Goal: Task Accomplishment & Management: Use online tool/utility

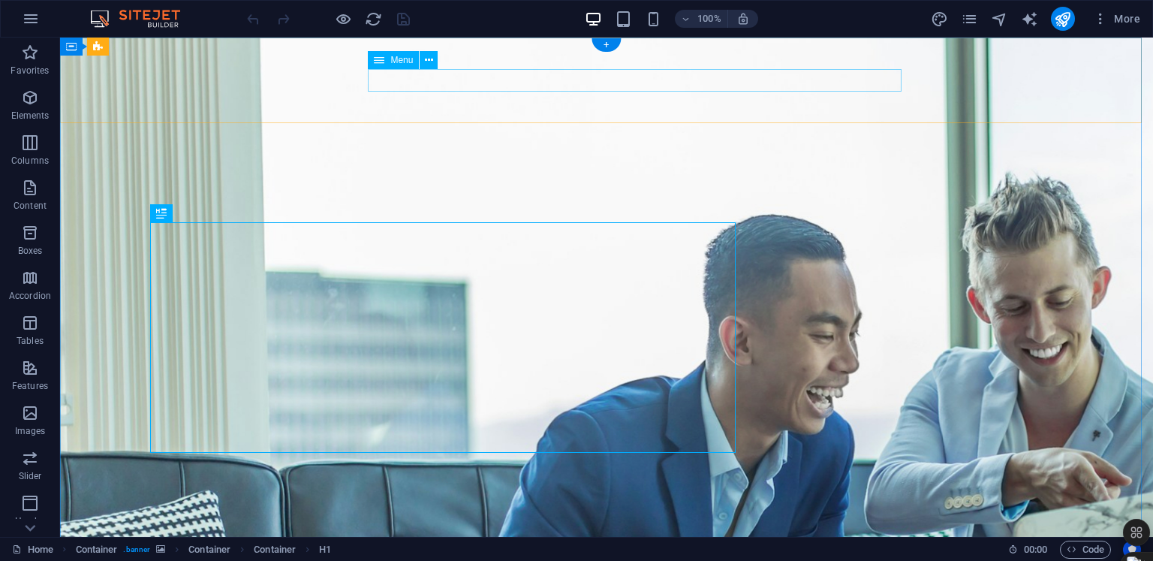
scroll to position [456, 0]
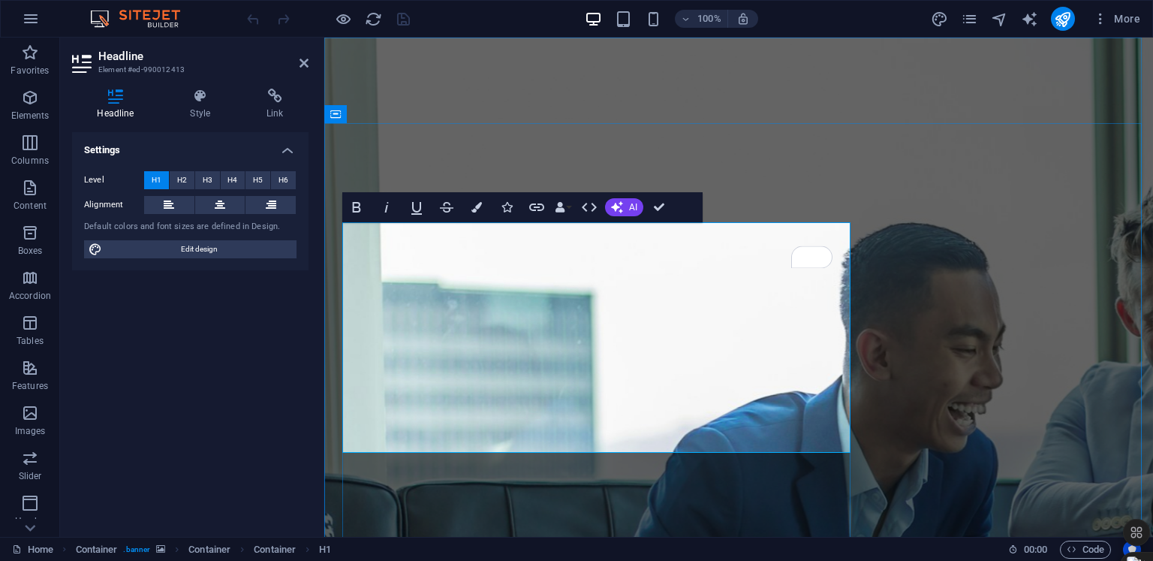
scroll to position [444, 2]
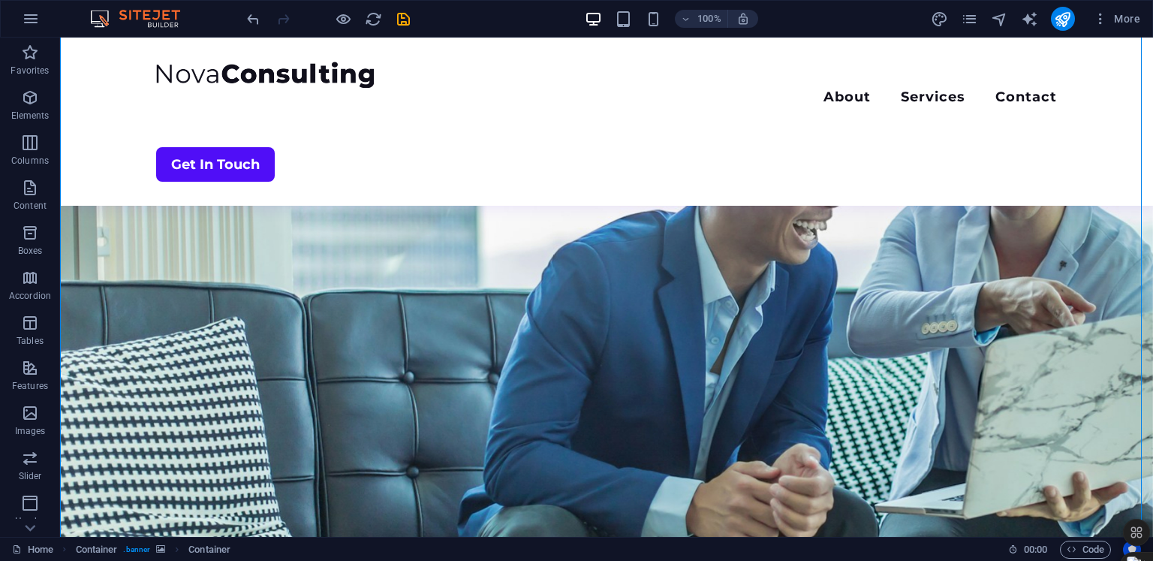
scroll to position [171, 0]
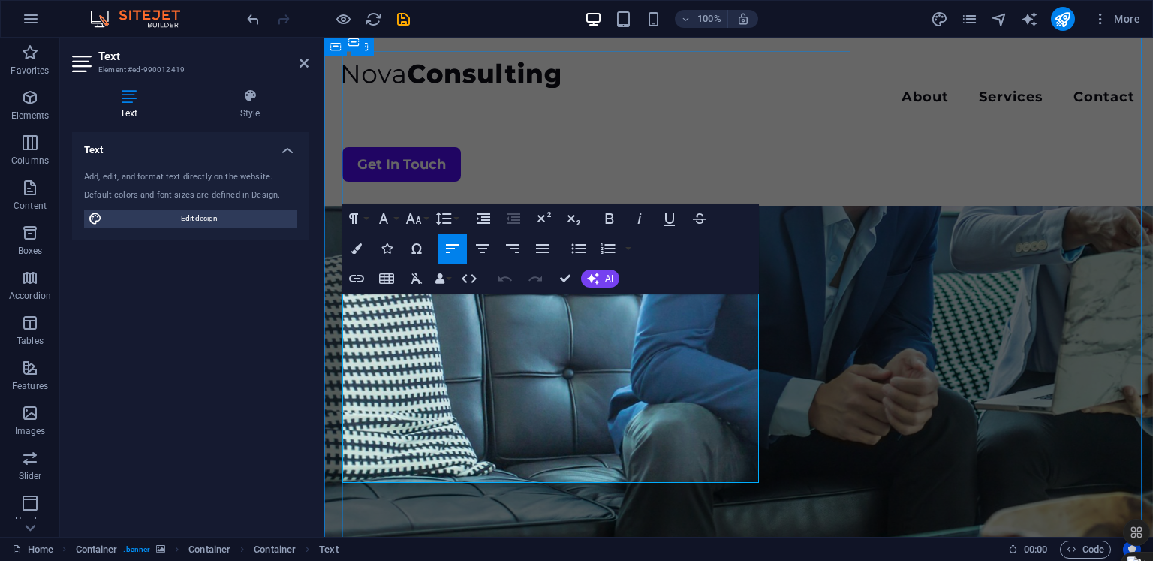
drag, startPoint x: 402, startPoint y: 473, endPoint x: 330, endPoint y: 289, distance: 197.2
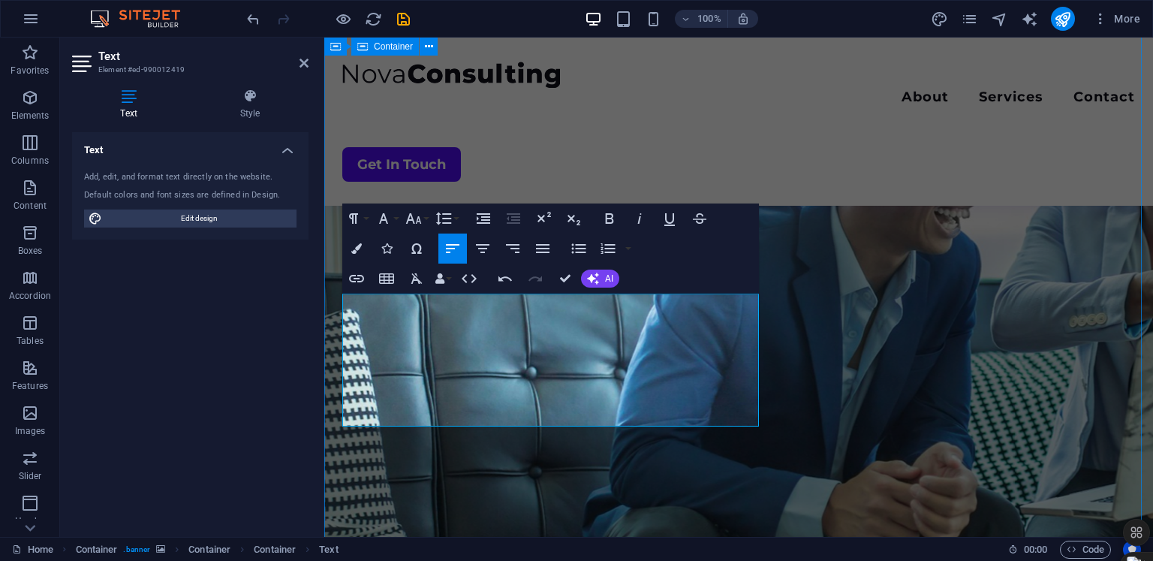
scroll to position [4757, 2]
drag, startPoint x: 635, startPoint y: 416, endPoint x: 339, endPoint y: 305, distance: 316.6
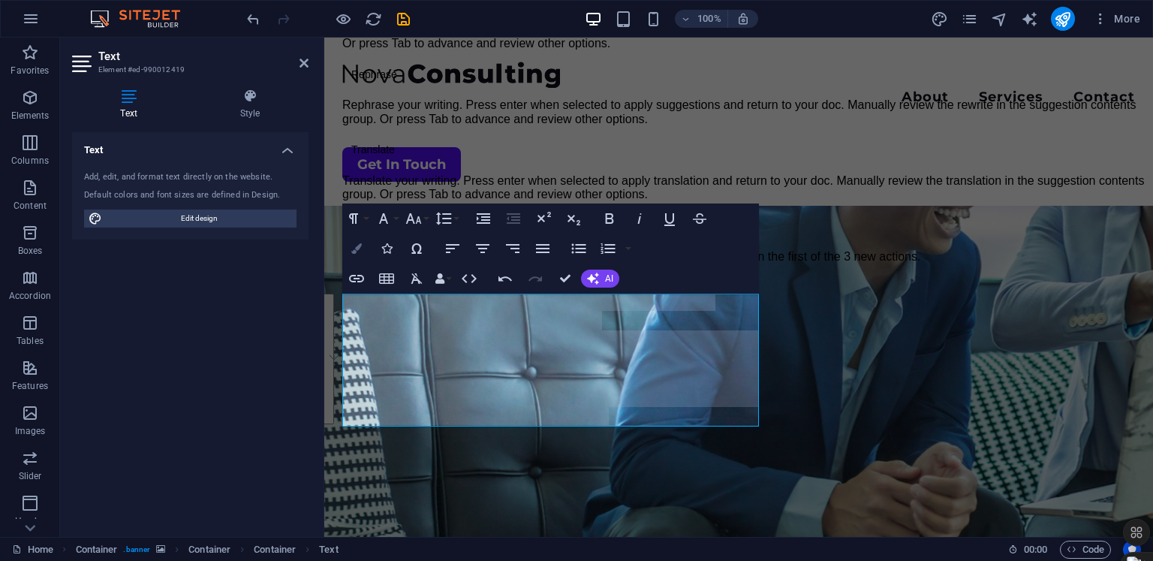
click at [363, 245] on button "Colors" at bounding box center [356, 248] width 29 height 30
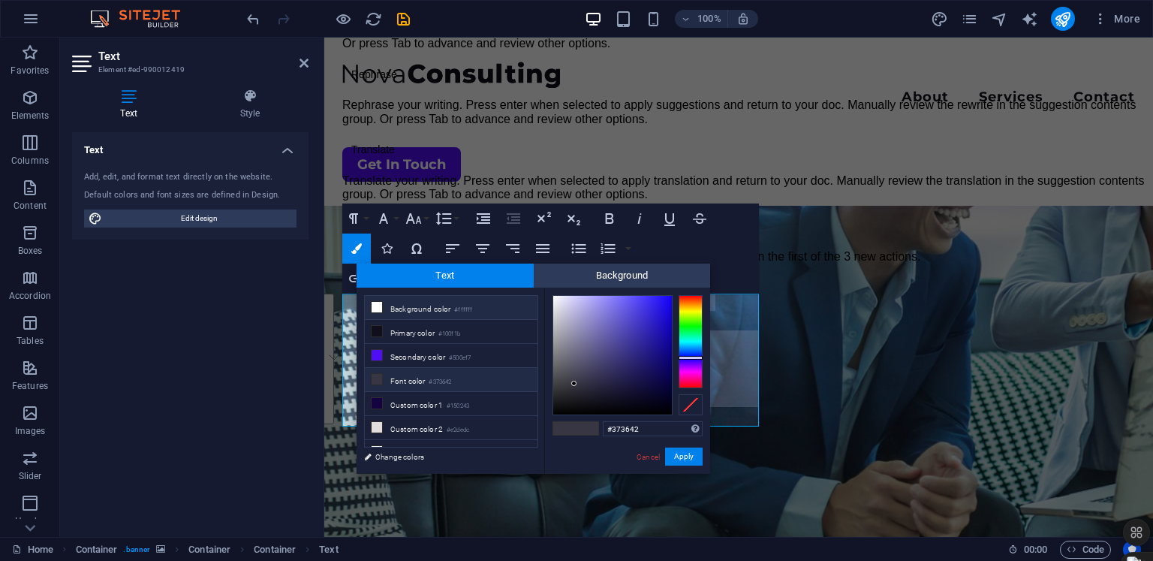
click at [453, 312] on li "Background color #ffffff" at bounding box center [451, 308] width 173 height 24
type input "#ffffff"
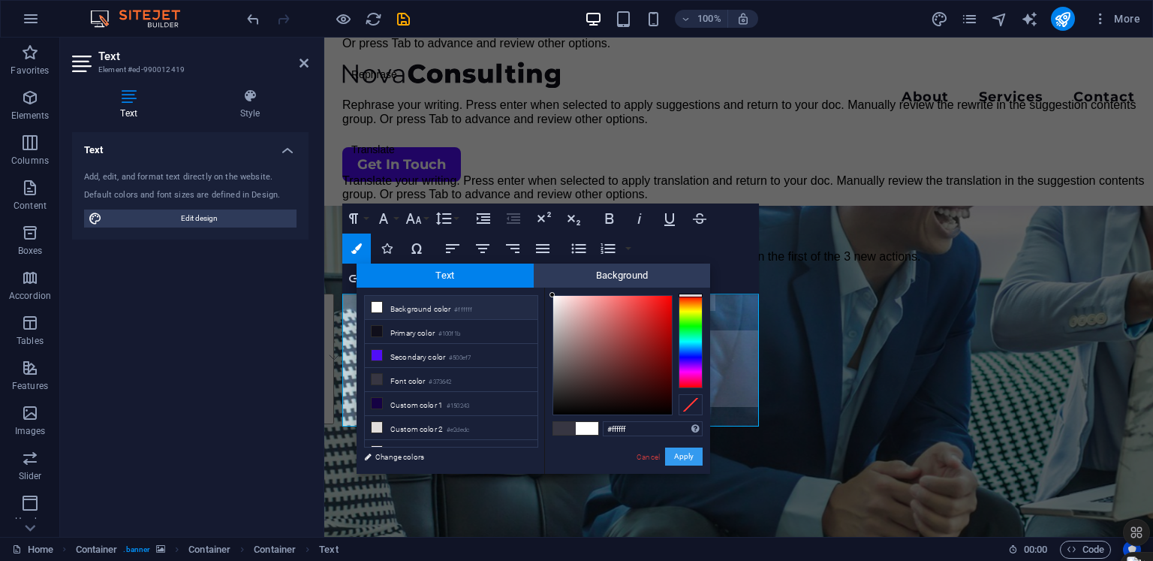
click at [685, 460] on button "Apply" at bounding box center [684, 456] width 38 height 18
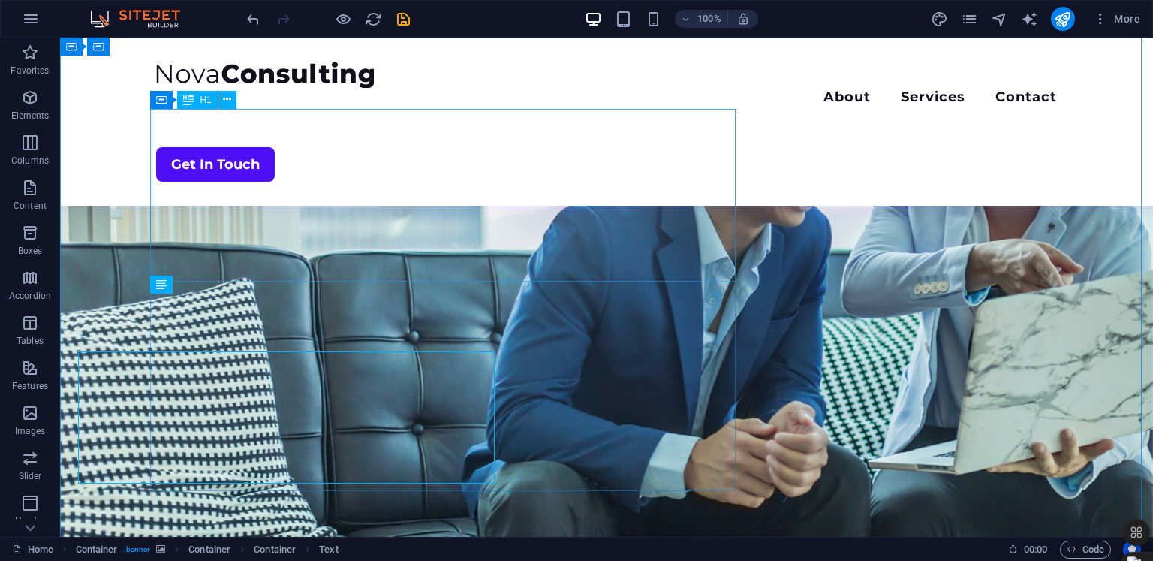
scroll to position [113, 0]
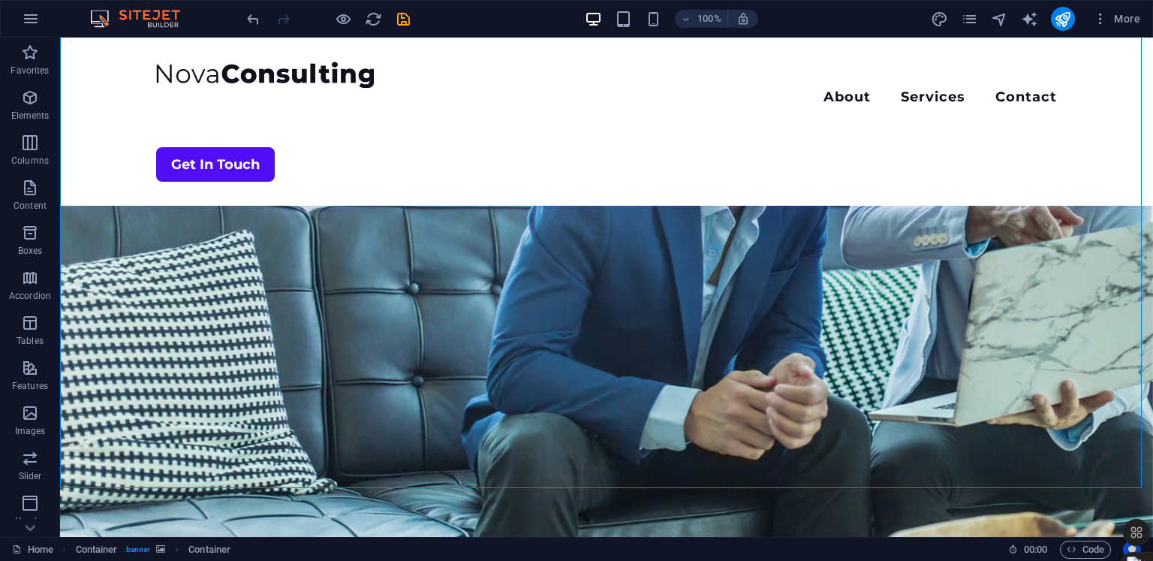
scroll to position [340, 0]
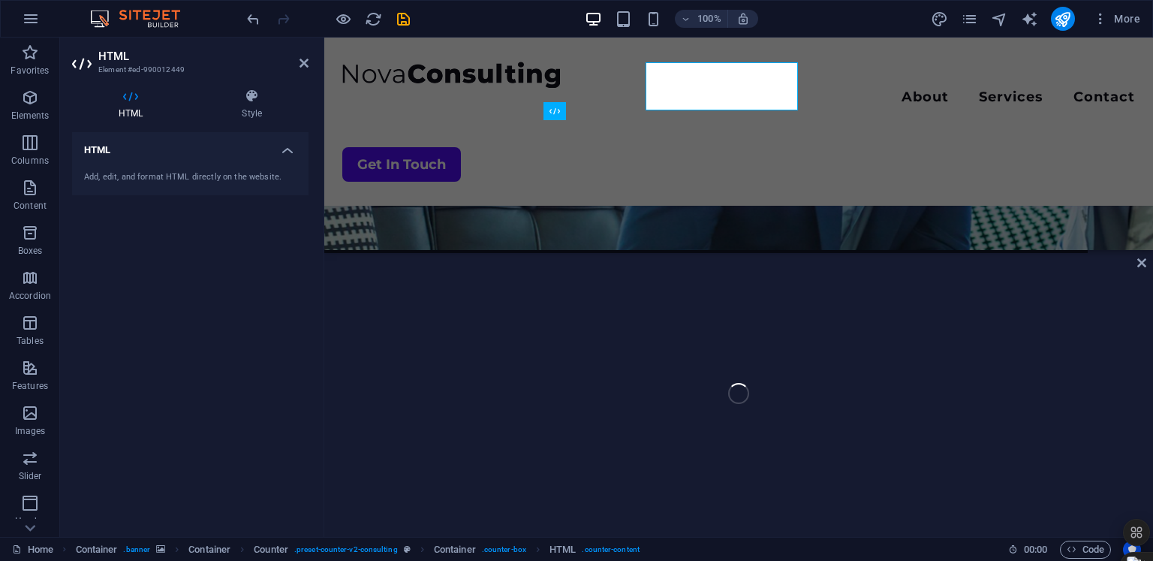
scroll to position [610, 0]
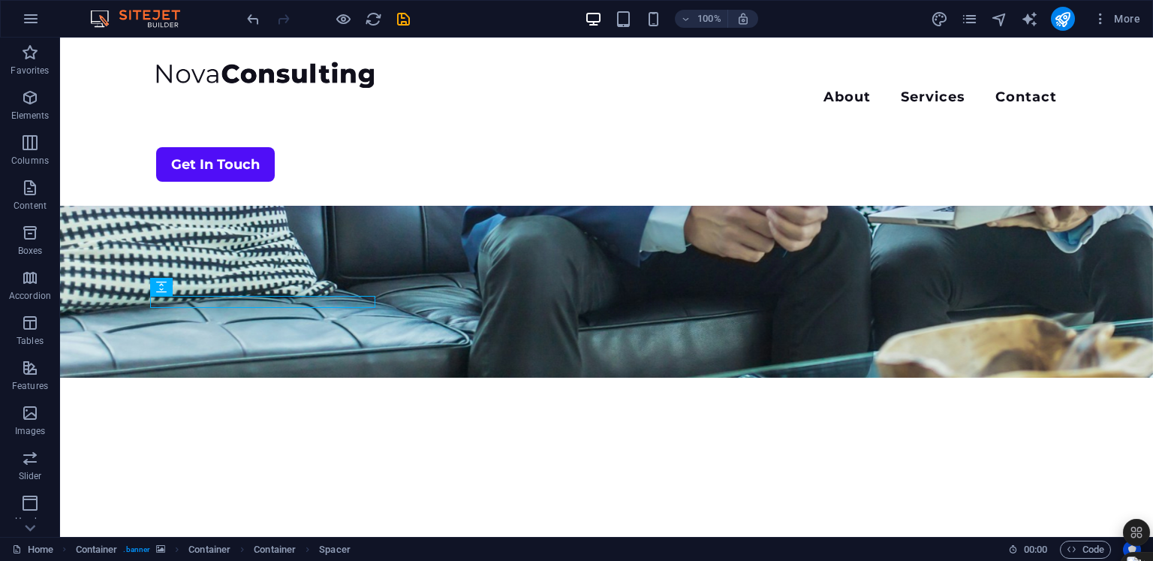
scroll to position [329, 0]
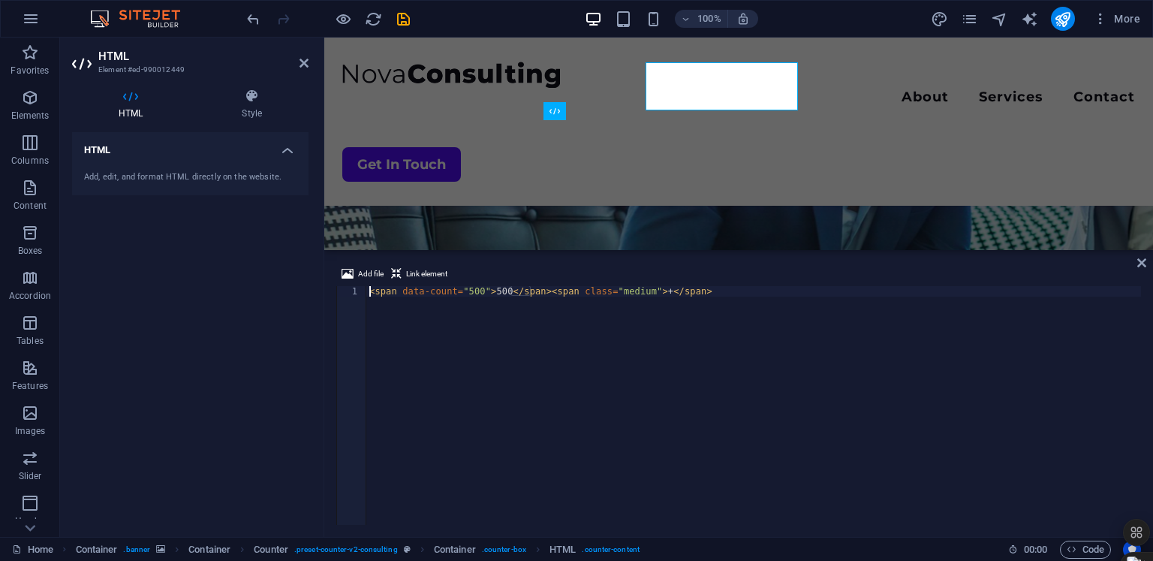
scroll to position [610, 0]
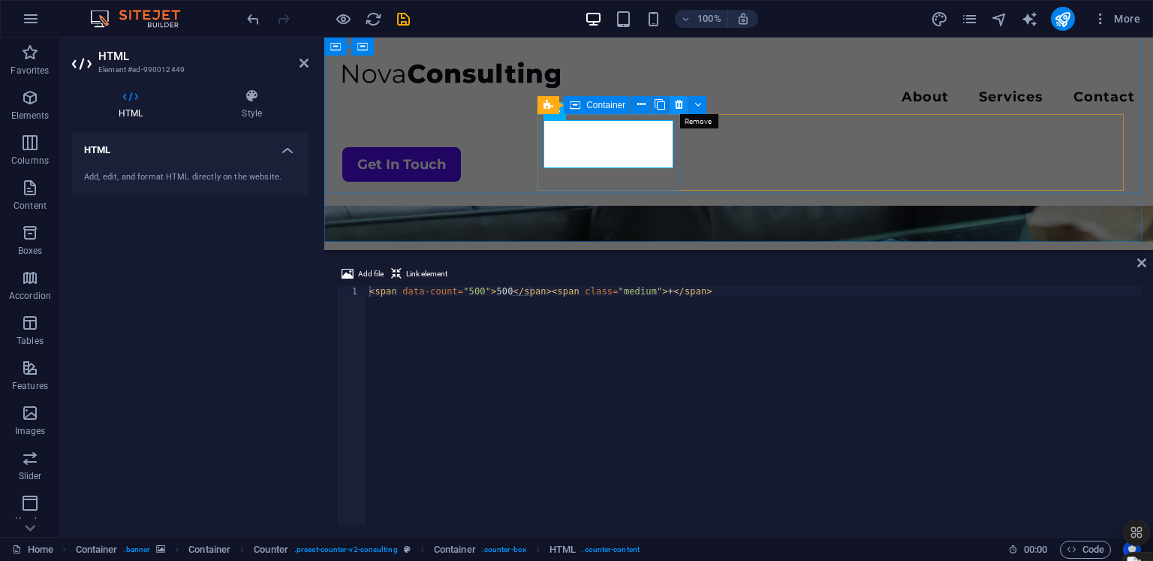
click at [676, 105] on icon at bounding box center [679, 105] width 8 height 16
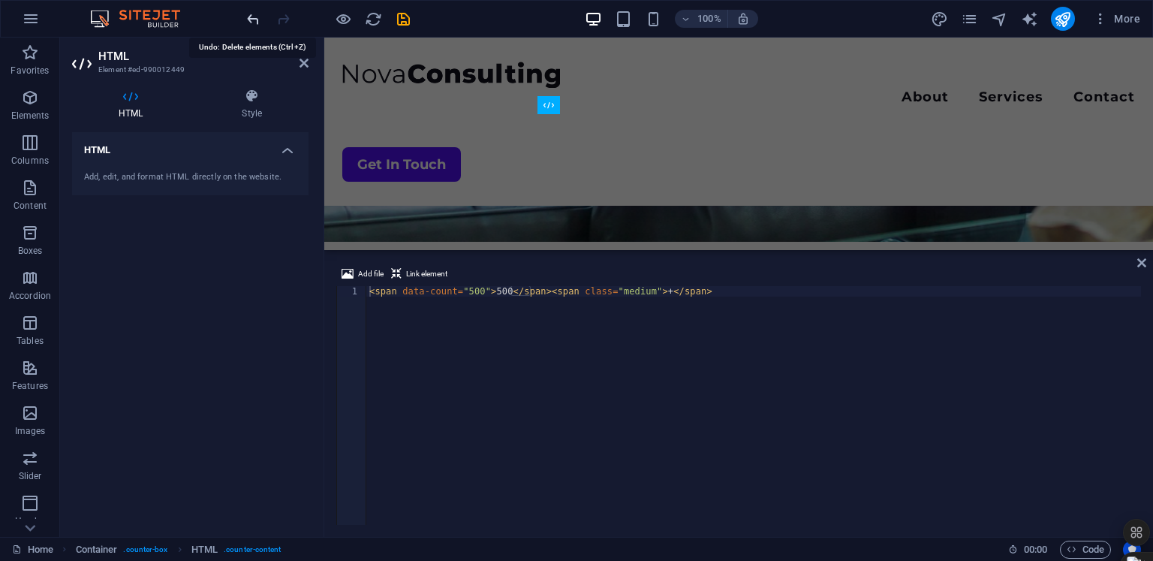
click at [256, 17] on icon "undo" at bounding box center [253, 19] width 17 height 17
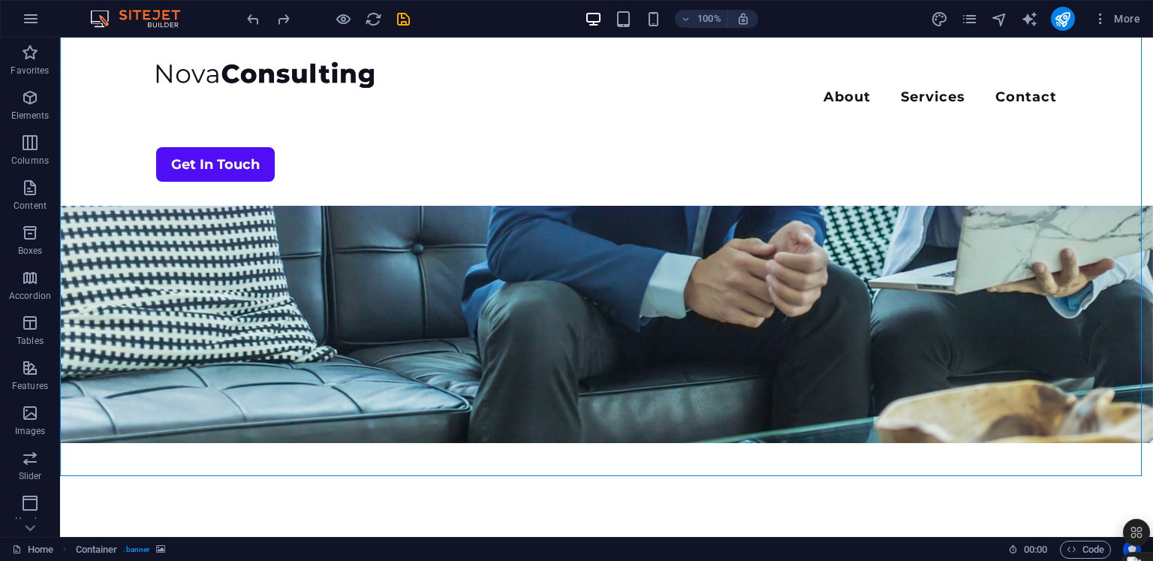
scroll to position [318, 0]
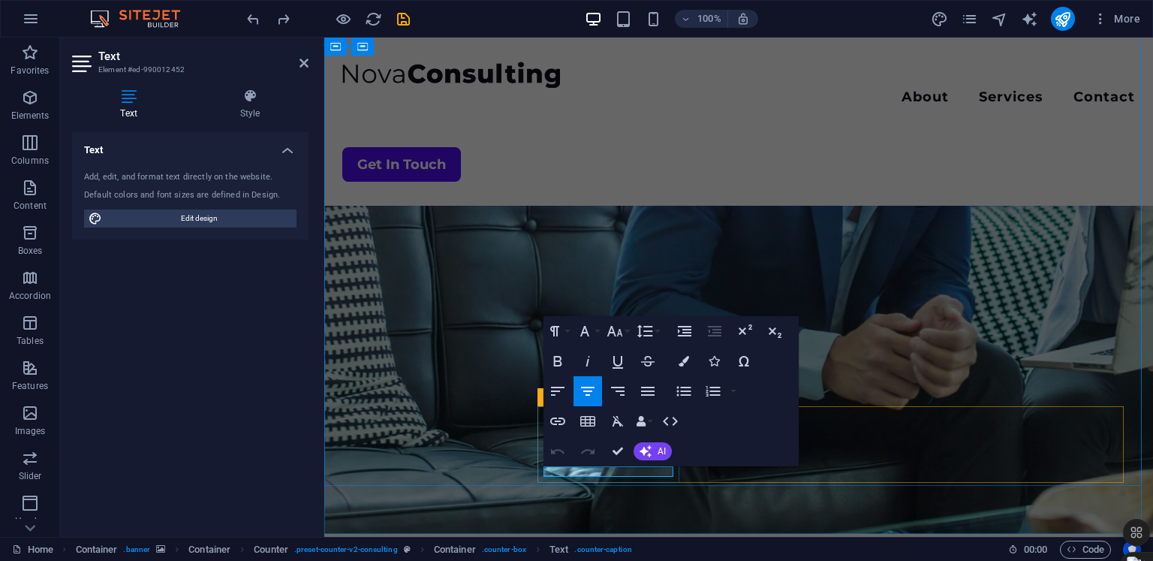
drag, startPoint x: 661, startPoint y: 474, endPoint x: 549, endPoint y: 482, distance: 111.3
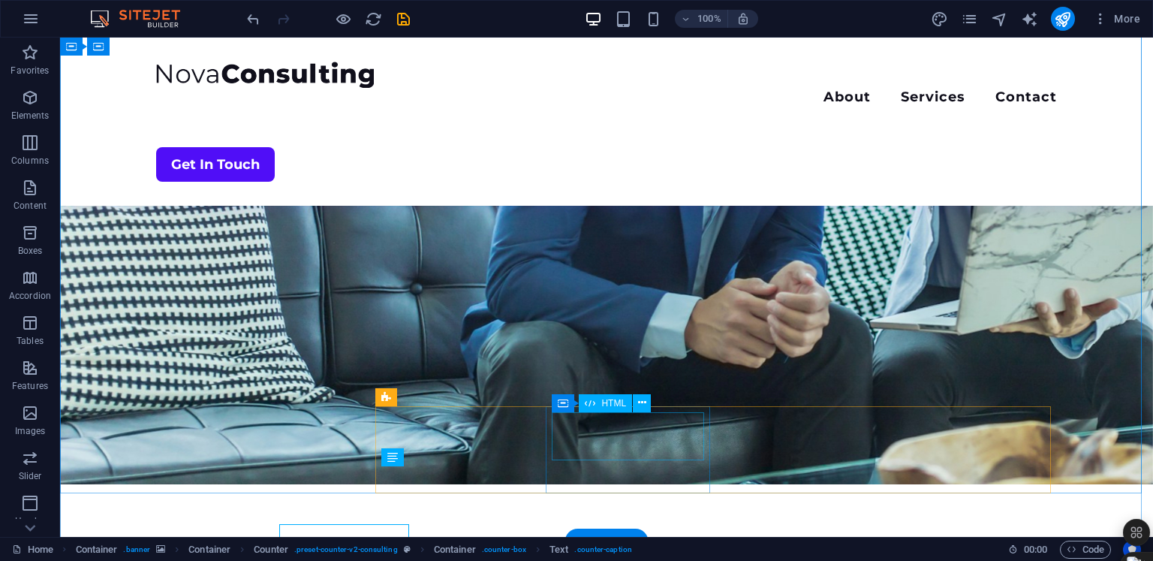
scroll to position [258, 0]
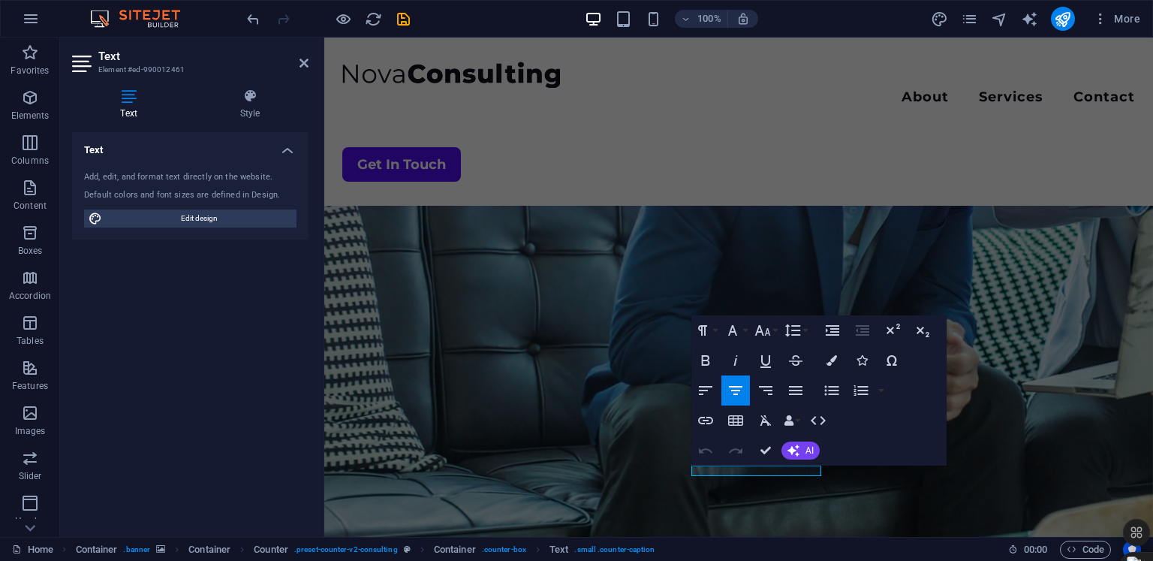
scroll to position [323, 0]
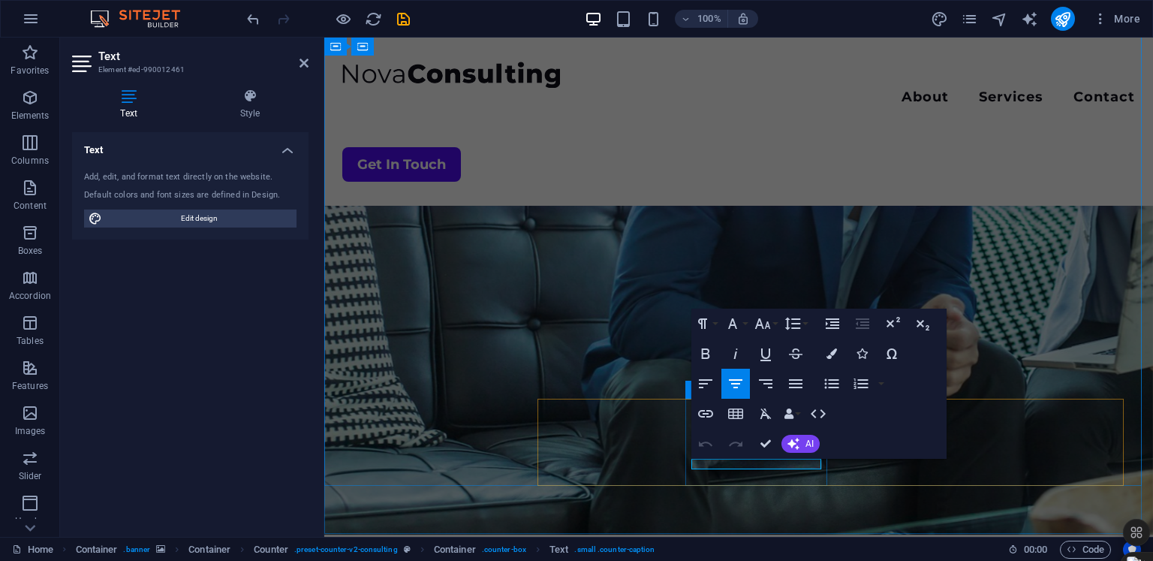
drag, startPoint x: 694, startPoint y: 526, endPoint x: 821, endPoint y: 468, distance: 140.4
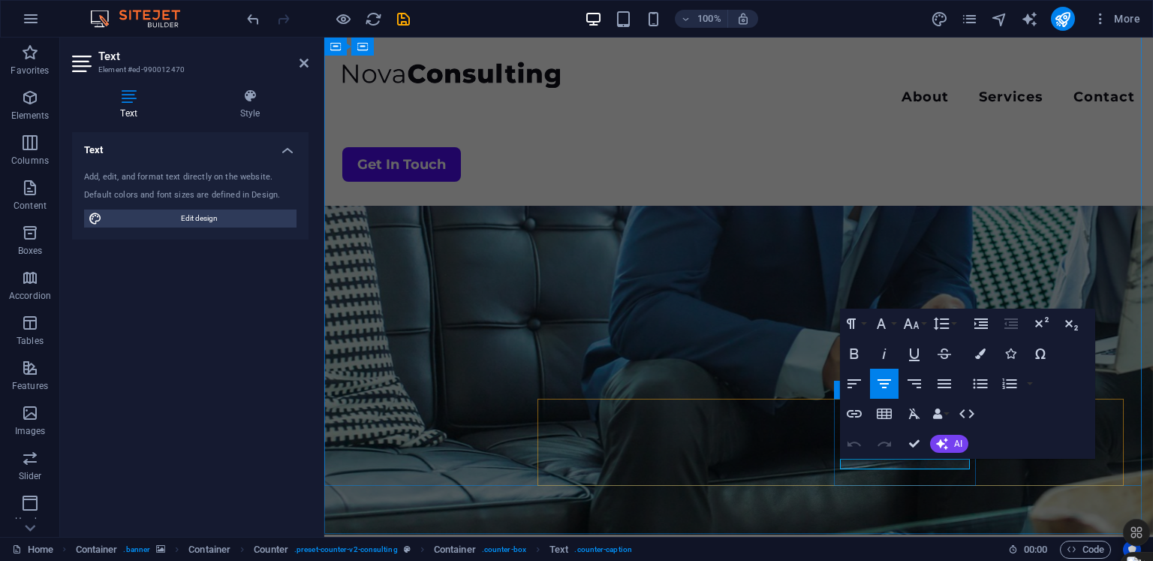
drag, startPoint x: 953, startPoint y: 464, endPoint x: 856, endPoint y: 460, distance: 97.6
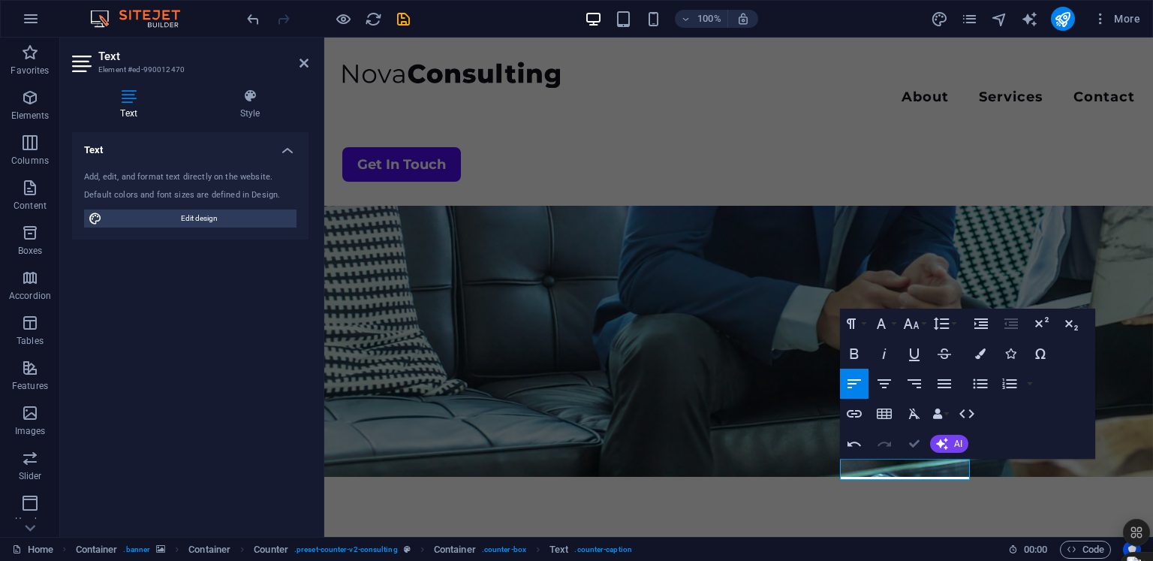
scroll to position [265, 0]
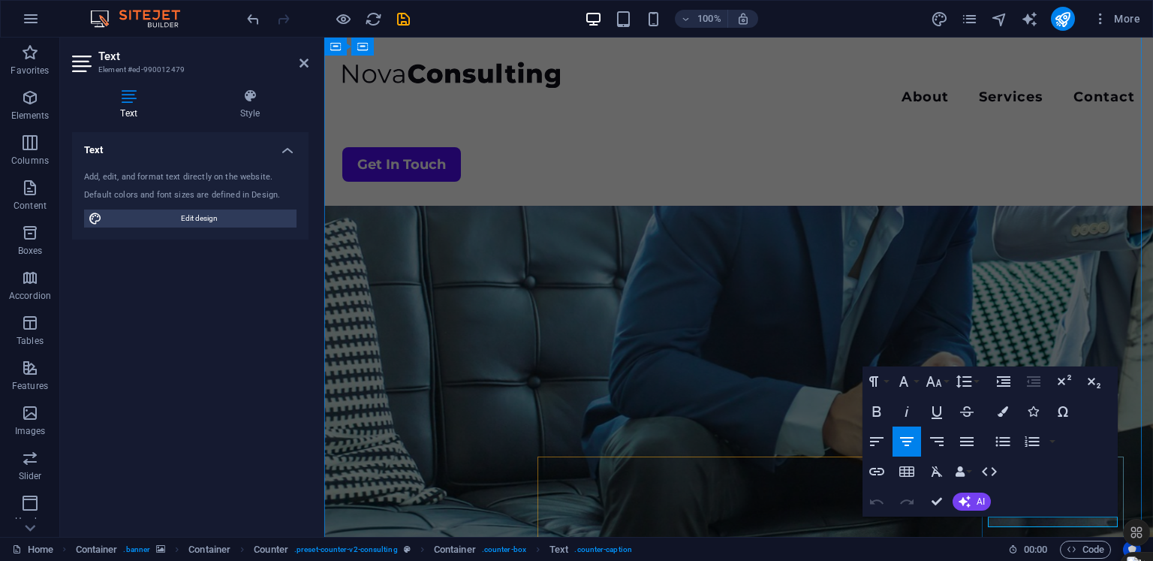
drag, startPoint x: 1103, startPoint y: 524, endPoint x: 983, endPoint y: 524, distance: 120.8
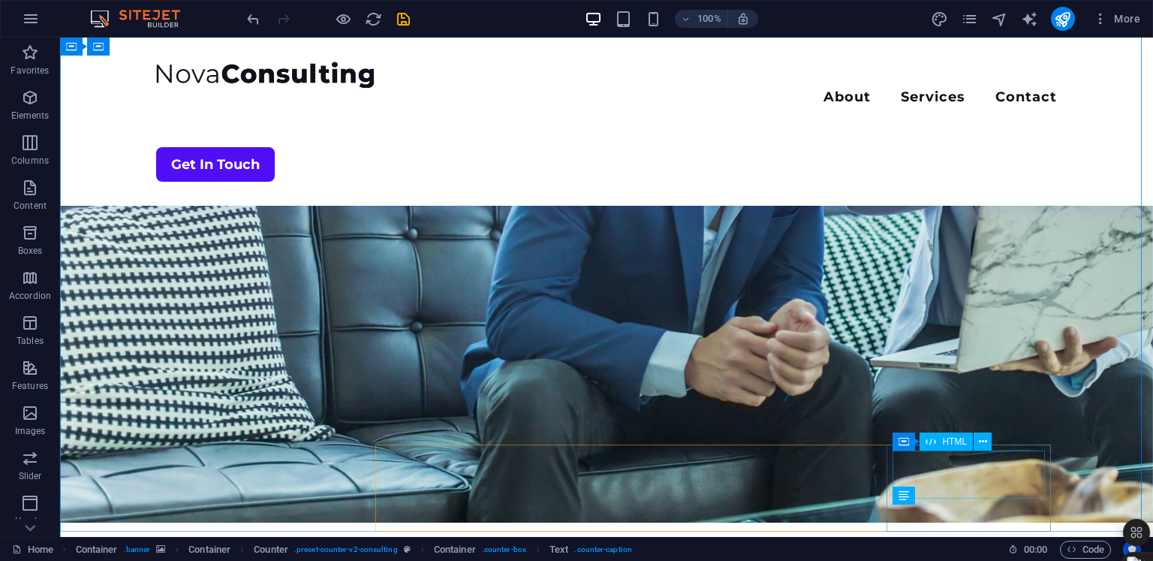
scroll to position [219, 0]
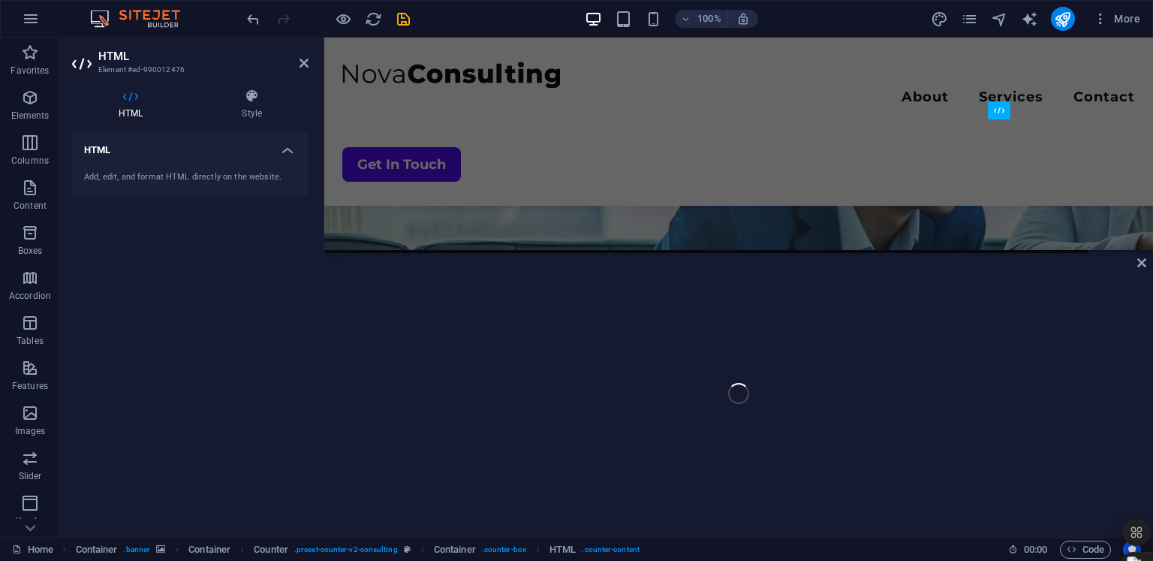
scroll to position [608, 0]
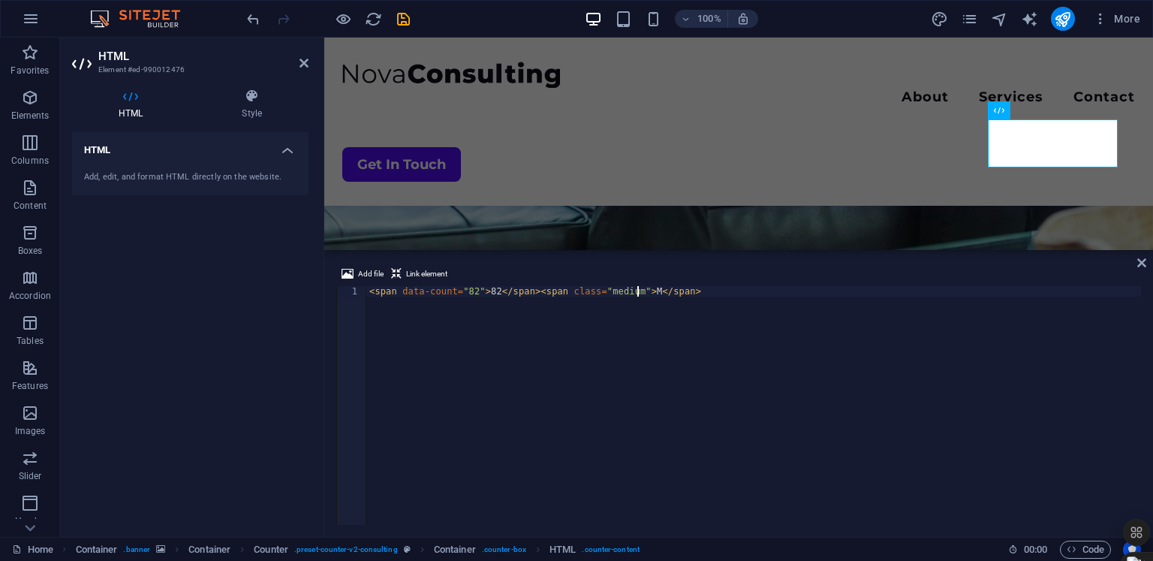
click at [636, 293] on div "< span data-count = "82" > 82 </ span > < span class = "medium" > M </ span >" at bounding box center [753, 416] width 775 height 260
type textarea "<span data-count="82">82</span><span class="medium">+</span>"
click at [398, 26] on icon "save" at bounding box center [403, 19] width 17 height 17
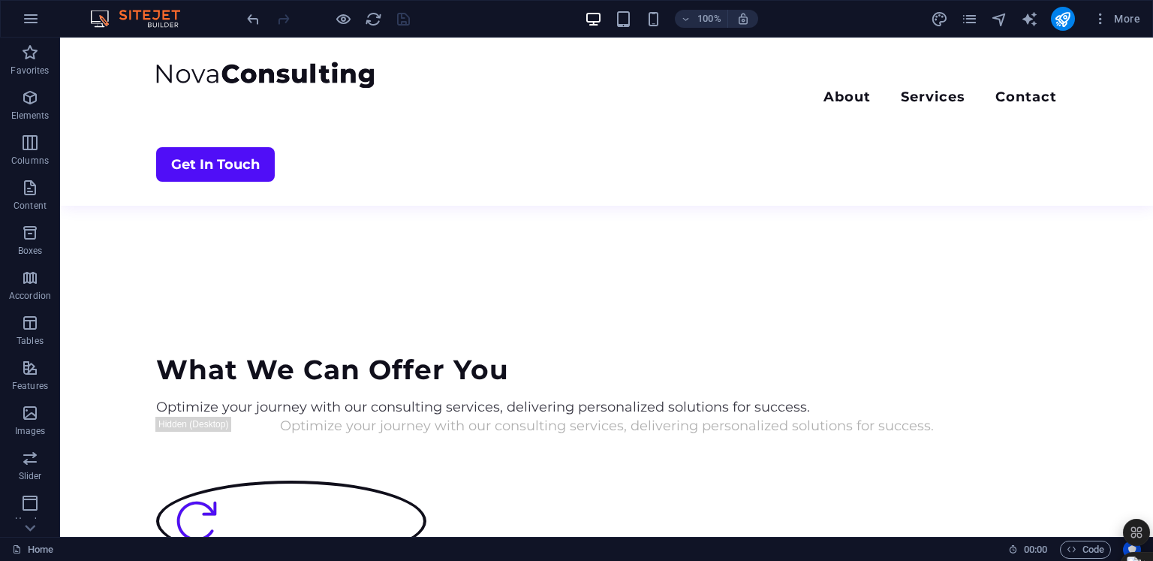
scroll to position [1581, 0]
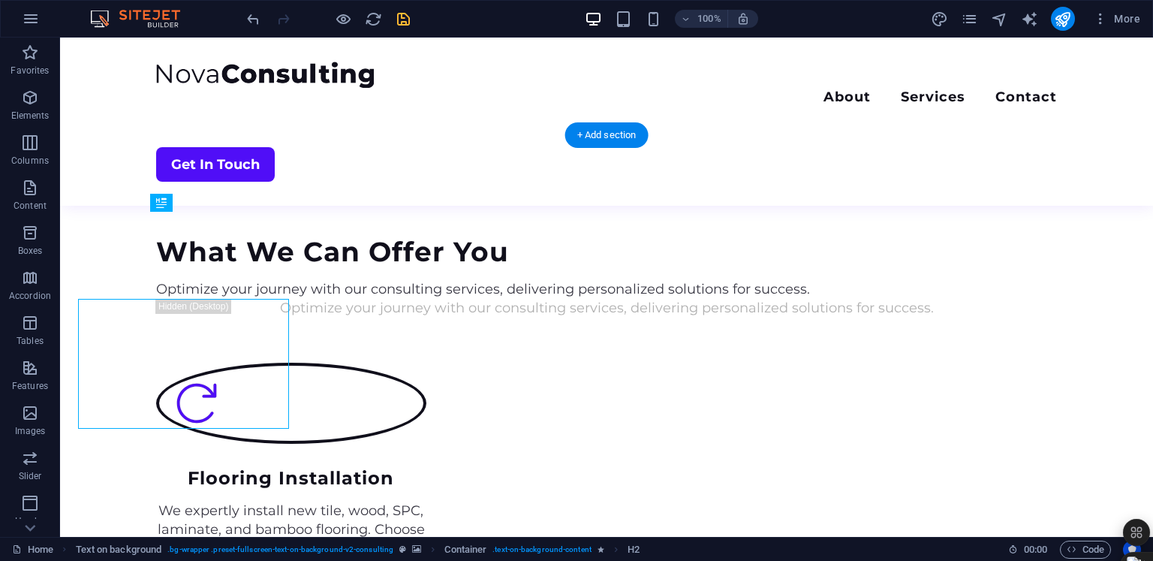
scroll to position [1546, 0]
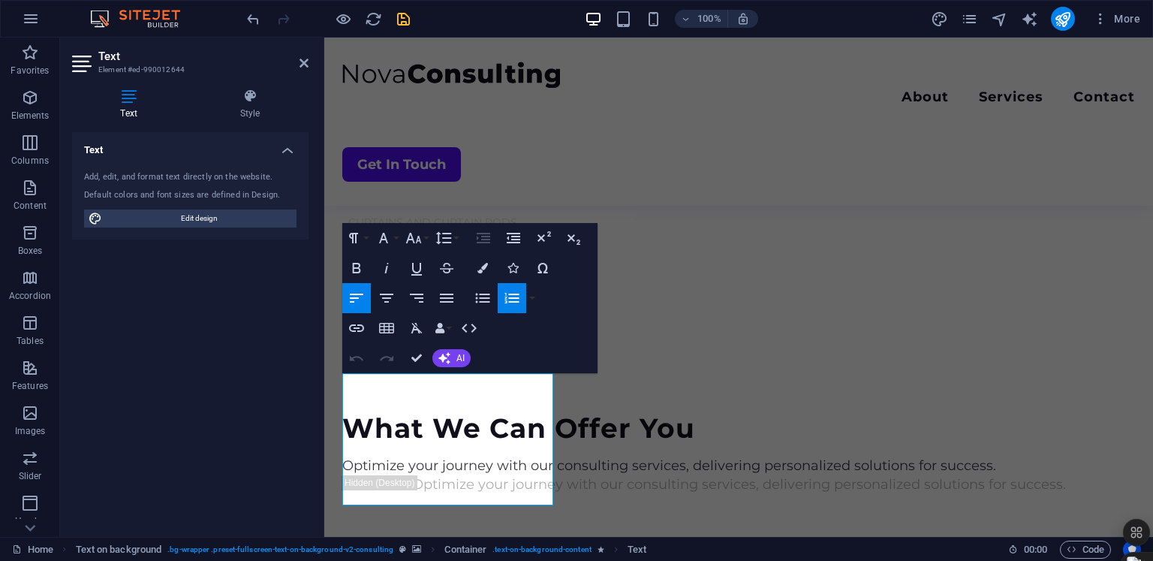
scroll to position [1614, 0]
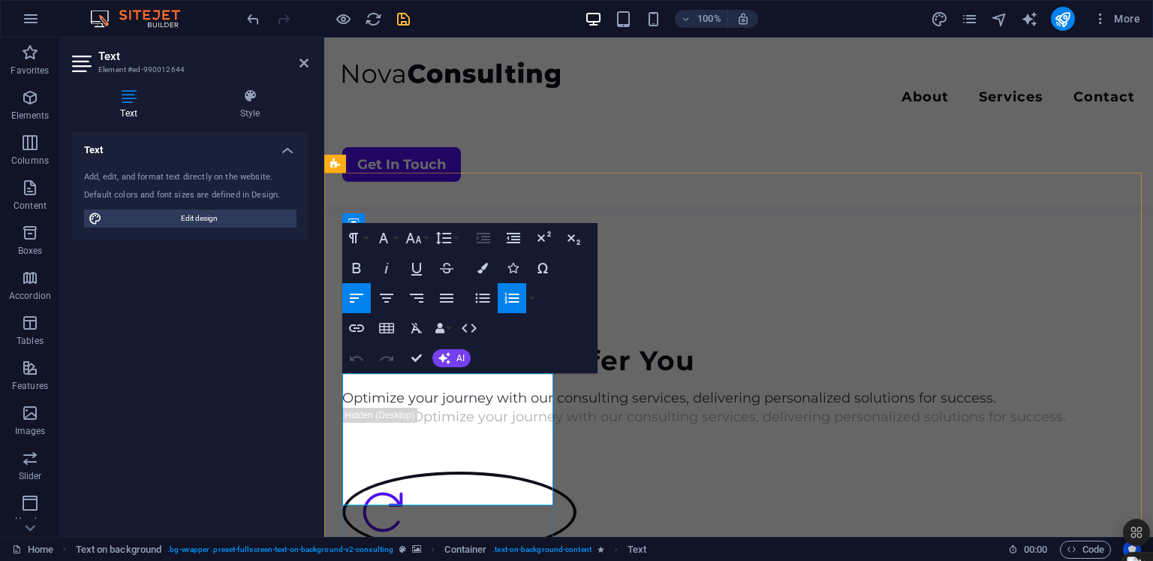
drag, startPoint x: 521, startPoint y: 496, endPoint x: 501, endPoint y: 498, distance: 20.3
drag, startPoint x: 518, startPoint y: 498, endPoint x: 344, endPoint y: 381, distance: 209.8
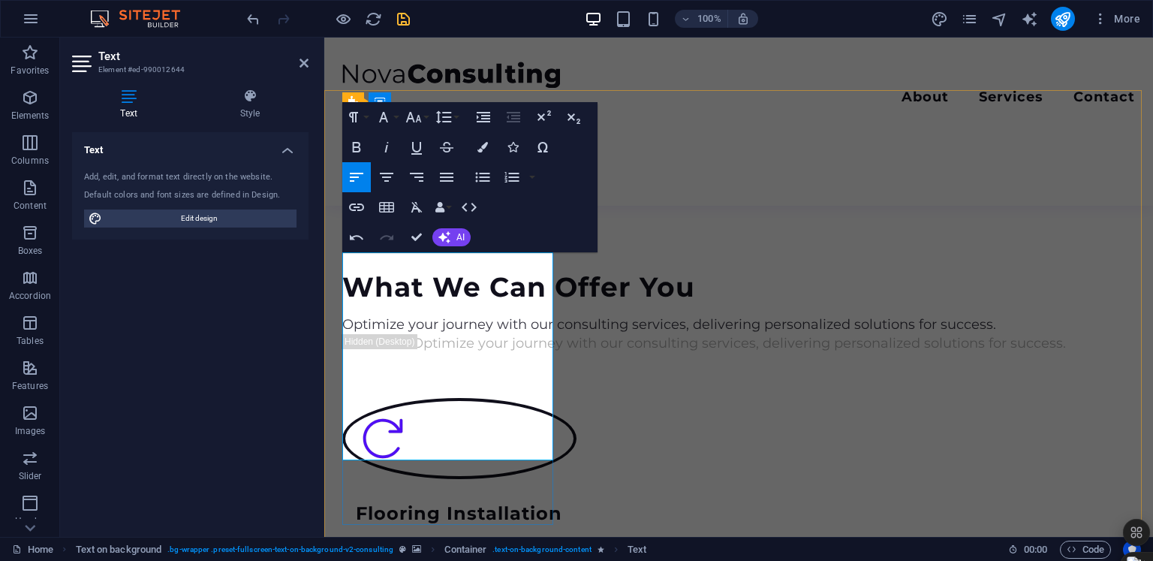
scroll to position [1696, 0]
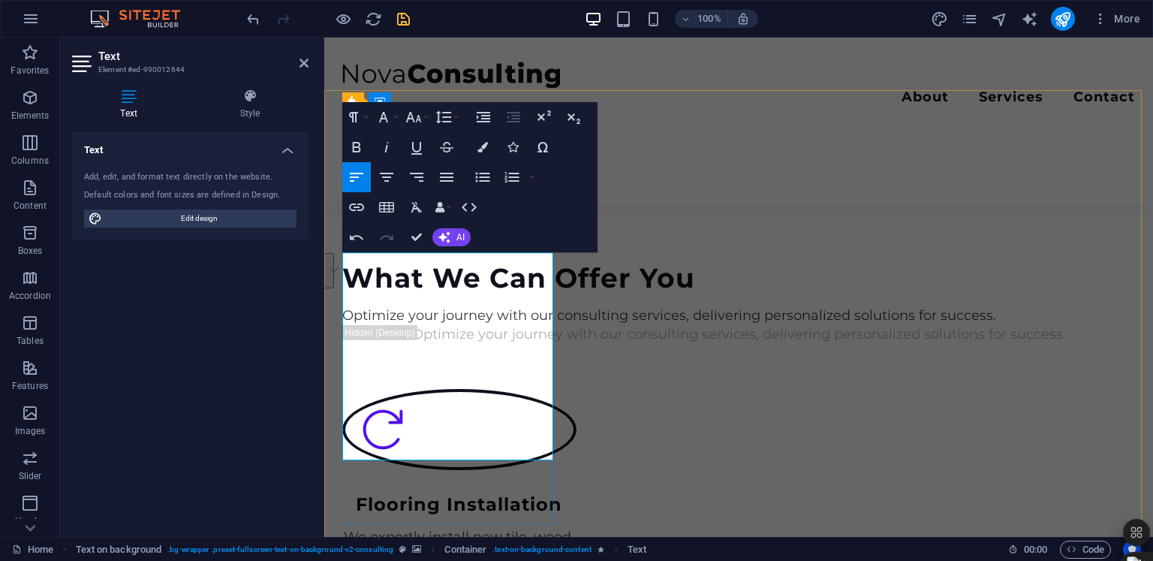
drag, startPoint x: 443, startPoint y: 428, endPoint x: 437, endPoint y: 450, distance: 22.6
drag, startPoint x: 437, startPoint y: 450, endPoint x: 336, endPoint y: 257, distance: 217.9
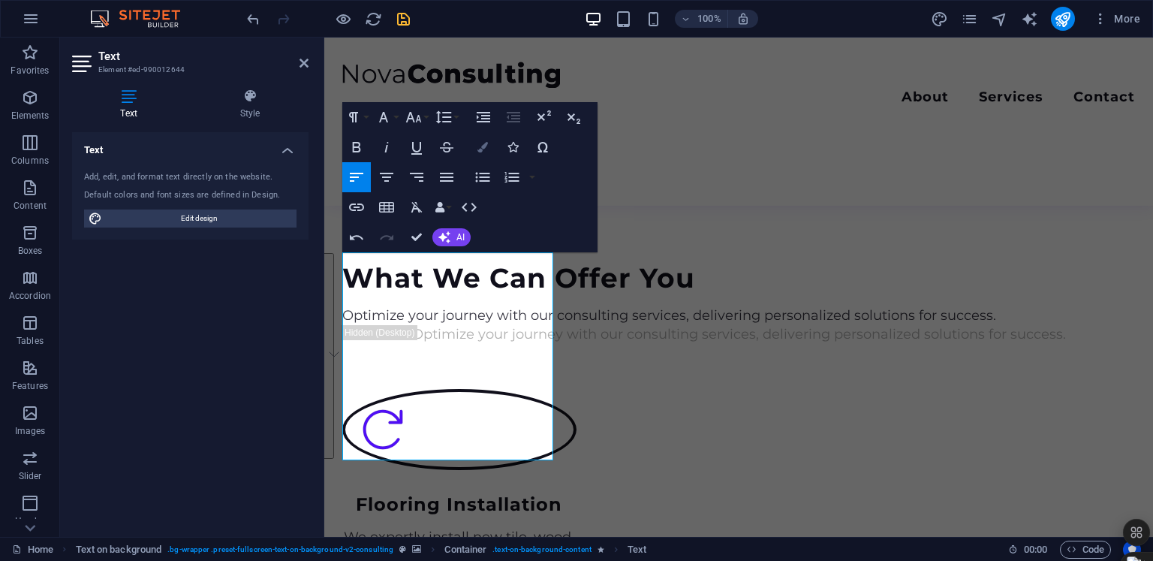
click at [481, 143] on icon "button" at bounding box center [482, 147] width 11 height 11
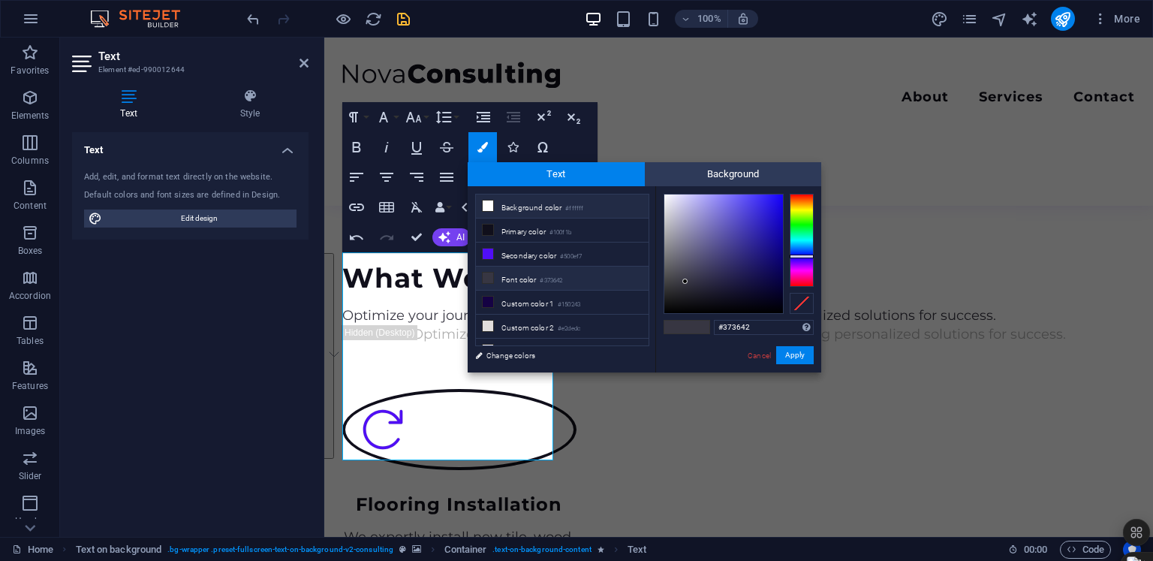
click at [520, 207] on li "Background color #ffffff" at bounding box center [562, 206] width 173 height 24
type input "#ffffff"
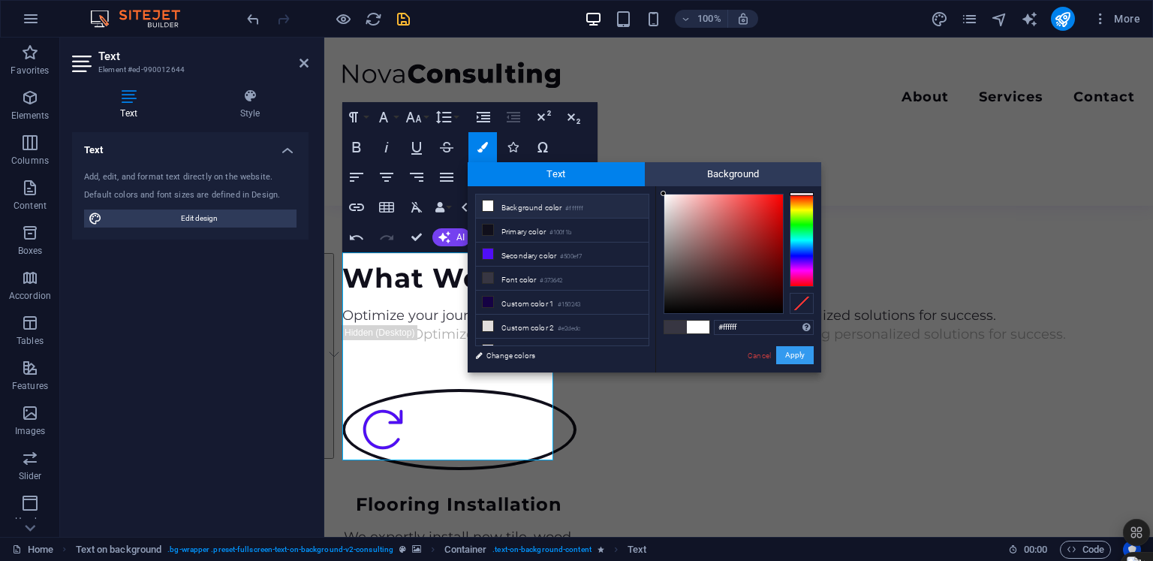
click at [787, 356] on button "Apply" at bounding box center [795, 355] width 38 height 18
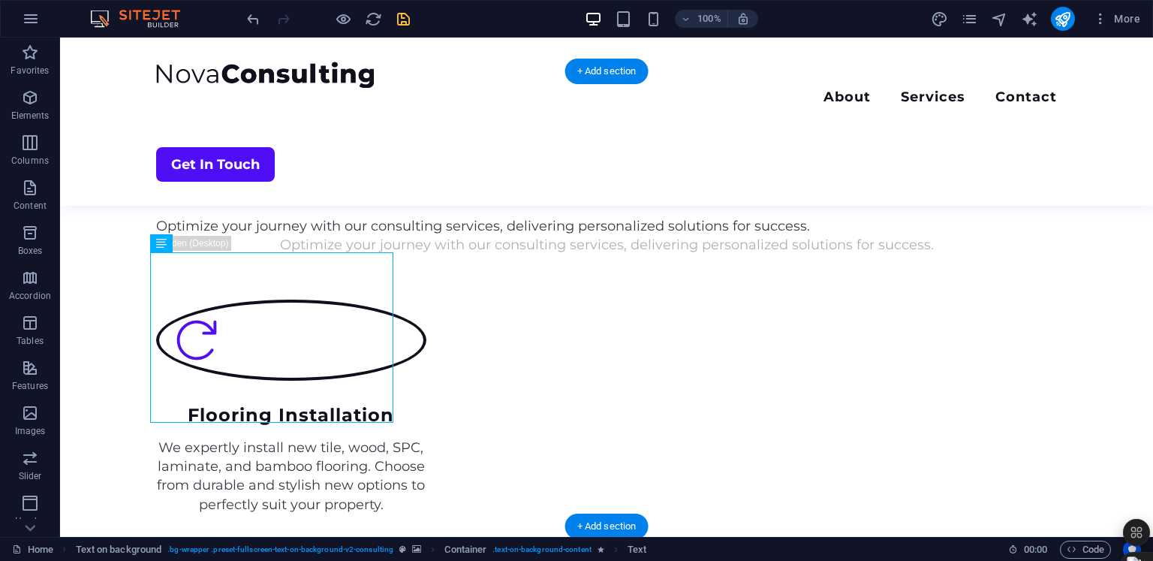
scroll to position [1609, 0]
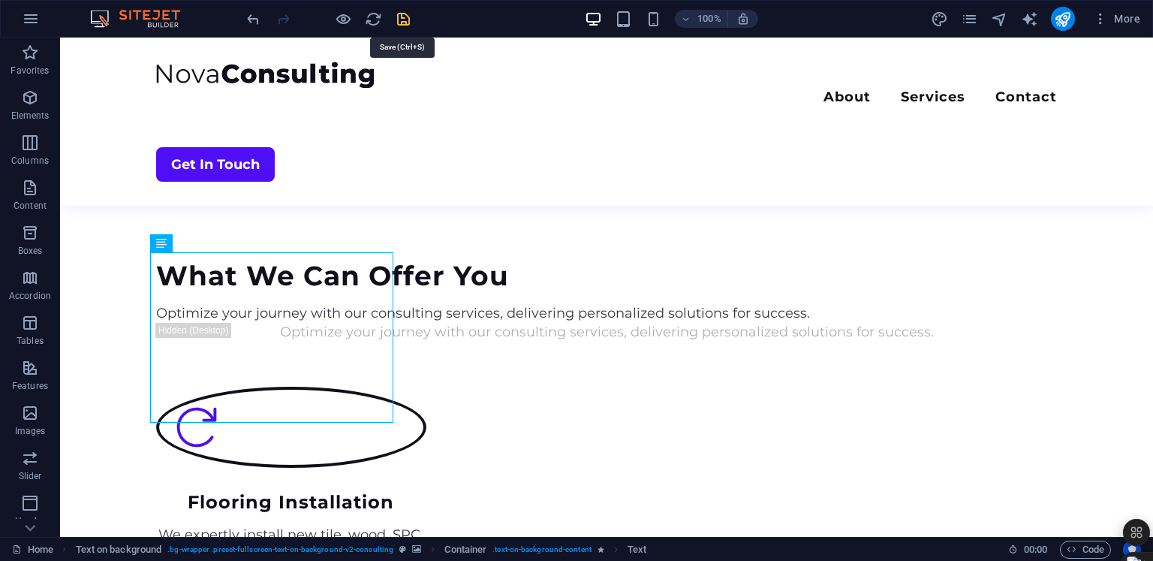
click at [408, 17] on icon "save" at bounding box center [403, 19] width 17 height 17
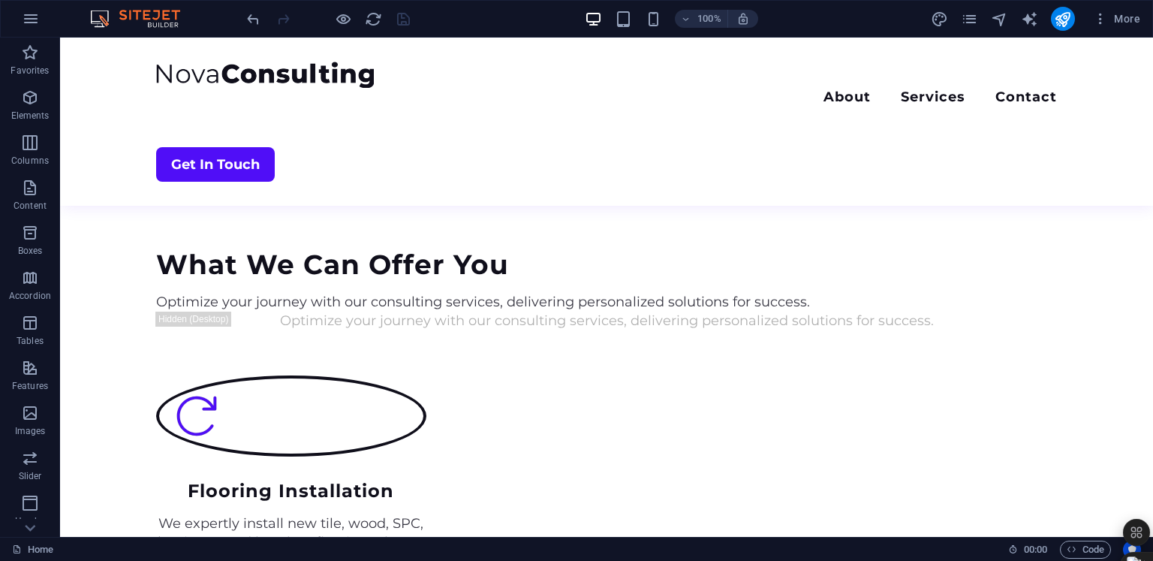
scroll to position [1582, 0]
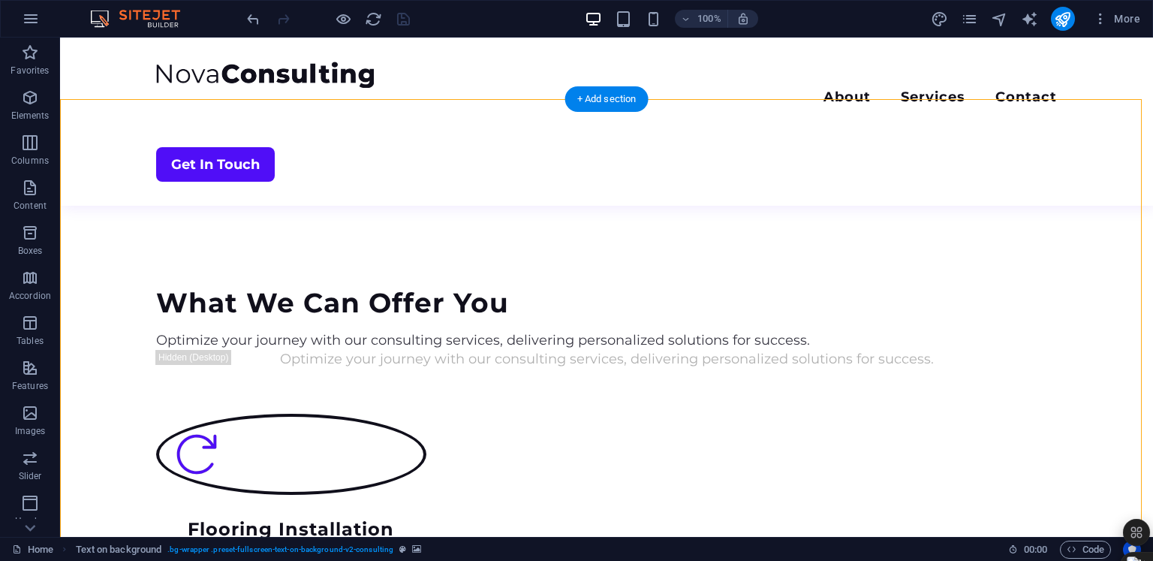
select select "px"
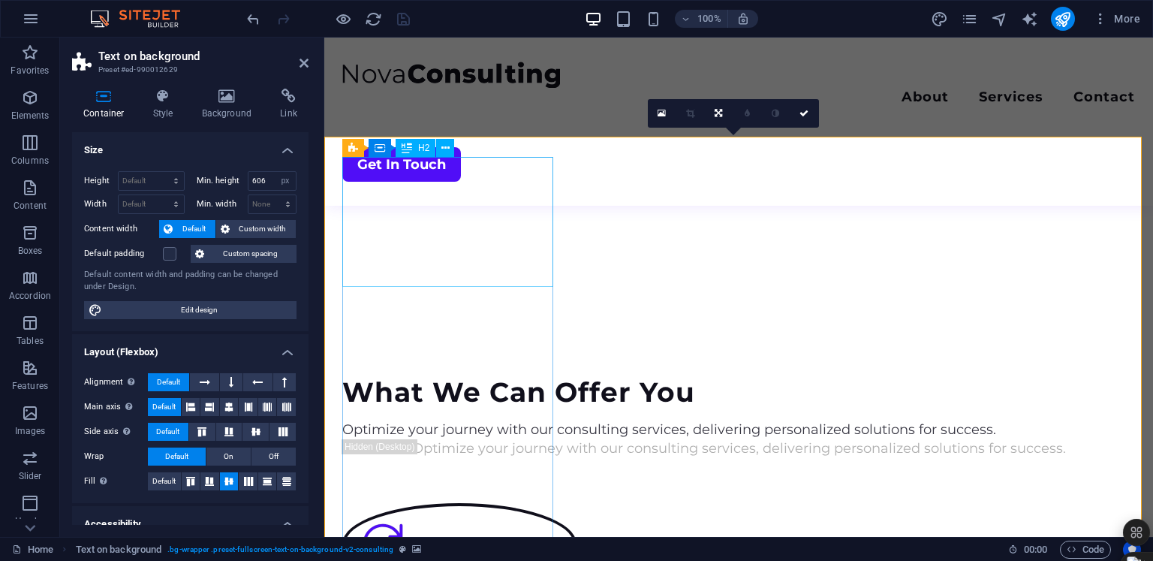
scroll to position [1650, 0]
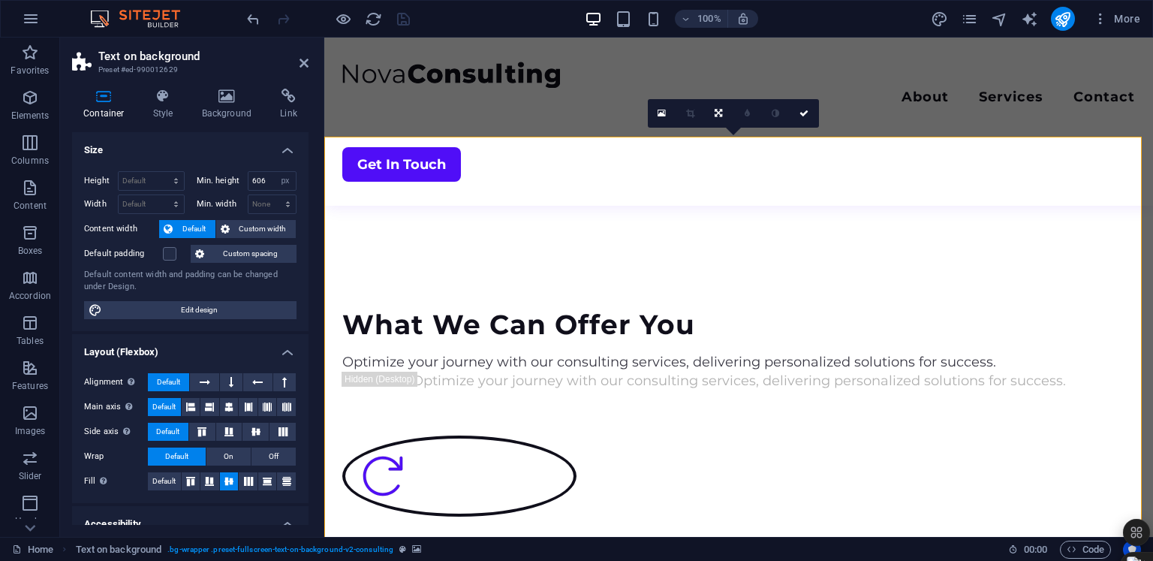
click at [50, 143] on span "Columns" at bounding box center [30, 152] width 60 height 36
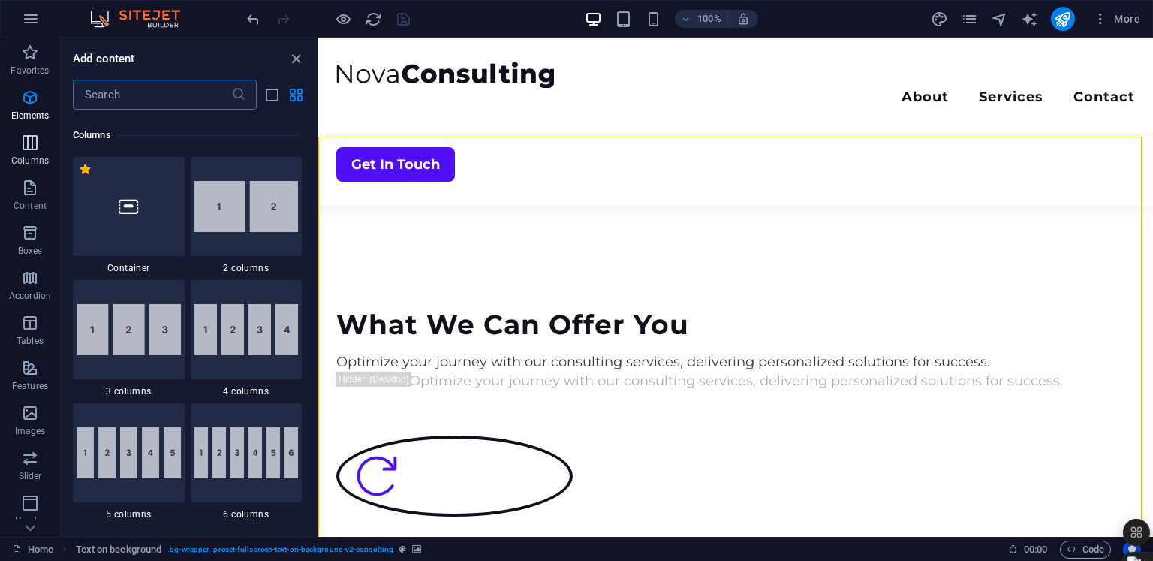
scroll to position [743, 0]
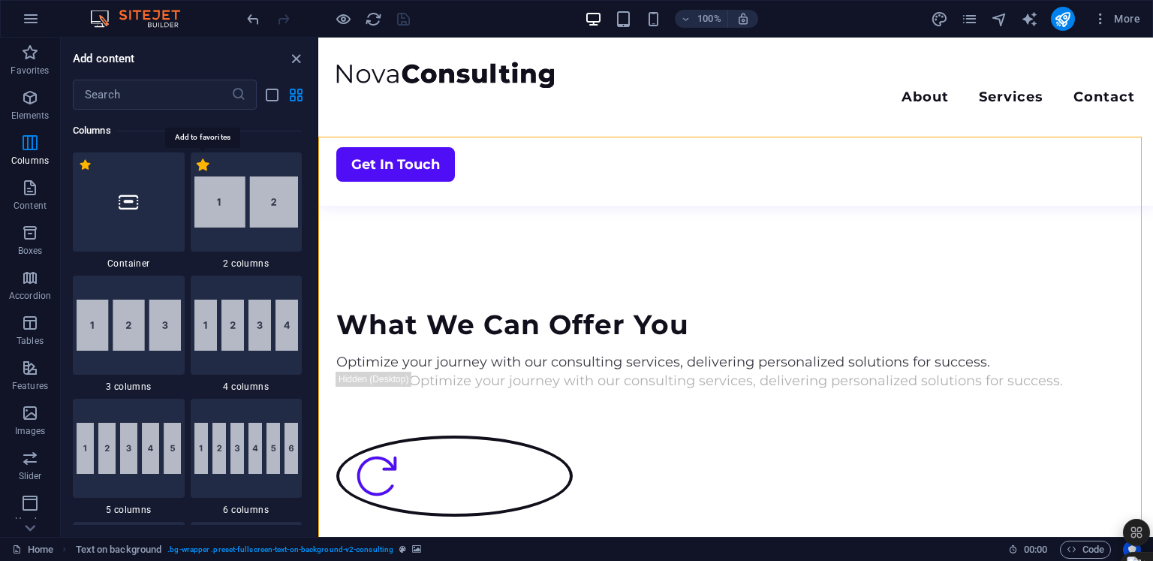
click at [203, 166] on label "1 Star" at bounding box center [203, 164] width 13 height 13
click at [197, 173] on input "1 Star" at bounding box center [196, 173] width 1 height 1
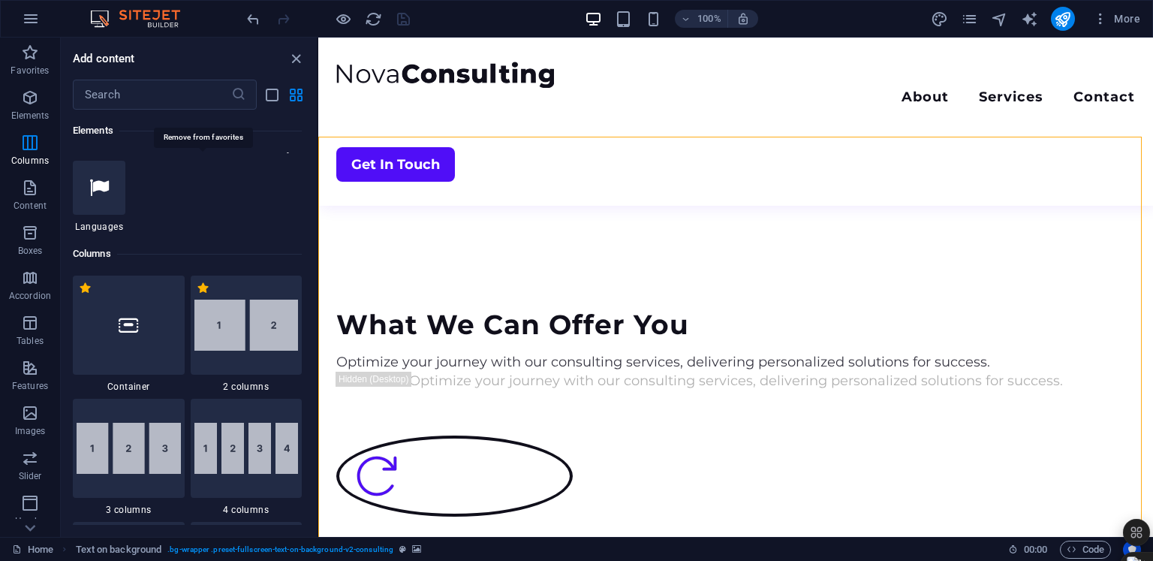
scroll to position [866, 0]
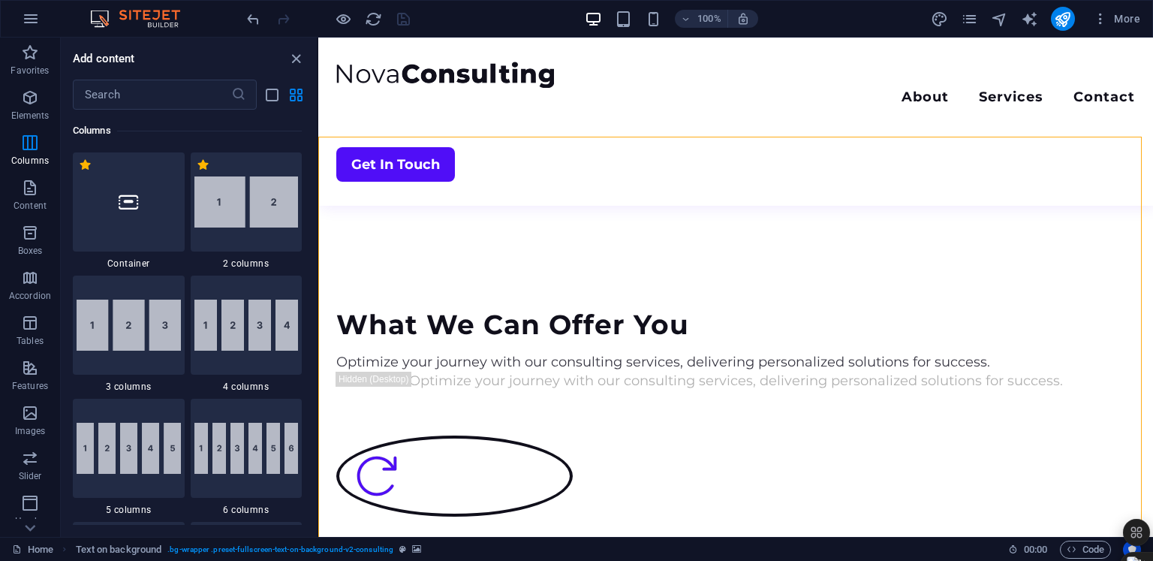
click at [203, 166] on label "1 Star" at bounding box center [203, 164] width 13 height 13
click at [197, 173] on input "1 Star" at bounding box center [196, 173] width 1 height 1
radio input "false"
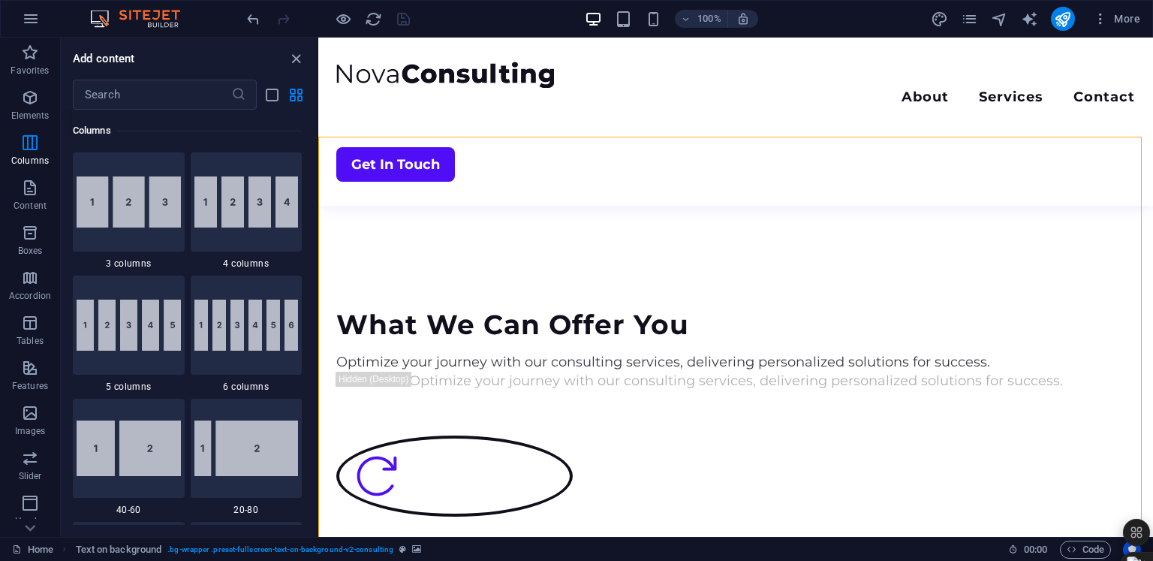
scroll to position [743, 0]
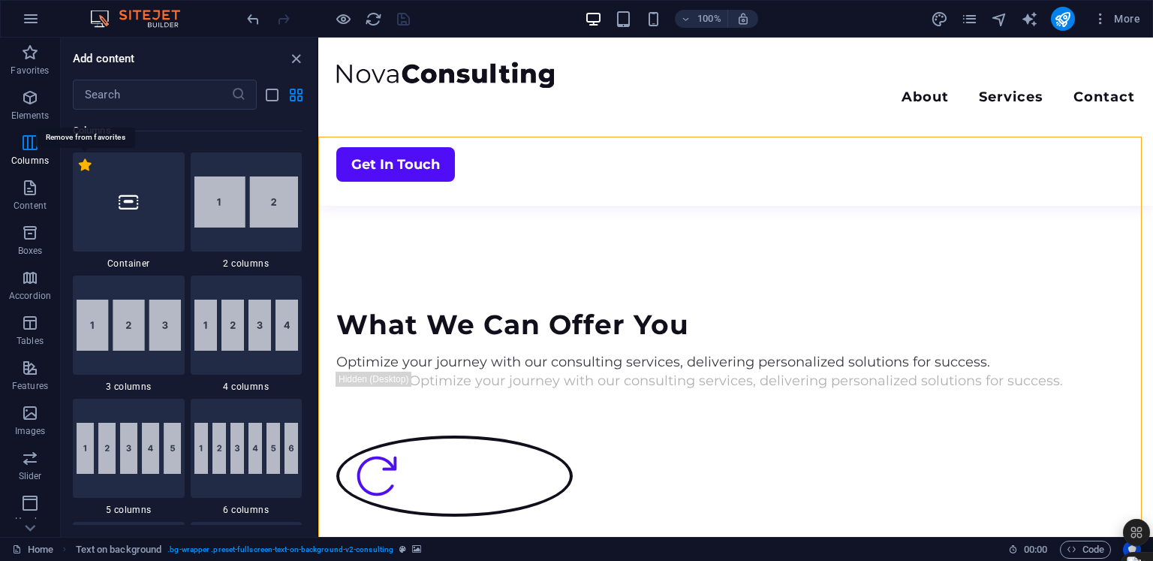
click at [85, 167] on label "1 Star" at bounding box center [85, 164] width 13 height 13
click at [79, 173] on input "1 Star" at bounding box center [78, 173] width 1 height 1
radio input "false"
click at [236, 162] on div at bounding box center [247, 201] width 112 height 99
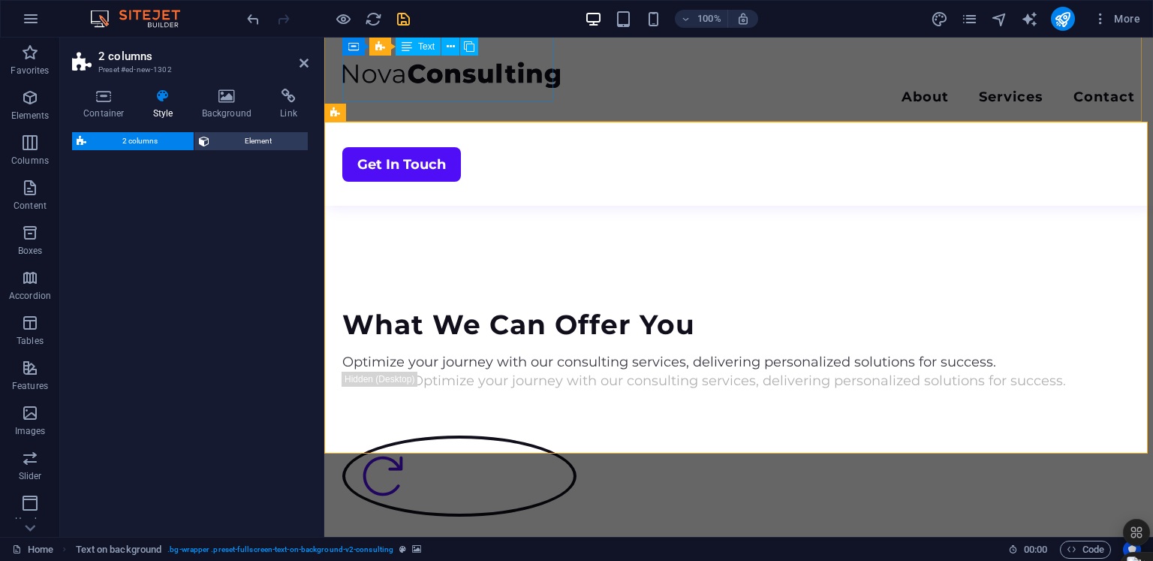
select select "rem"
select select "preset-columns-two-v2-default"
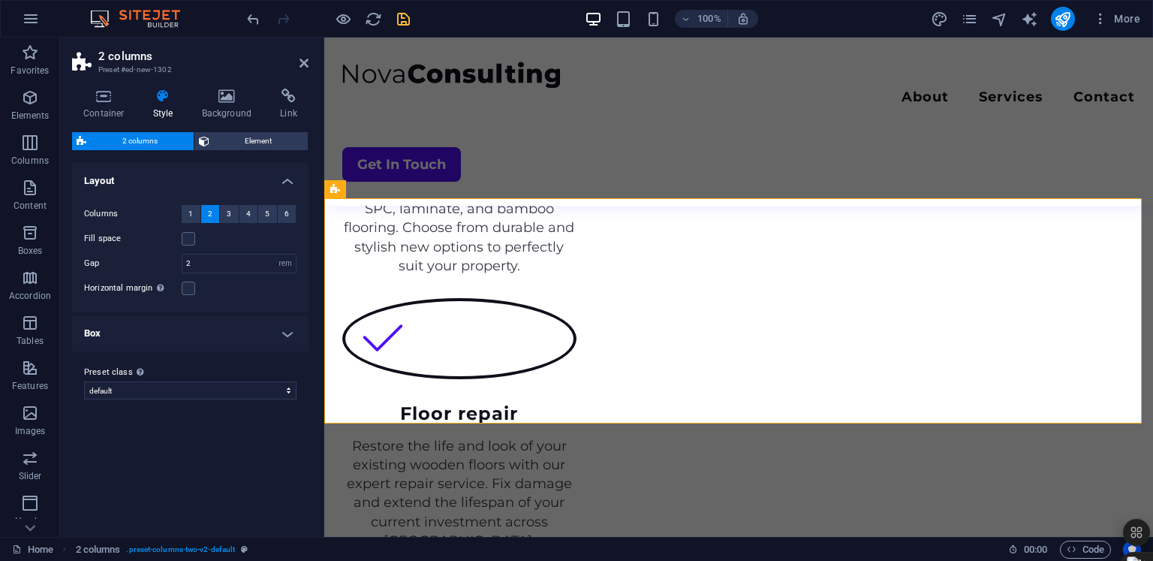
scroll to position [2044, 0]
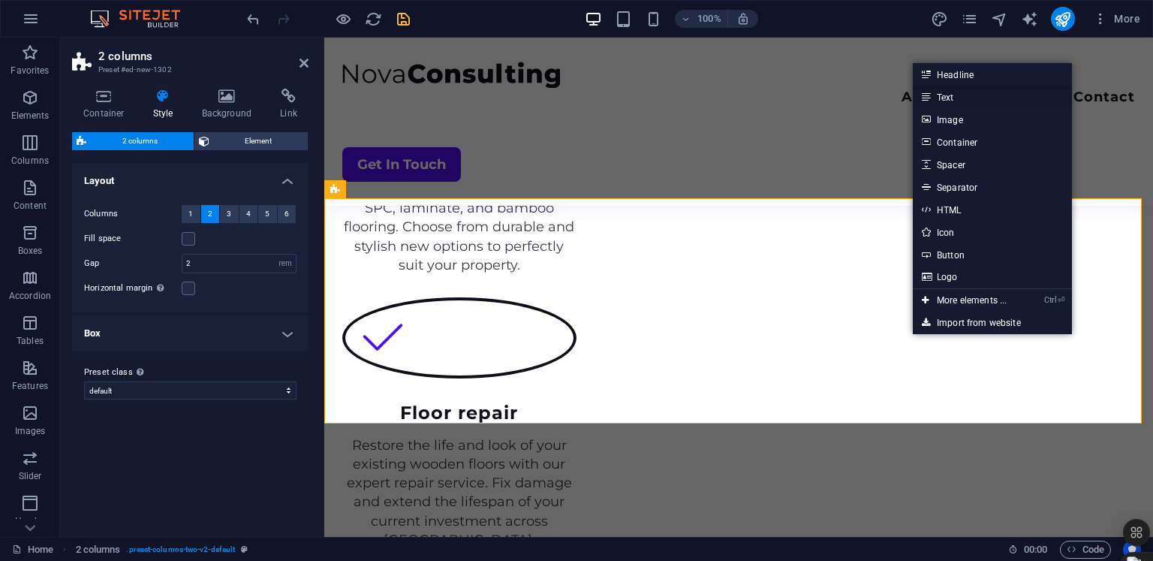
click at [956, 94] on link "Text" at bounding box center [992, 97] width 159 height 23
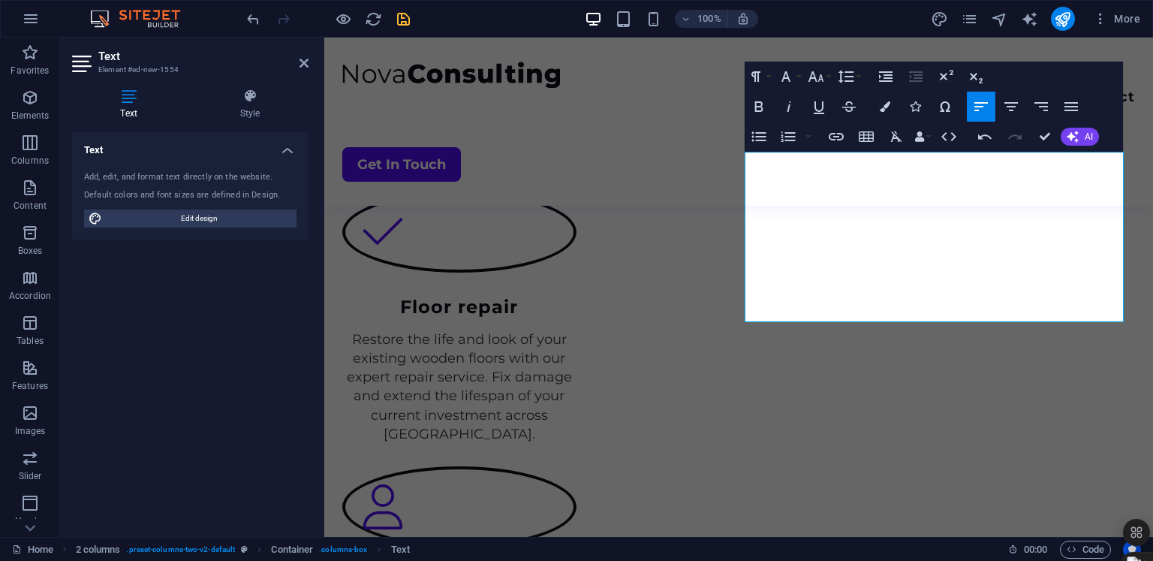
scroll to position [4568, 2]
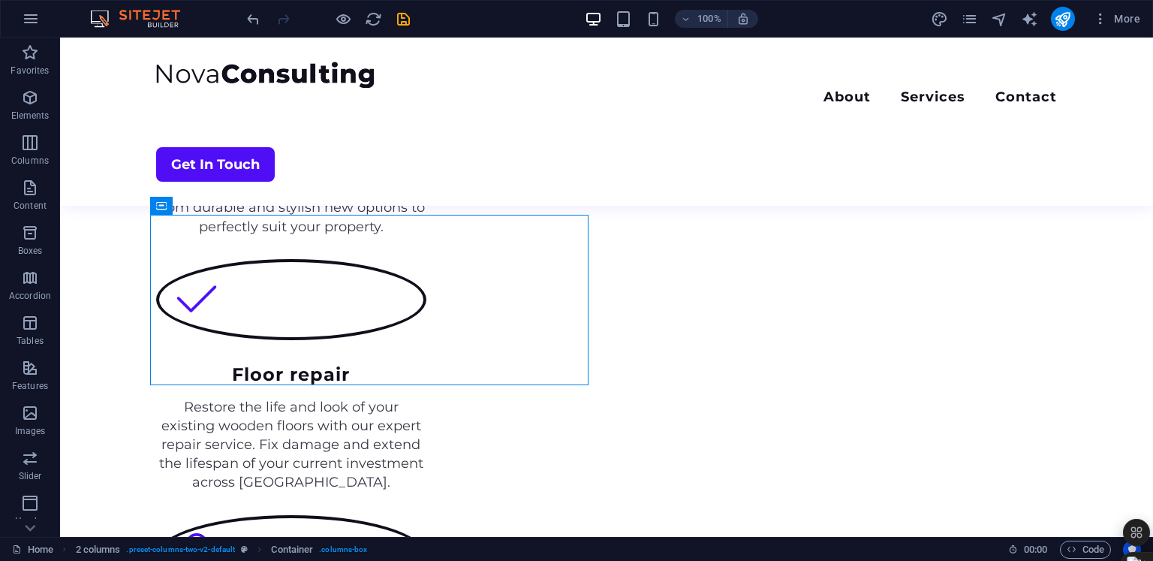
scroll to position [1963, 0]
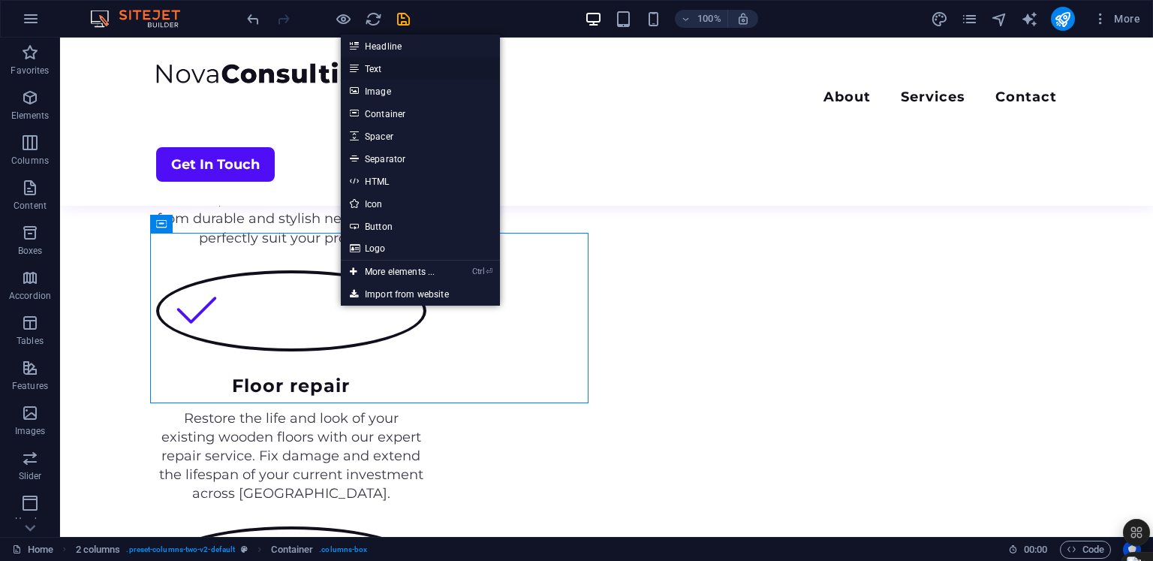
click at [399, 74] on link "Text" at bounding box center [420, 68] width 159 height 23
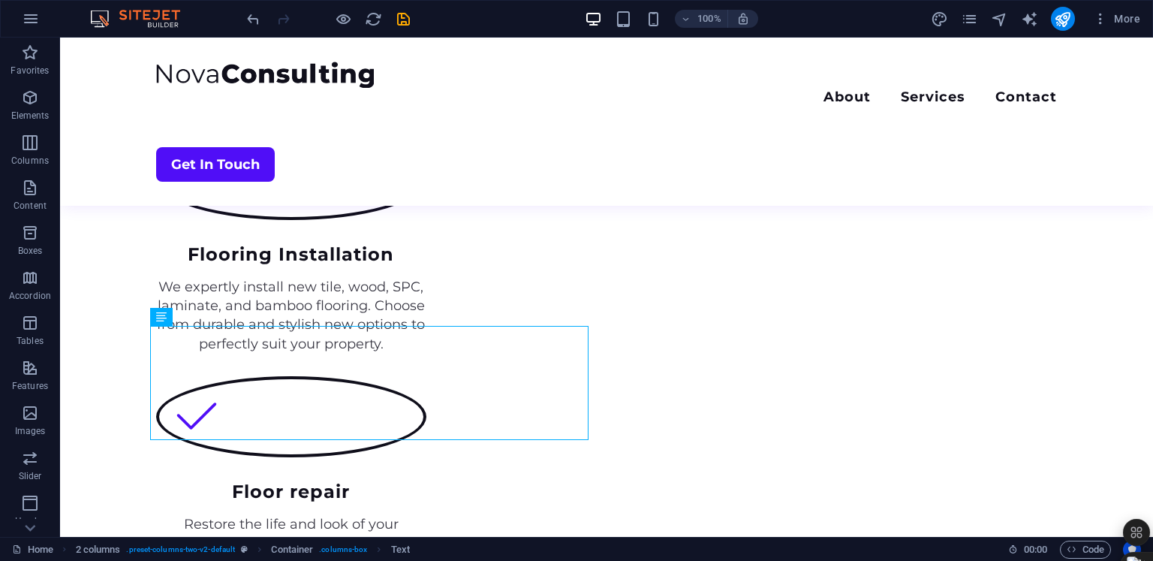
scroll to position [1964, 0]
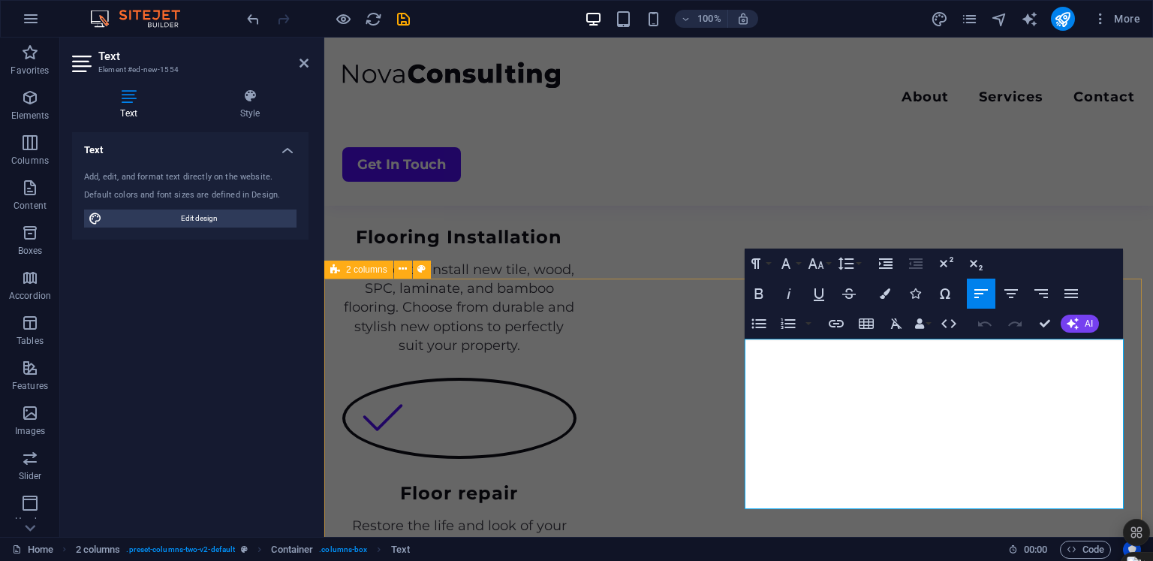
drag, startPoint x: 832, startPoint y: 497, endPoint x: 728, endPoint y: 468, distance: 107.6
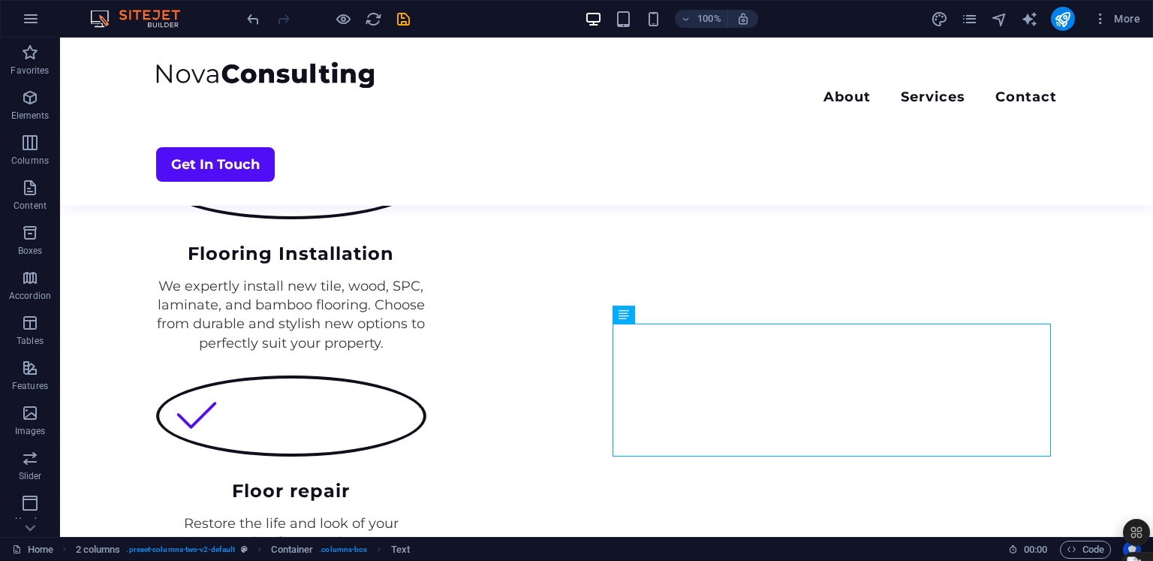
scroll to position [1960, 0]
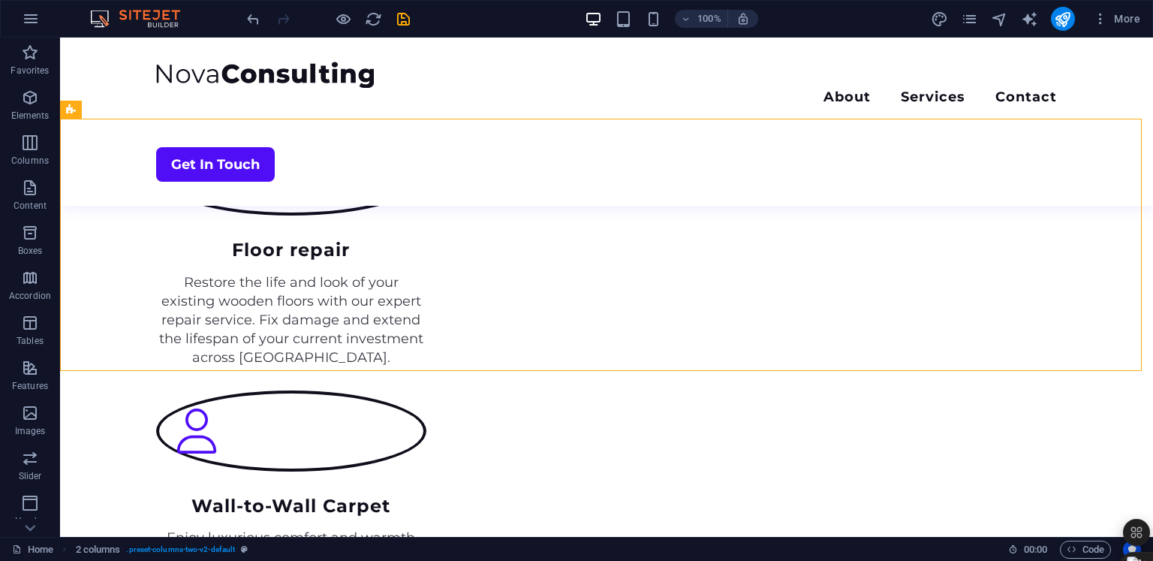
scroll to position [2018, 0]
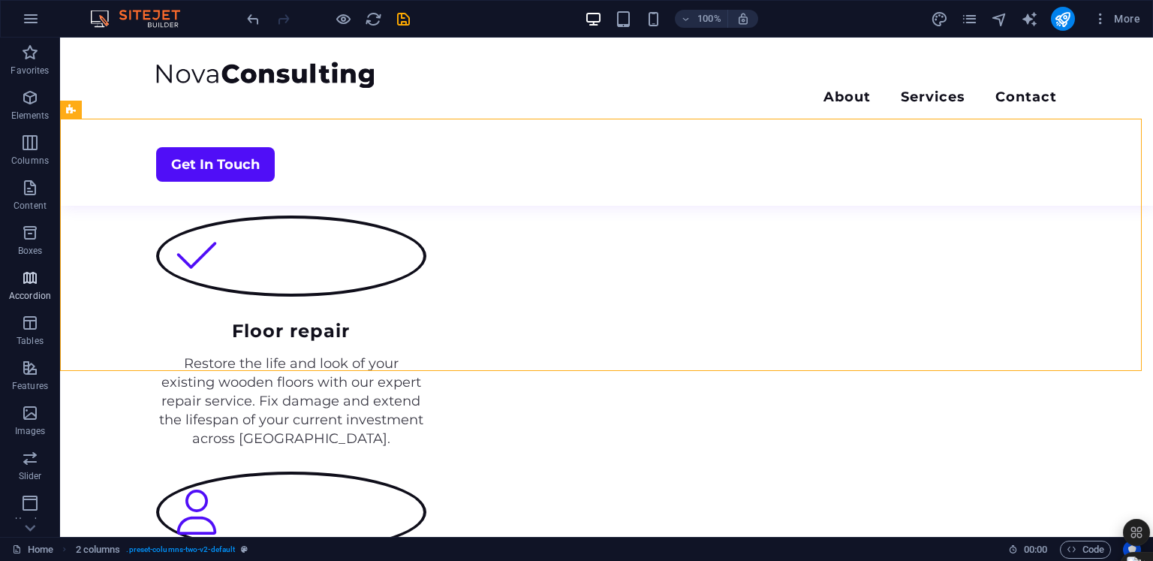
click at [56, 302] on span "Accordion" at bounding box center [30, 287] width 60 height 36
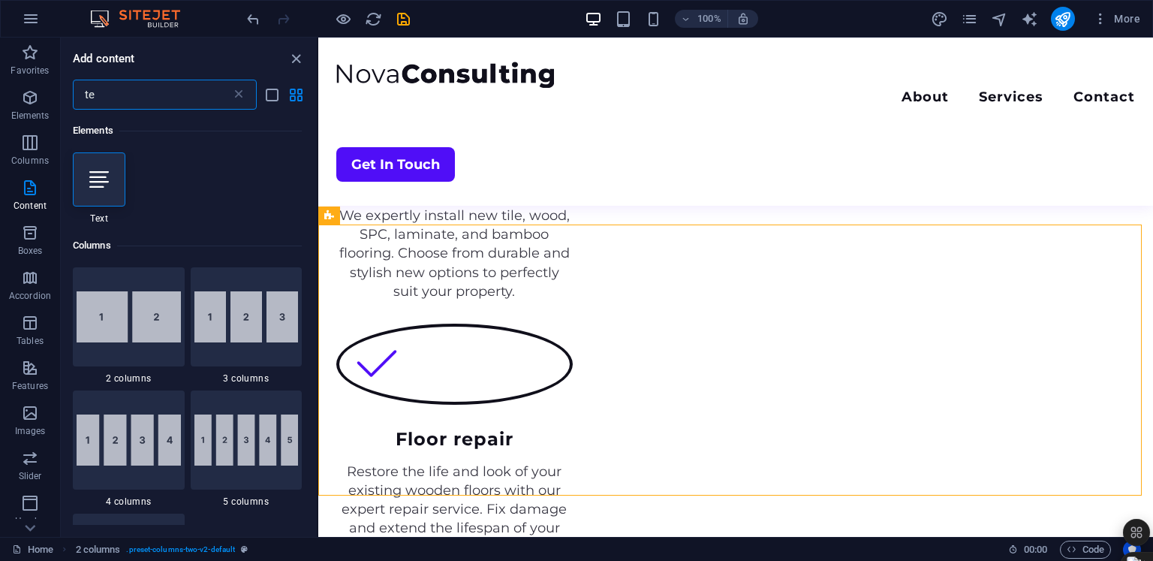
scroll to position [0, 0]
type input "te"
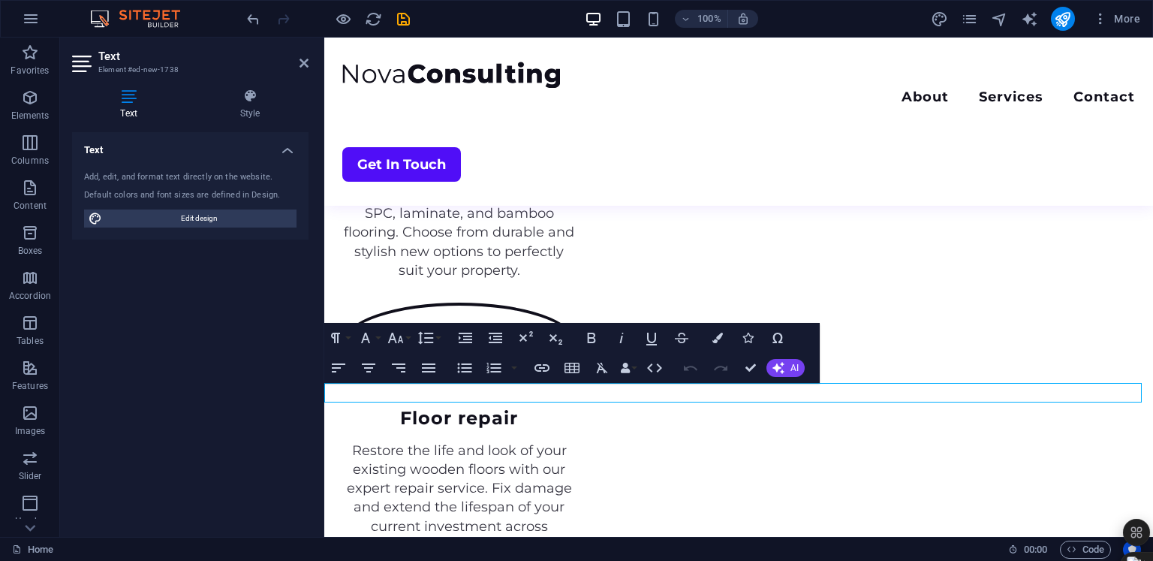
scroll to position [2149, 0]
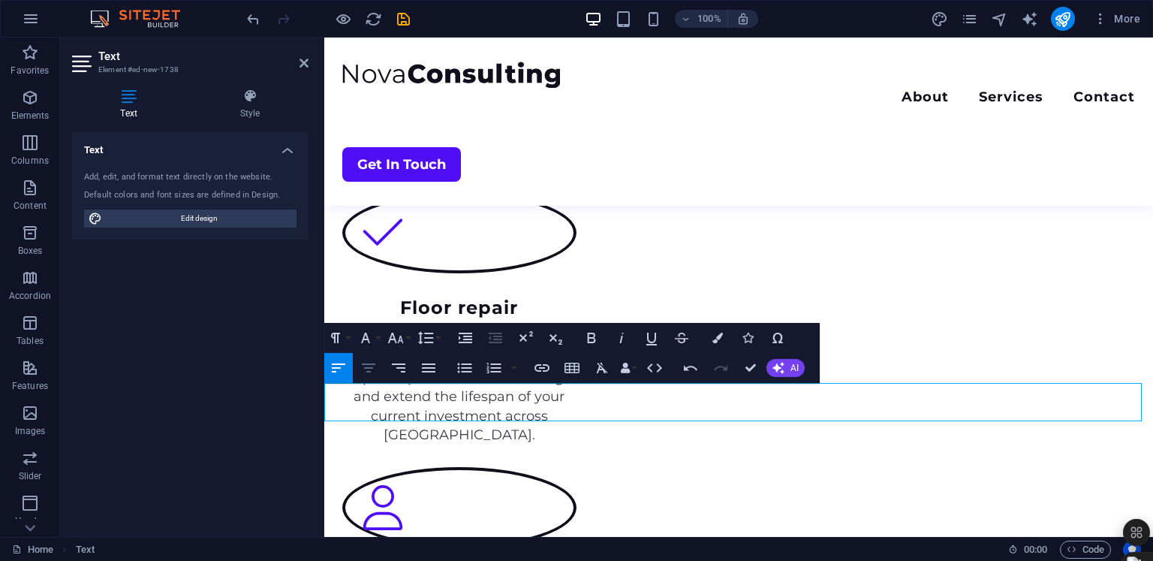
click at [375, 363] on icon "button" at bounding box center [369, 368] width 18 height 18
click at [395, 371] on icon "button" at bounding box center [399, 368] width 18 height 18
click at [441, 366] on button "Align Justify" at bounding box center [428, 368] width 29 height 30
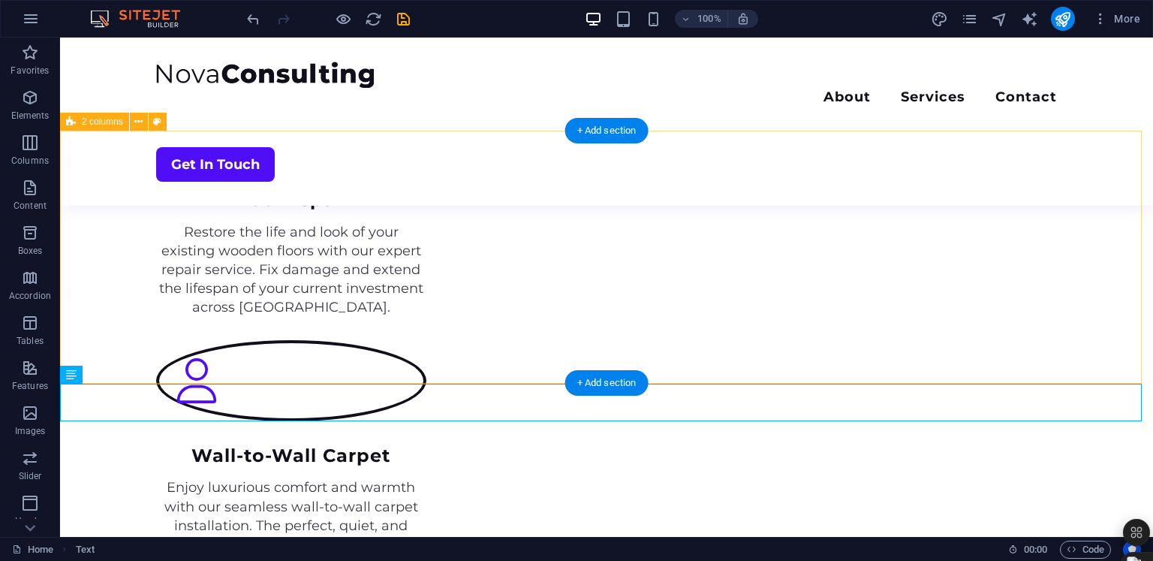
scroll to position [2005, 0]
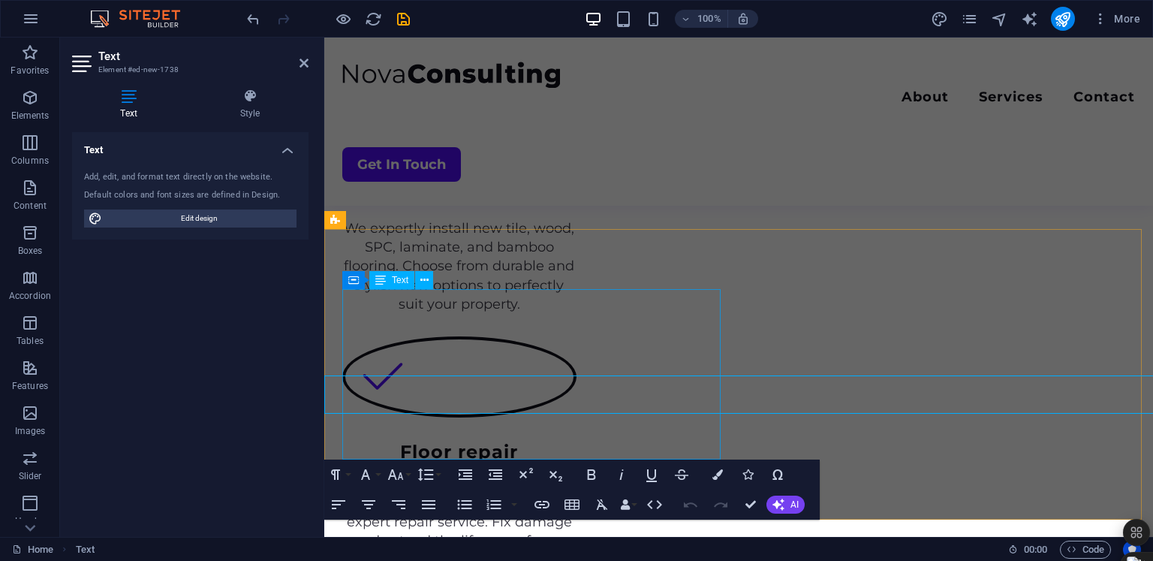
scroll to position [2012, 0]
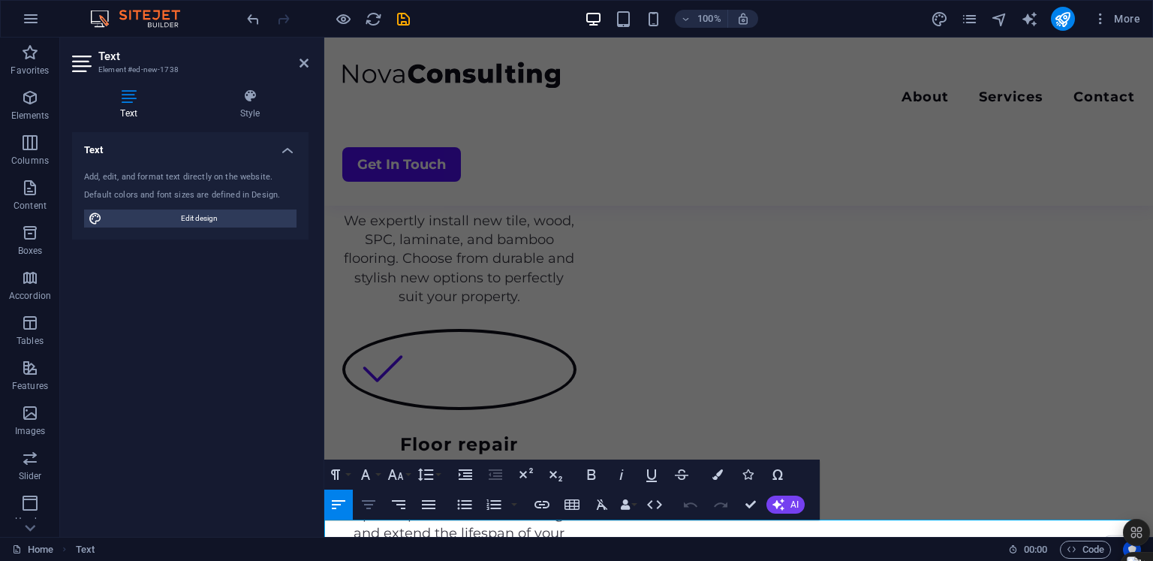
click at [368, 501] on icon "button" at bounding box center [369, 504] width 18 height 18
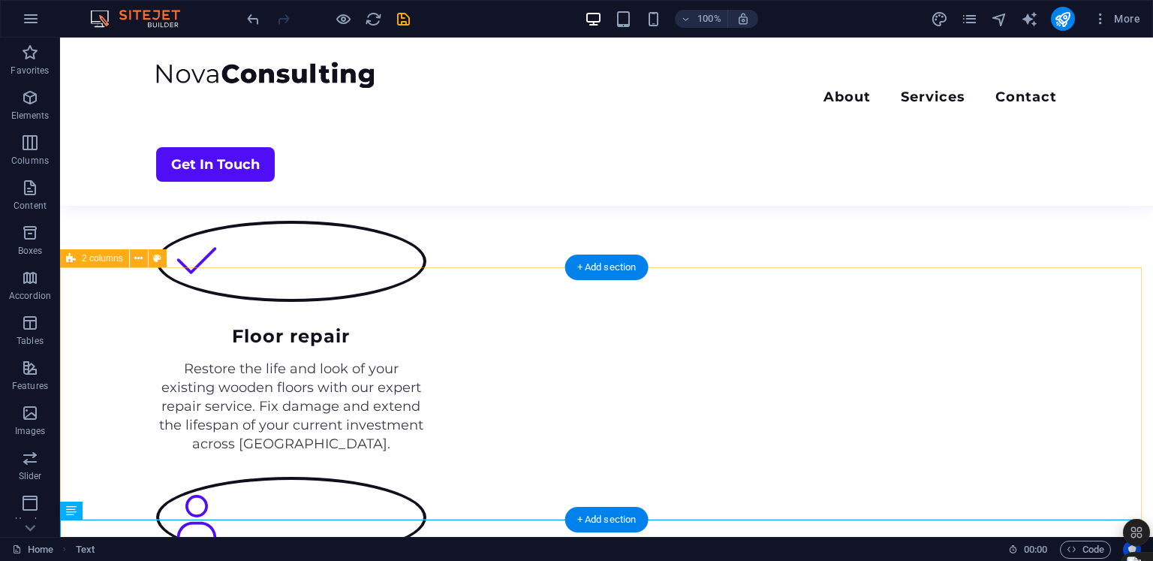
scroll to position [1868, 0]
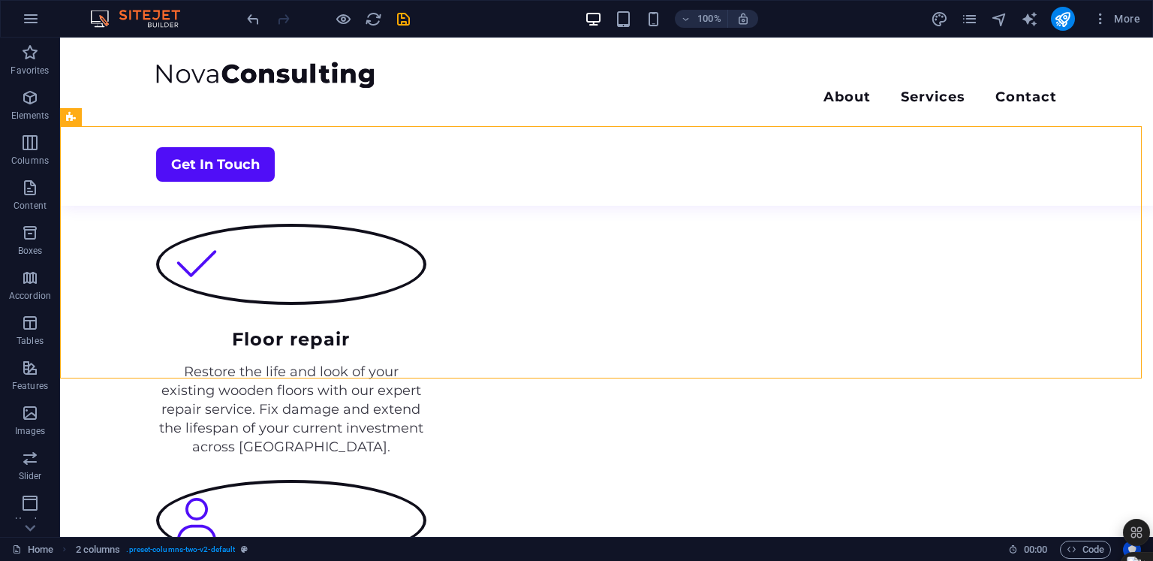
scroll to position [2010, 0]
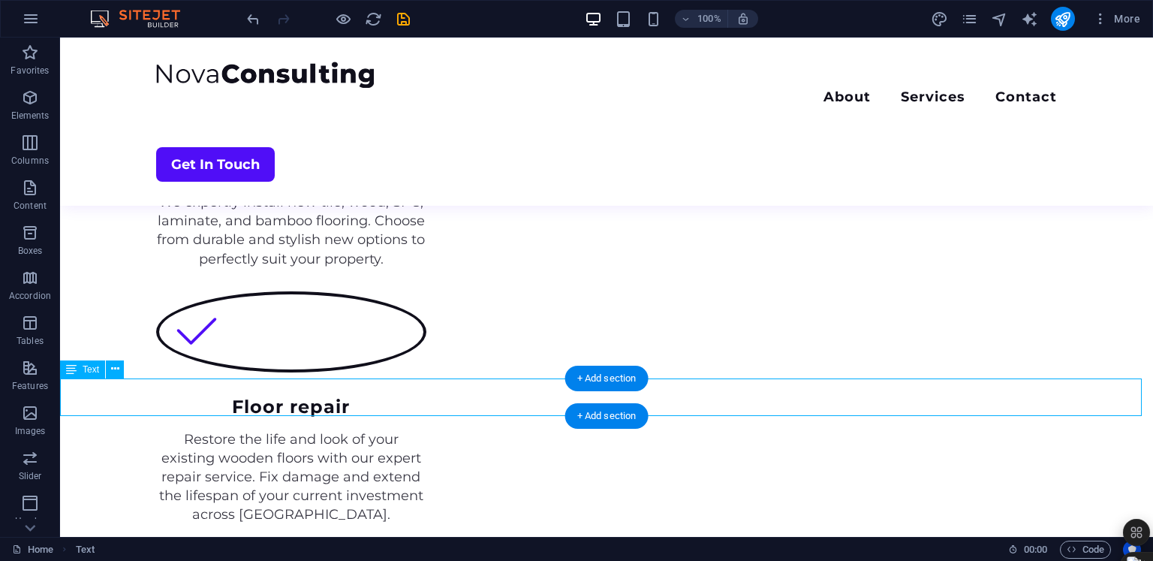
scroll to position [2012, 0]
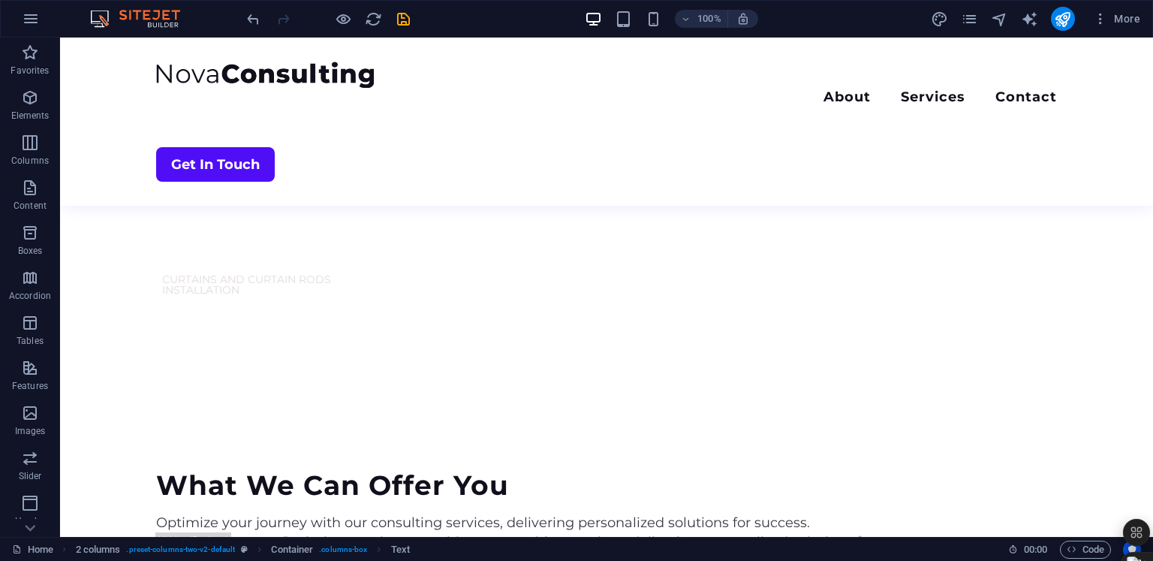
scroll to position [1412, 0]
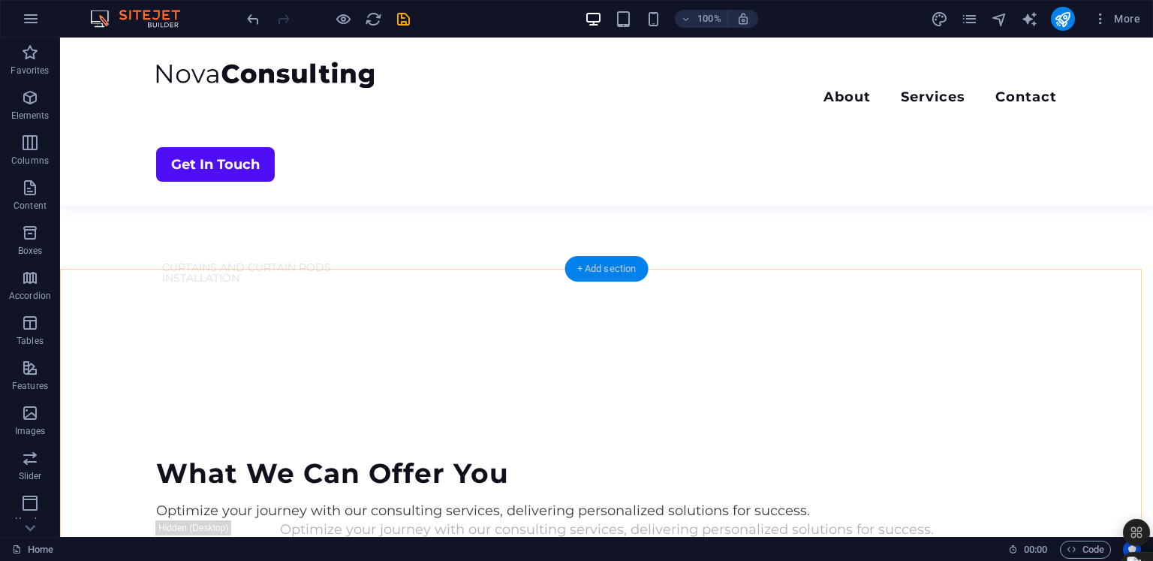
click at [604, 274] on div "+ Add section" at bounding box center [606, 269] width 83 height 26
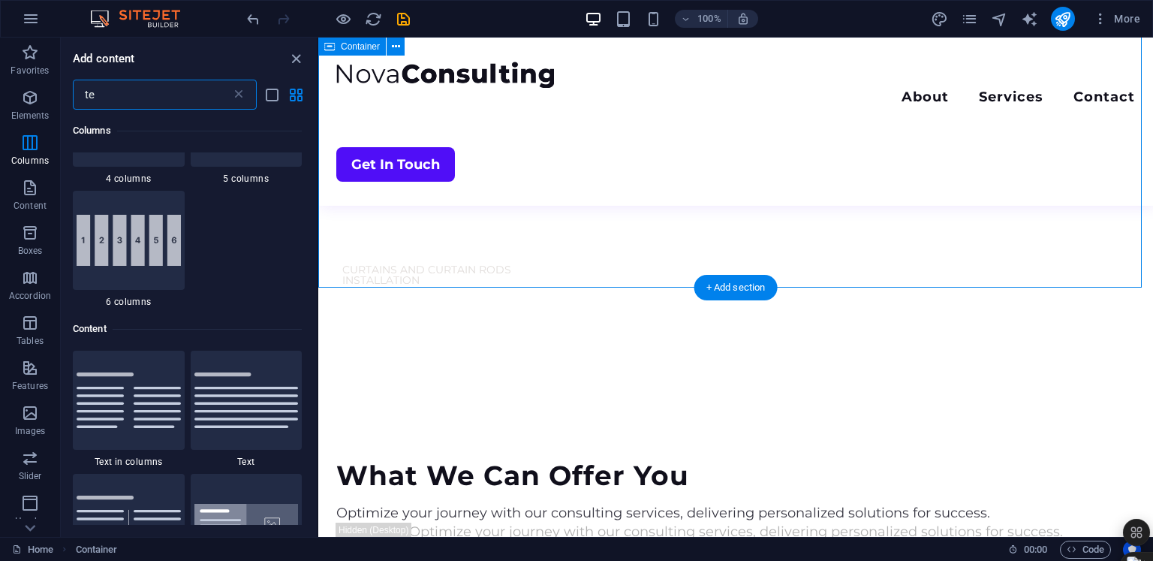
scroll to position [521, 0]
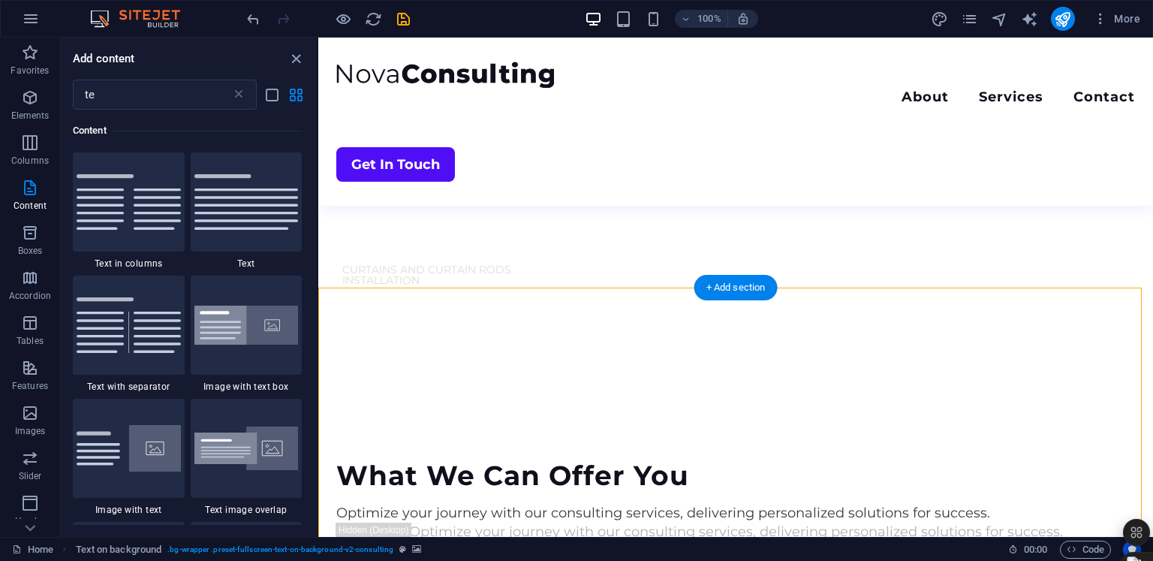
select select "px"
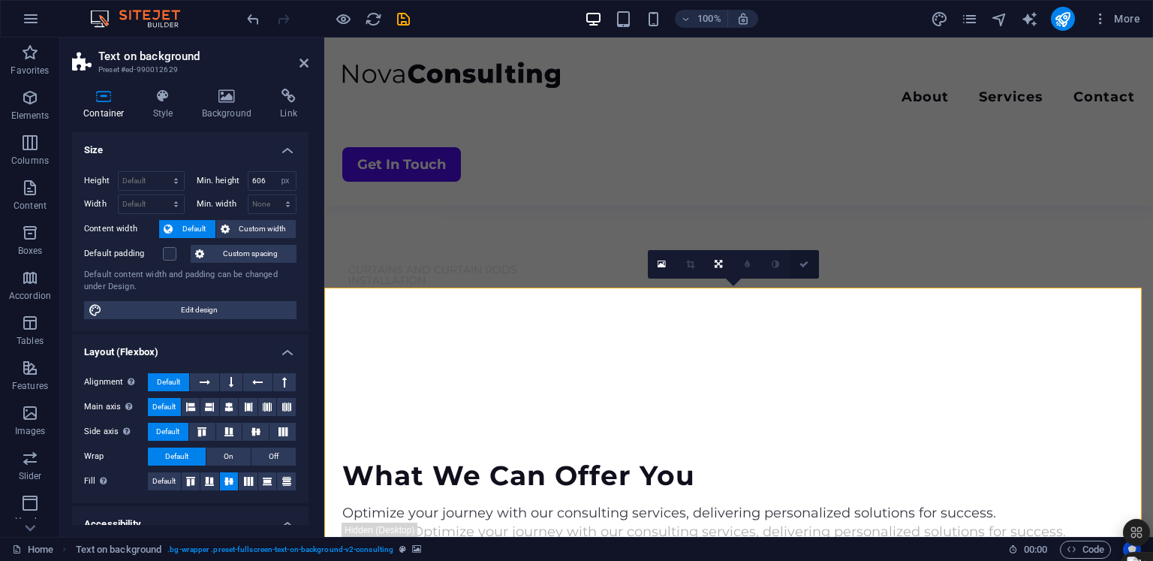
click at [801, 265] on icon at bounding box center [803, 264] width 9 height 9
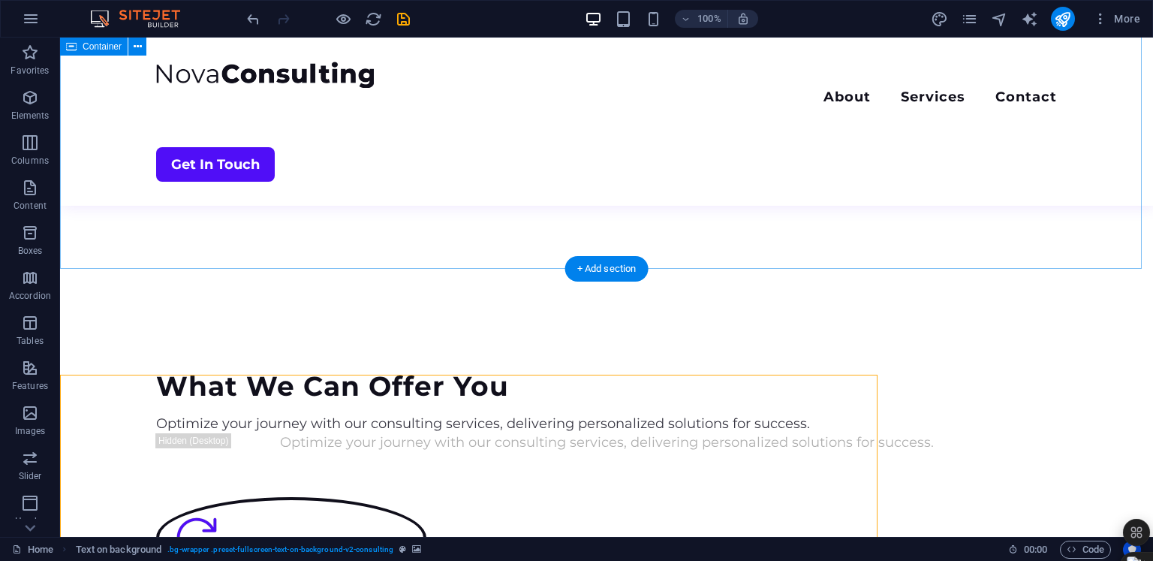
scroll to position [1412, 0]
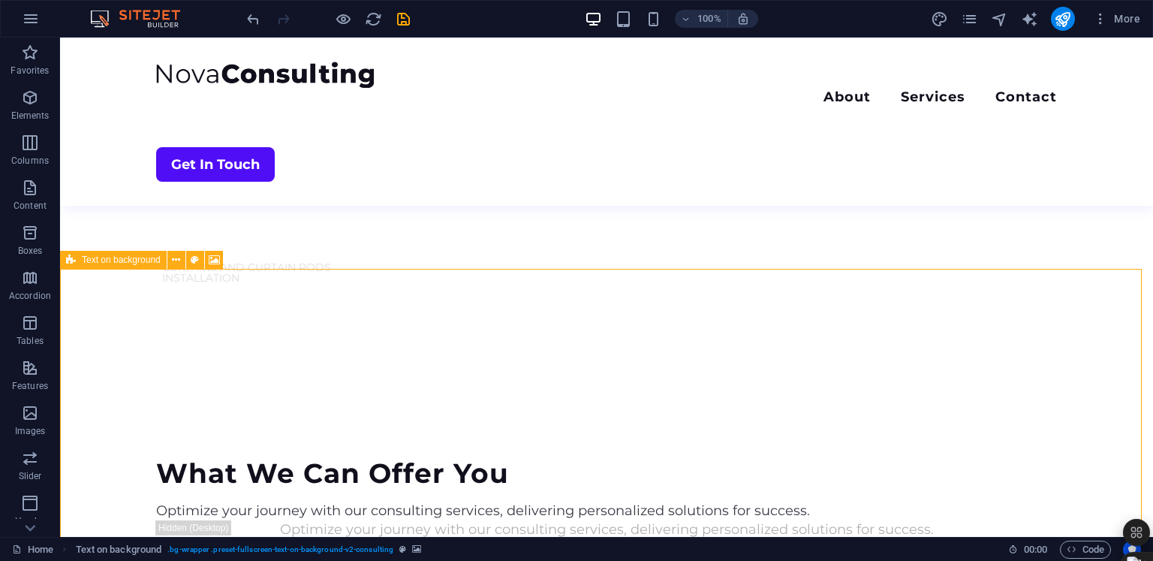
click at [141, 269] on div "Text on background" at bounding box center [146, 260] width 173 height 19
type textarea "background"
click at [141, 269] on div "Text on background" at bounding box center [146, 260] width 173 height 19
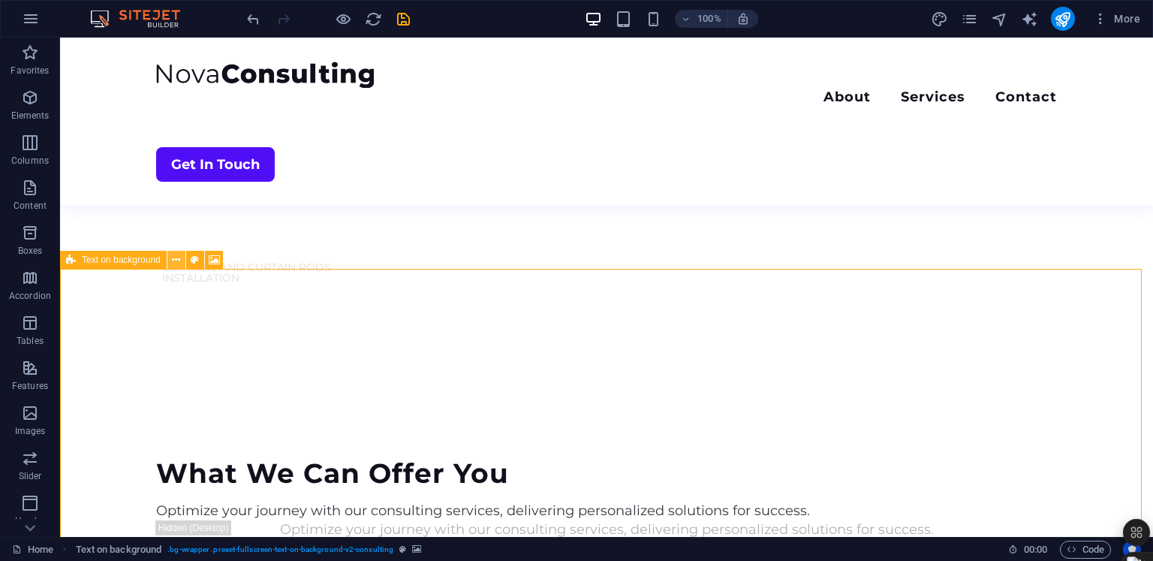
click at [179, 262] on icon at bounding box center [176, 260] width 8 height 16
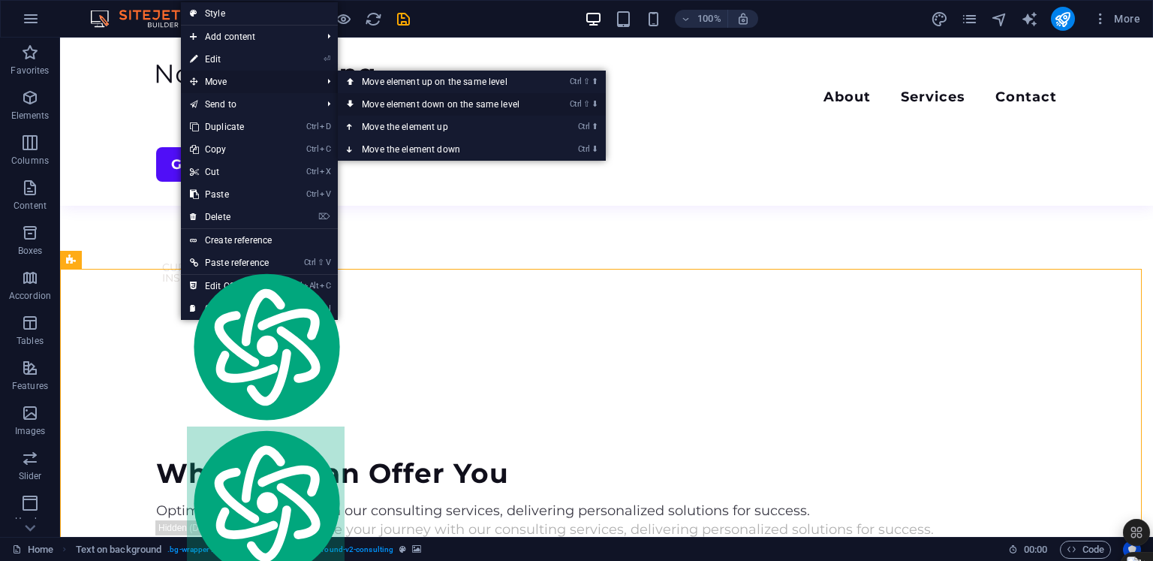
click at [429, 100] on link "Ctrl ⇧ ⬇ Move element down on the same level" at bounding box center [444, 104] width 212 height 23
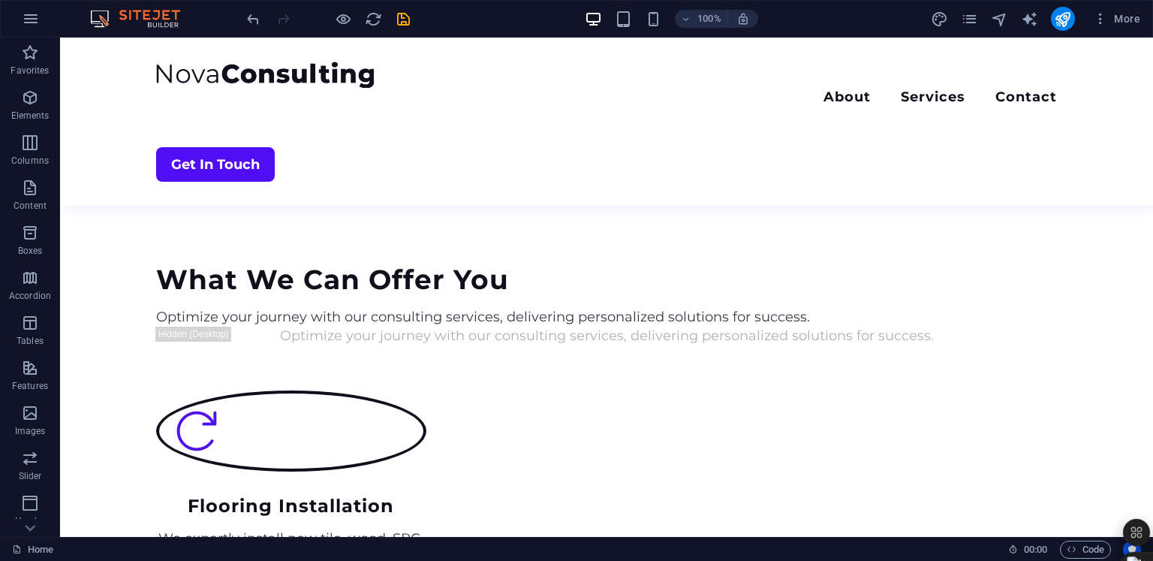
scroll to position [1576, 0]
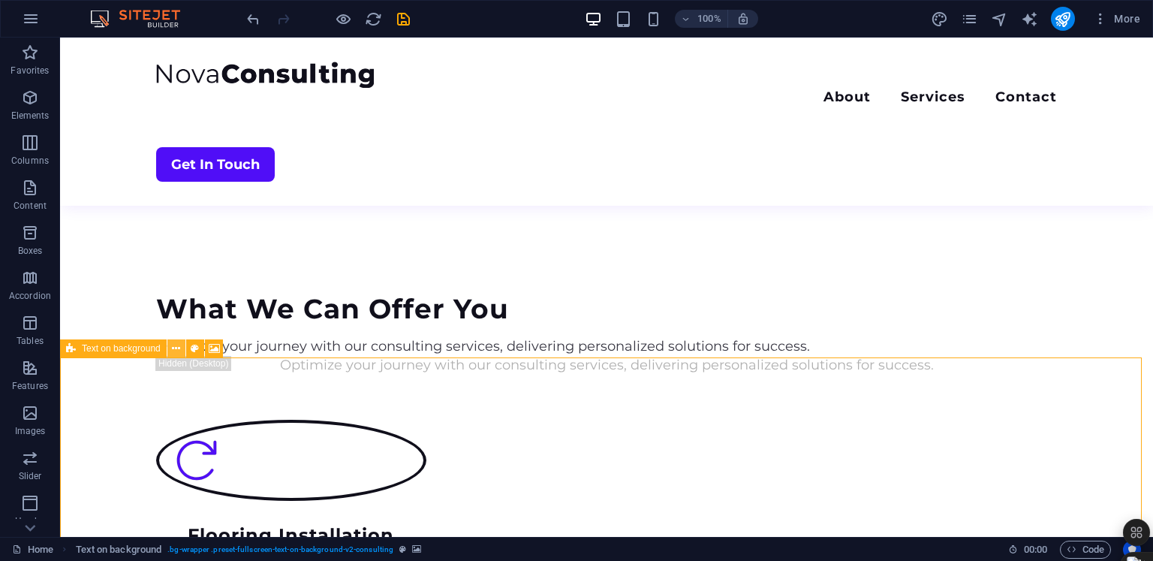
click at [172, 350] on icon at bounding box center [176, 349] width 8 height 16
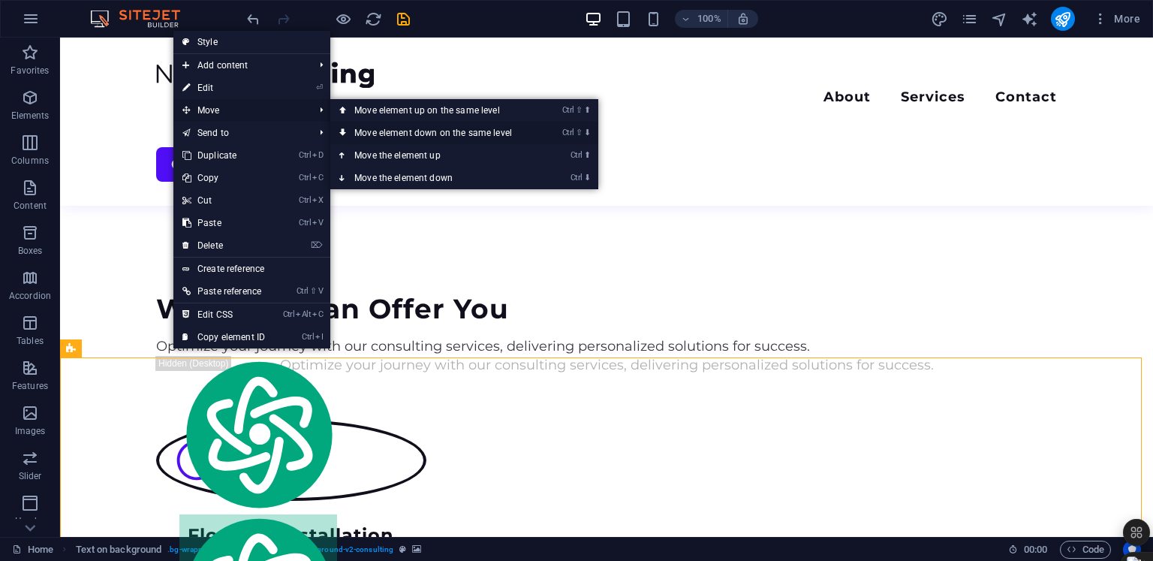
click at [405, 134] on link "Ctrl ⇧ ⬇ Move element down on the same level" at bounding box center [436, 133] width 212 height 23
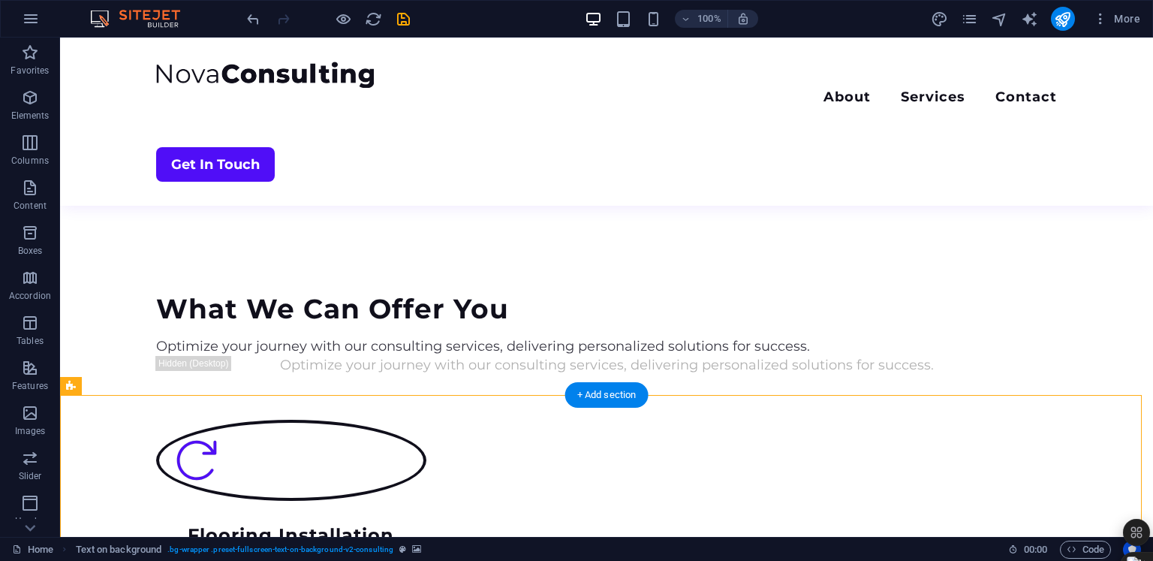
click at [588, 394] on div "+ Add section" at bounding box center [606, 395] width 83 height 26
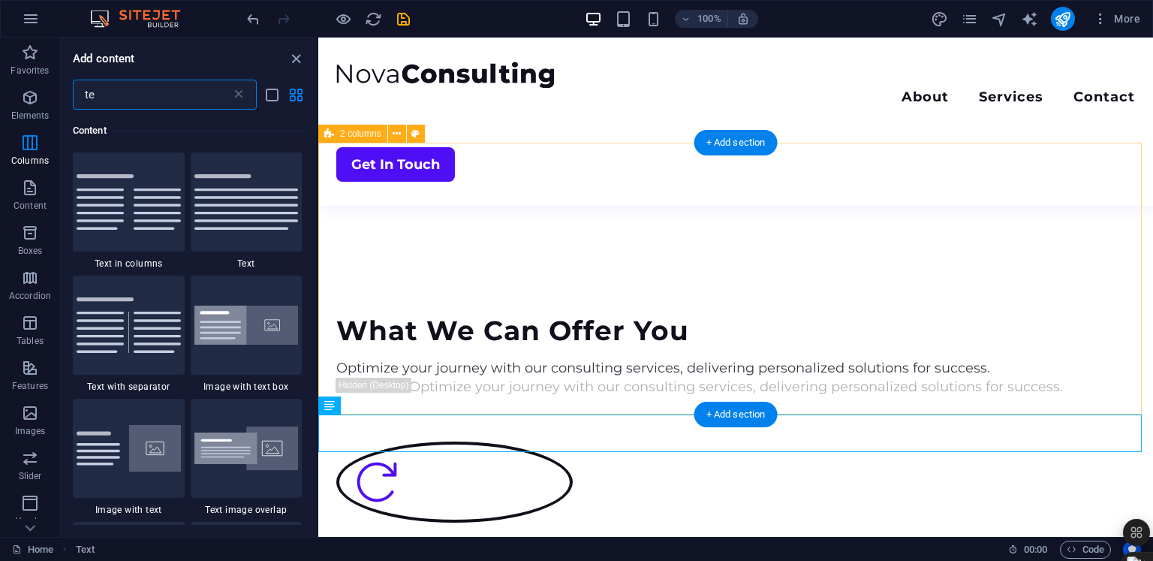
scroll to position [521, 0]
type input "t"
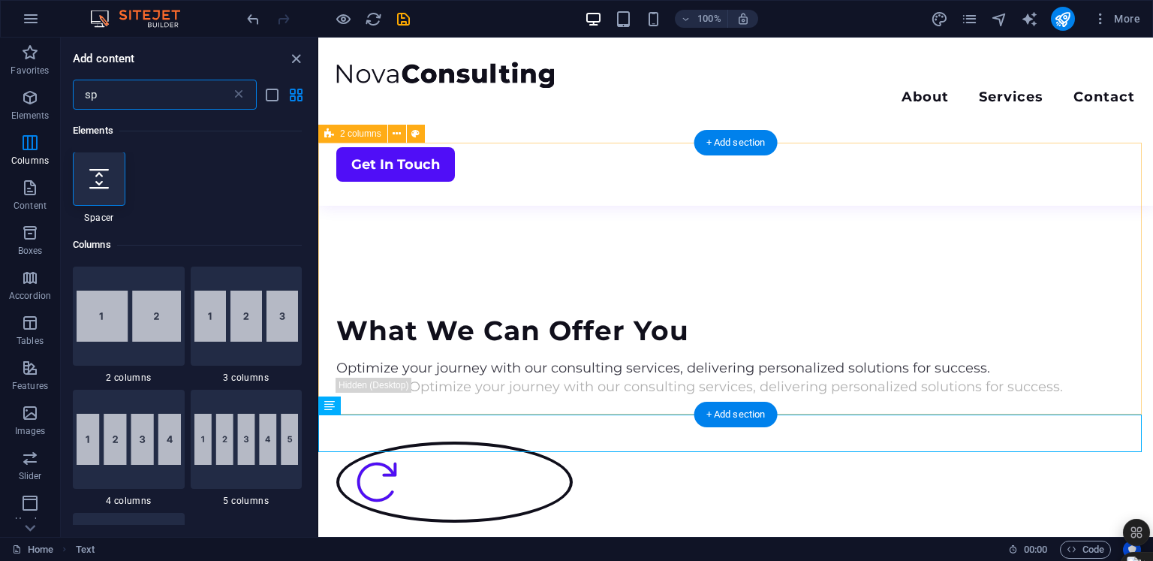
scroll to position [0, 0]
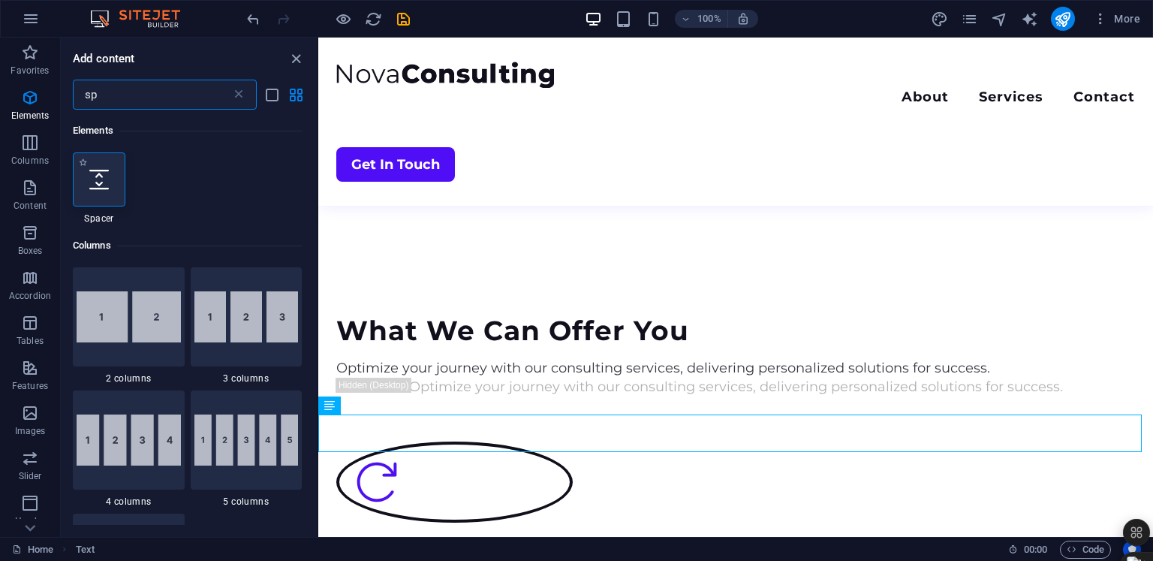
type input "sp"
click at [89, 183] on icon at bounding box center [99, 180] width 20 height 20
select select "px"
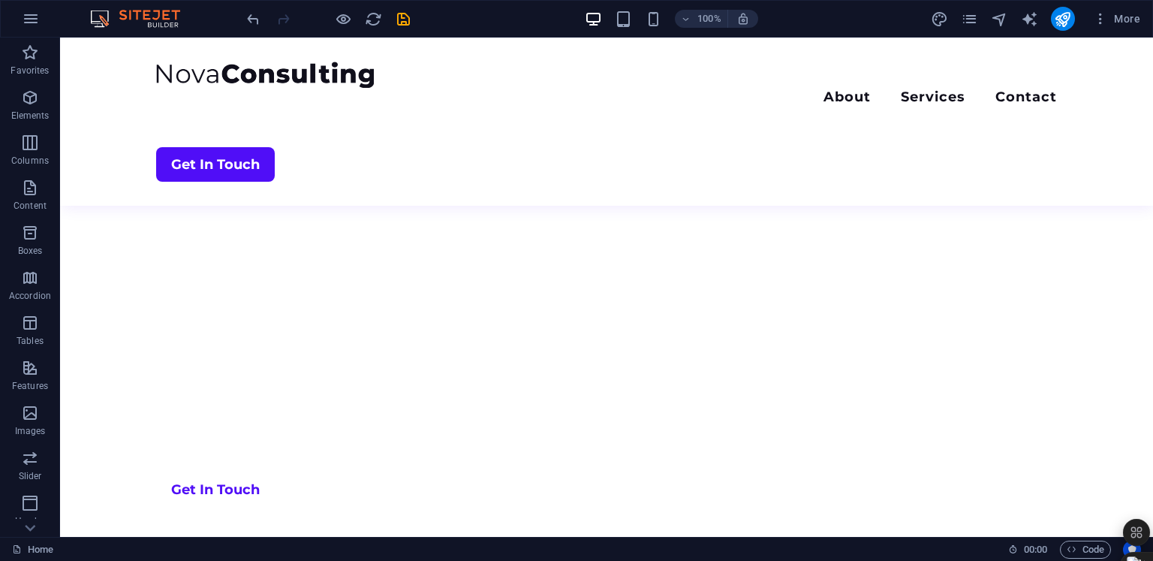
scroll to position [751, 0]
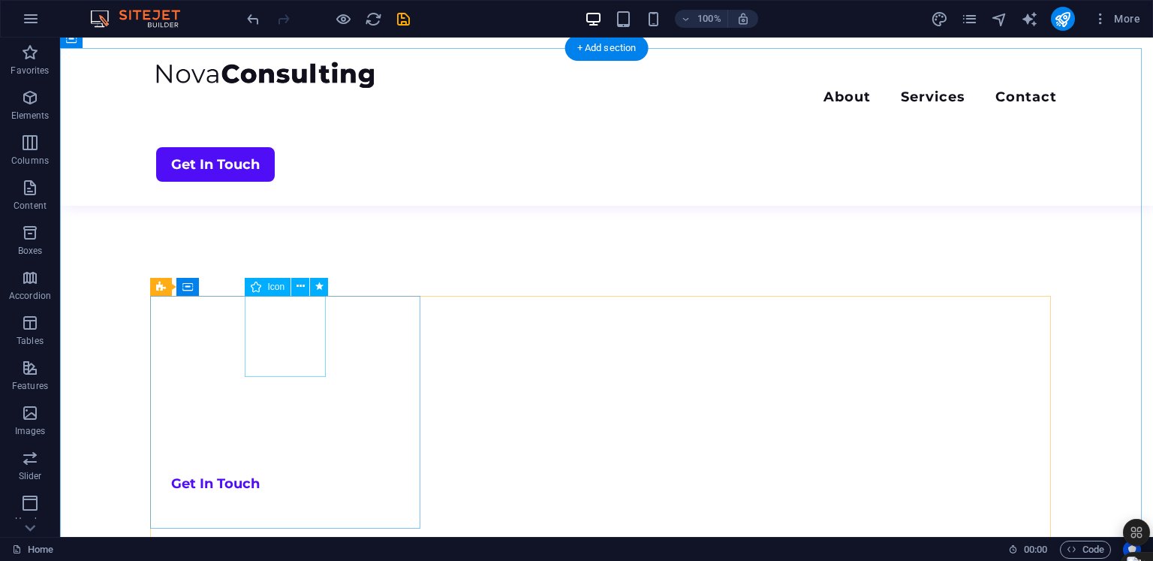
select select "xMidYMid"
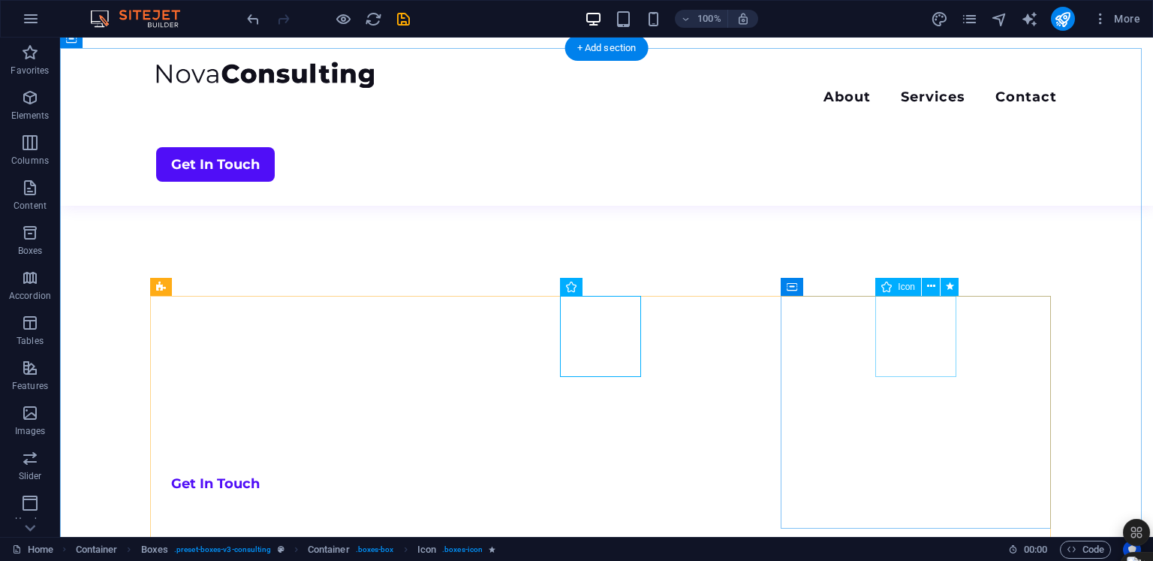
select select "xMidYMid"
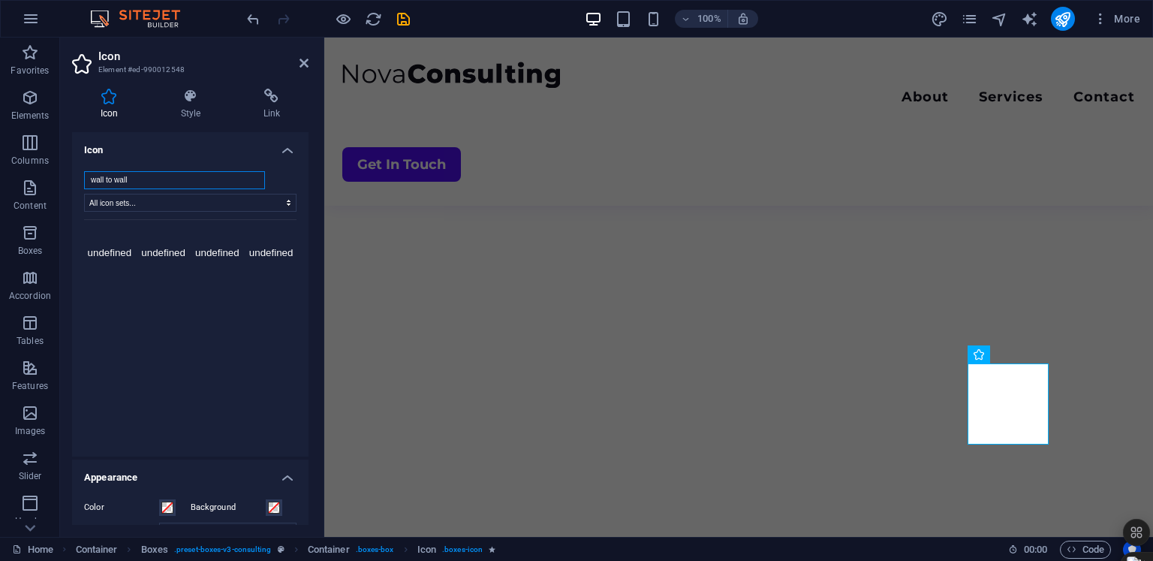
type input "wall to wall"
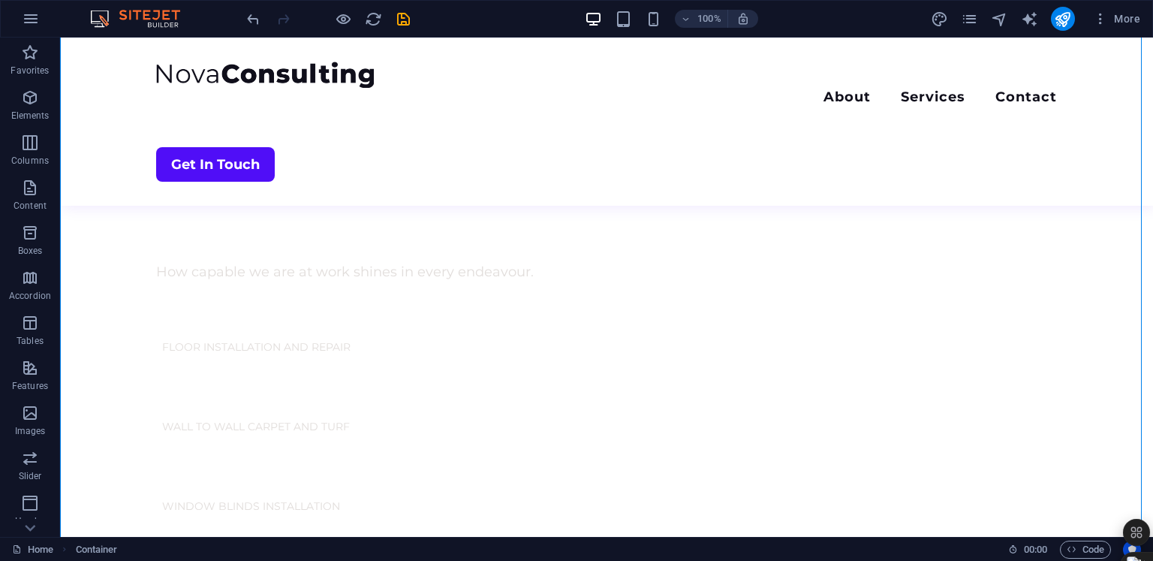
scroll to position [1141, 0]
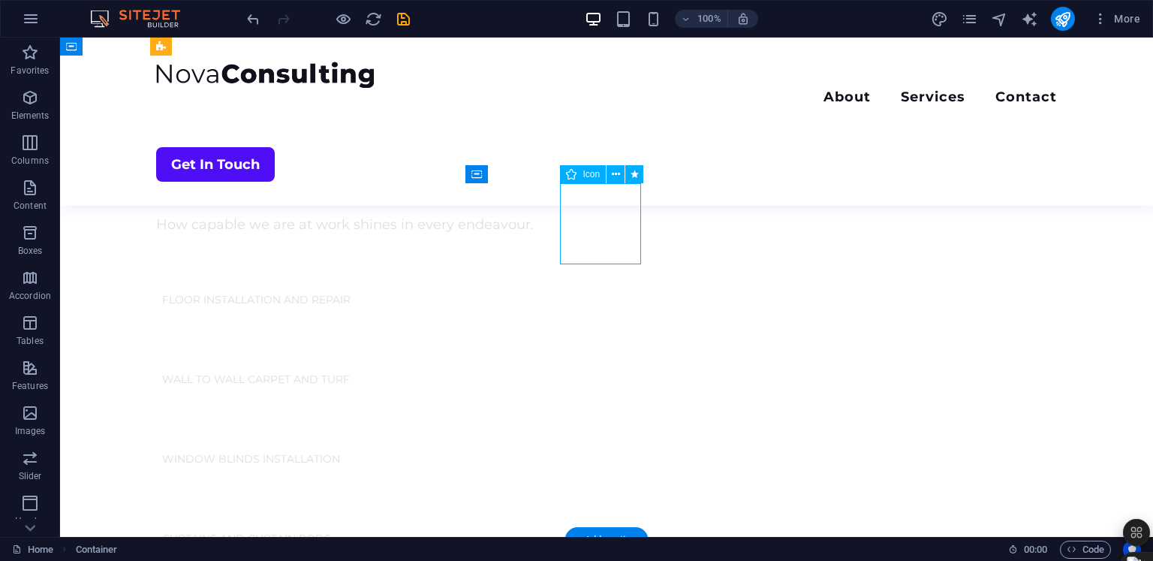
select select "xMidYMid"
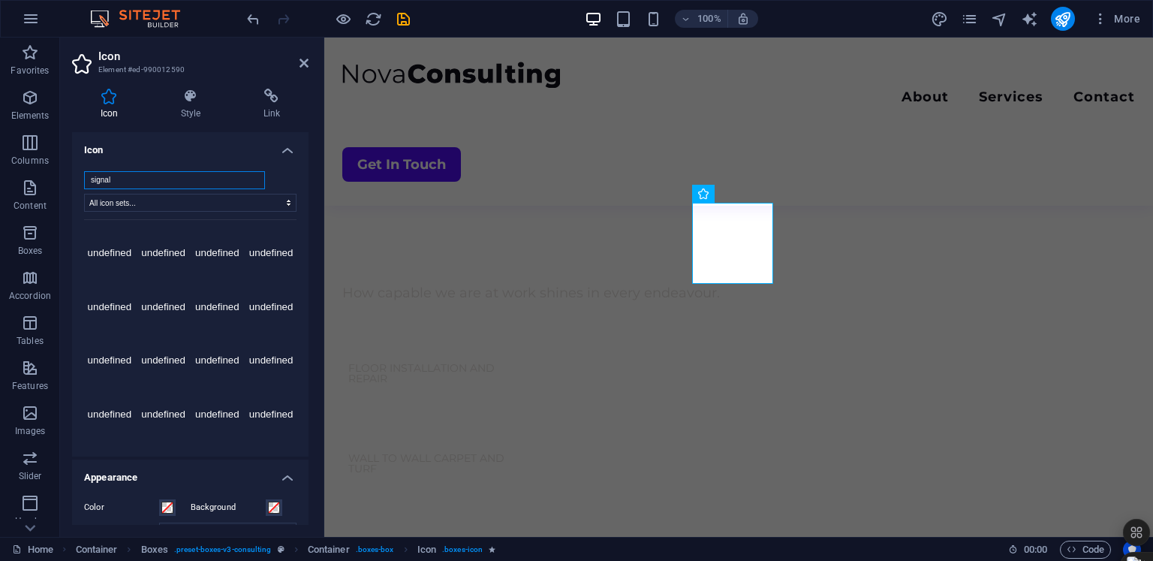
scroll to position [1209, 0]
type input "window"
click at [195, 206] on select "All icon sets... IcoFont Ionicons FontAwesome Brands FontAwesome Duotone FontAw…" at bounding box center [190, 203] width 212 height 18
click at [267, 196] on select "All icon sets... IcoFont Ionicons FontAwesome Brands FontAwesome Duotone FontAw…" at bounding box center [190, 203] width 212 height 18
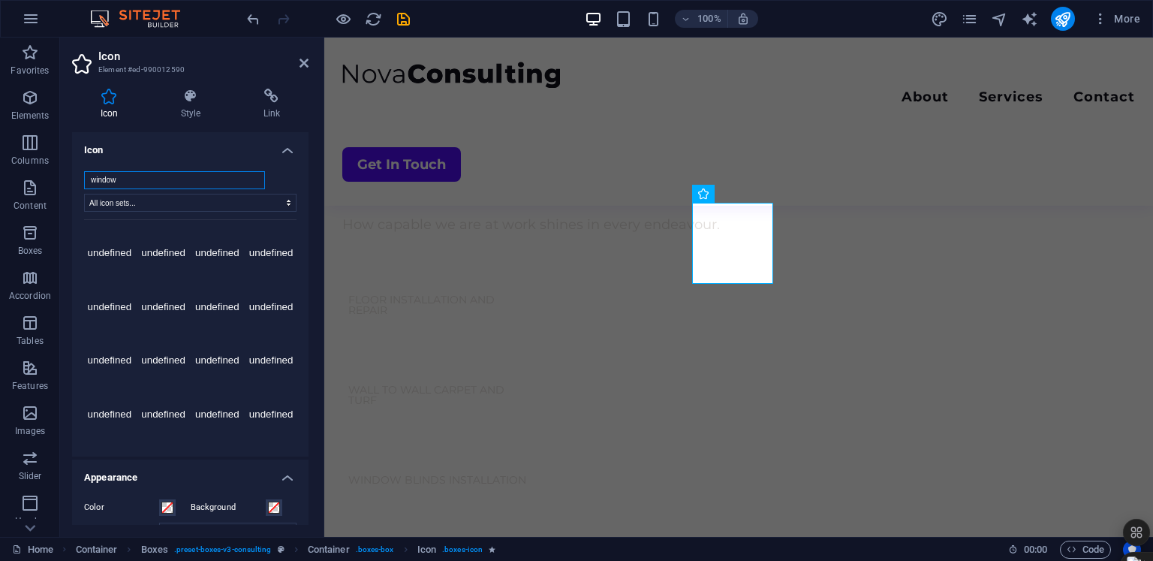
click at [191, 186] on input "window" at bounding box center [174, 180] width 181 height 18
click at [158, 179] on input "window" at bounding box center [174, 180] width 181 height 18
click at [107, 98] on icon at bounding box center [109, 96] width 74 height 15
click at [284, 200] on select "All icon sets... IcoFont Ionicons FontAwesome Brands FontAwesome Duotone FontAw…" at bounding box center [190, 203] width 212 height 18
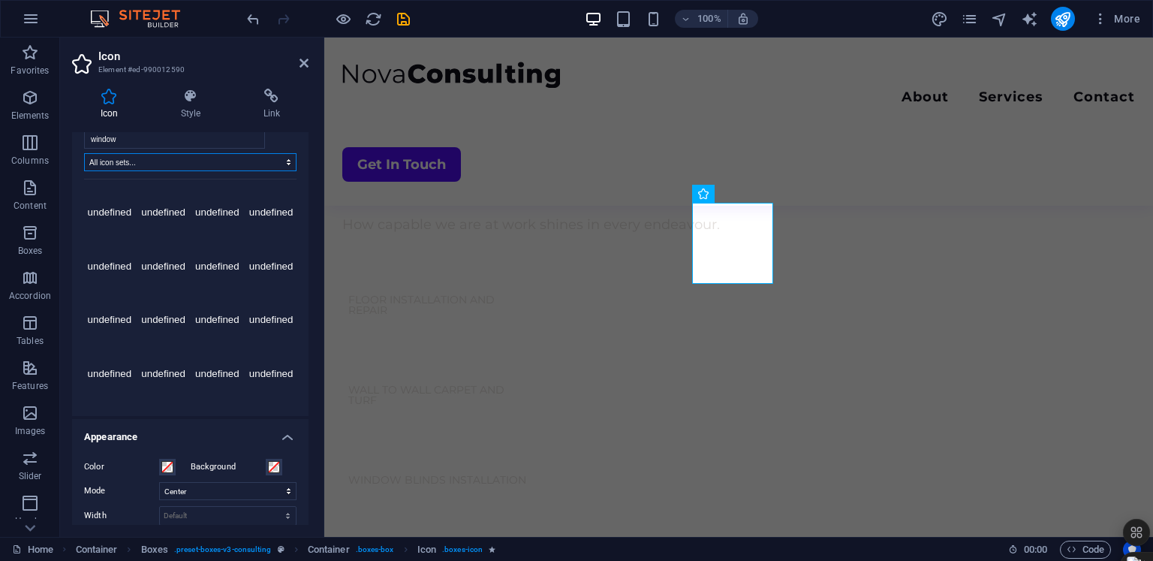
scroll to position [49, 0]
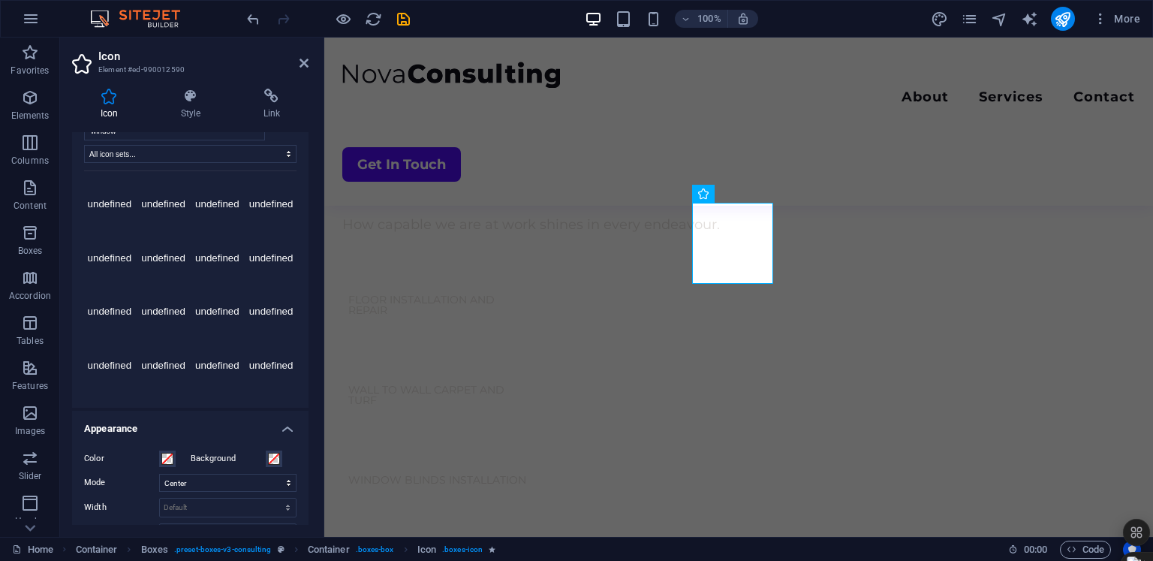
drag, startPoint x: 312, startPoint y: 260, endPoint x: 319, endPoint y: 316, distance: 56.0
click at [321, 316] on aside "Icon Element #ed-990012590 Icon Style Link Icon window All icon sets... IcoFont…" at bounding box center [192, 287] width 264 height 499
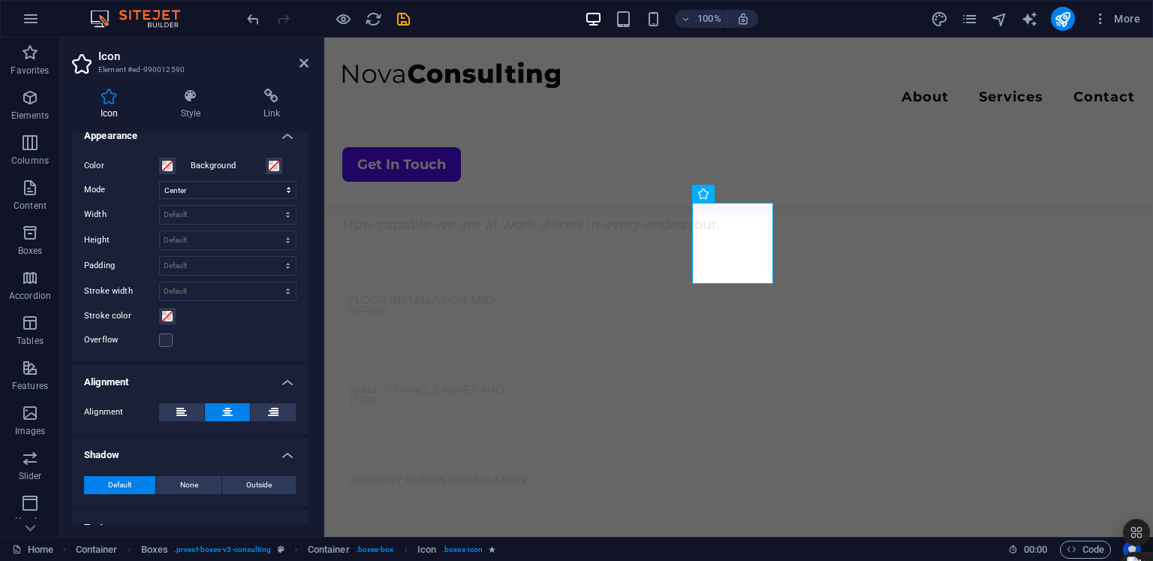
scroll to position [393, 0]
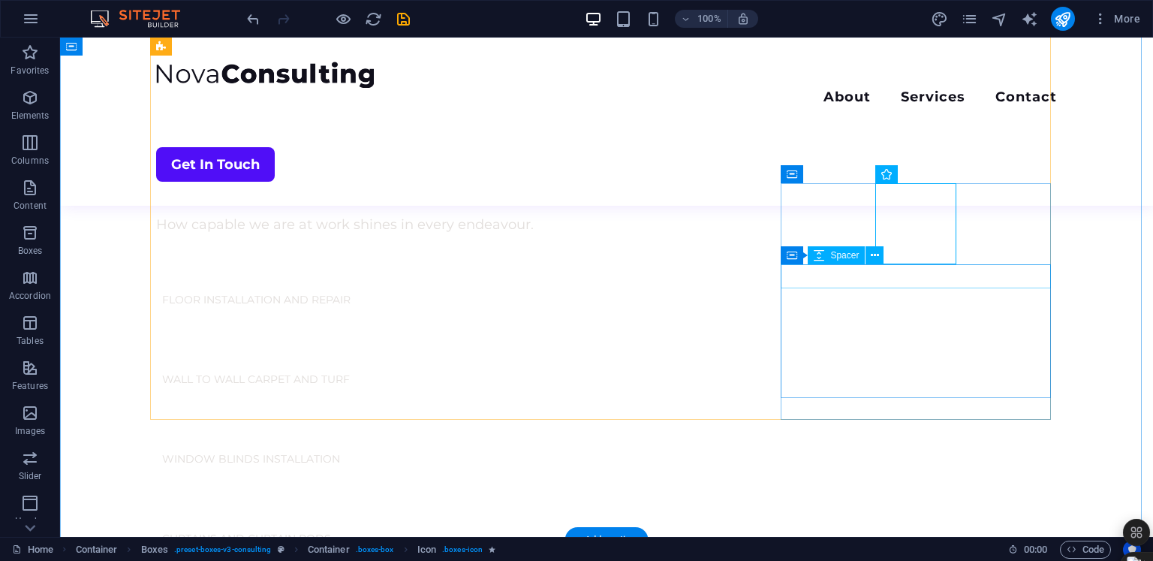
drag, startPoint x: 739, startPoint y: 268, endPoint x: 1004, endPoint y: 268, distance: 264.2
select select "px"
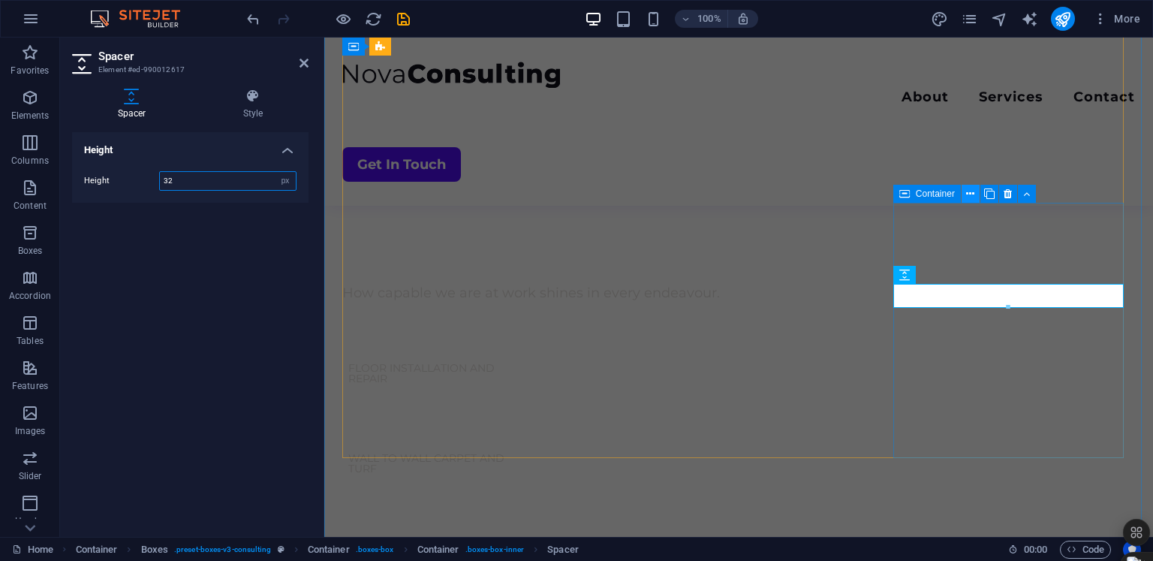
scroll to position [1209, 0]
select select "xMidYMid"
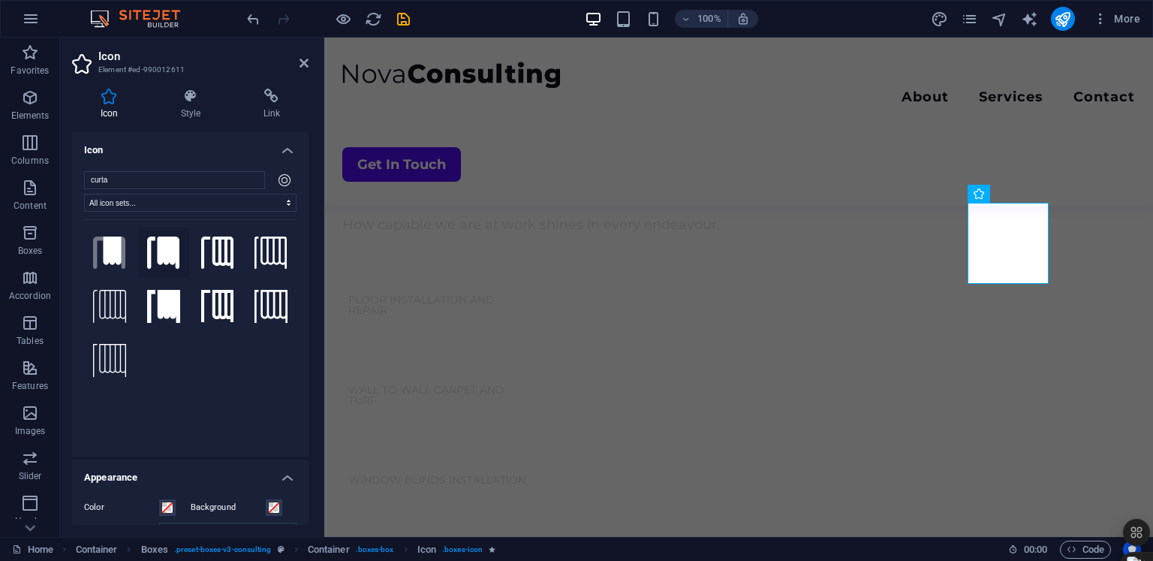
type input "curta"
click at [174, 252] on icon at bounding box center [163, 252] width 33 height 33
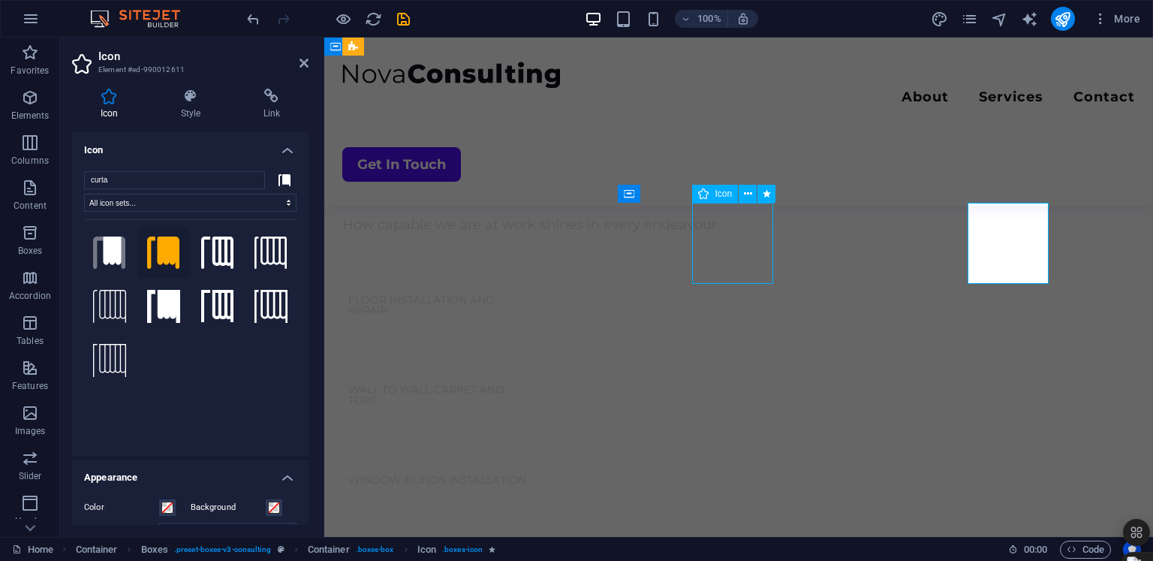
select select "xMidYMid"
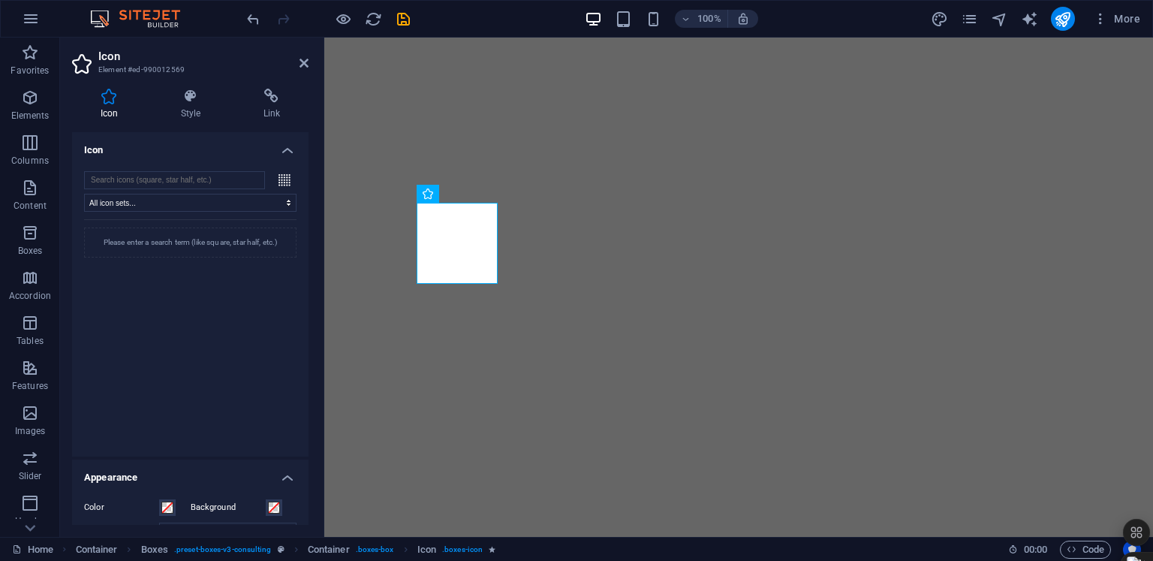
select select "xMidYMid"
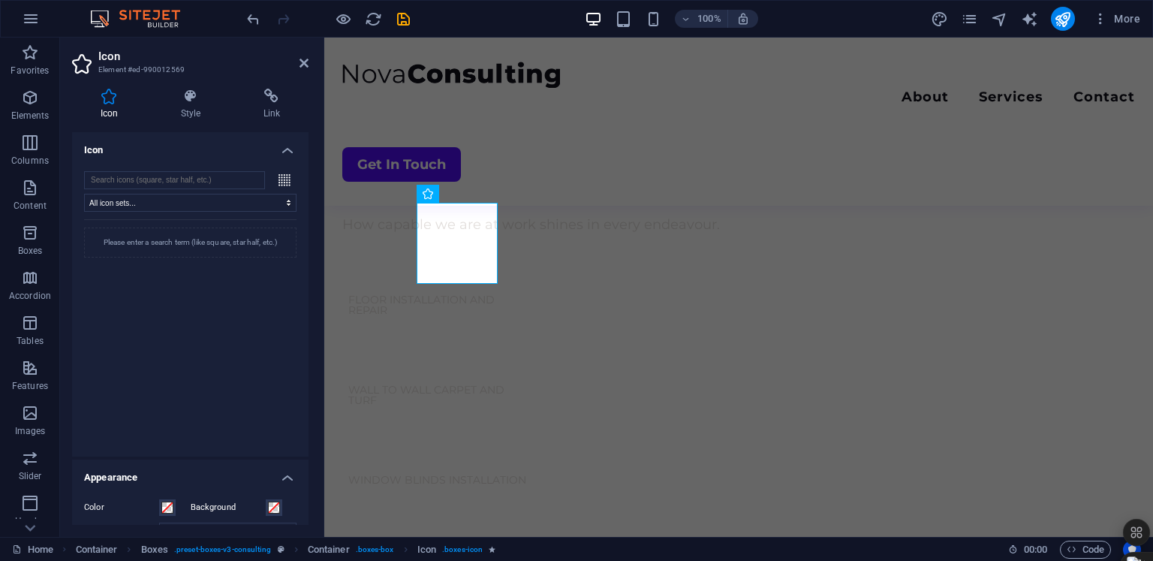
scroll to position [456, 0]
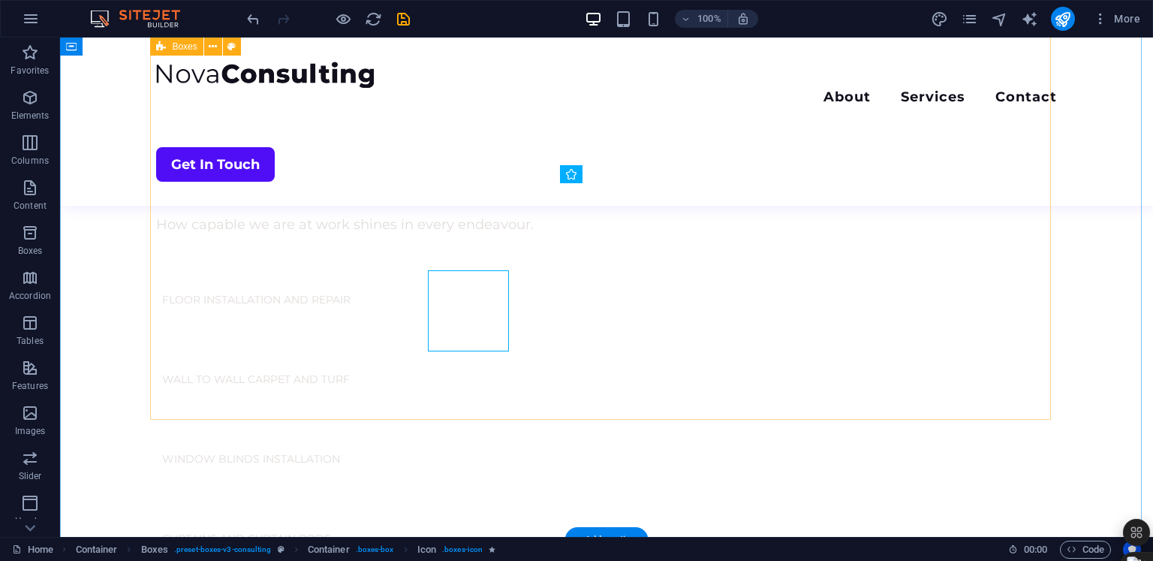
scroll to position [1141, 0]
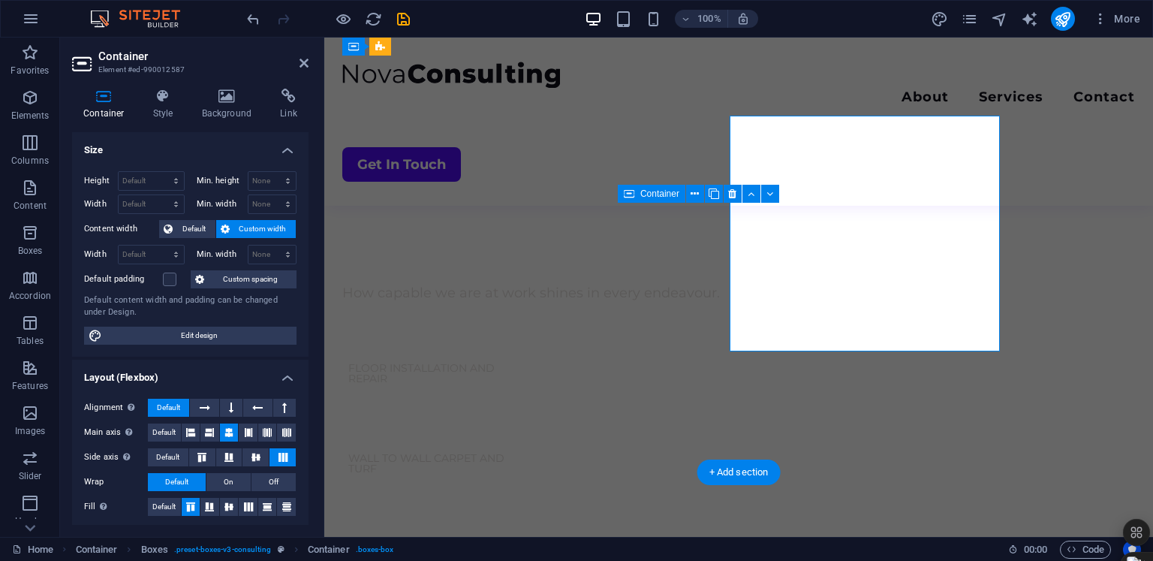
scroll to position [1209, 0]
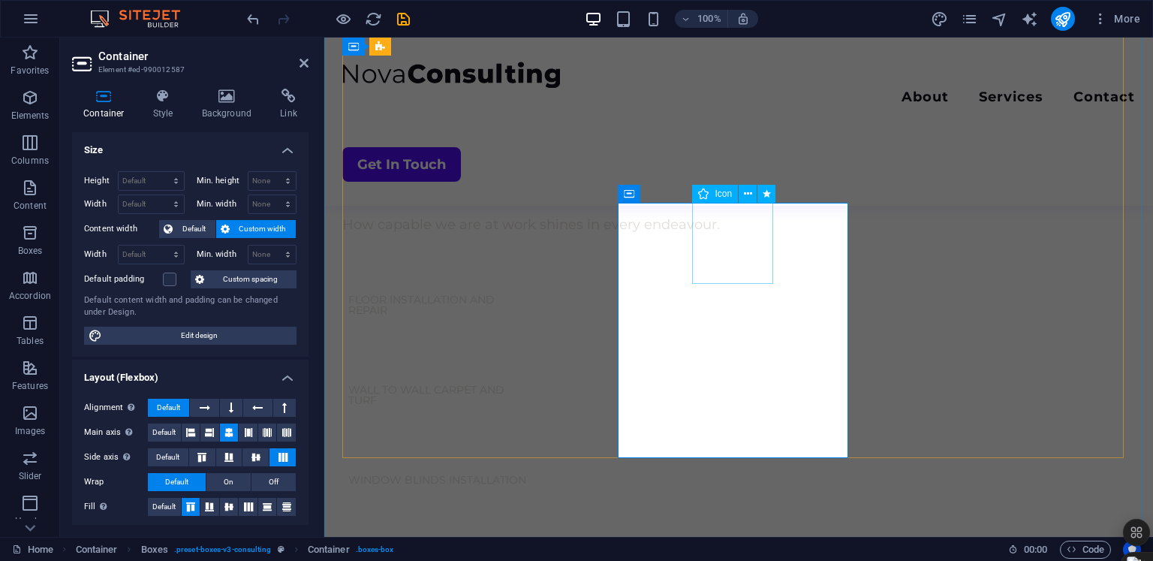
select select "xMidYMid"
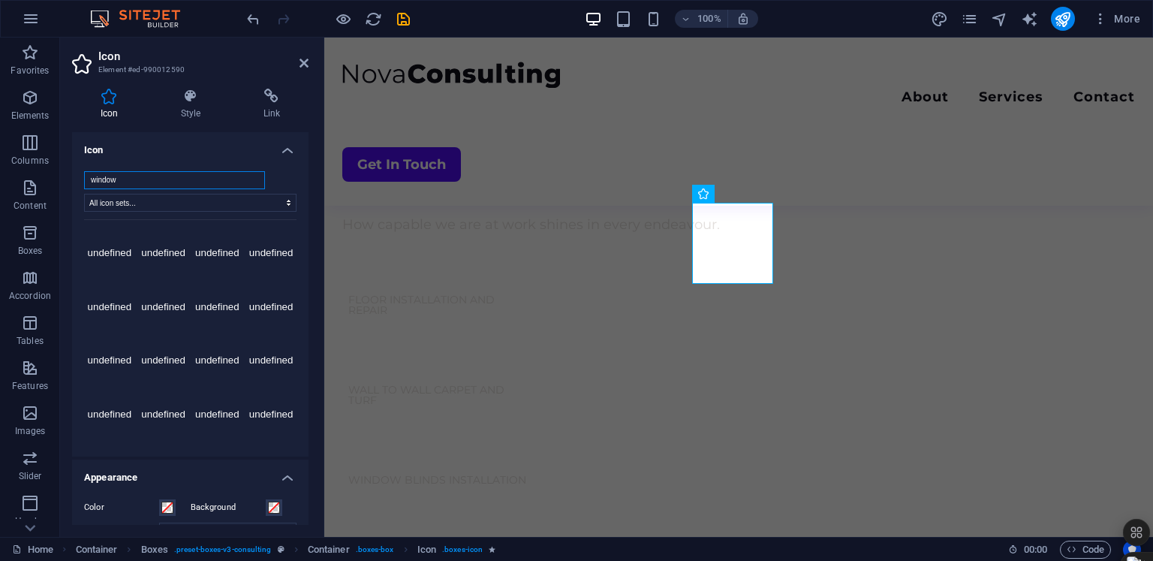
click at [134, 177] on input "window" at bounding box center [174, 180] width 181 height 18
drag, startPoint x: 134, startPoint y: 177, endPoint x: 174, endPoint y: 174, distance: 40.6
click at [71, 178] on div "Icon Style Link Icon window All icon sets... IcoFont Ionicons FontAwesome Brand…" at bounding box center [190, 307] width 260 height 460
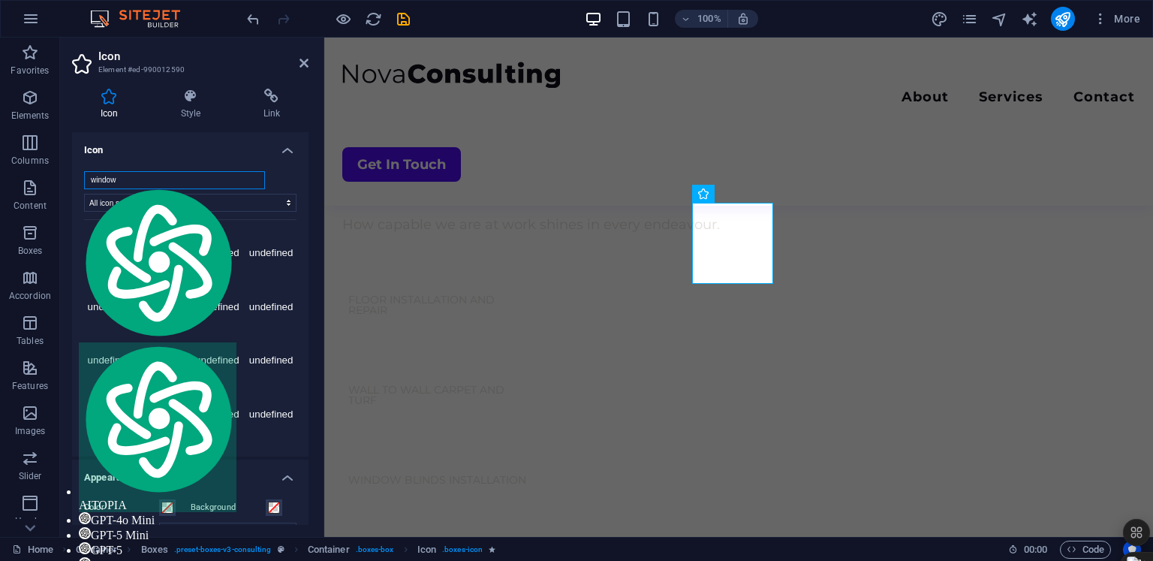
click at [251, 180] on input "window" at bounding box center [174, 180] width 181 height 18
click at [190, 179] on input "search" at bounding box center [174, 180] width 181 height 18
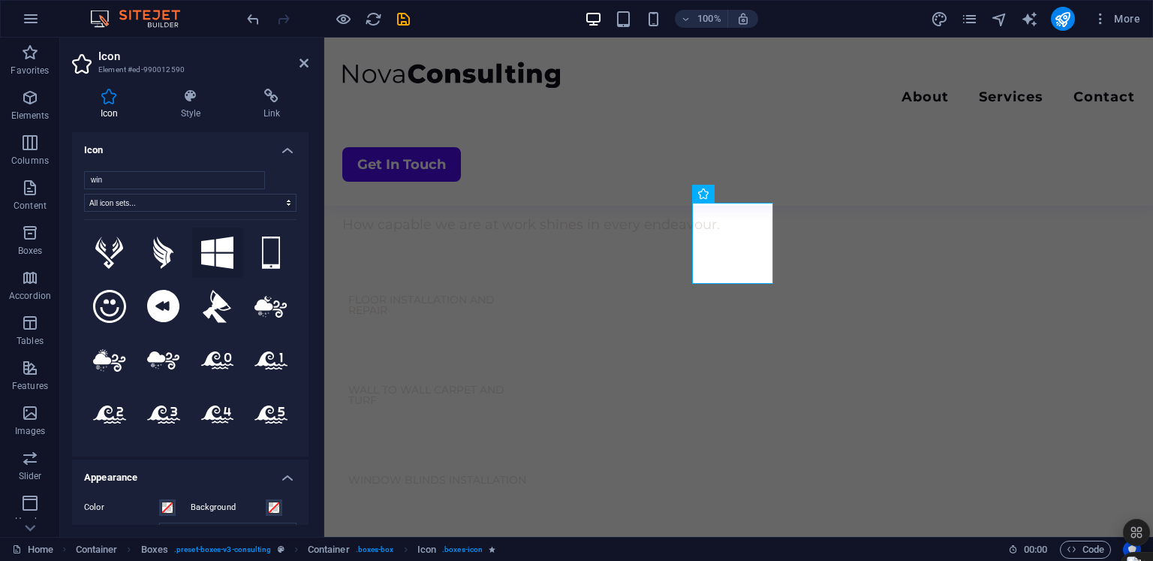
click at [221, 252] on icon at bounding box center [217, 252] width 33 height 33
click at [140, 181] on input "win" at bounding box center [174, 180] width 181 height 18
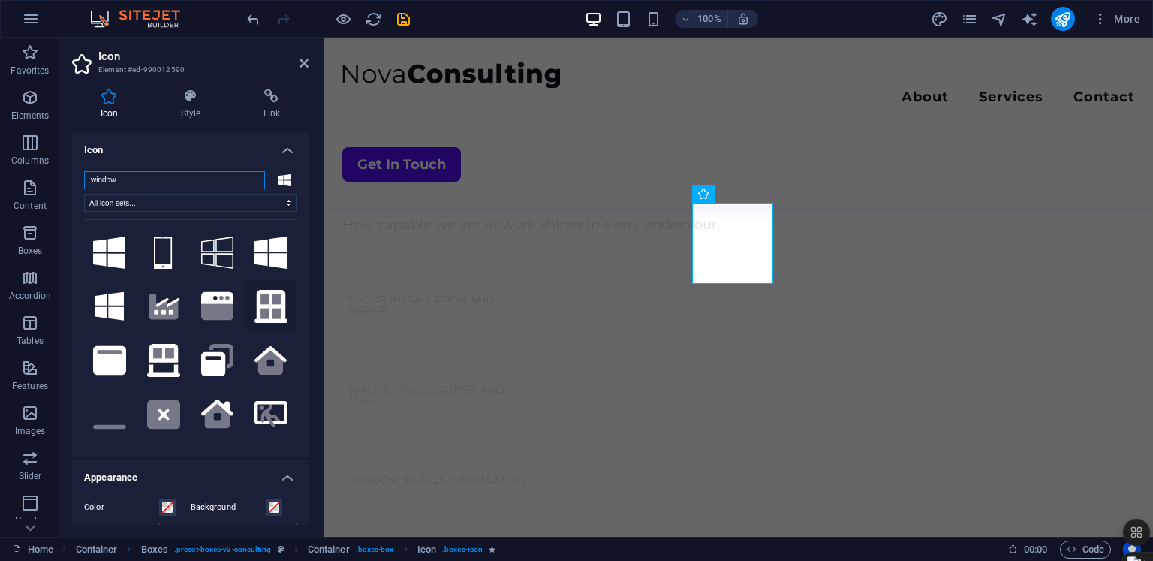
type input "window"
click at [268, 306] on icon at bounding box center [270, 306] width 20 height 25
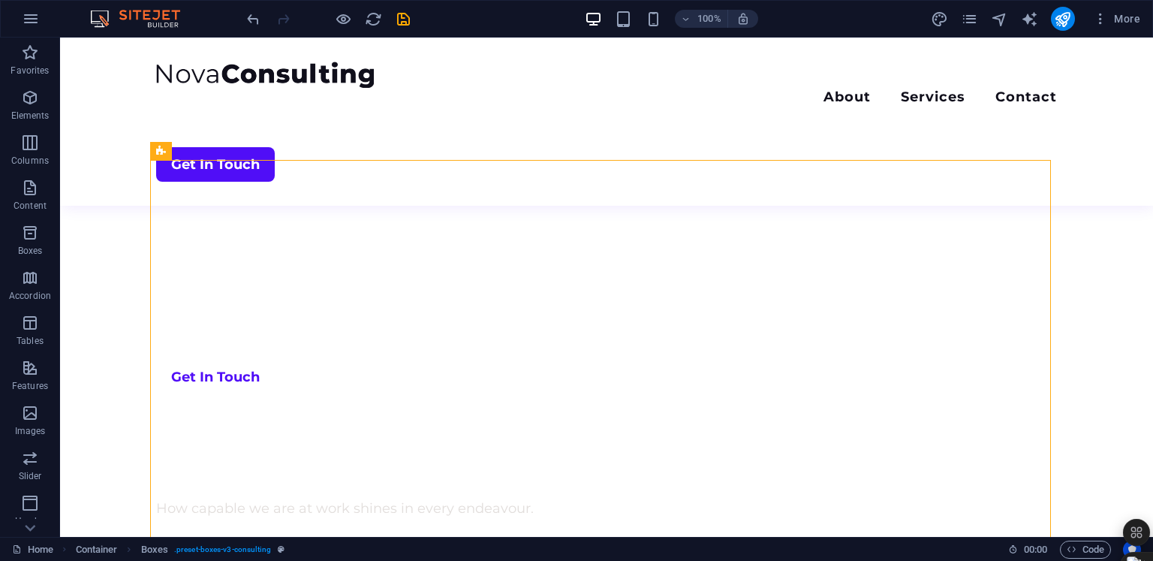
scroll to position [851, 0]
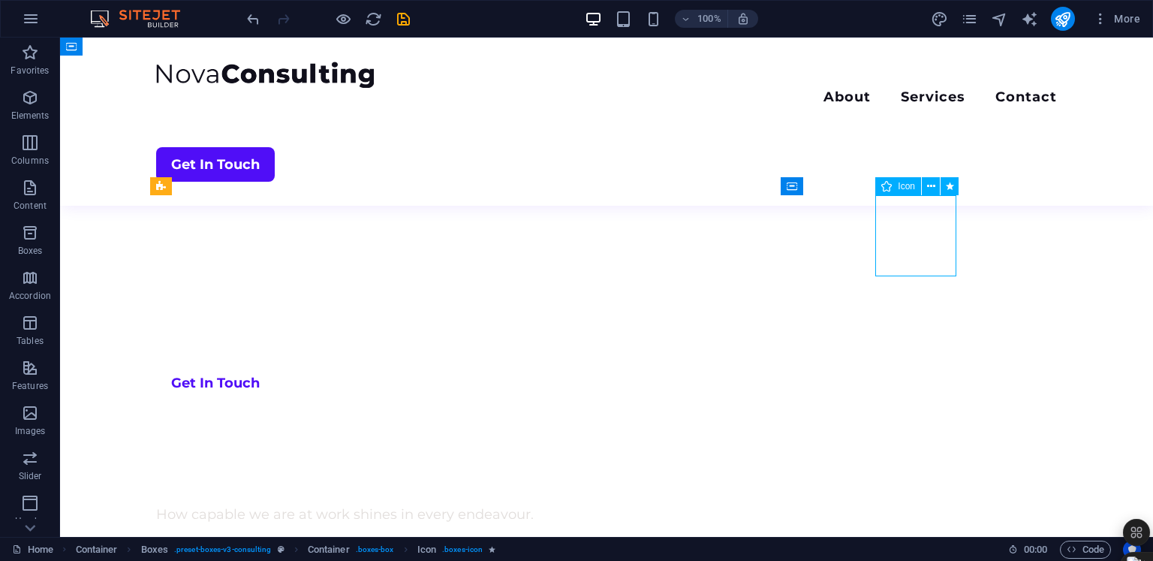
select select "xMidYMid"
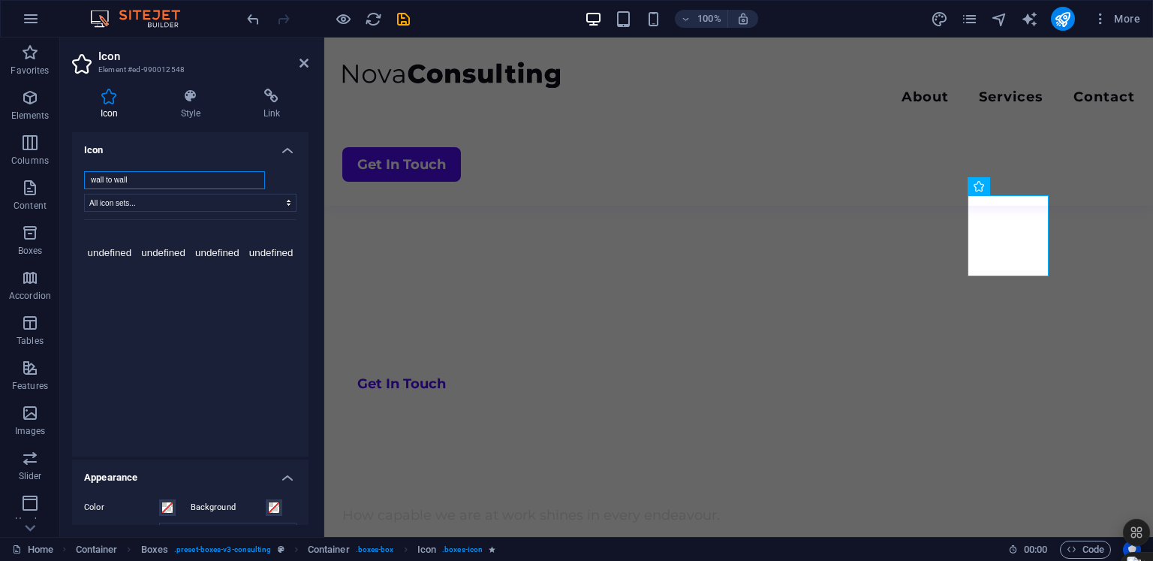
click at [156, 175] on input "wall to wall" at bounding box center [174, 180] width 181 height 18
drag, startPoint x: 156, startPoint y: 175, endPoint x: 67, endPoint y: 180, distance: 89.5
click at [67, 180] on div "Icon Style Link Icon wall to wall All icon sets... IcoFont Ionicons FontAwesome…" at bounding box center [190, 307] width 260 height 460
type input "c"
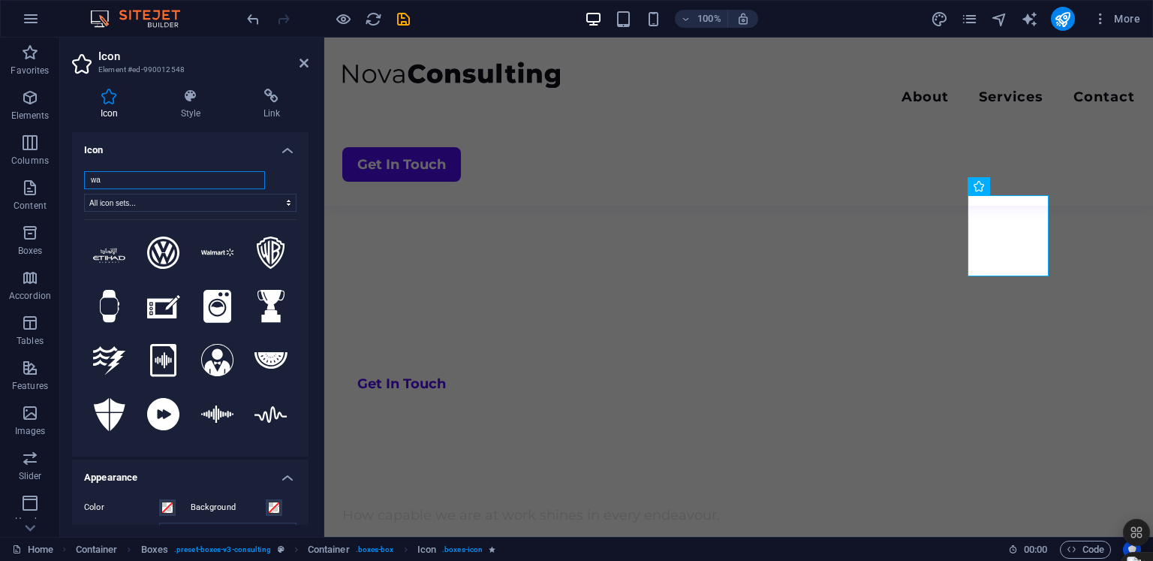
type input "w"
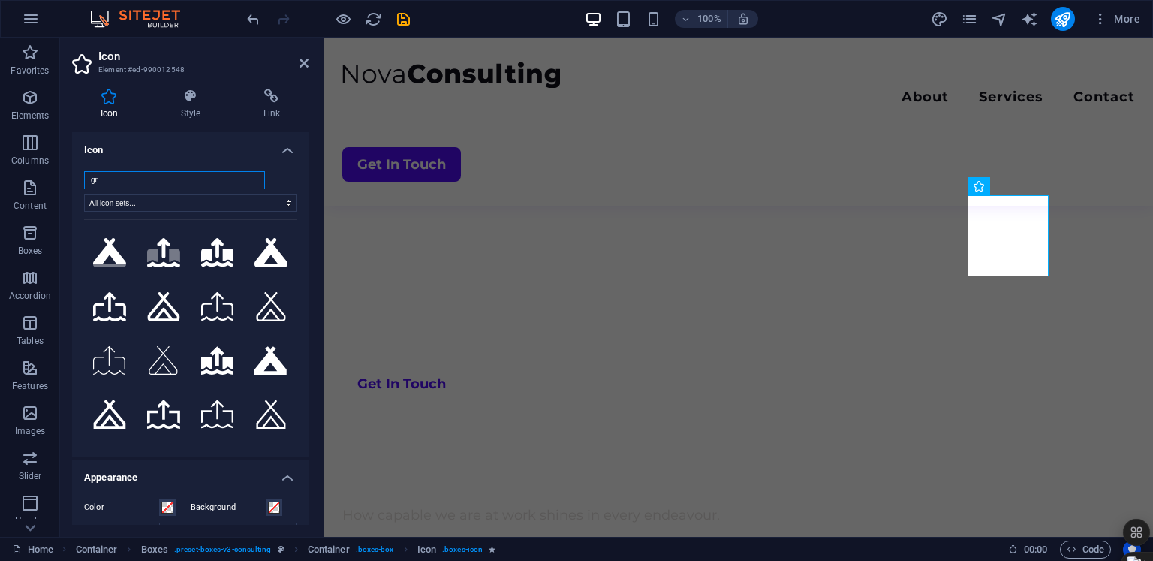
type input "g"
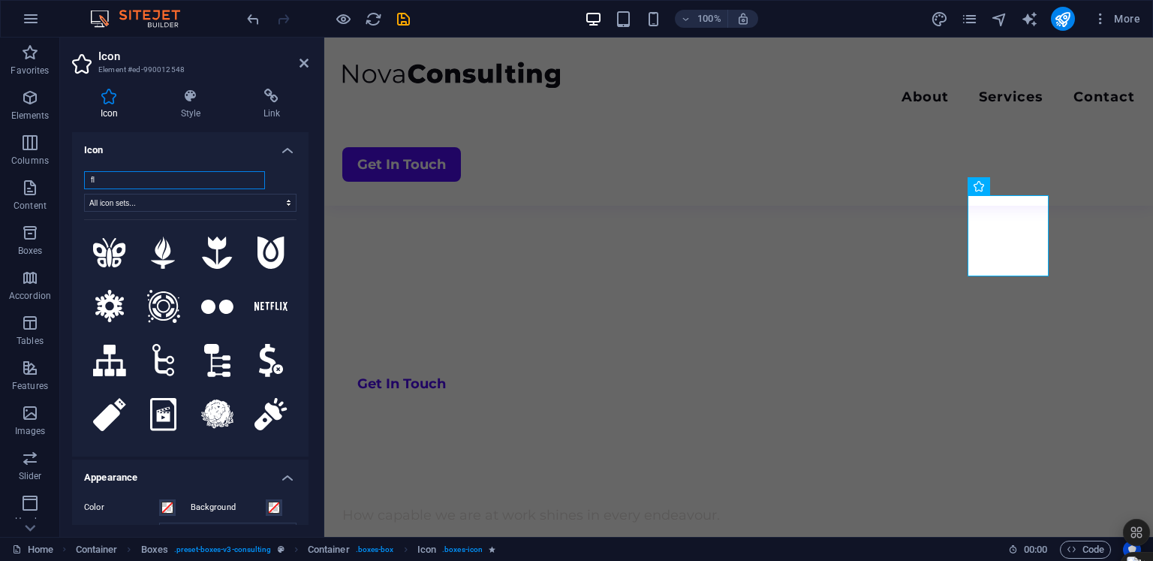
type input "f"
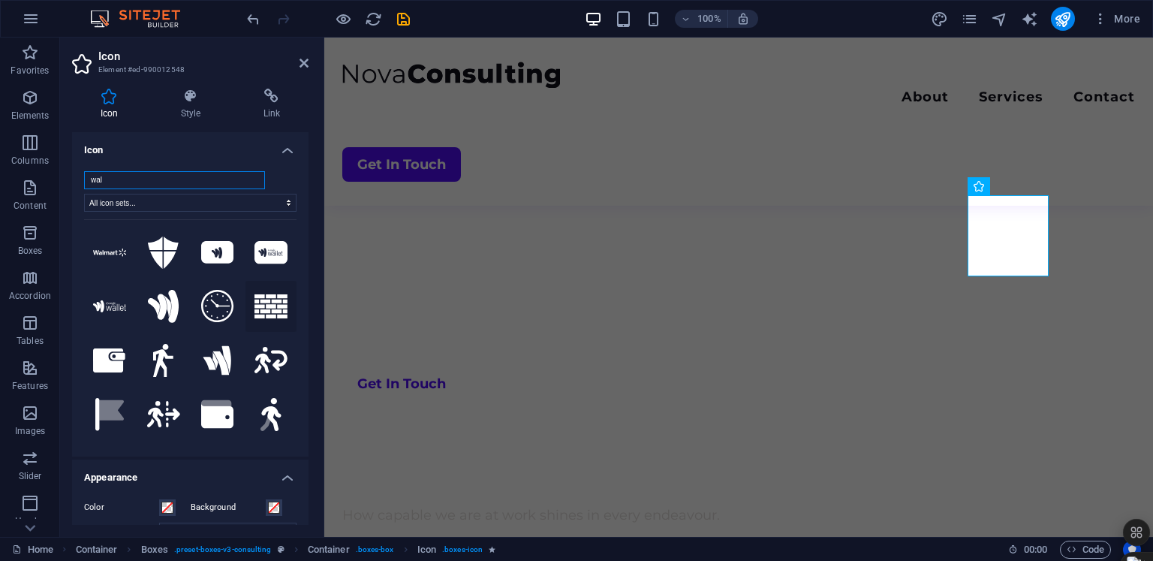
type input "wal"
click at [268, 304] on icon at bounding box center [270, 306] width 33 height 24
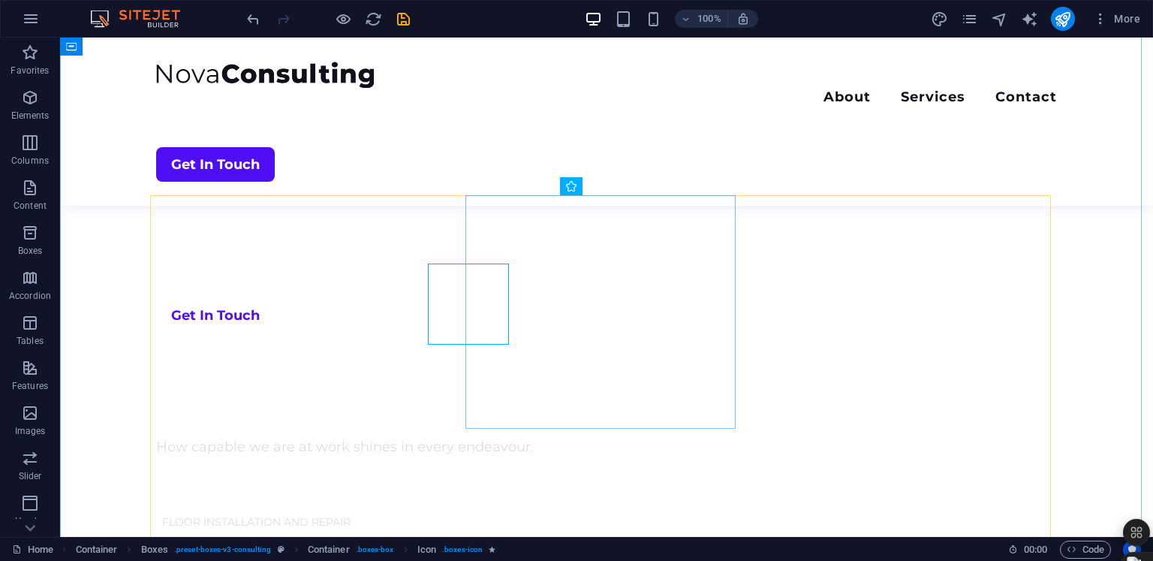
scroll to position [851, 0]
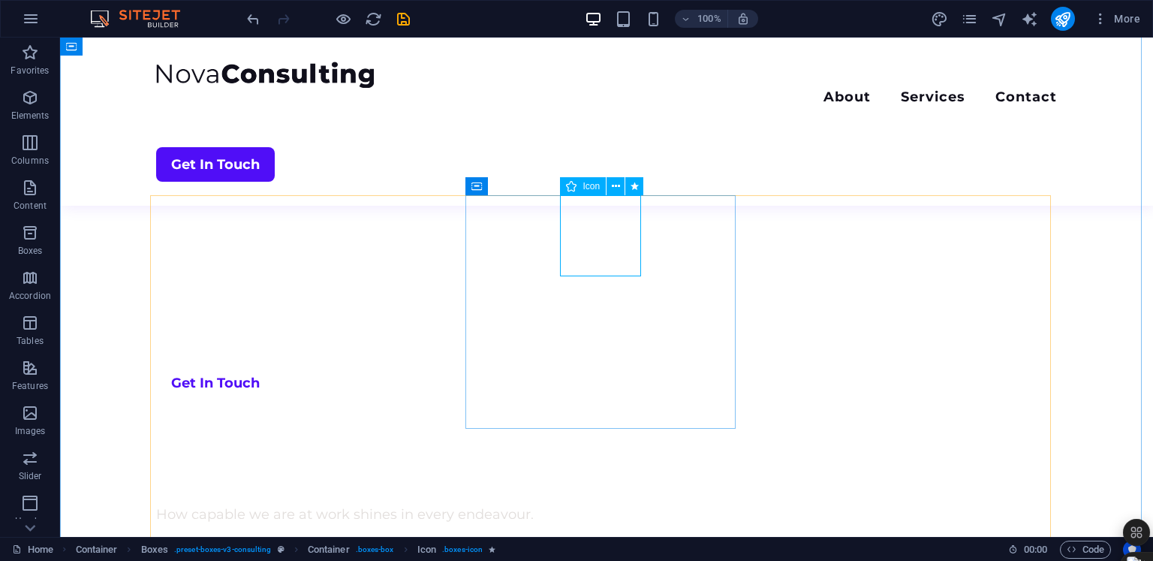
select select "xMidYMid"
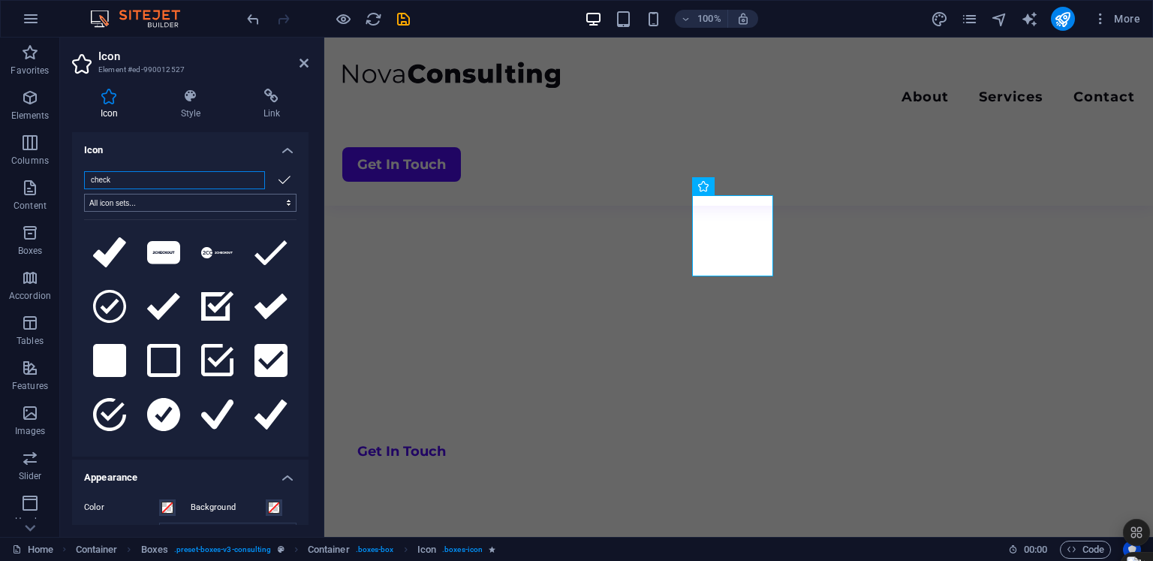
scroll to position [919, 0]
click at [165, 168] on div "check All icon sets... IcoFont Ionicons FontAwesome Brands FontAwesome Duotone …" at bounding box center [190, 307] width 236 height 297
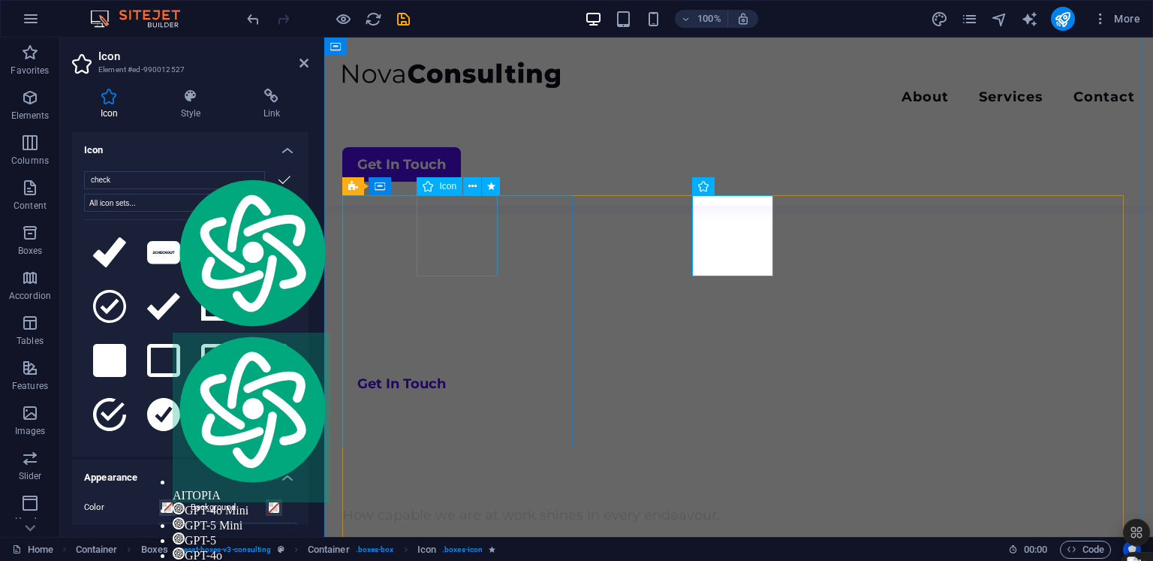
select select "xMidYMid"
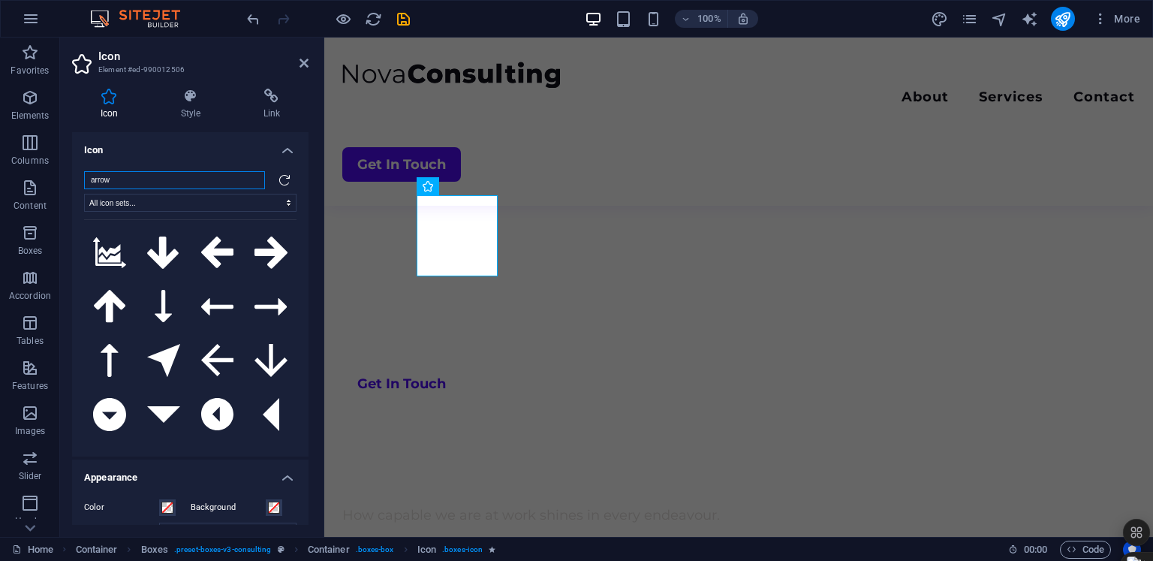
click at [177, 184] on input "arrow" at bounding box center [174, 180] width 181 height 18
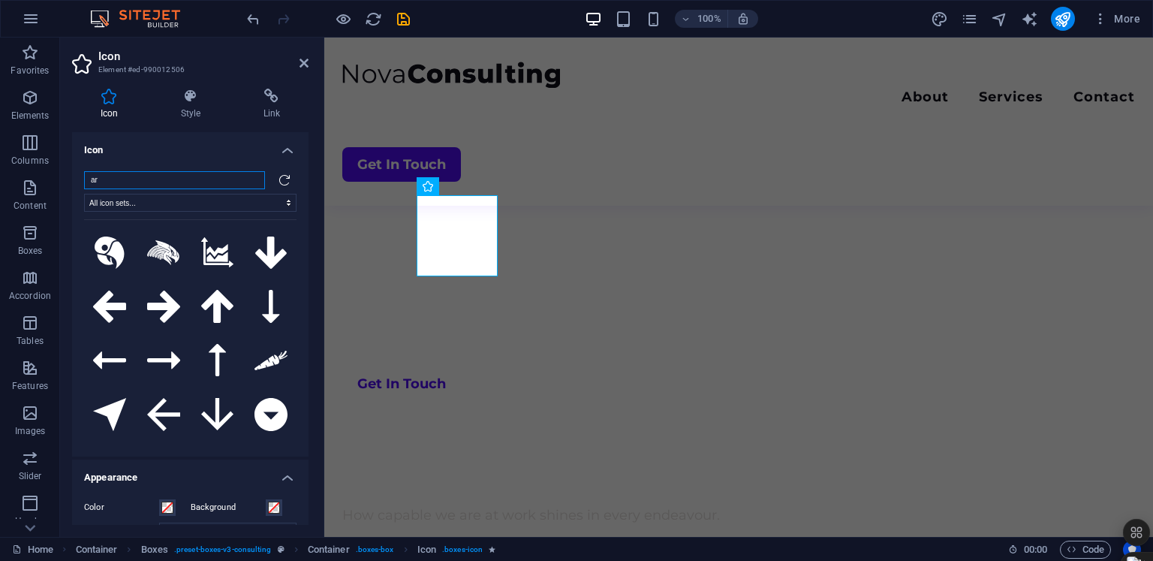
type input "a"
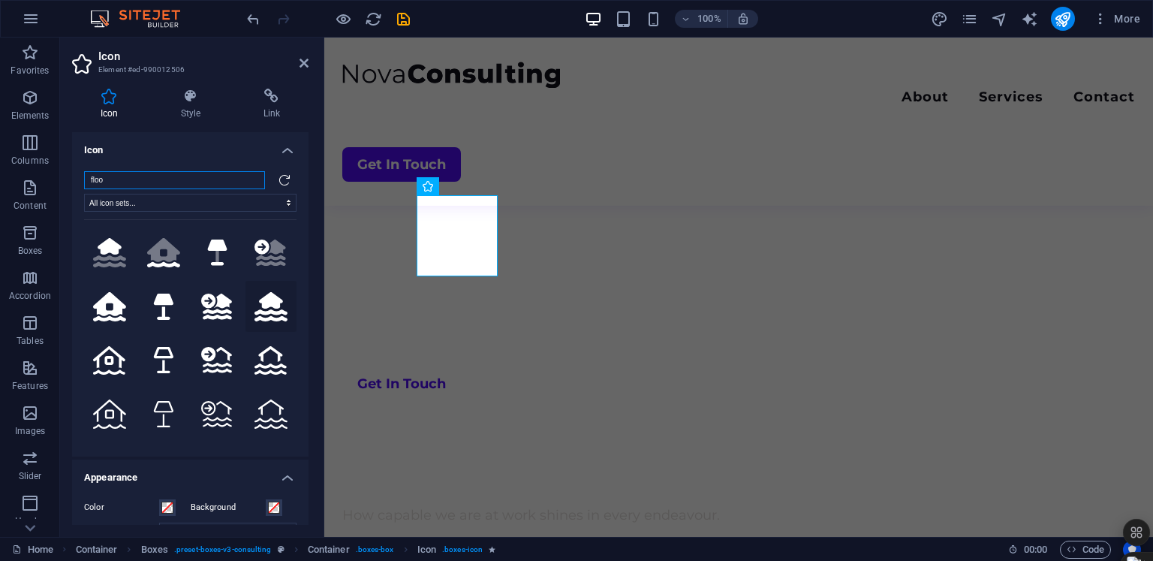
type input "floo"
click at [273, 311] on icon at bounding box center [270, 306] width 33 height 29
click at [409, 25] on icon "save" at bounding box center [403, 19] width 17 height 17
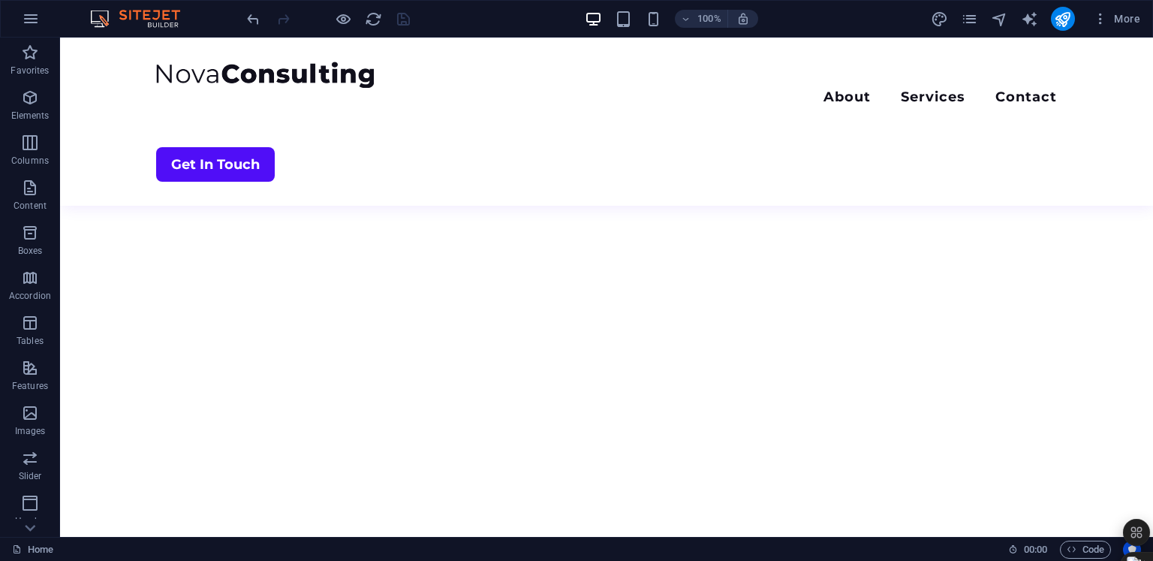
scroll to position [597, 0]
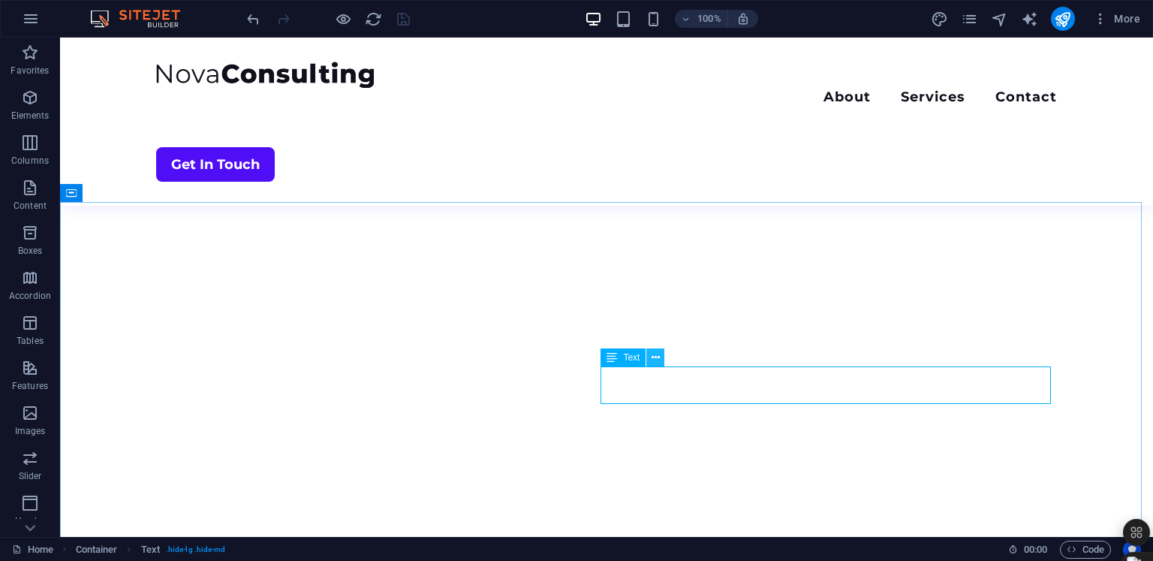
click at [662, 359] on button at bounding box center [655, 357] width 18 height 18
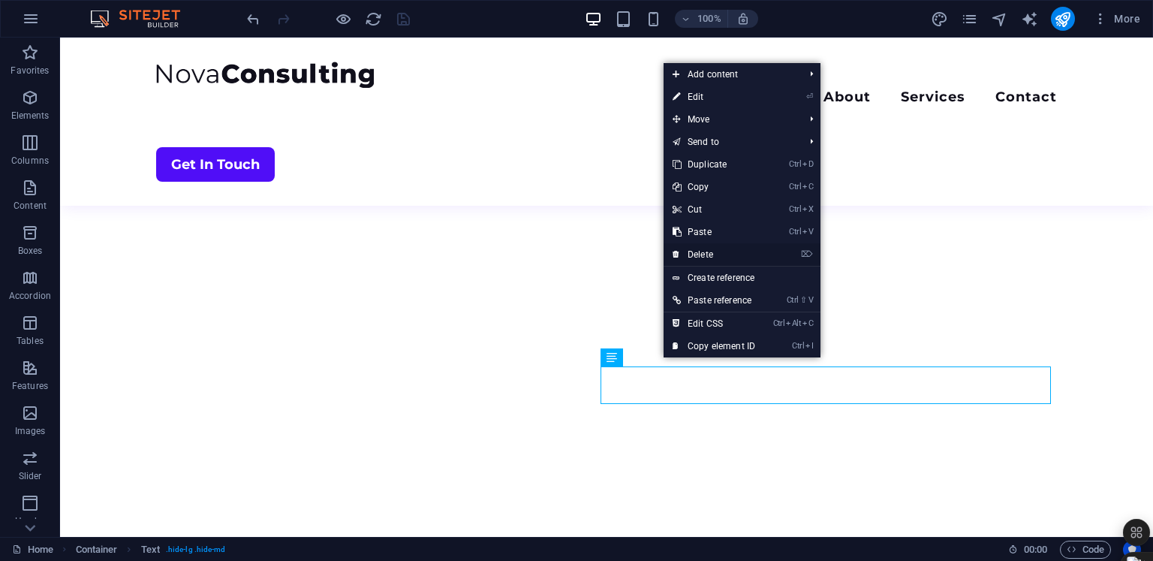
click at [724, 257] on link "⌦ Delete" at bounding box center [714, 254] width 101 height 23
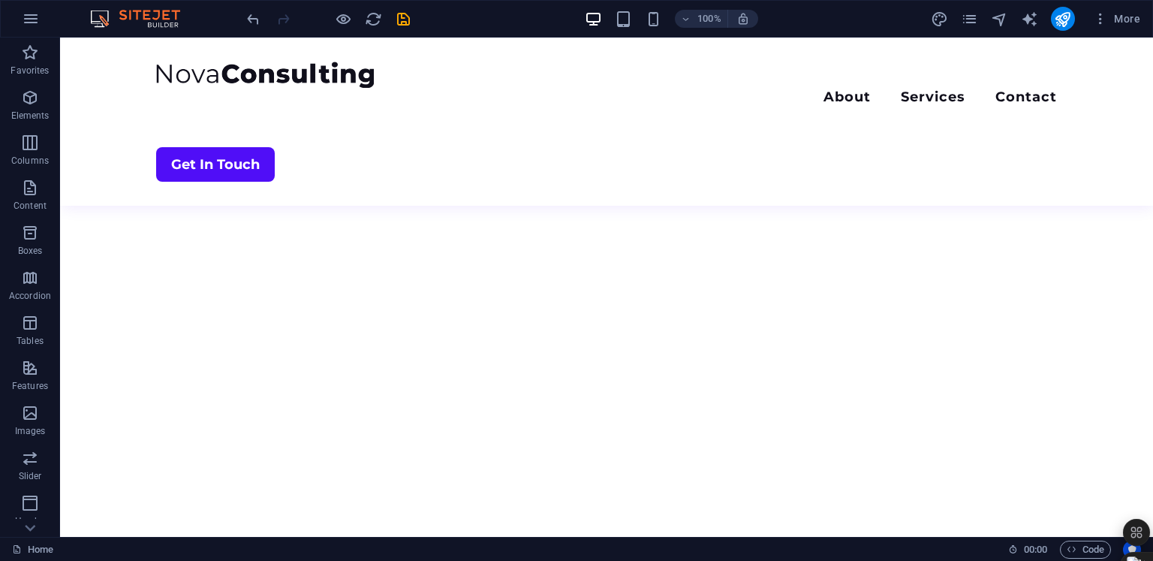
scroll to position [456, 0]
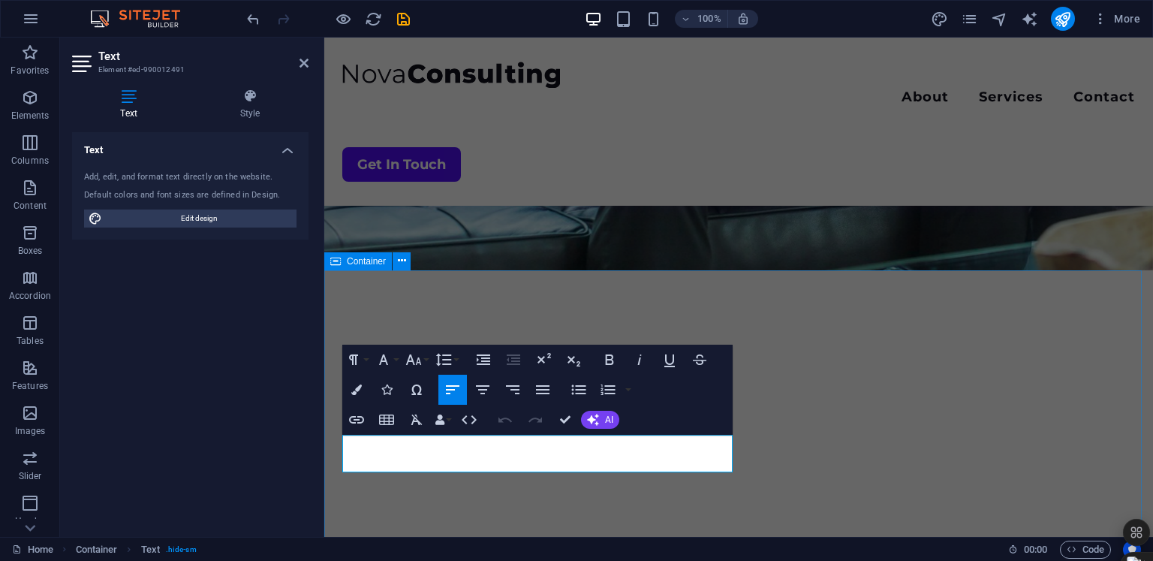
drag, startPoint x: 661, startPoint y: 464, endPoint x: 328, endPoint y: 439, distance: 333.4
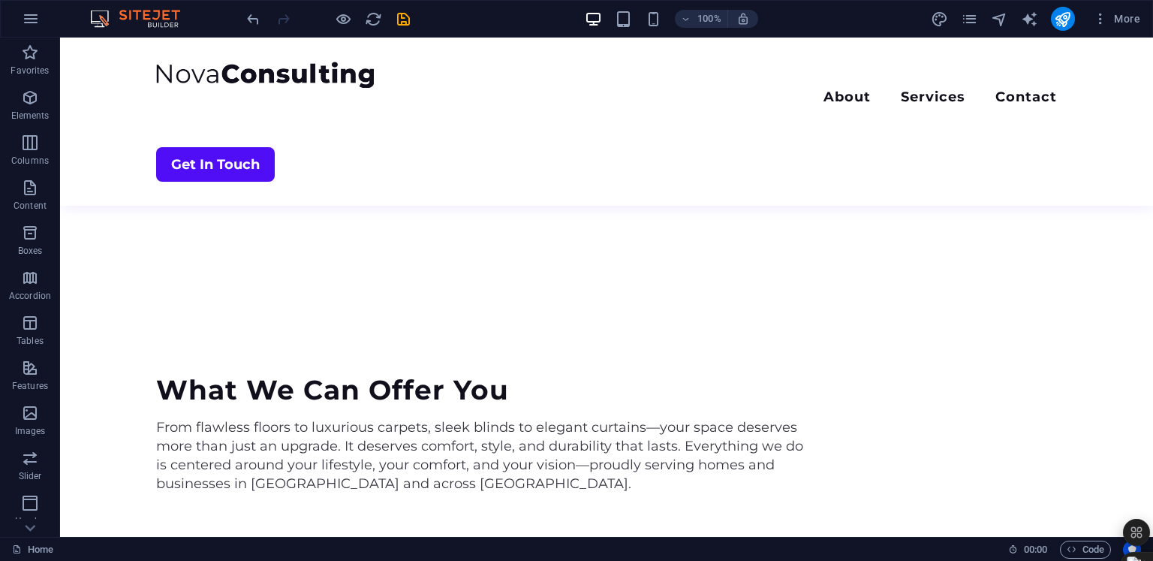
scroll to position [1489, 0]
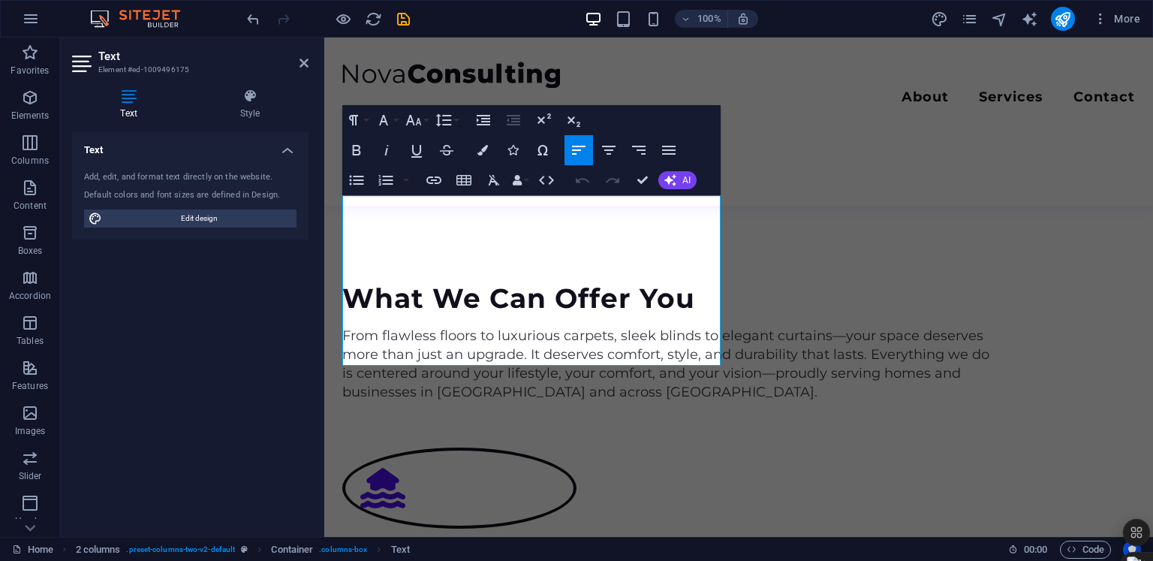
scroll to position [1777, 0]
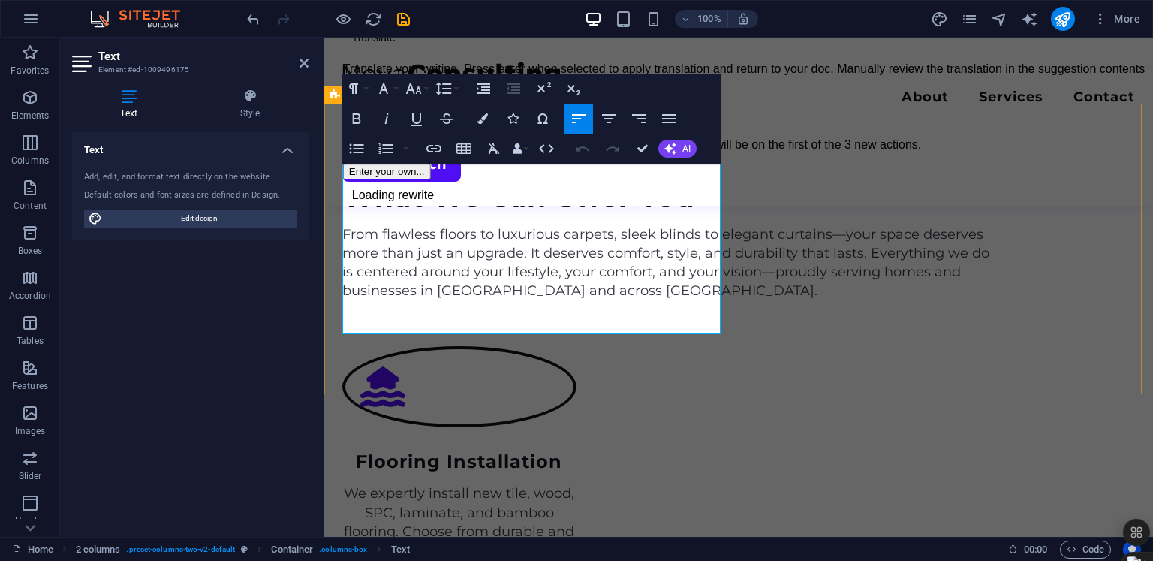
drag, startPoint x: 508, startPoint y: 324, endPoint x: 338, endPoint y: 197, distance: 212.4
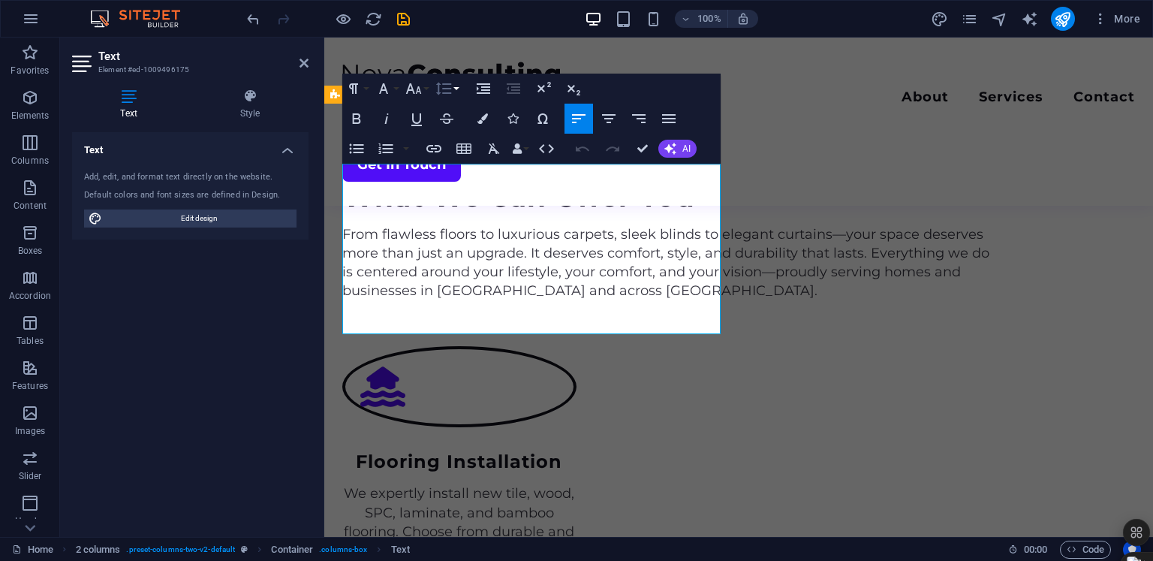
click at [459, 88] on button "Line Height" at bounding box center [446, 89] width 29 height 30
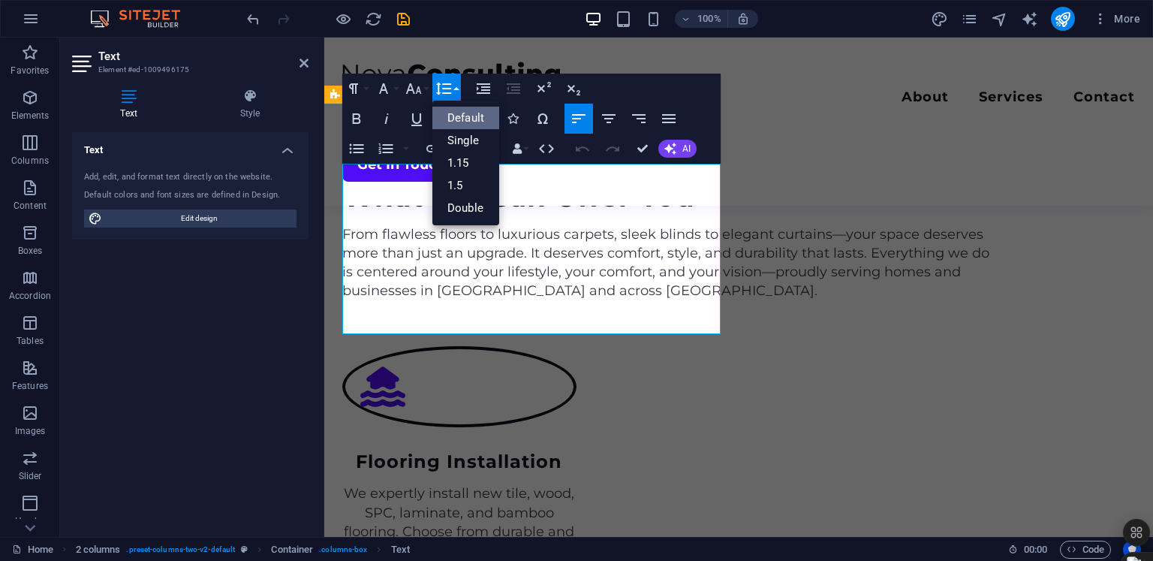
scroll to position [0, 0]
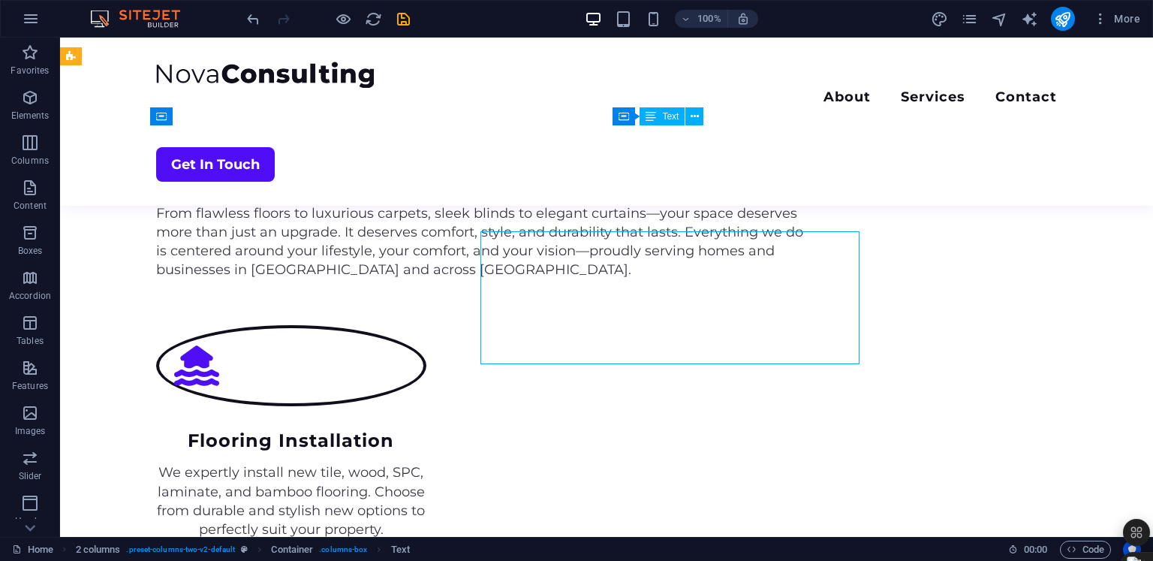
scroll to position [1710, 0]
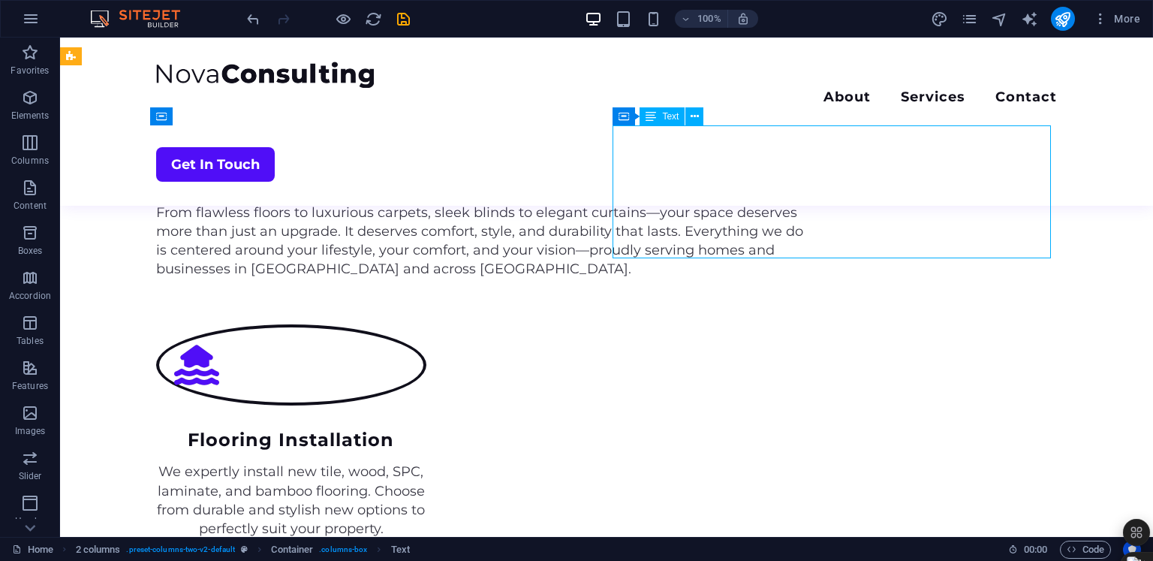
drag, startPoint x: 582, startPoint y: 192, endPoint x: 847, endPoint y: 192, distance: 264.2
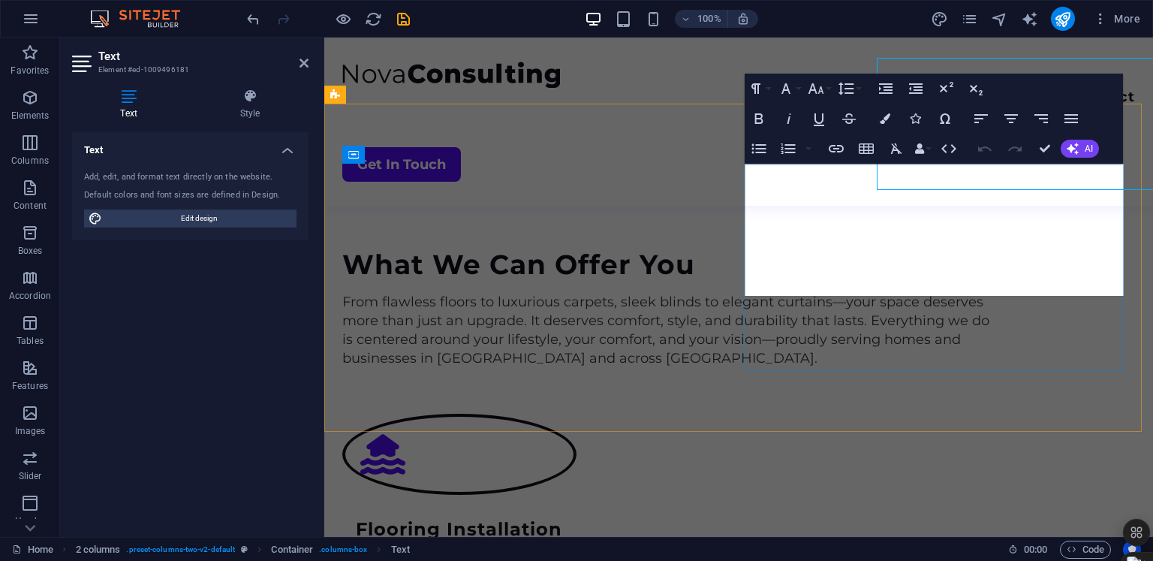
scroll to position [1777, 0]
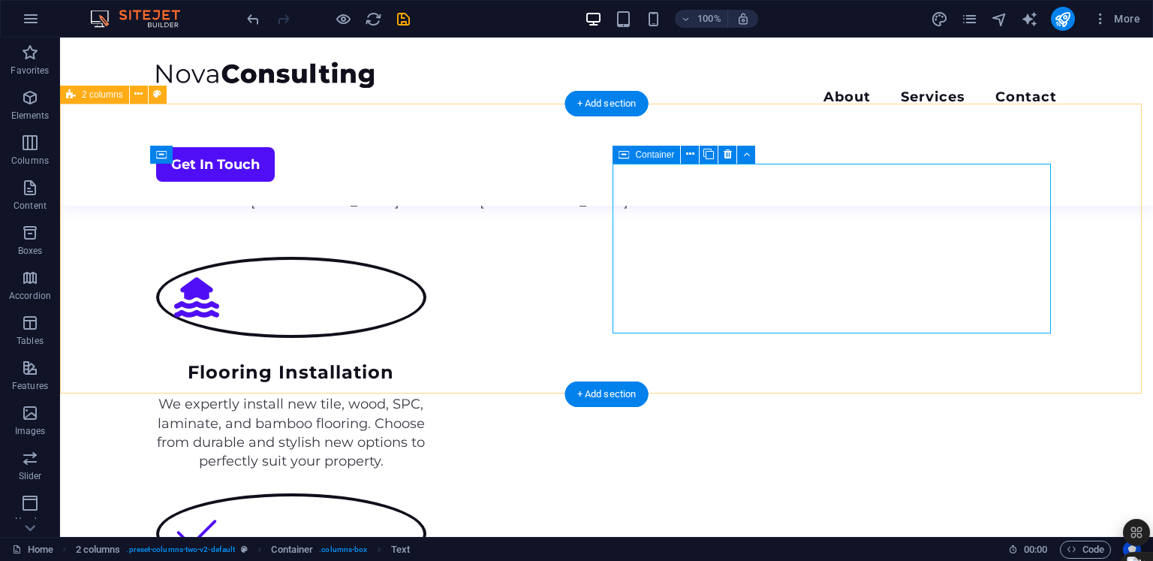
scroll to position [1672, 0]
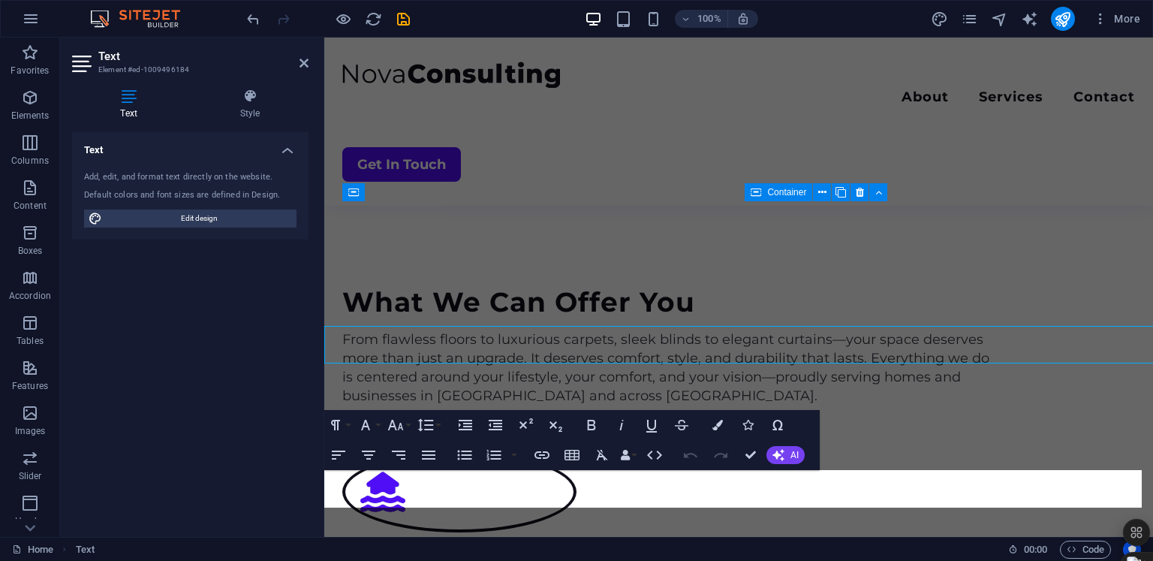
scroll to position [1740, 0]
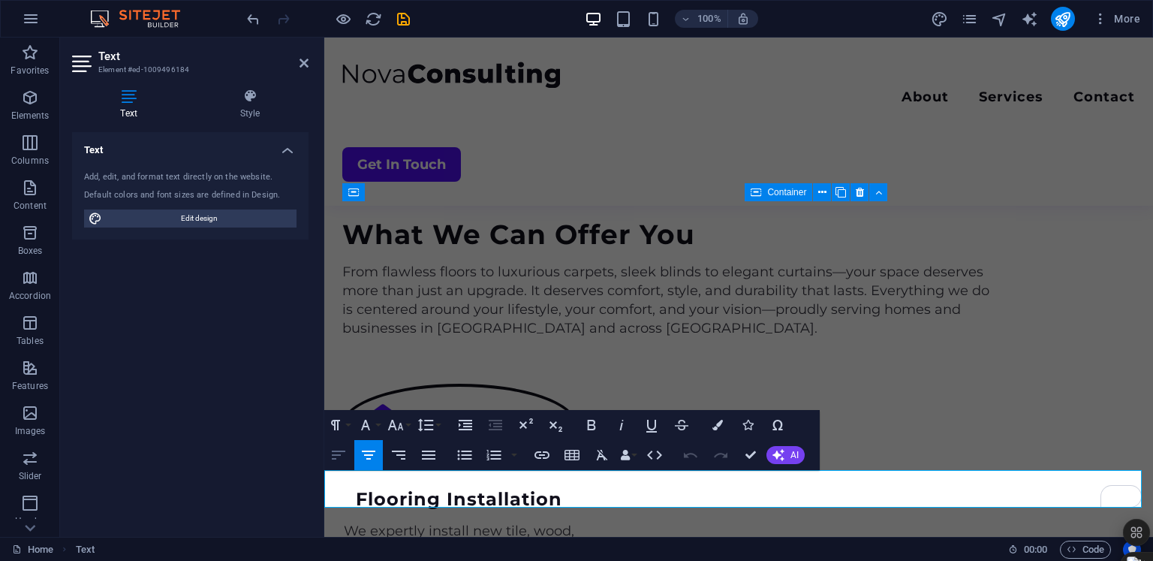
click at [338, 454] on icon "button" at bounding box center [339, 454] width 14 height 9
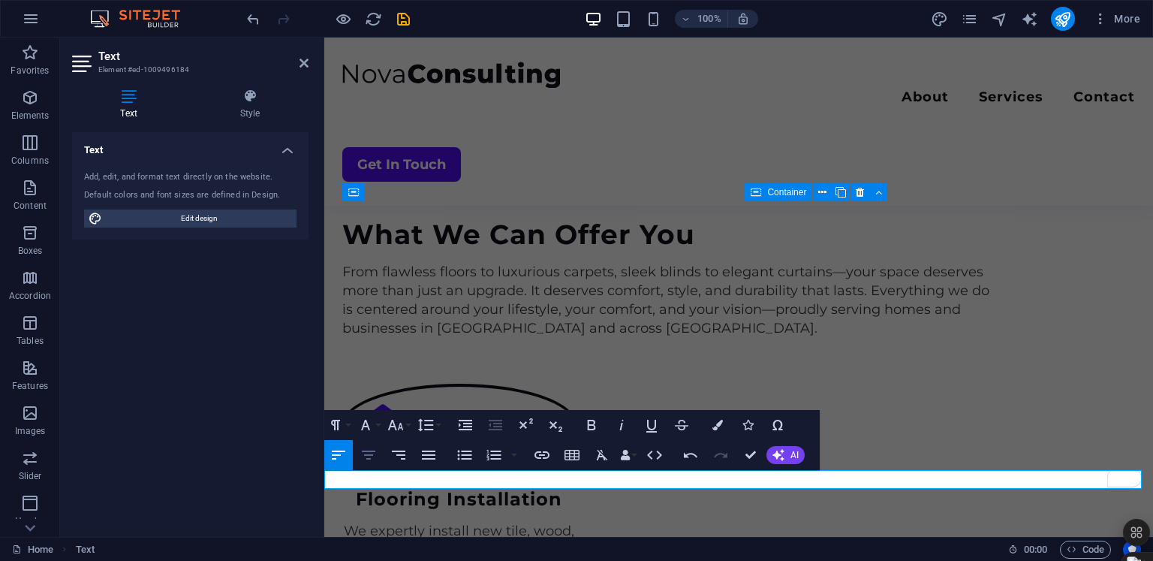
click at [367, 457] on icon "button" at bounding box center [369, 455] width 18 height 18
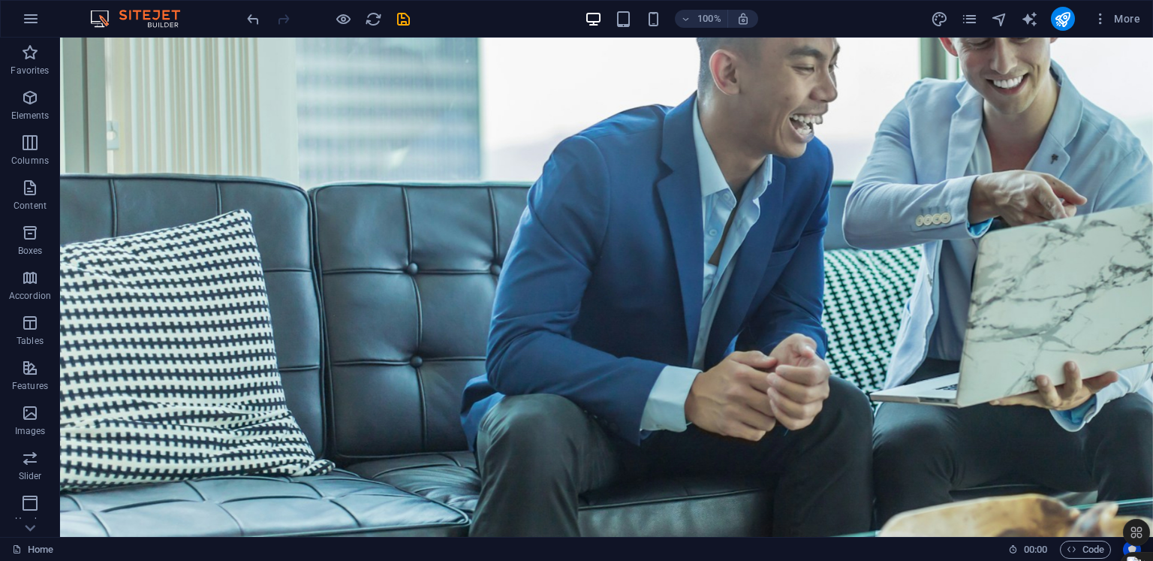
scroll to position [0, 0]
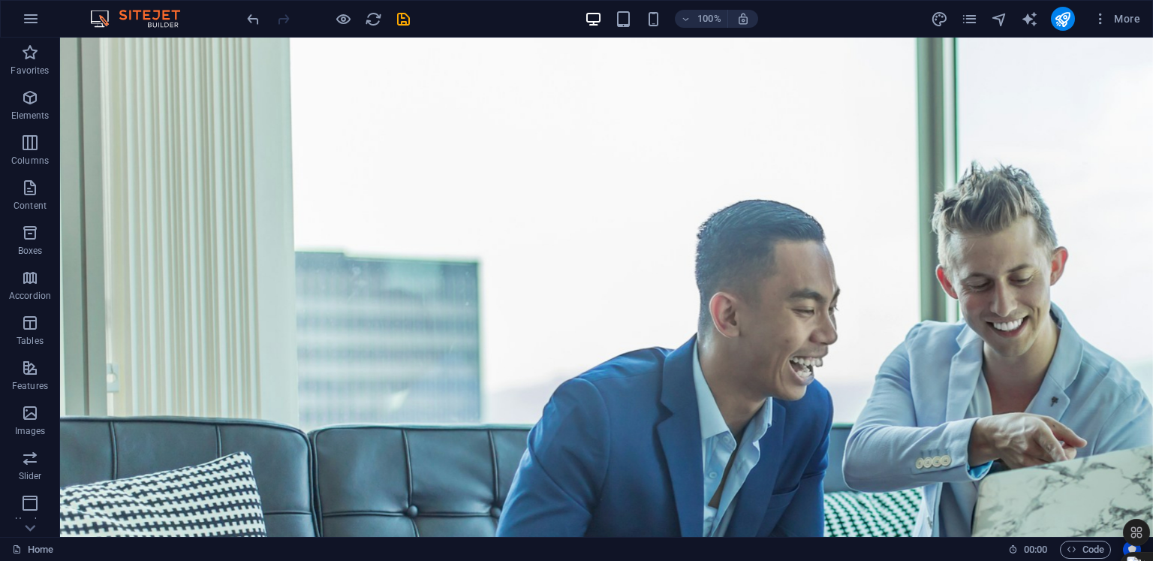
drag, startPoint x: 1148, startPoint y: 239, endPoint x: 1212, endPoint y: 68, distance: 183.3
click at [399, 16] on icon "save" at bounding box center [403, 19] width 17 height 17
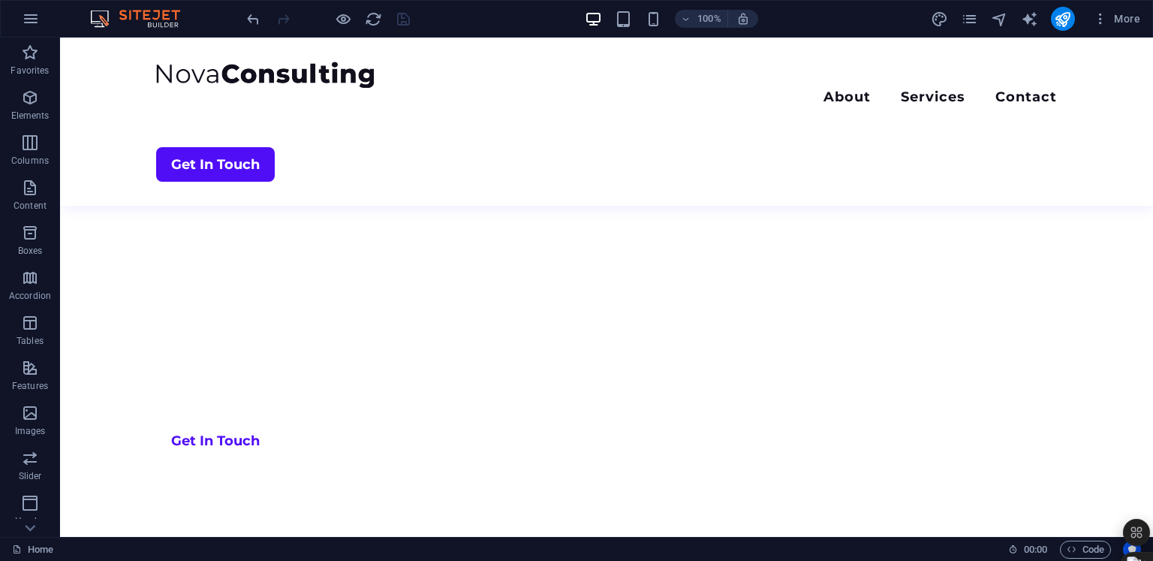
scroll to position [811, 0]
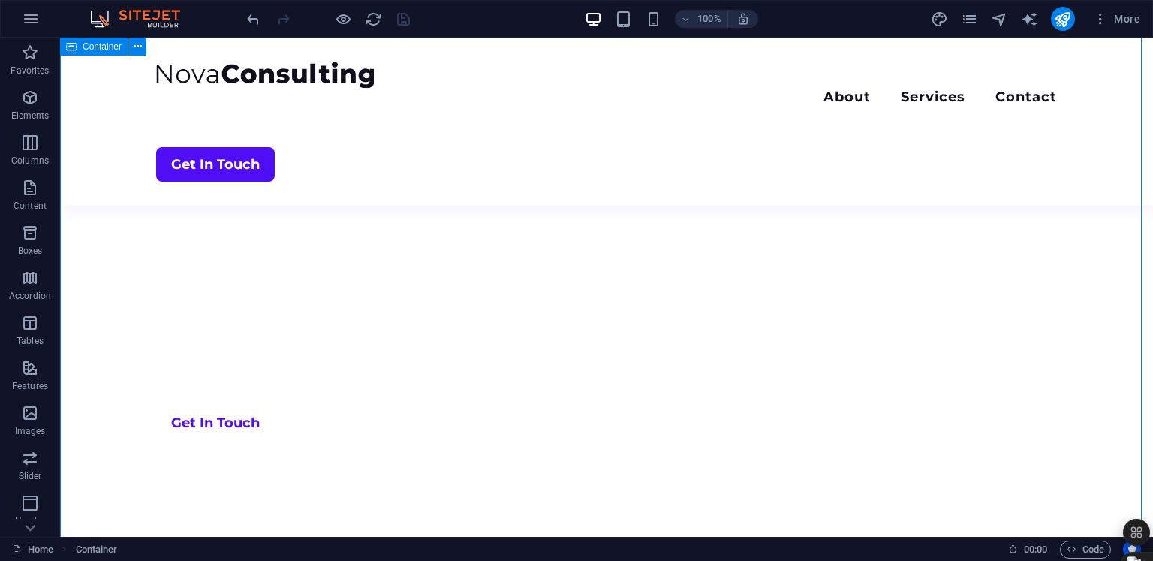
drag, startPoint x: 120, startPoint y: 348, endPoint x: 189, endPoint y: 357, distance: 69.6
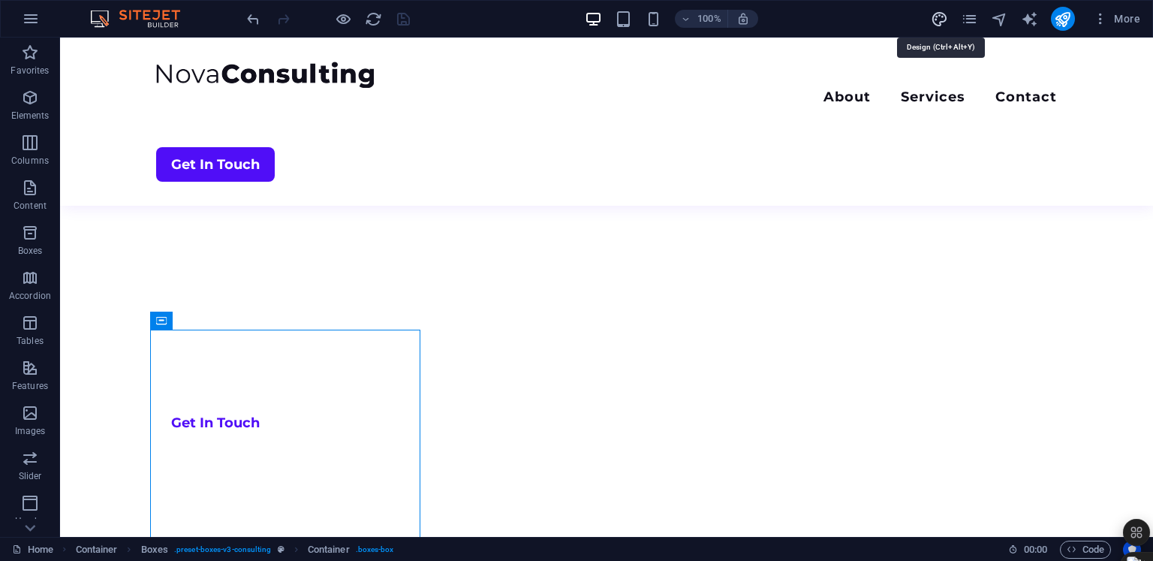
click at [943, 19] on icon "design" at bounding box center [939, 19] width 17 height 17
select select "700"
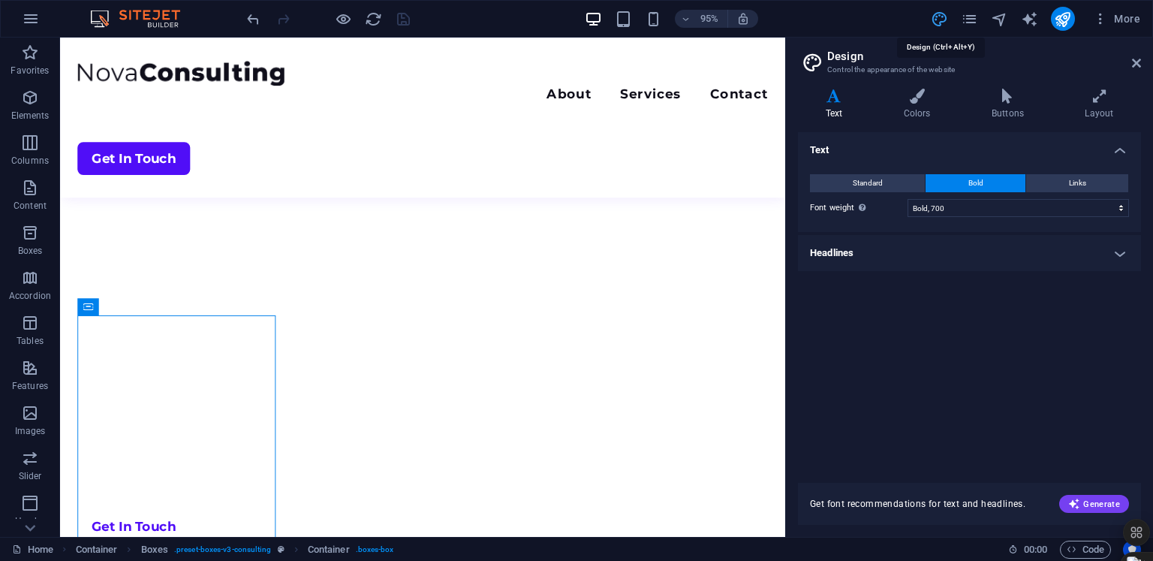
scroll to position [883, 0]
click at [925, 106] on h4 "Colors" at bounding box center [920, 105] width 88 height 32
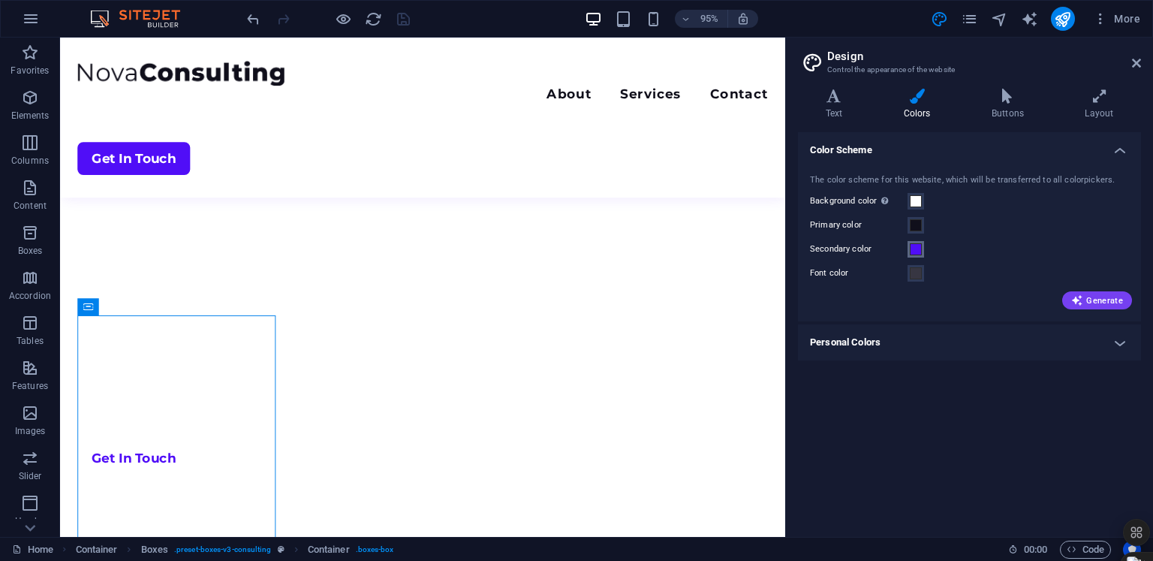
click at [913, 245] on span at bounding box center [916, 249] width 12 height 12
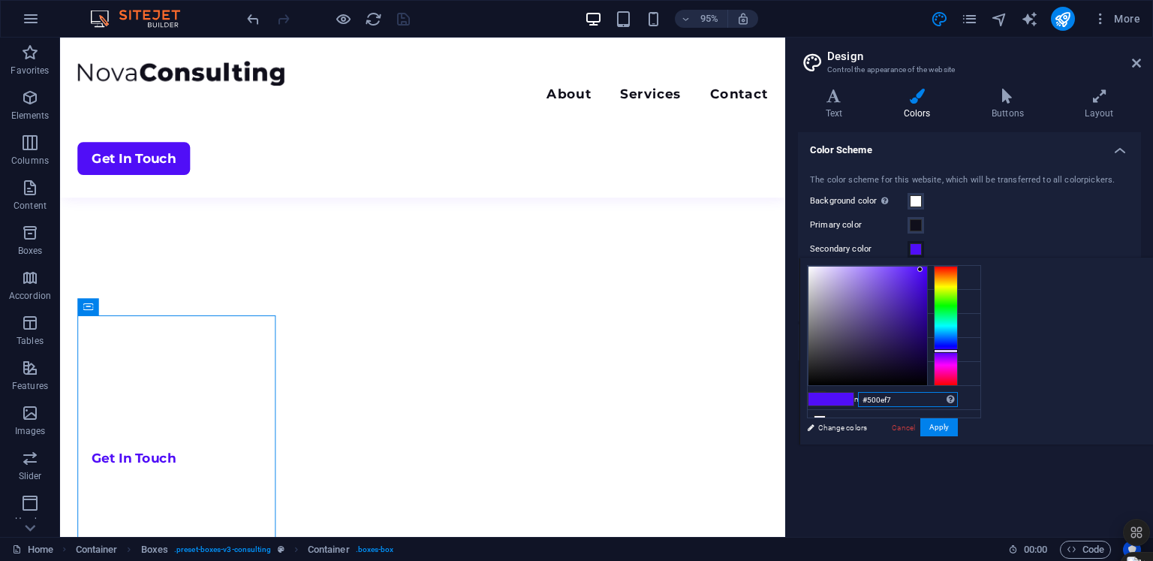
drag, startPoint x: 1091, startPoint y: 397, endPoint x: 1036, endPoint y: 402, distance: 55.0
click at [965, 402] on div "#500ef7 Supported formats #0852ed rgb(8, 82, 237) rgba(8, 82, 237, 90%) hsv(221…" at bounding box center [882, 460] width 166 height 404
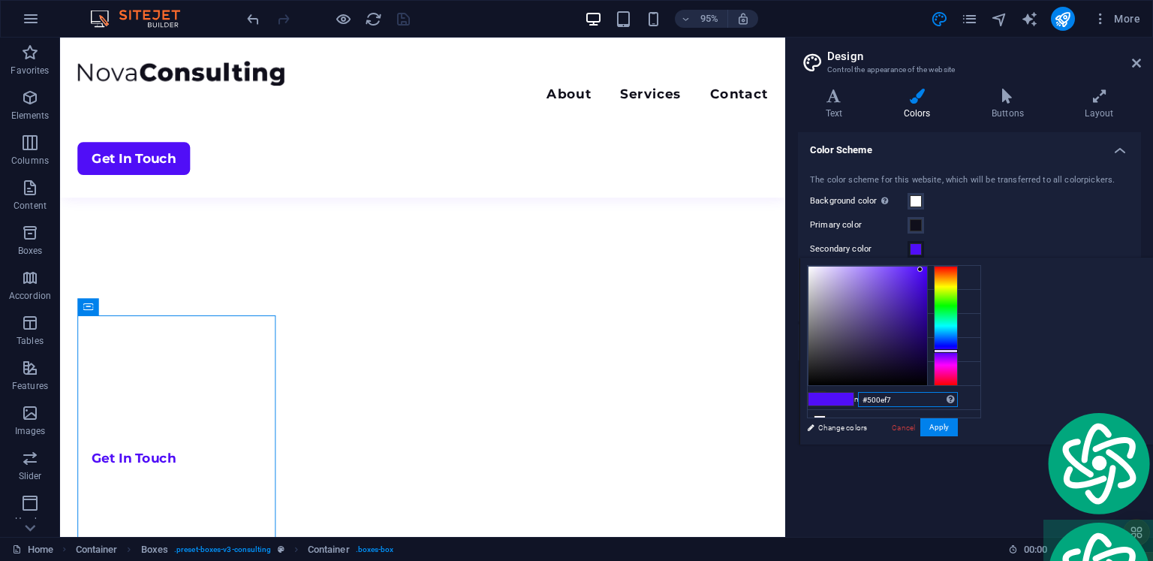
paste input "956812"
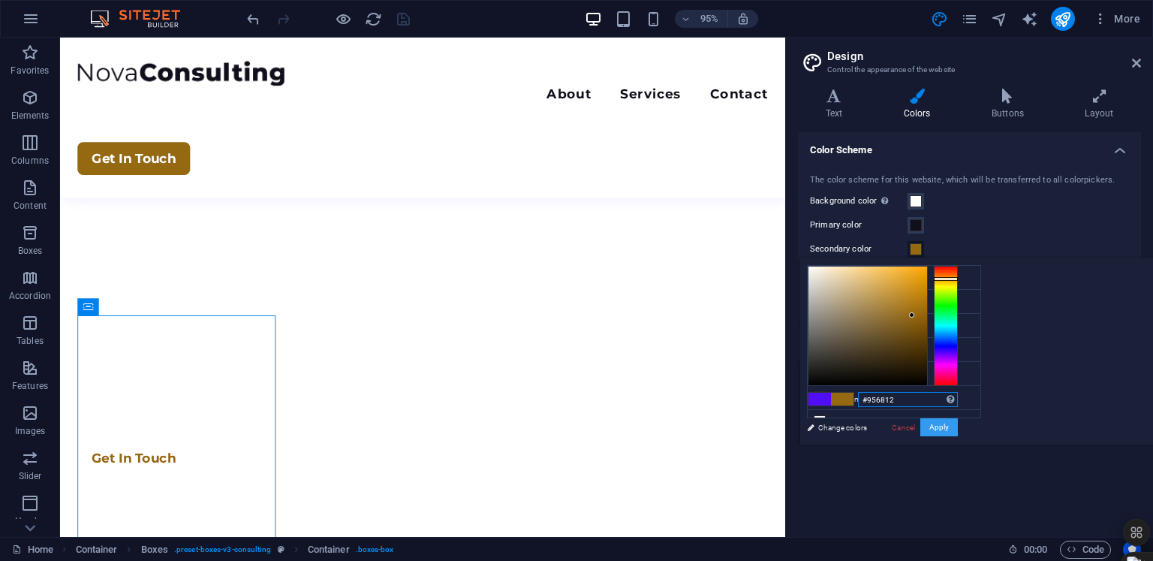
type input "#956812"
click at [958, 430] on button "Apply" at bounding box center [939, 427] width 38 height 18
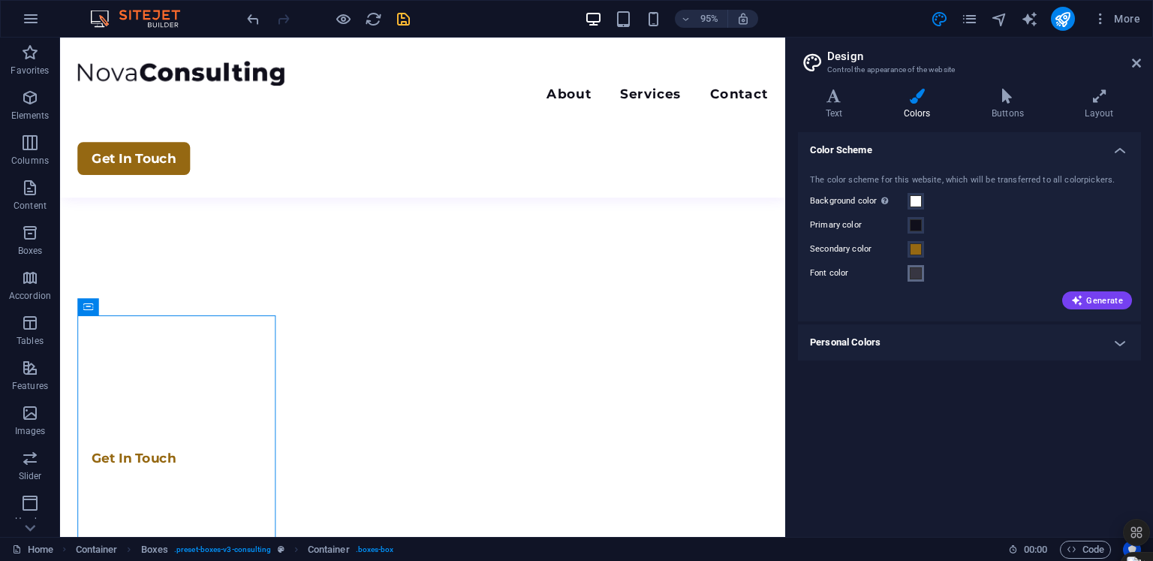
click at [919, 272] on span at bounding box center [916, 273] width 12 height 12
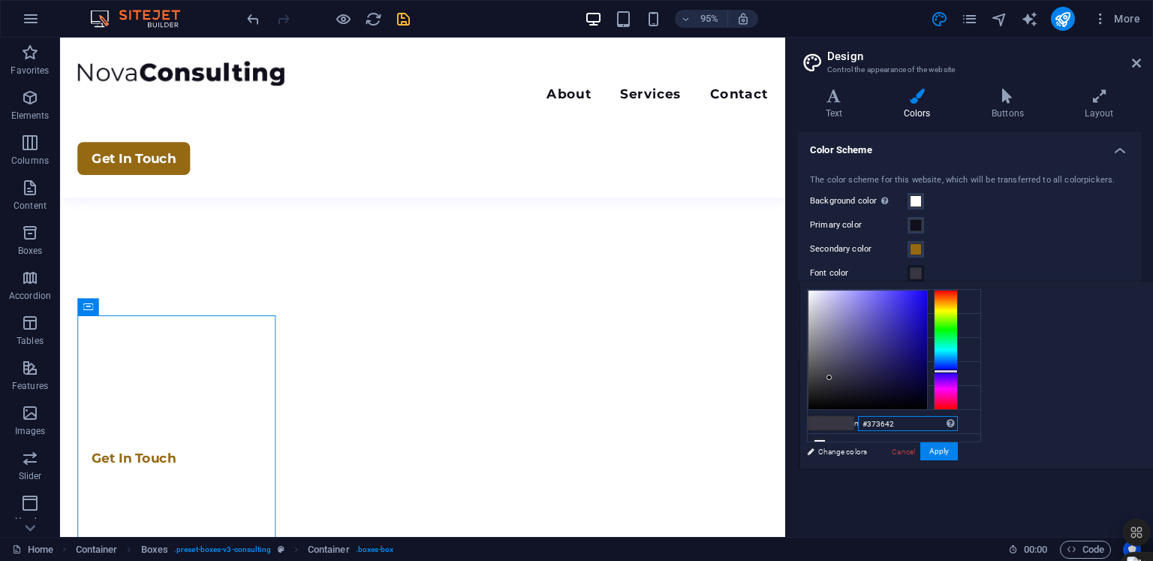
drag, startPoint x: 1092, startPoint y: 423, endPoint x: 1036, endPoint y: 418, distance: 56.5
click at [965, 418] on div "#373642 Supported formats #0852ed rgb(8, 82, 237) rgba(8, 82, 237, 90%) hsv(221…" at bounding box center [882, 484] width 166 height 404
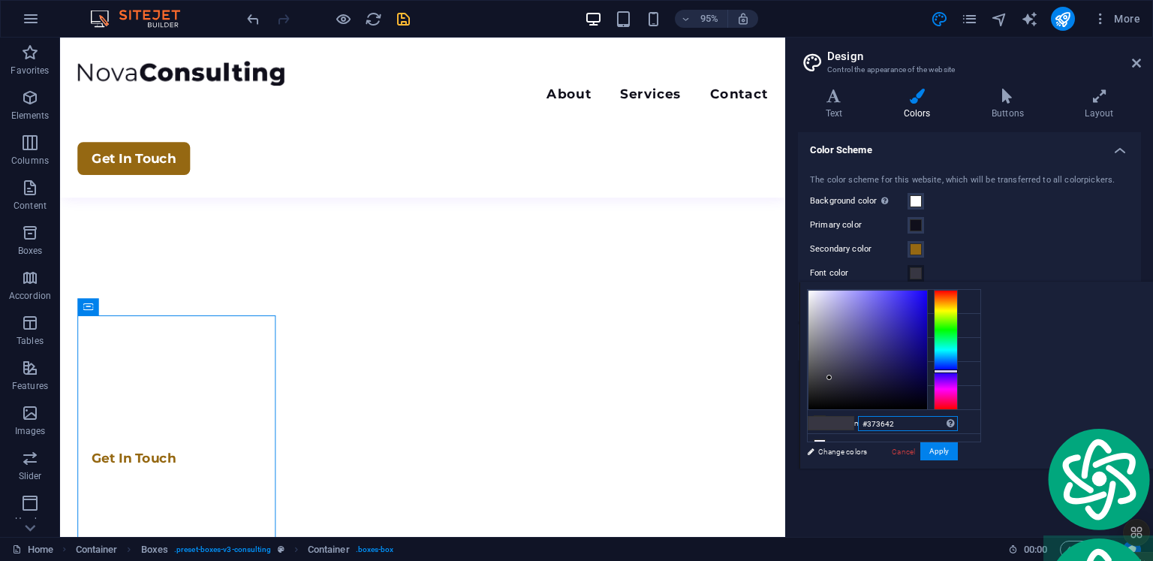
paste input "977c49"
type input "#977c49"
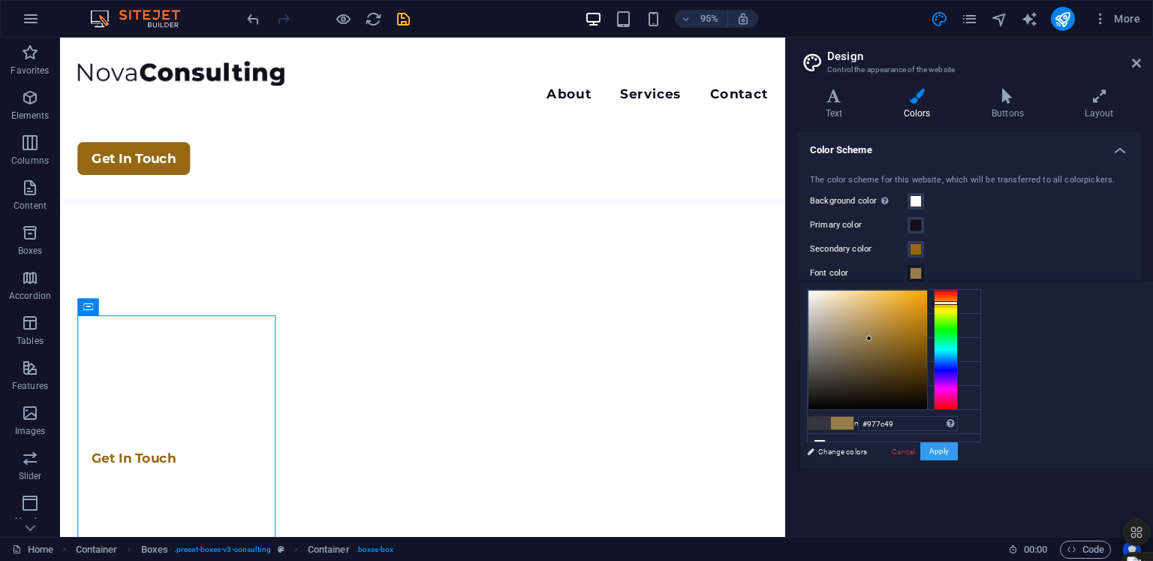
click at [958, 450] on button "Apply" at bounding box center [939, 451] width 38 height 18
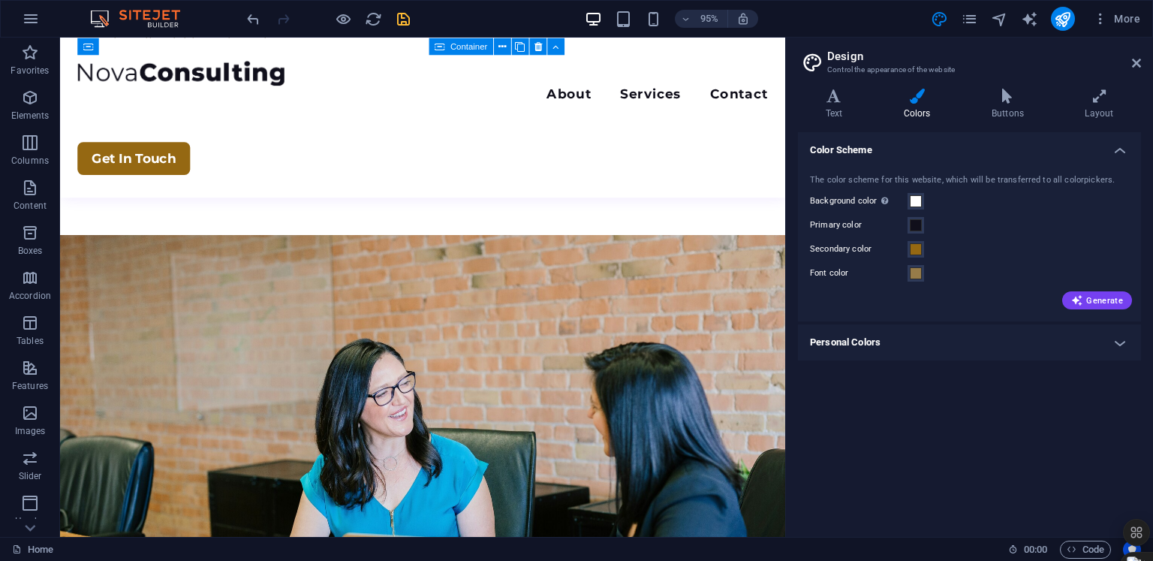
scroll to position [4489, 0]
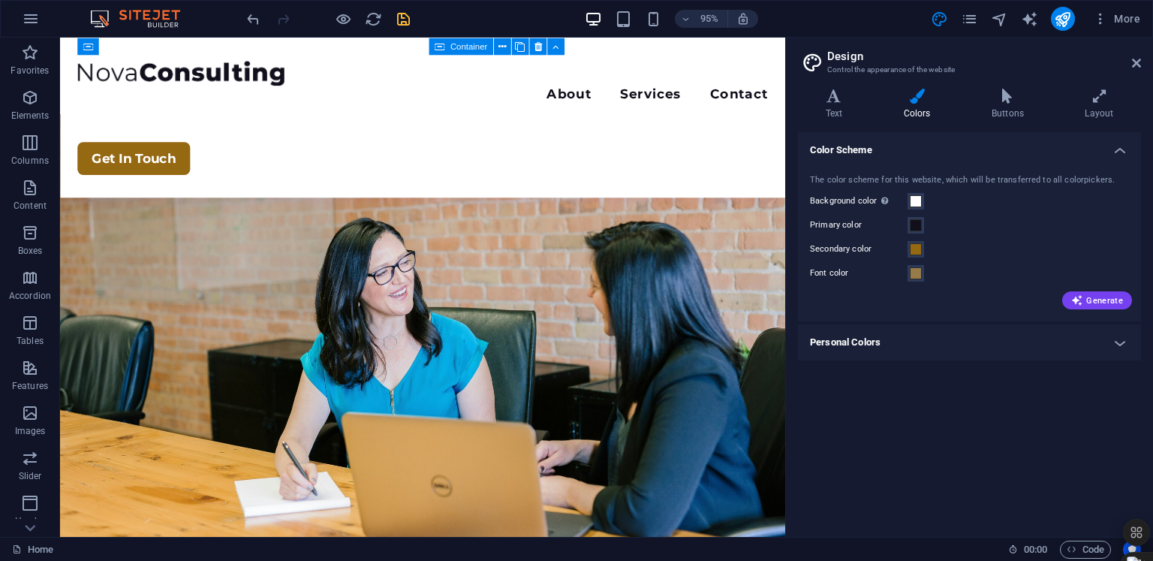
click at [411, 20] on icon "save" at bounding box center [403, 19] width 17 height 17
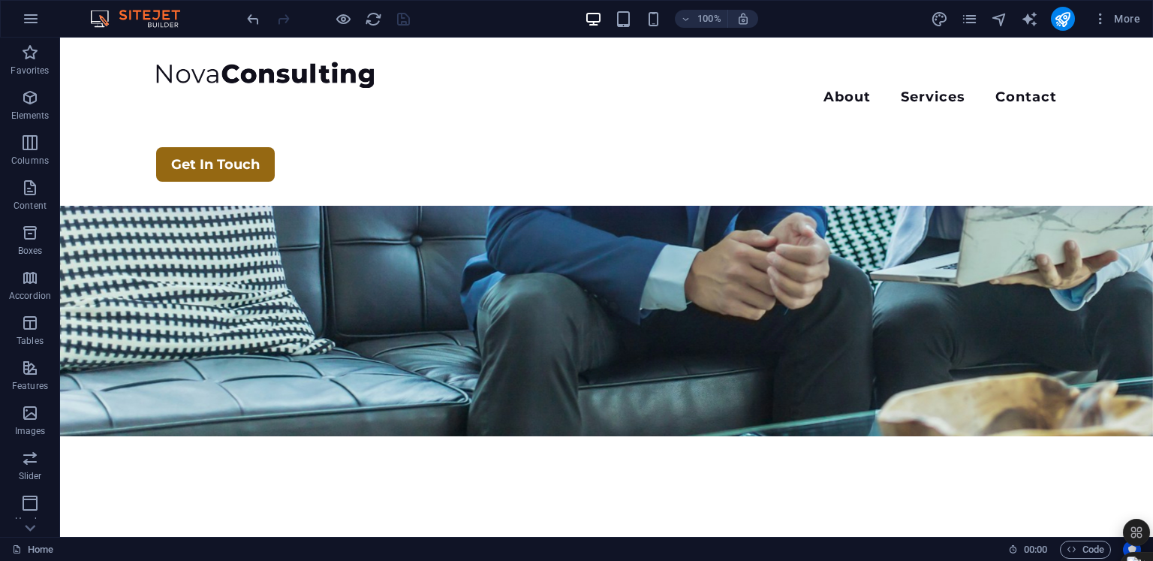
scroll to position [0, 0]
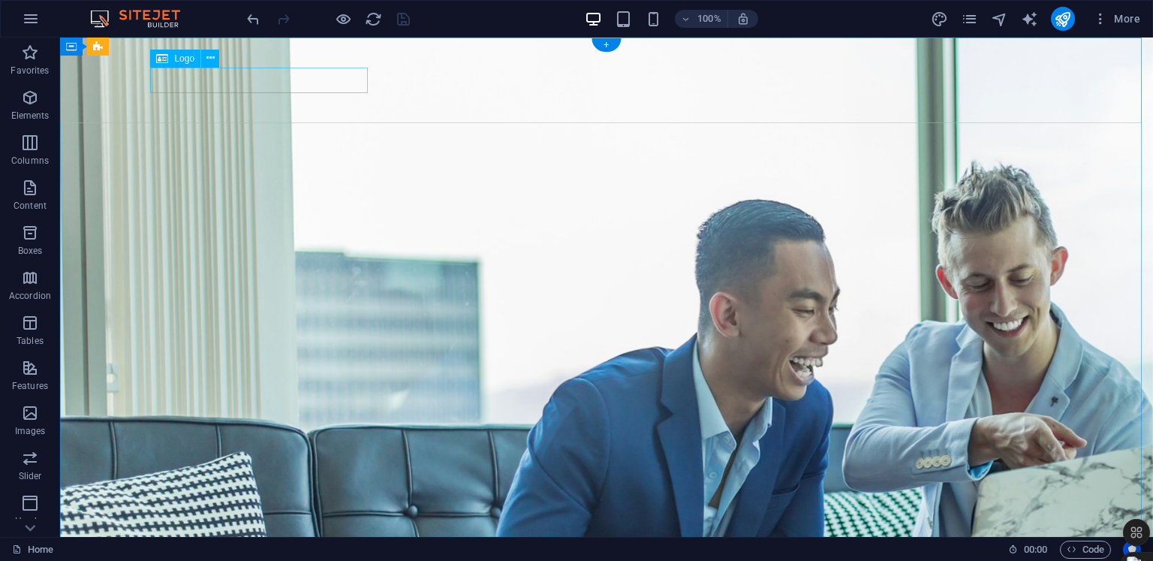
select select "px"
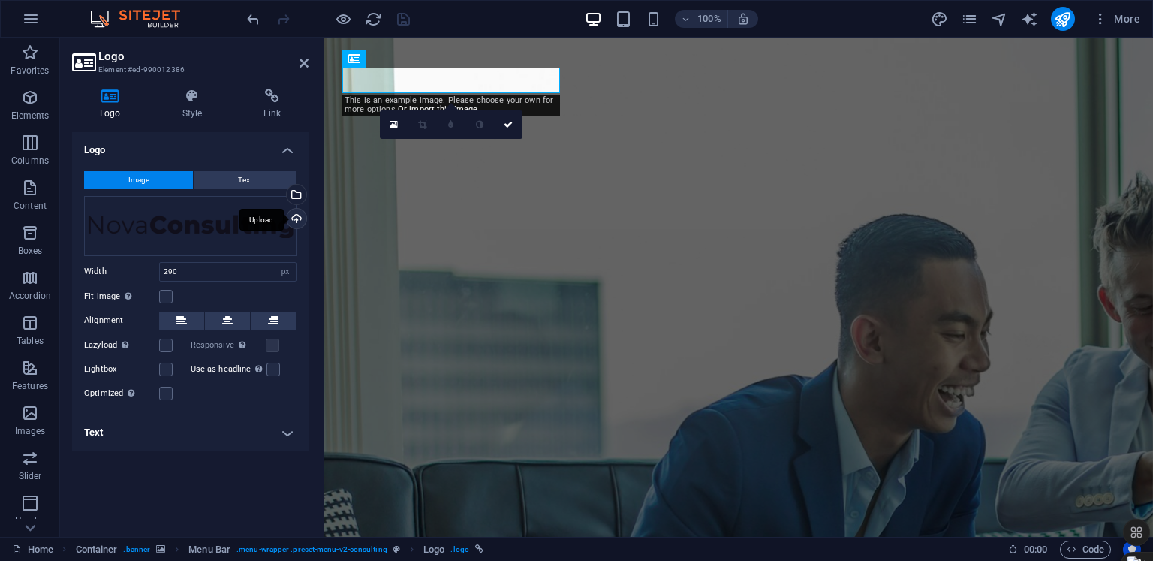
click at [298, 214] on div "Upload" at bounding box center [295, 220] width 23 height 23
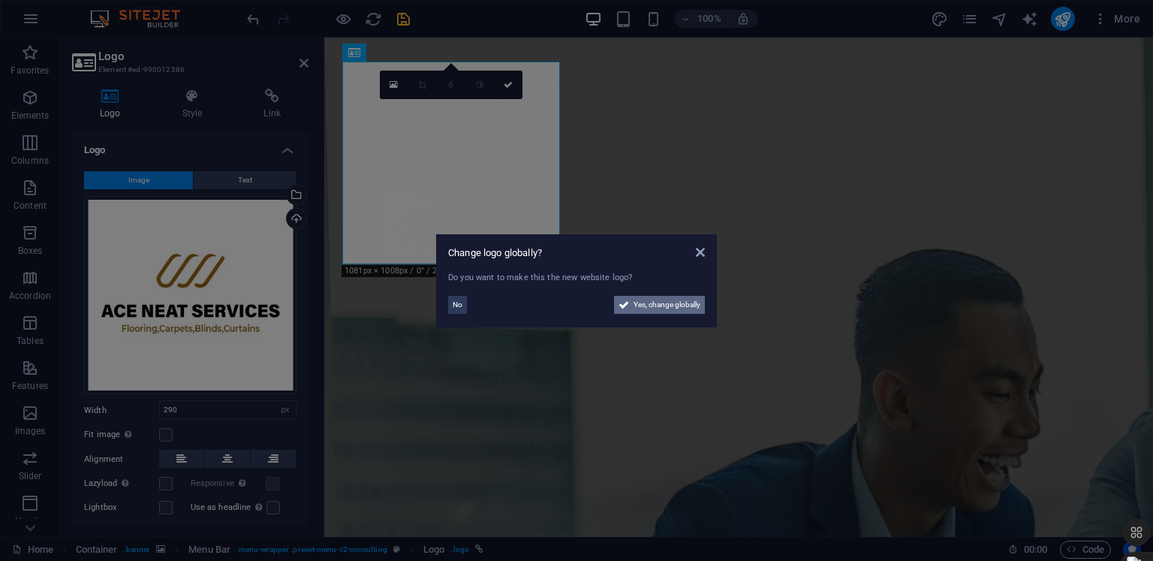
click at [664, 297] on span "Yes, change globally" at bounding box center [666, 305] width 67 height 18
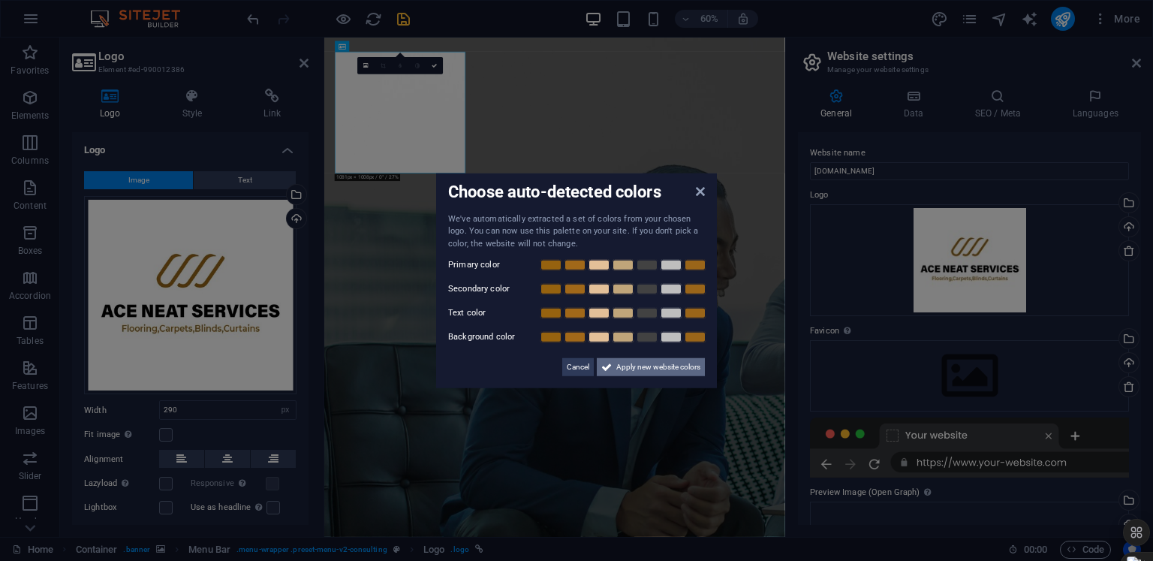
click at [643, 369] on span "Apply new website colors" at bounding box center [658, 367] width 84 height 18
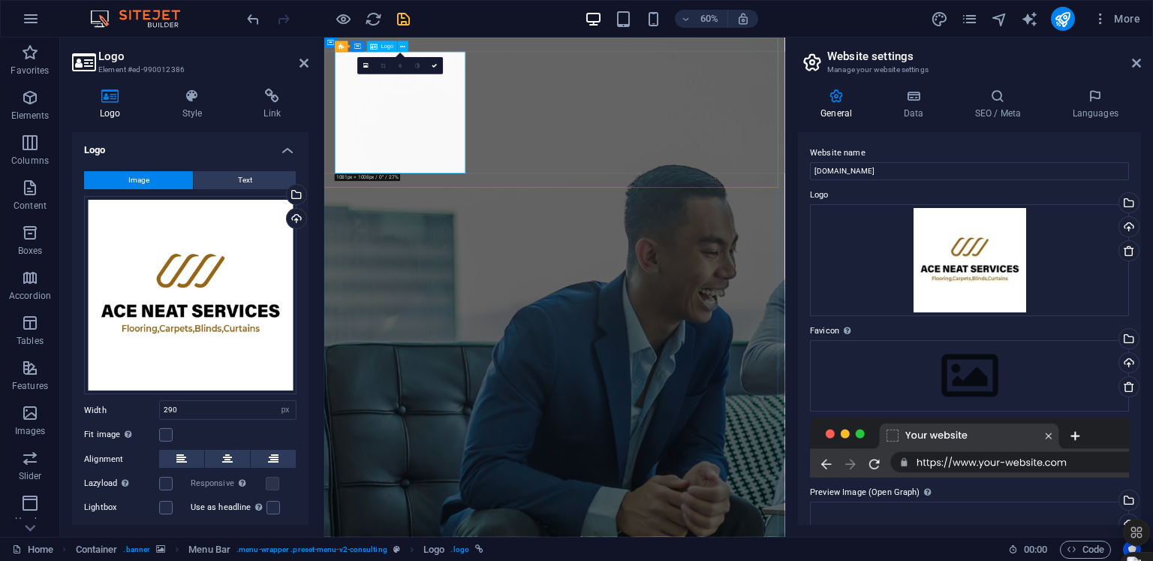
click at [435, 66] on icon at bounding box center [434, 65] width 5 height 5
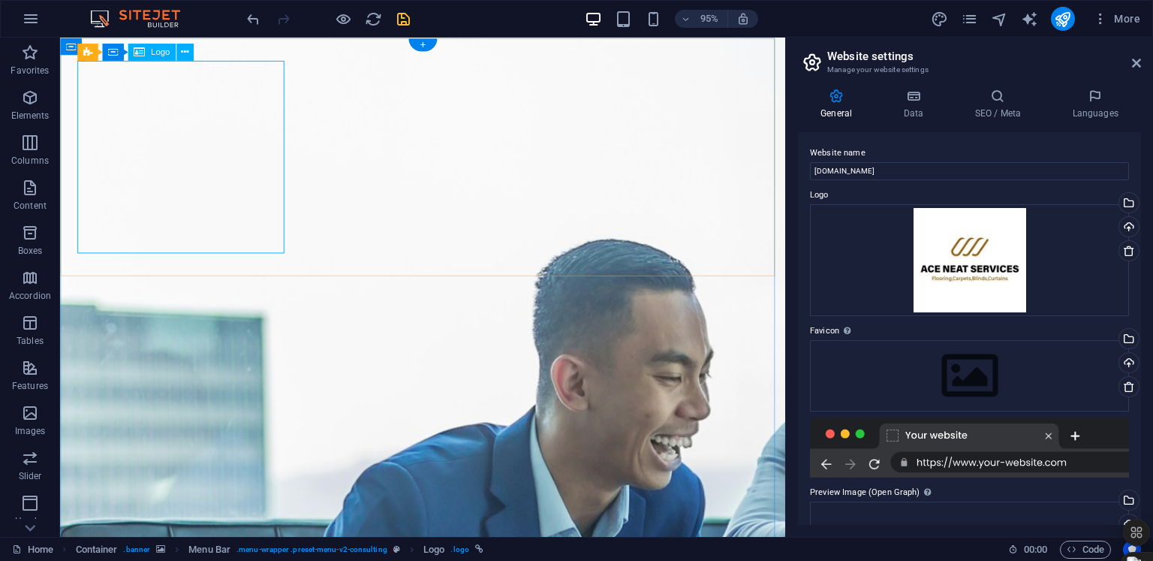
select select "px"
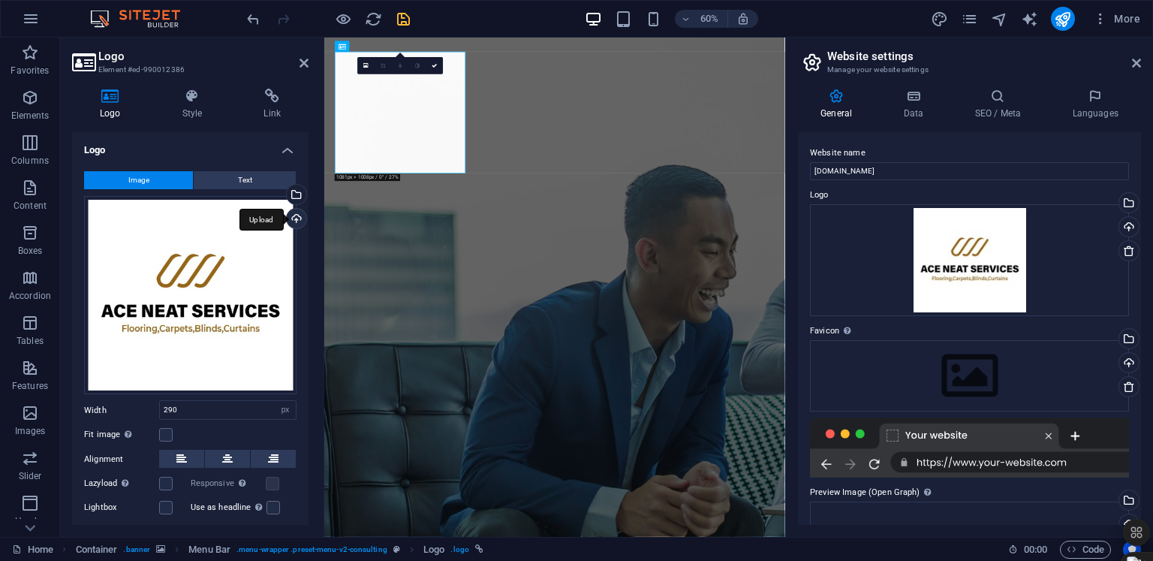
click at [296, 217] on div "Upload" at bounding box center [295, 220] width 23 height 23
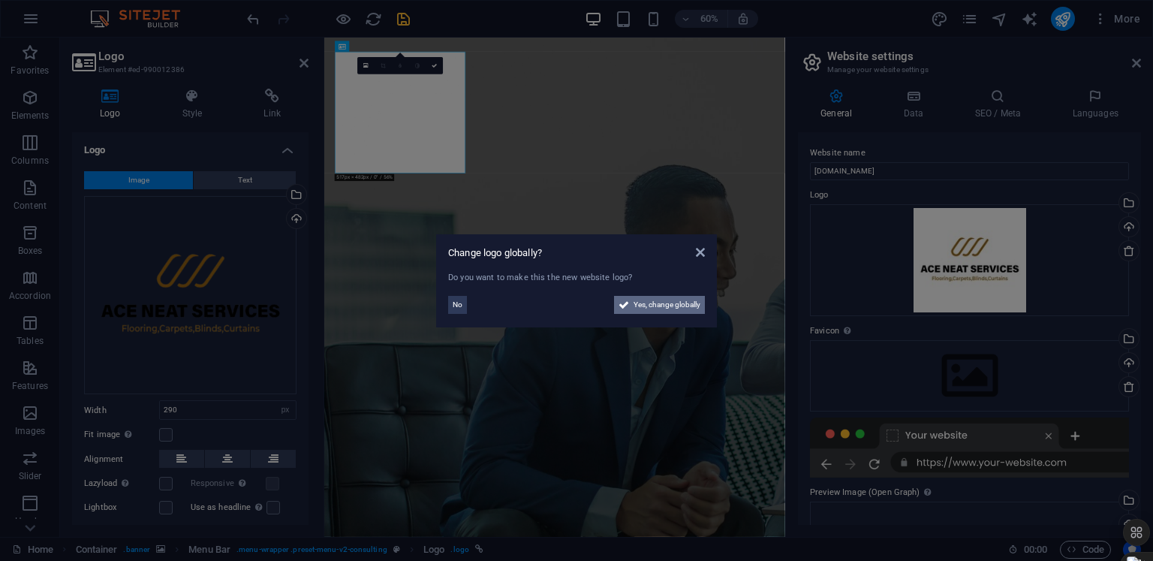
click at [670, 302] on span "Yes, change globally" at bounding box center [666, 305] width 67 height 18
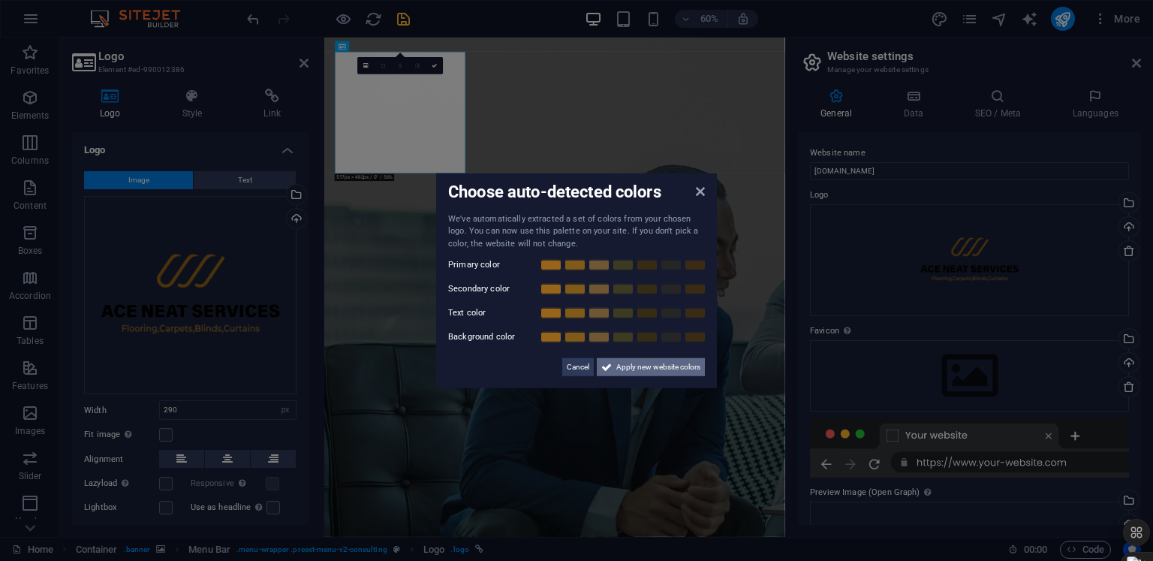
click at [656, 365] on span "Apply new website colors" at bounding box center [658, 367] width 84 height 18
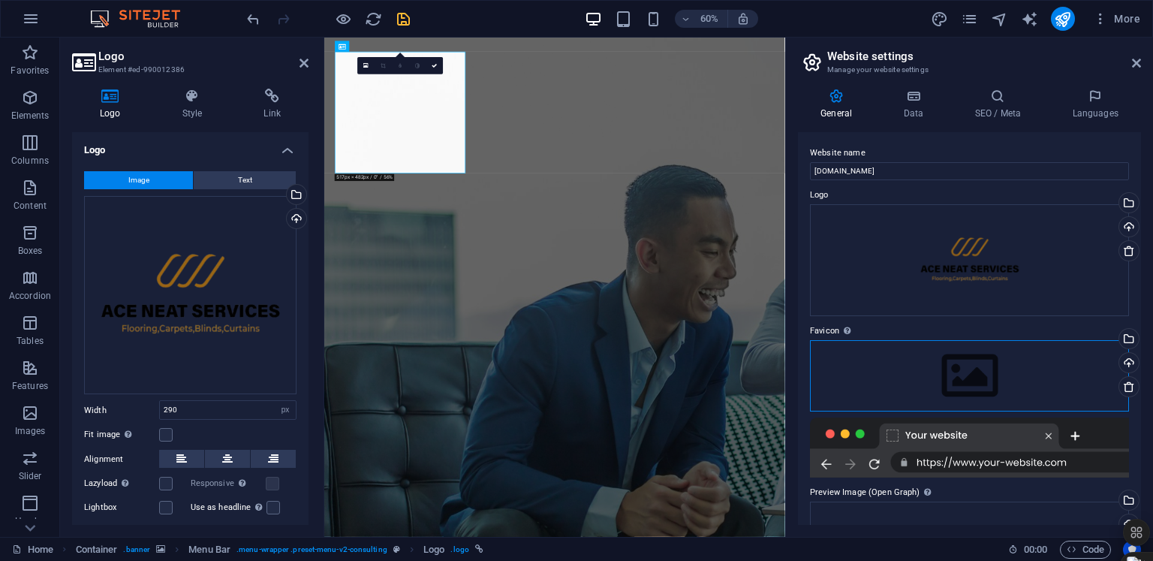
click at [1009, 393] on div "Drag files here, click to choose files or select files from Files or our free s…" at bounding box center [969, 375] width 319 height 71
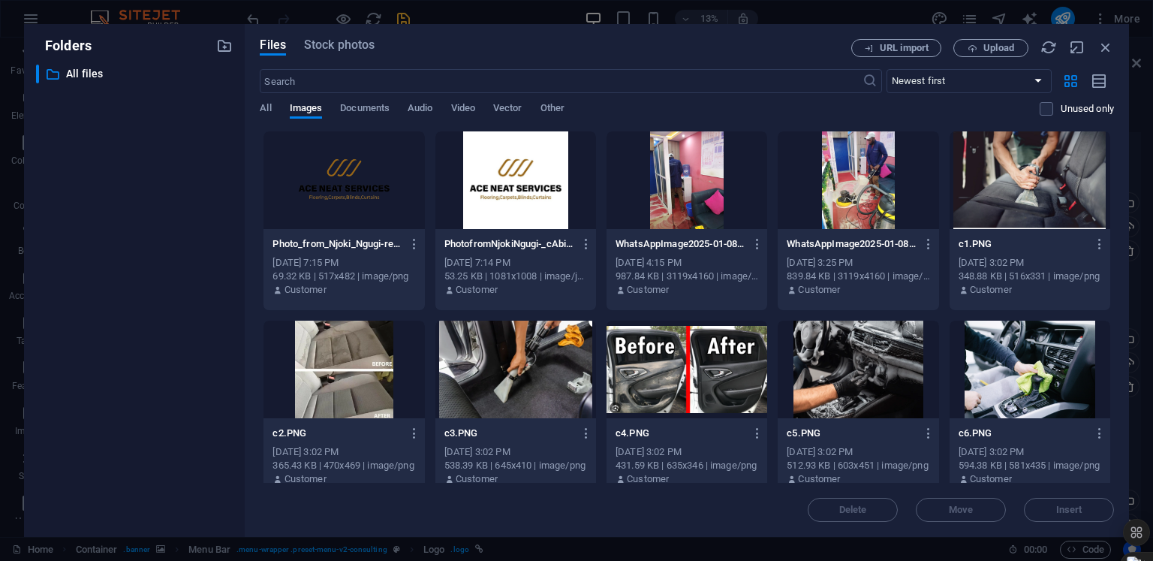
click at [339, 194] on div at bounding box center [343, 180] width 161 height 98
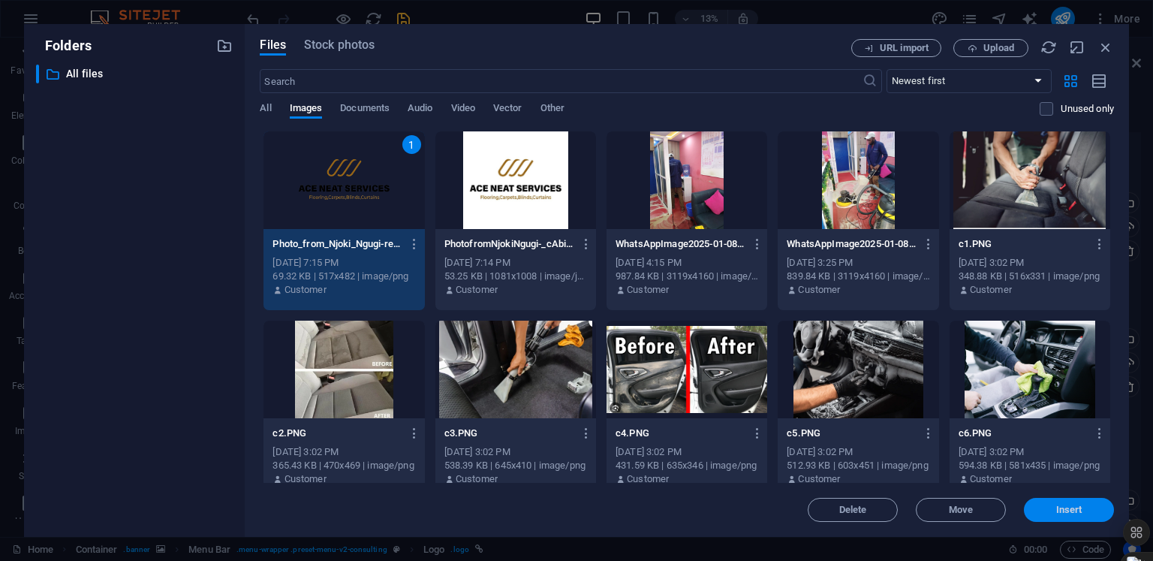
click at [1070, 508] on span "Insert" at bounding box center [1069, 509] width 26 height 9
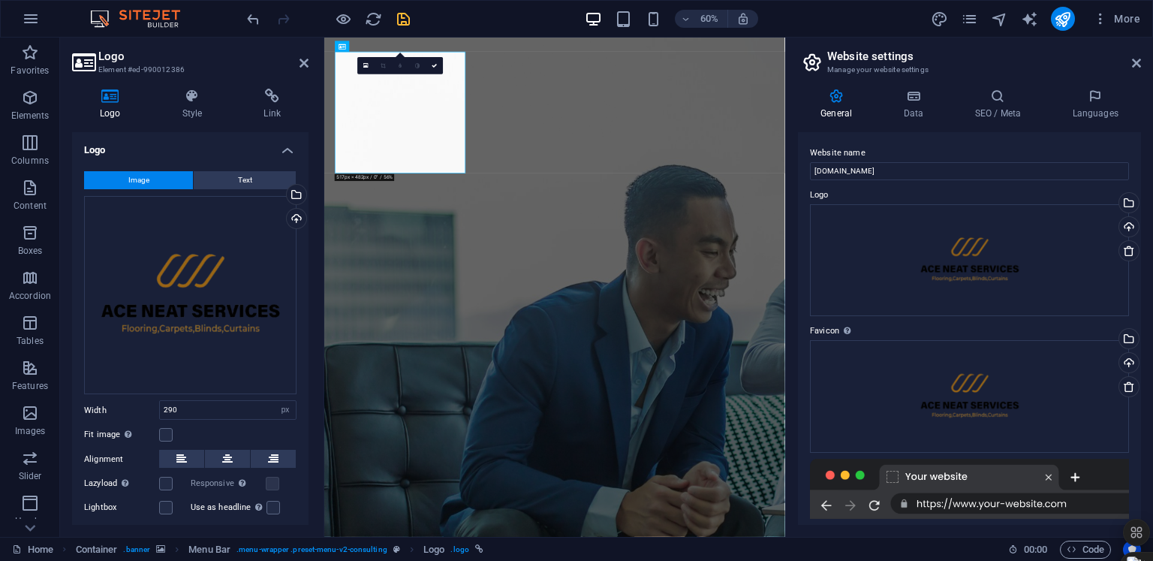
drag, startPoint x: 1141, startPoint y: 316, endPoint x: 1140, endPoint y: 337, distance: 21.0
click at [1140, 372] on div "General Data SEO / Meta Languages Website name aceneatservices.co.ke Logo Drag …" at bounding box center [969, 307] width 367 height 460
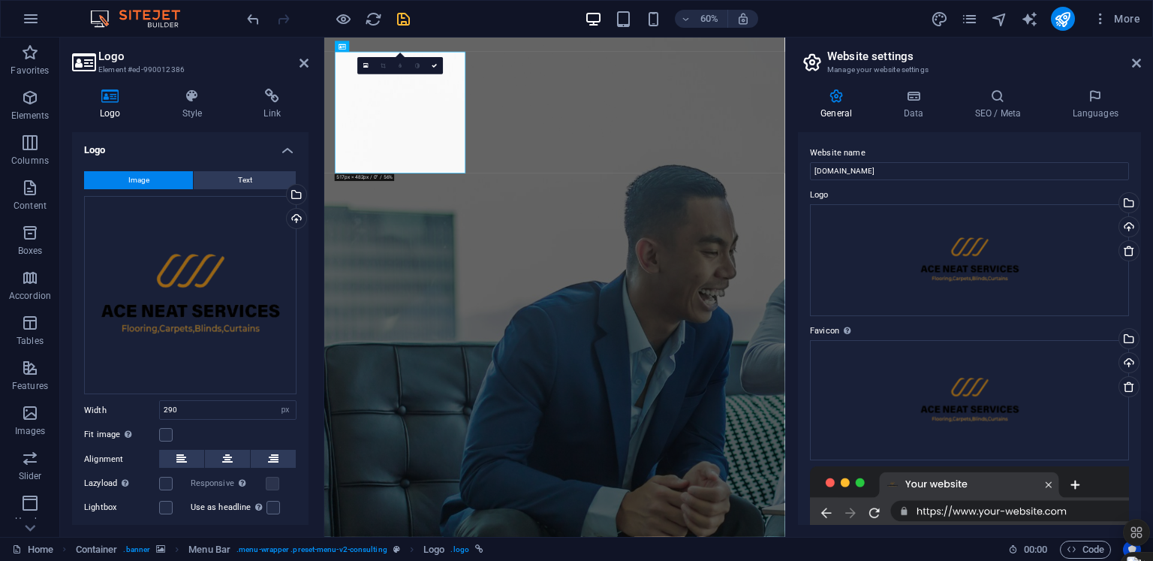
drag, startPoint x: 1140, startPoint y: 337, endPoint x: 1140, endPoint y: 360, distance: 23.3
click at [1145, 400] on div "General Data SEO / Meta Languages Website name aceneatservices.co.ke Logo Drag …" at bounding box center [969, 307] width 367 height 460
drag, startPoint x: 1140, startPoint y: 360, endPoint x: 1134, endPoint y: 429, distance: 68.6
click at [1133, 424] on div "Website name aceneatservices.co.ke Logo Drag files here, click to choose files …" at bounding box center [969, 328] width 343 height 393
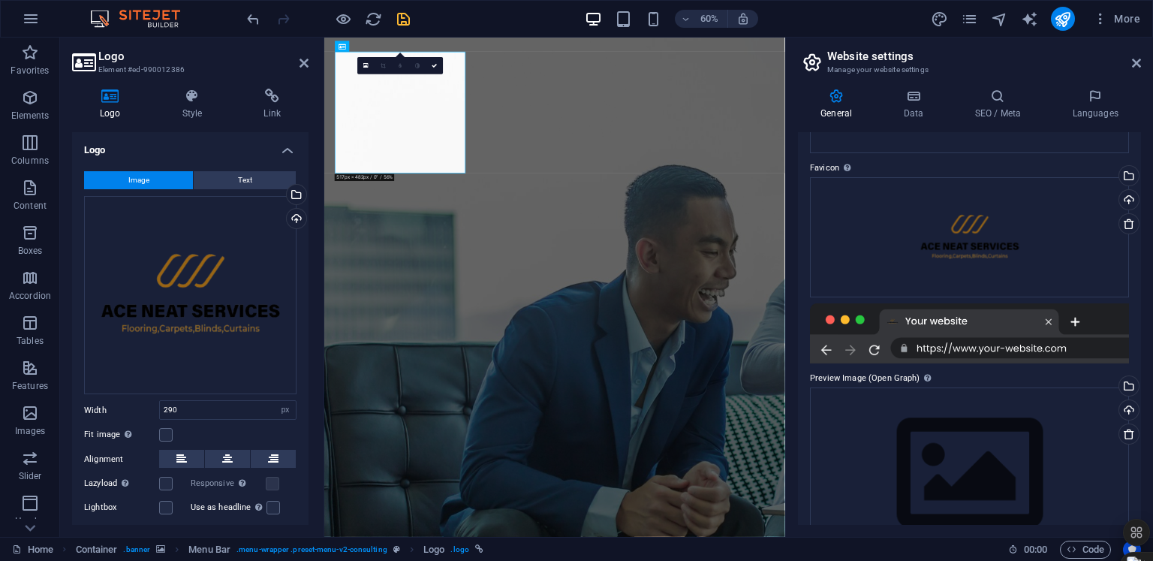
scroll to position [209, 0]
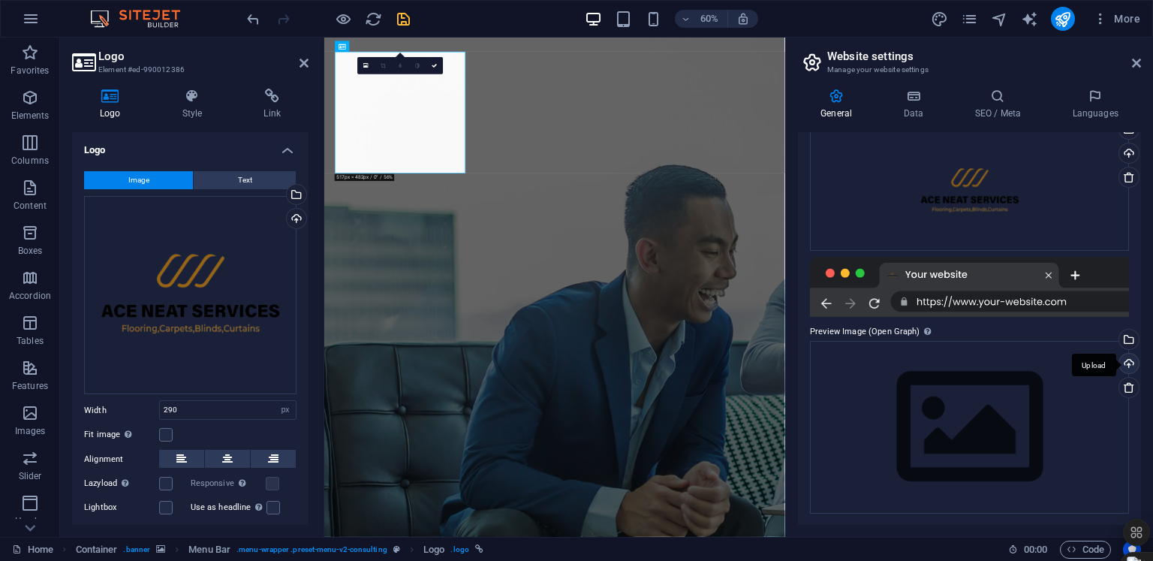
click at [1126, 362] on div "Upload" at bounding box center [1127, 365] width 23 height 23
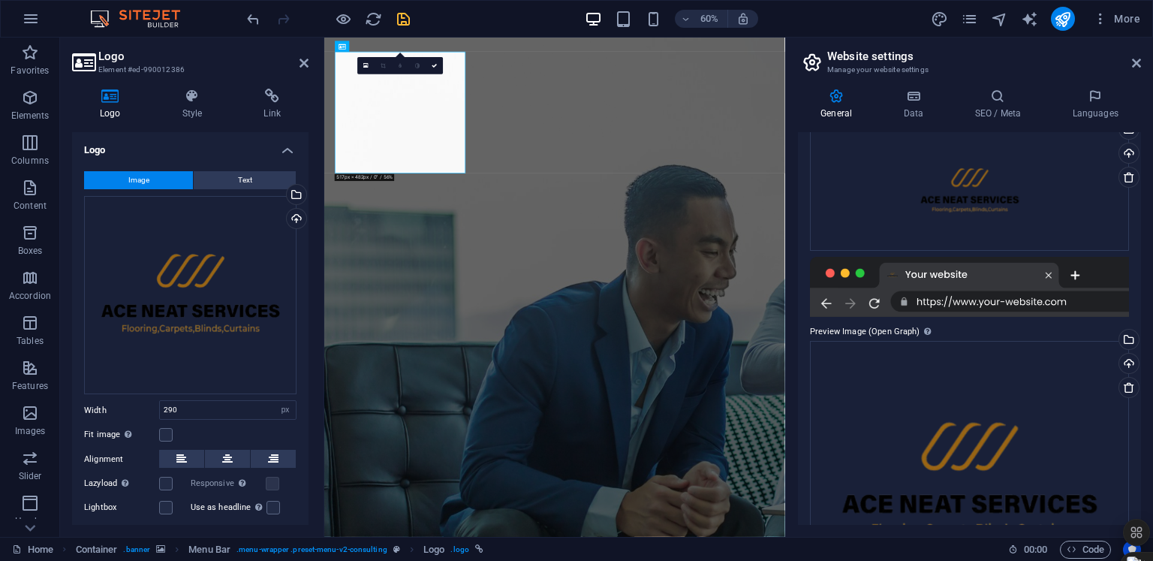
click at [405, 20] on icon "save" at bounding box center [403, 19] width 17 height 17
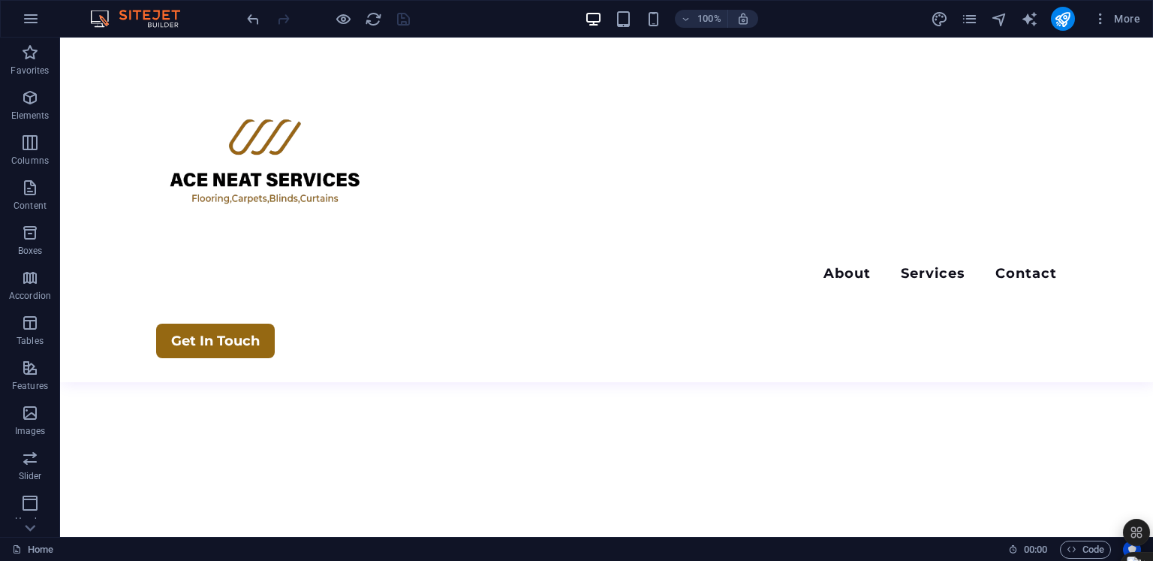
scroll to position [677, 0]
click at [940, 19] on icon "design" at bounding box center [939, 19] width 17 height 17
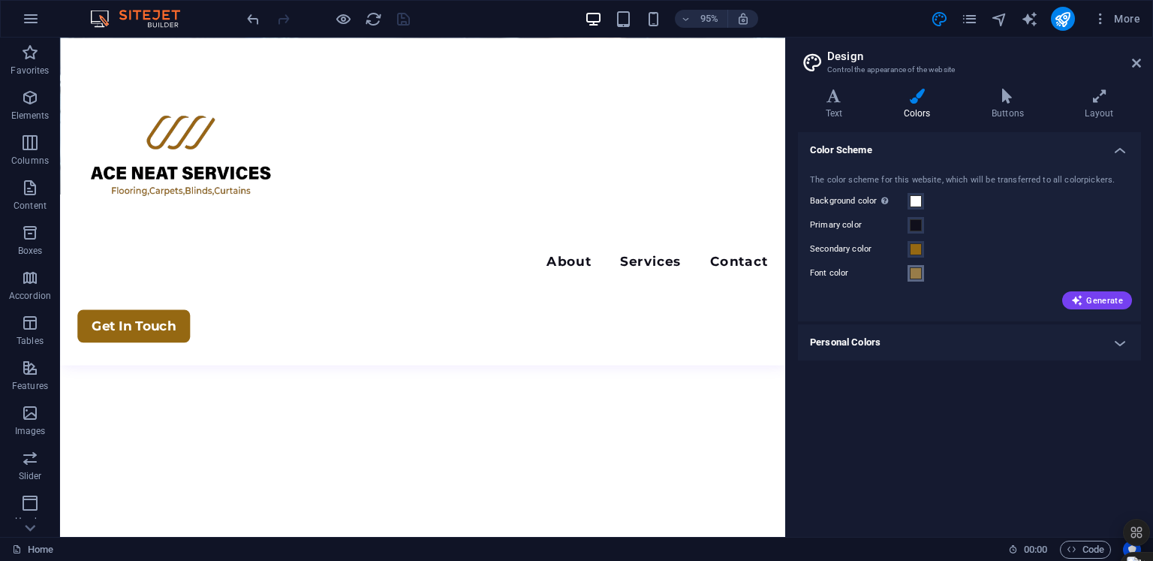
click at [913, 272] on span at bounding box center [916, 273] width 12 height 12
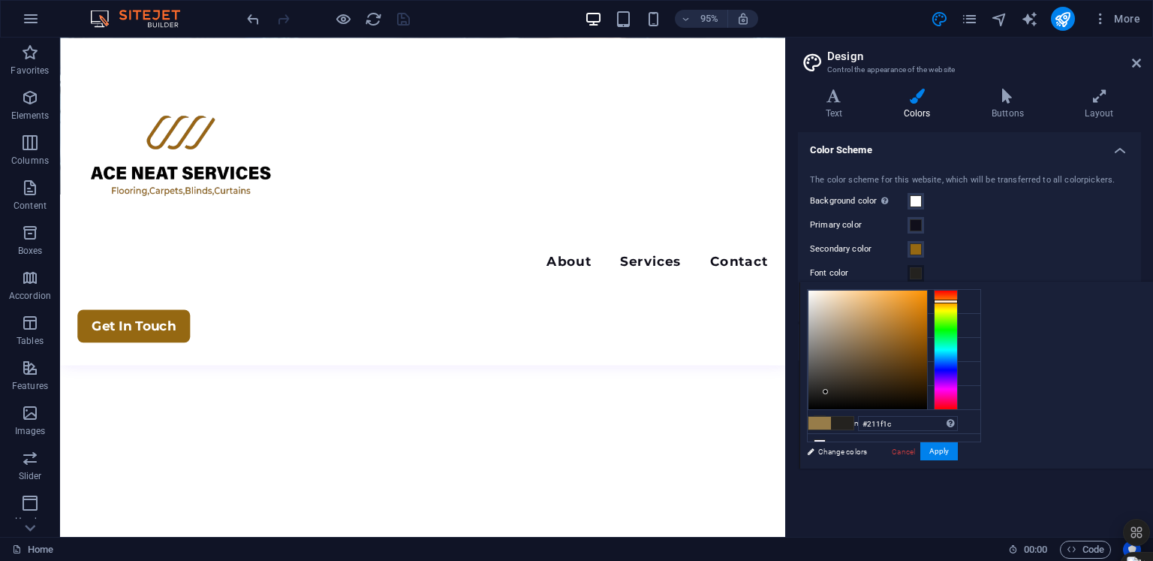
type input "#1f1e1b"
drag, startPoint x: 1055, startPoint y: 336, endPoint x: 1012, endPoint y: 393, distance: 71.3
click at [826, 393] on div at bounding box center [823, 393] width 5 height 5
click at [958, 451] on button "Apply" at bounding box center [939, 451] width 38 height 18
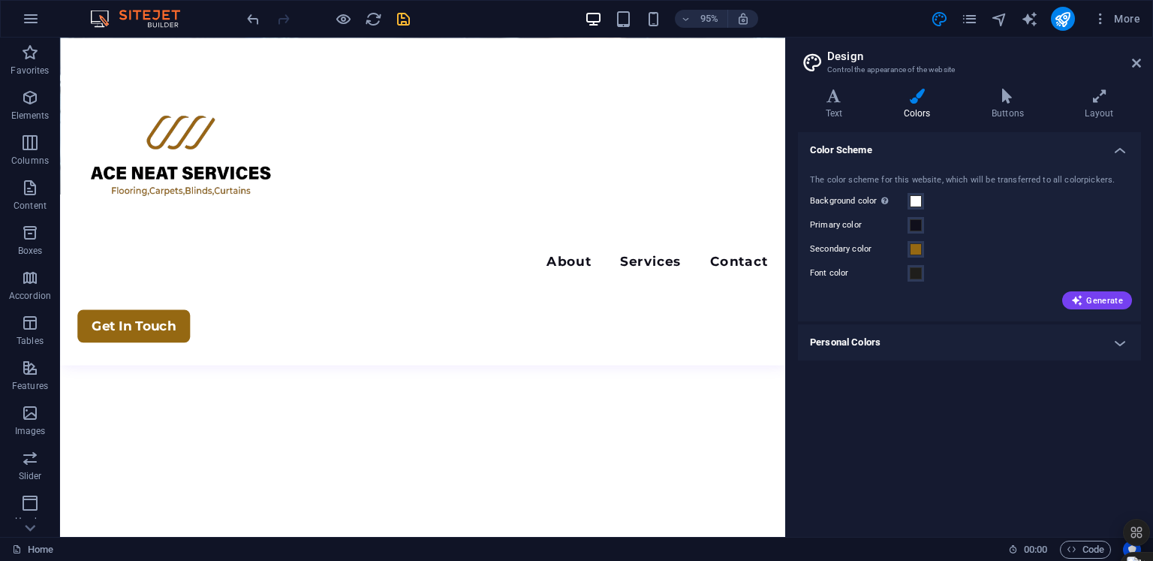
click at [403, 23] on icon "save" at bounding box center [403, 19] width 17 height 17
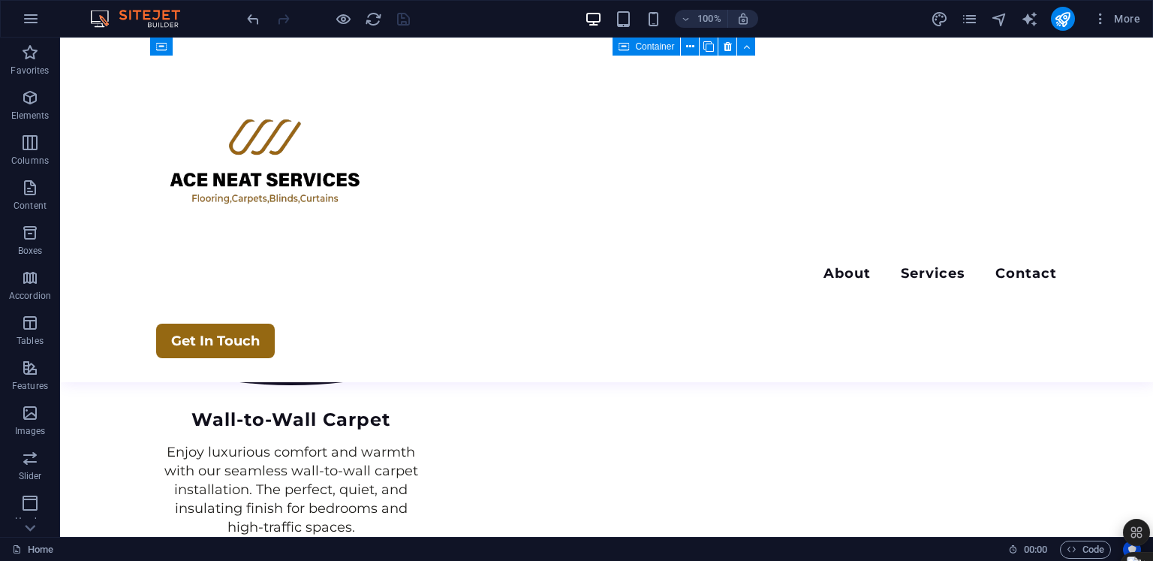
scroll to position [2618, 0]
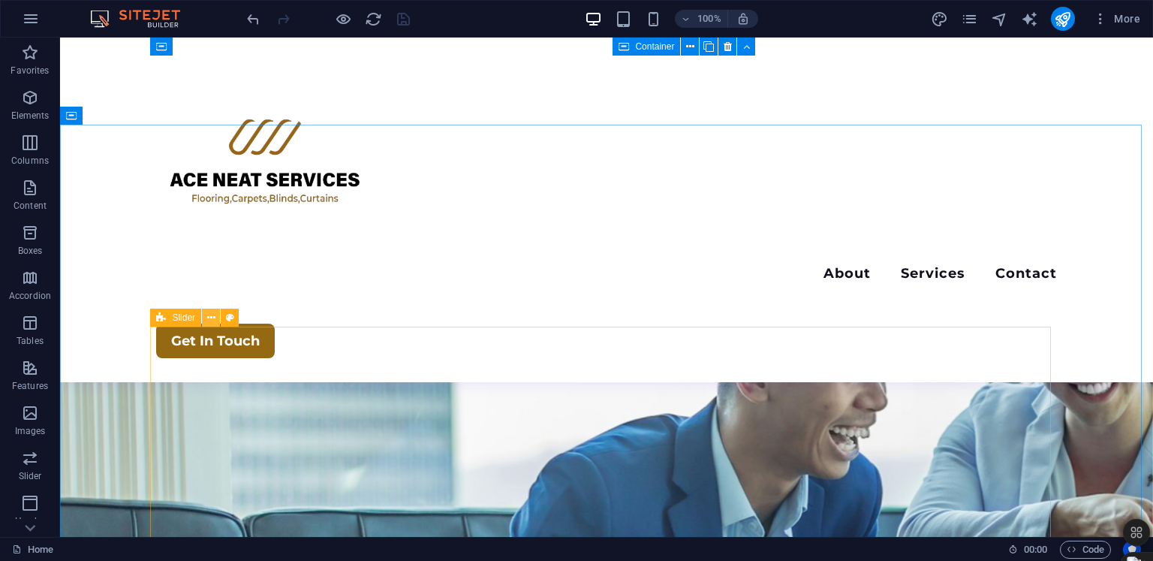
click at [210, 322] on icon at bounding box center [211, 318] width 8 height 16
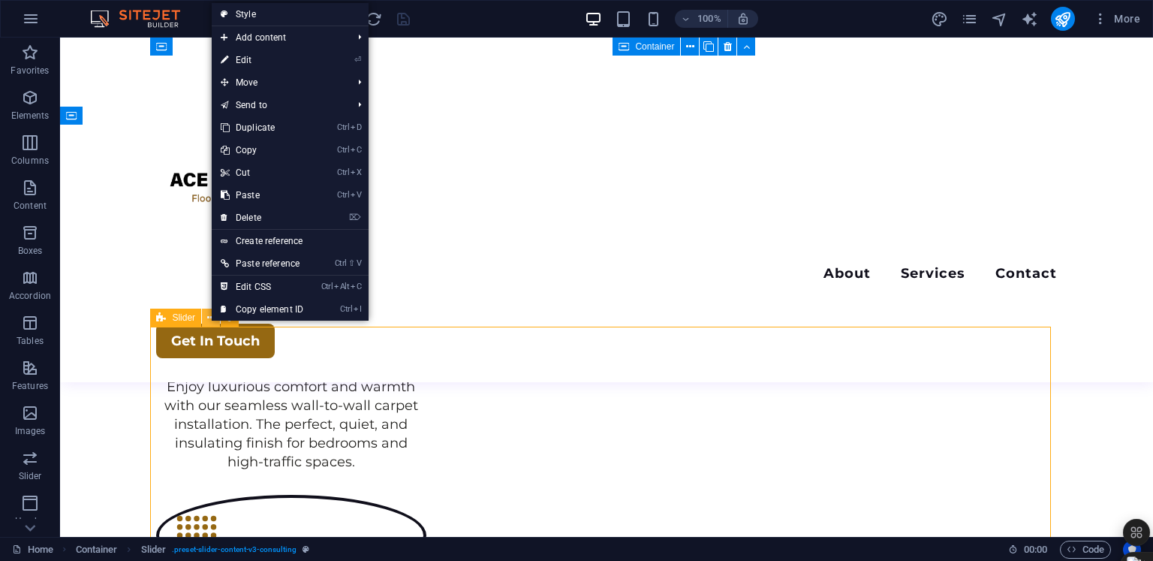
scroll to position [456, 0]
click at [260, 220] on link "⌦ Delete" at bounding box center [262, 217] width 101 height 23
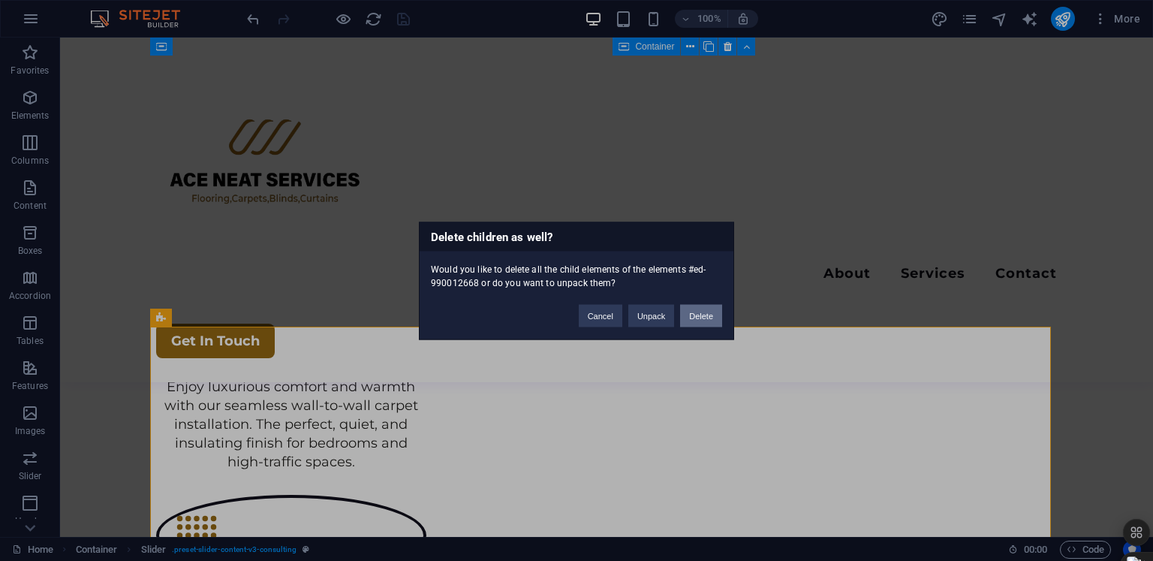
click at [713, 320] on button "Delete" at bounding box center [701, 315] width 42 height 23
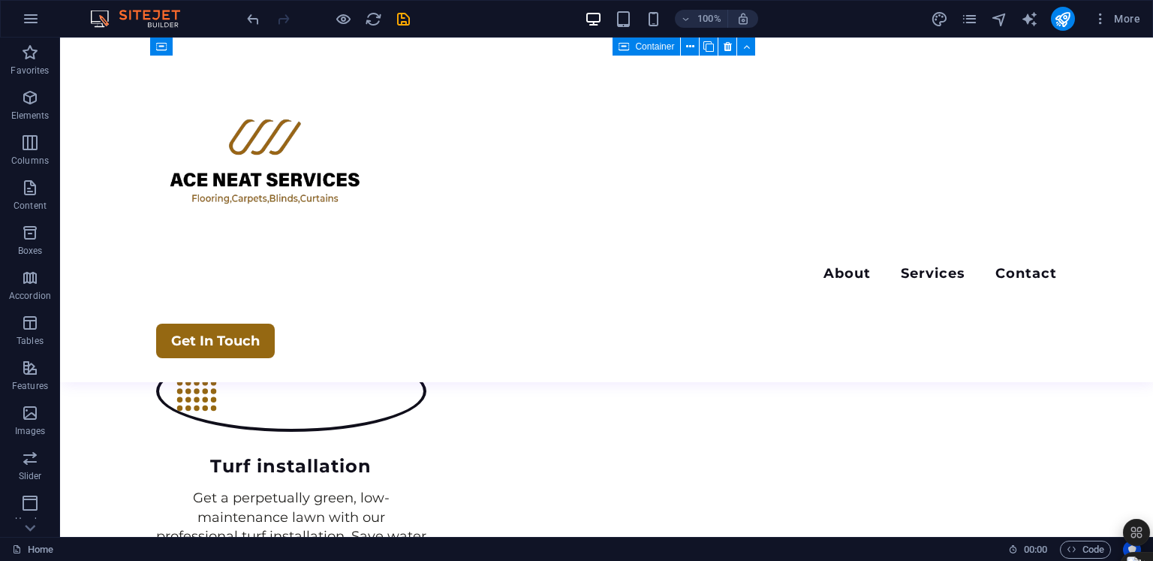
scroll to position [2822, 0]
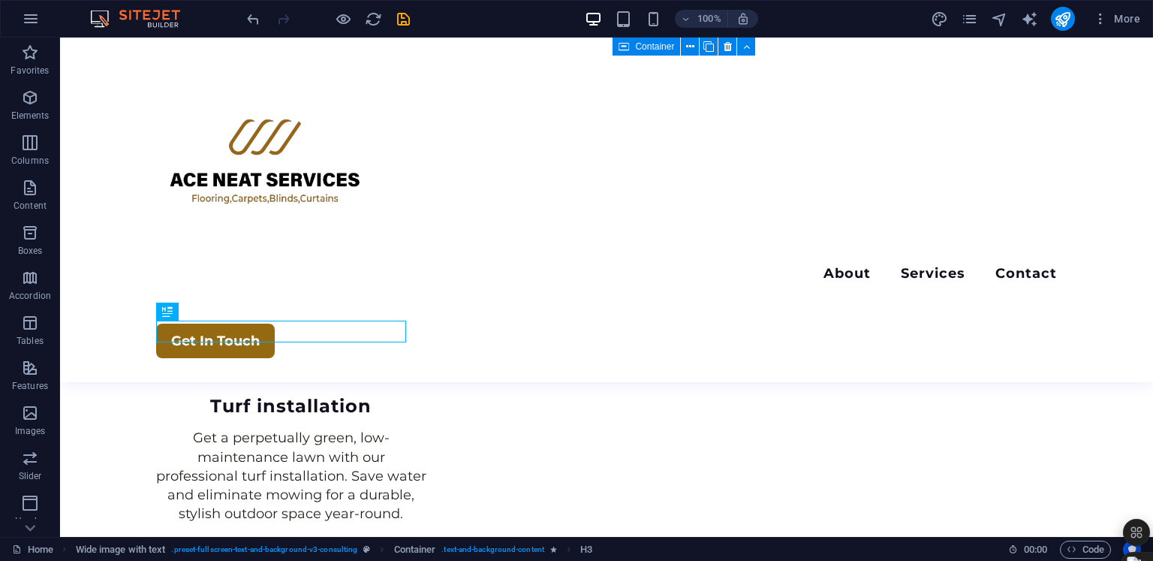
scroll to position [2816, 0]
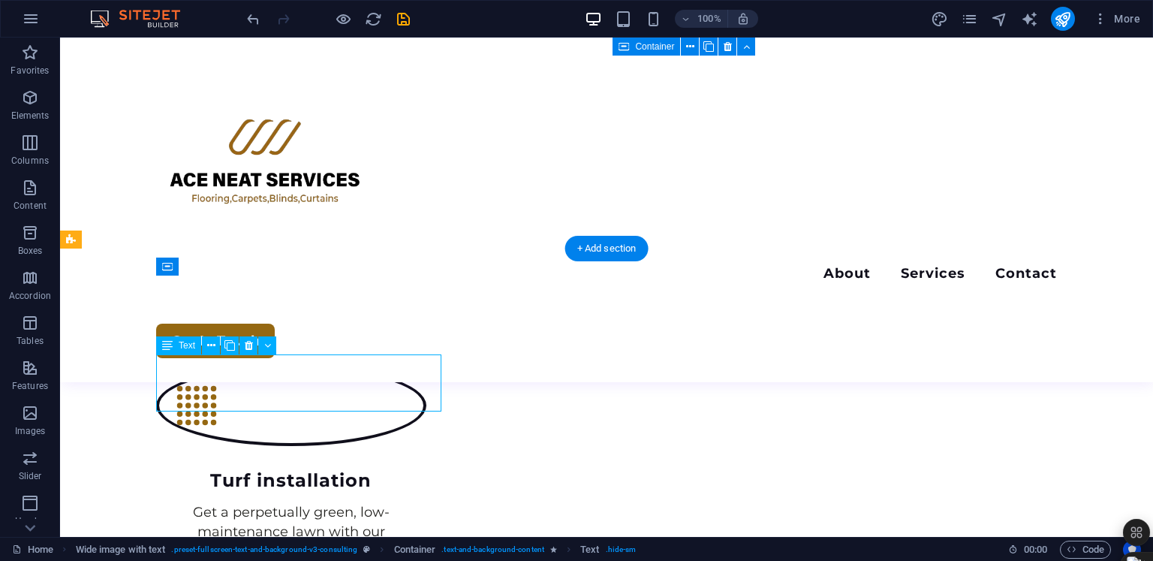
scroll to position [2960, 0]
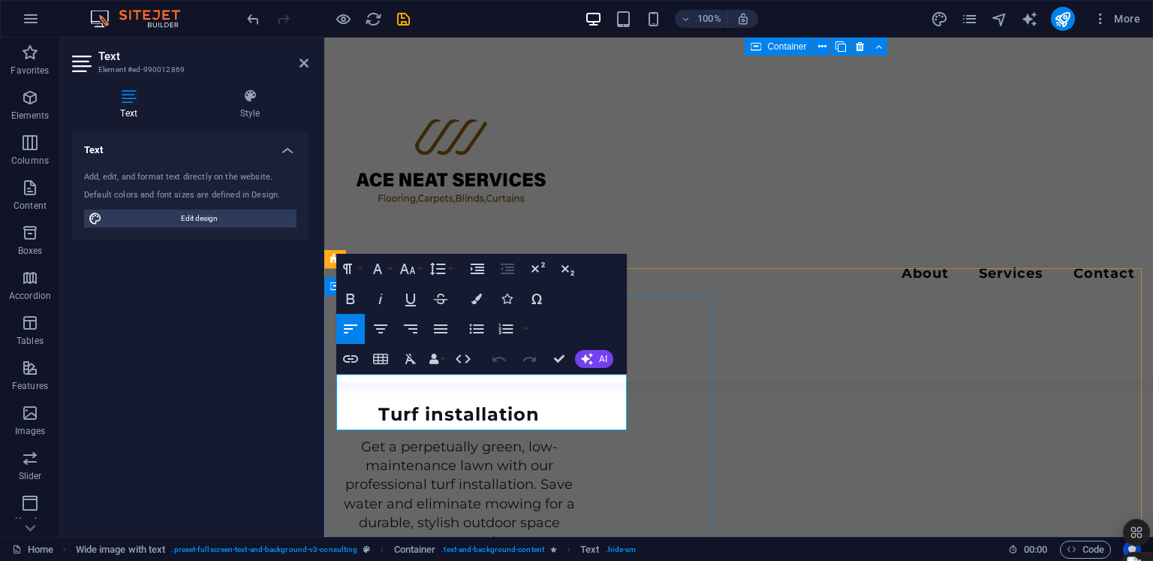
drag, startPoint x: 501, startPoint y: 418, endPoint x: 331, endPoint y: 388, distance: 172.3
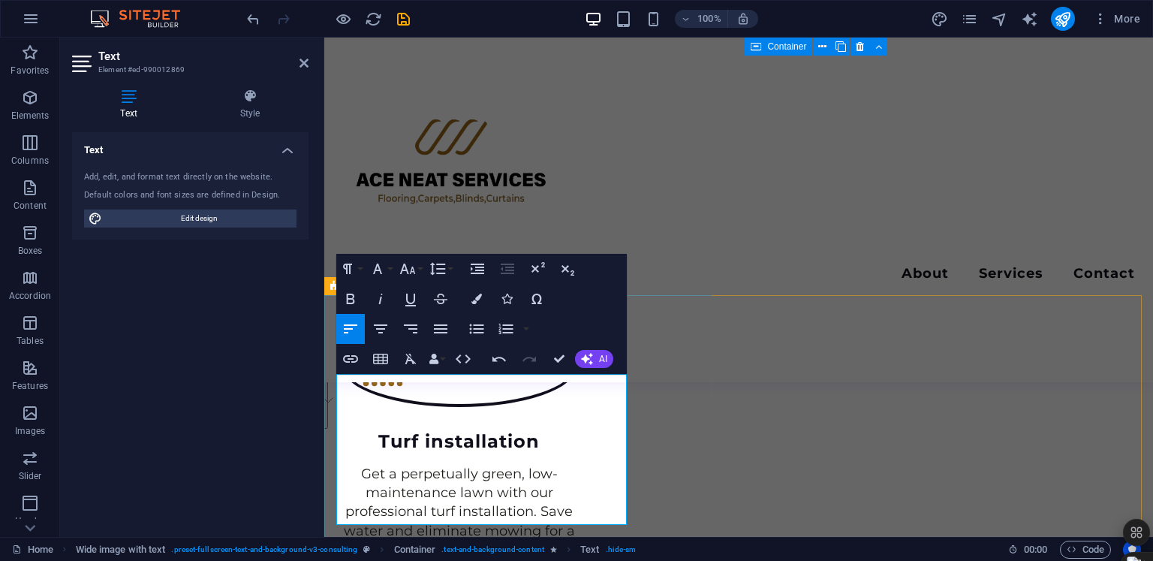
scroll to position [3207, 2]
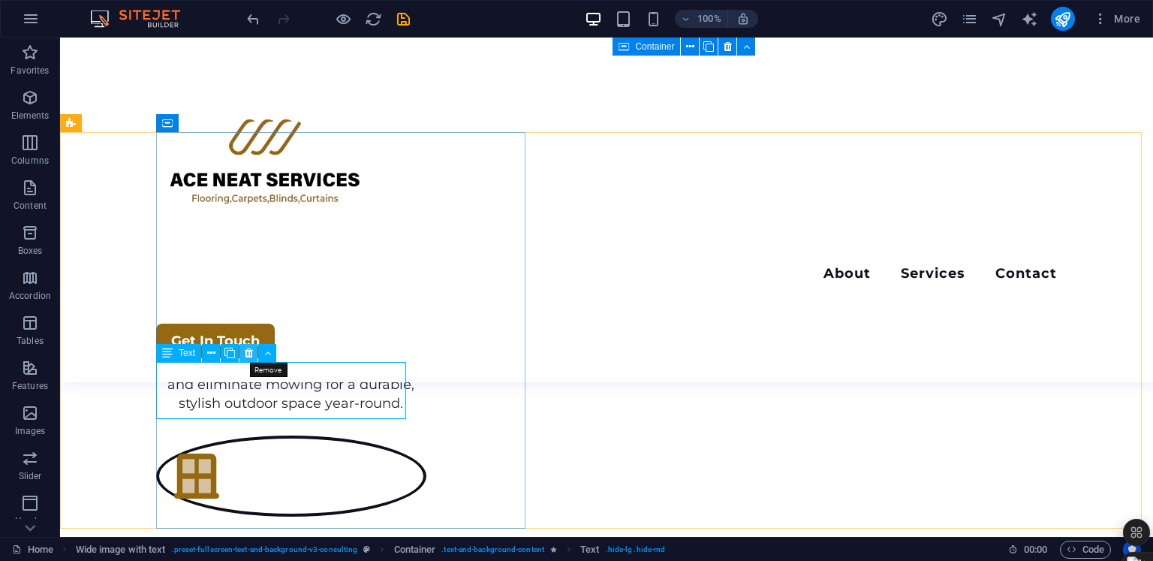
click at [243, 359] on button at bounding box center [248, 353] width 18 height 18
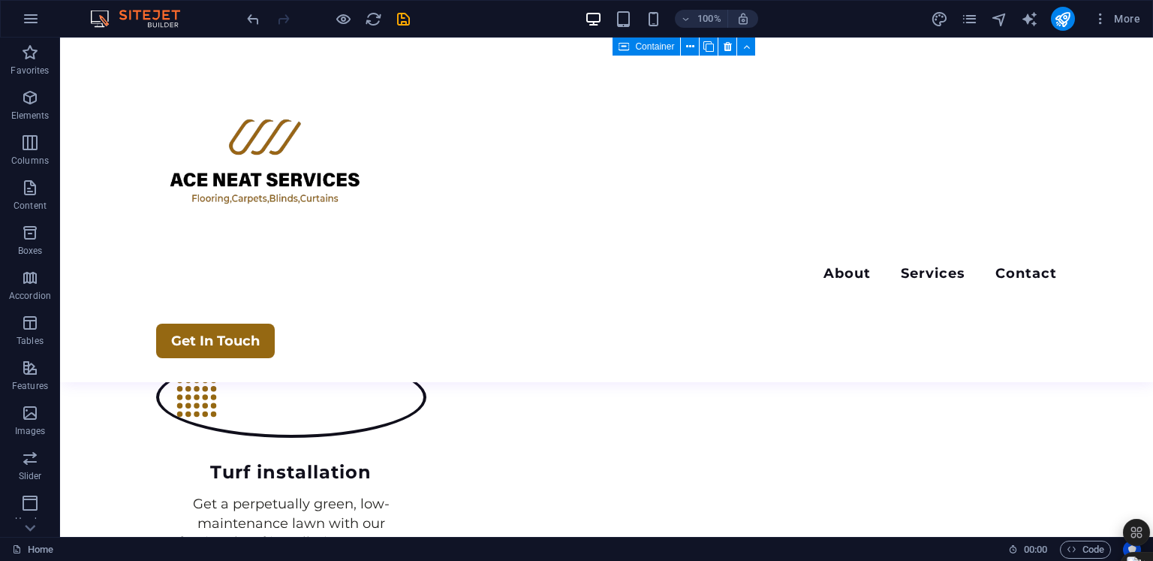
scroll to position [2601, 0]
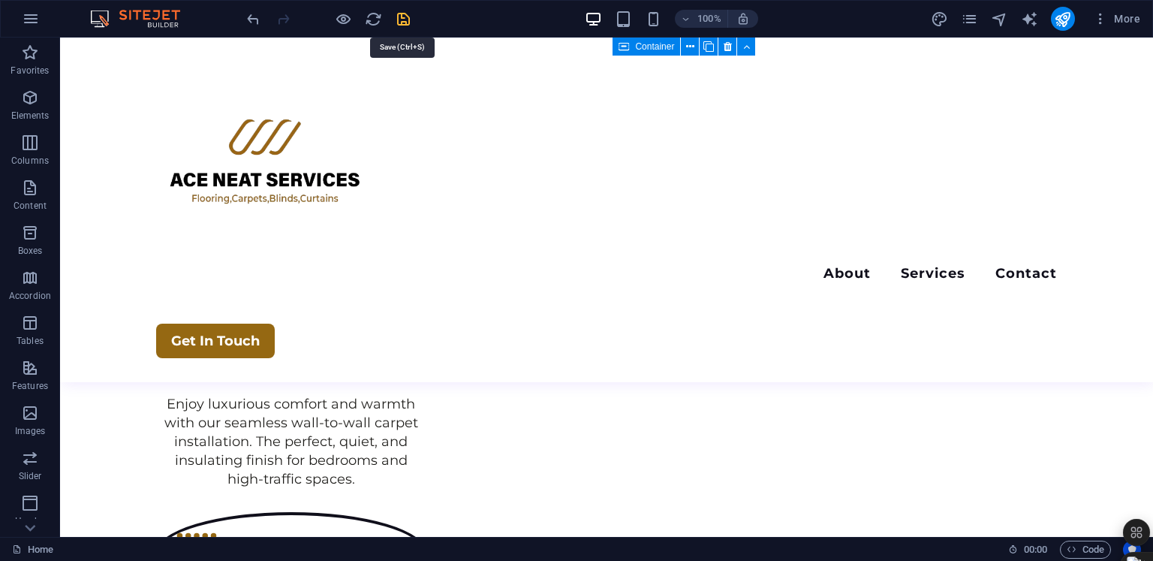
click at [403, 14] on icon "save" at bounding box center [403, 19] width 17 height 17
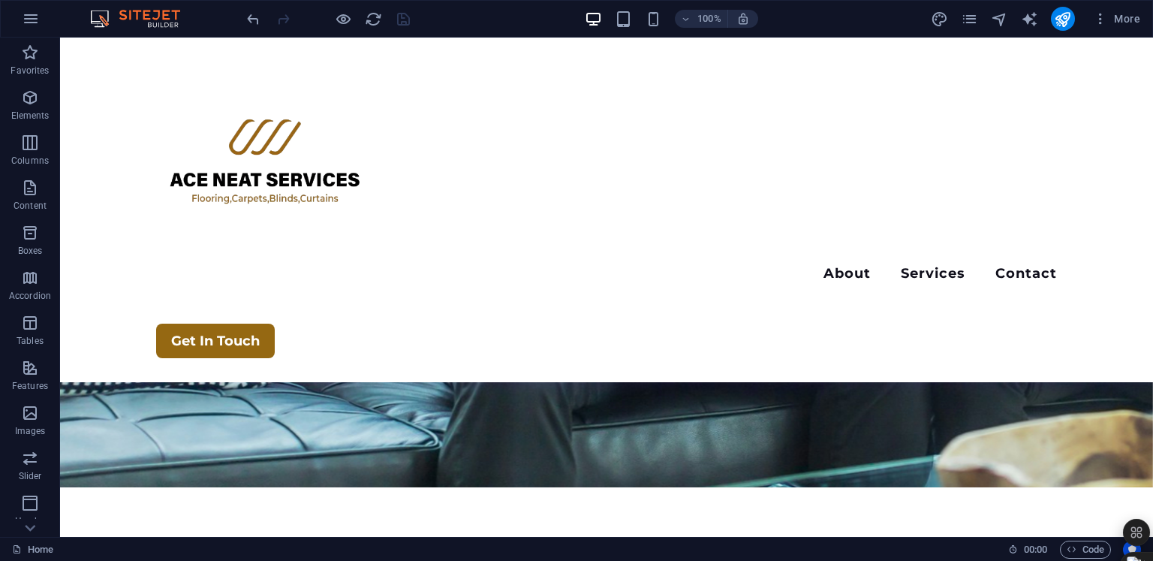
scroll to position [0, 0]
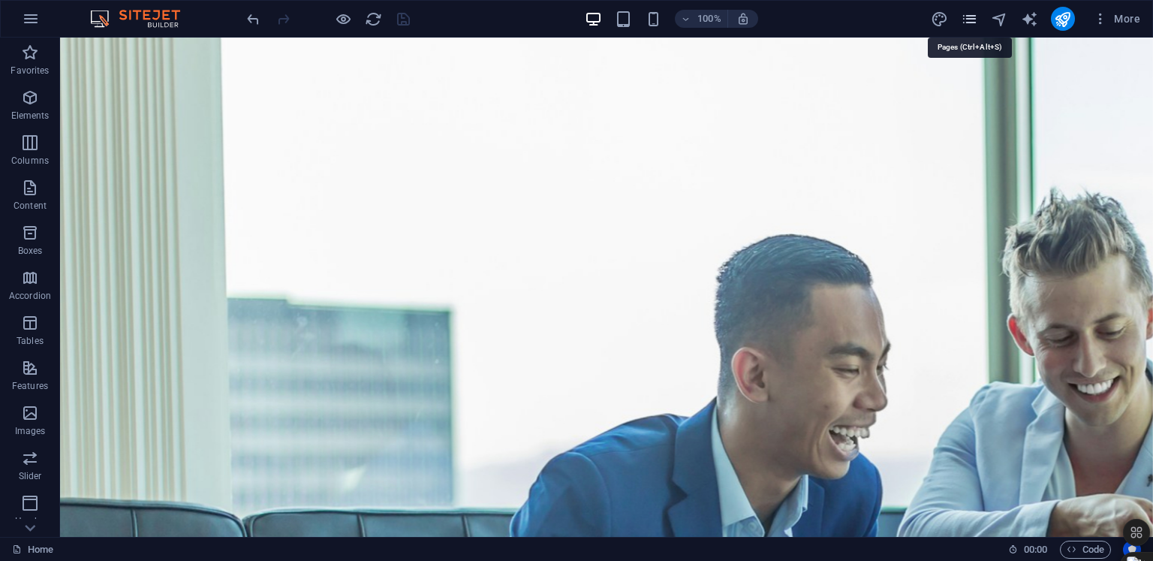
click at [968, 25] on icon "pages" at bounding box center [969, 19] width 17 height 17
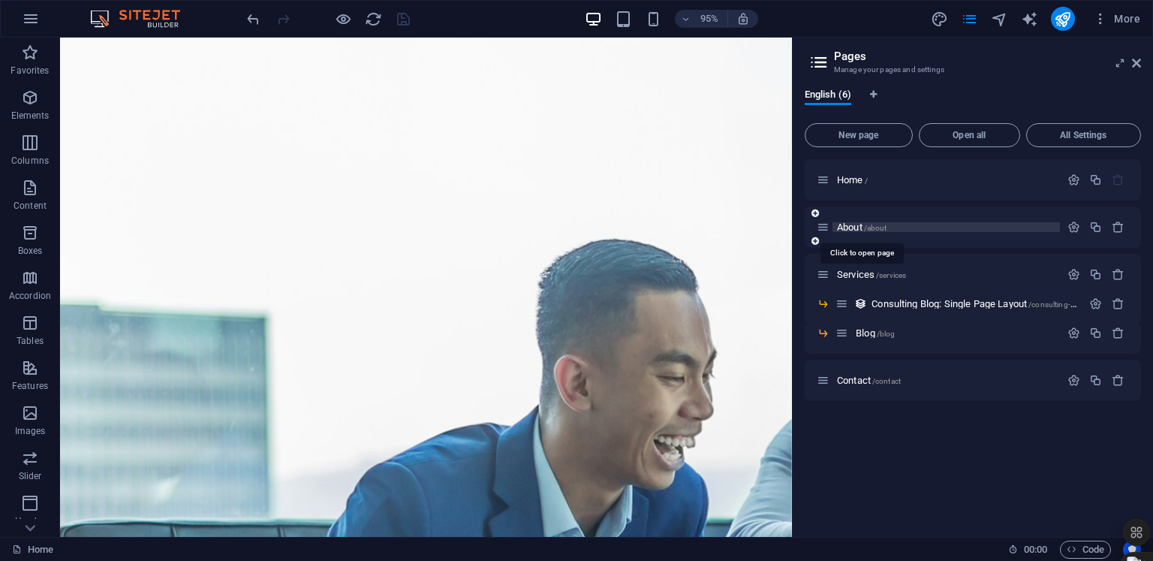
click at [847, 222] on span "About /about" at bounding box center [862, 226] width 50 height 11
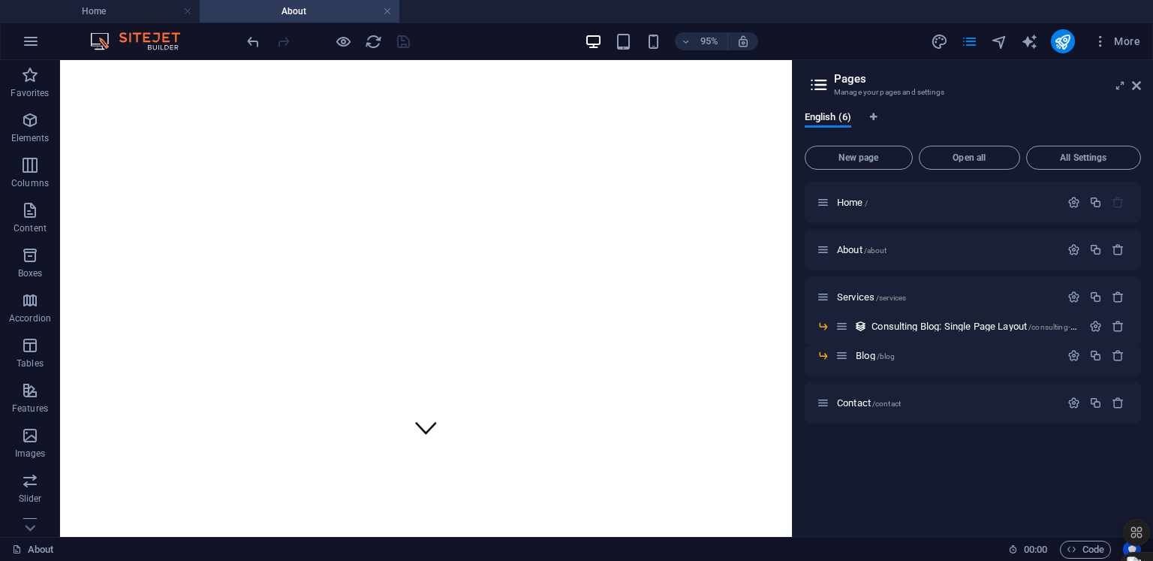
scroll to position [59, 0]
drag, startPoint x: 824, startPoint y: 364, endPoint x: 859, endPoint y: 151, distance: 216.1
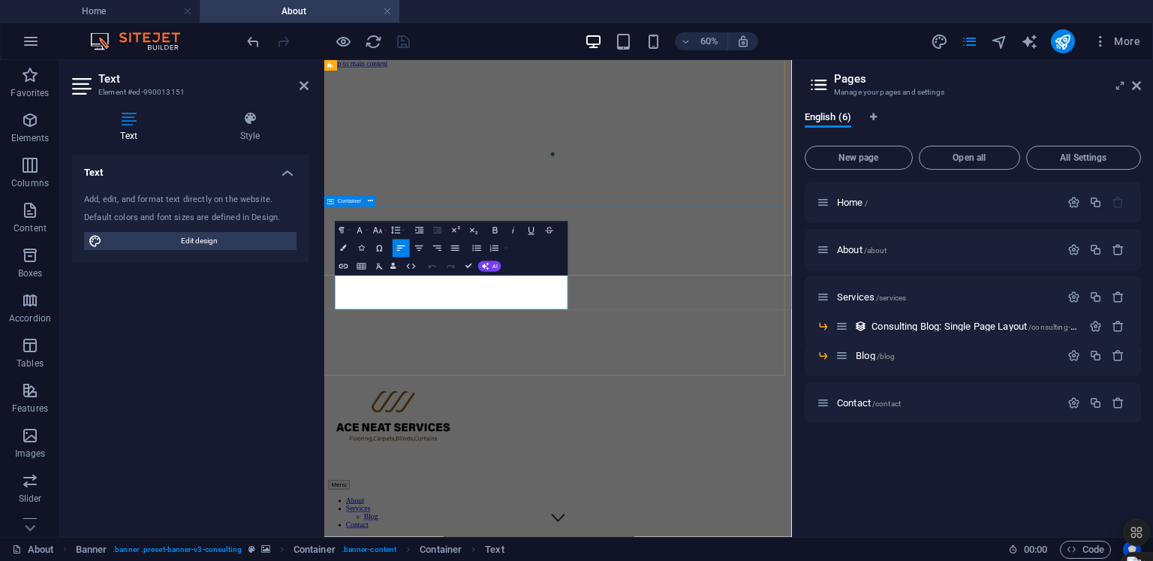
drag, startPoint x: 477, startPoint y: 459, endPoint x: 340, endPoint y: 425, distance: 141.6
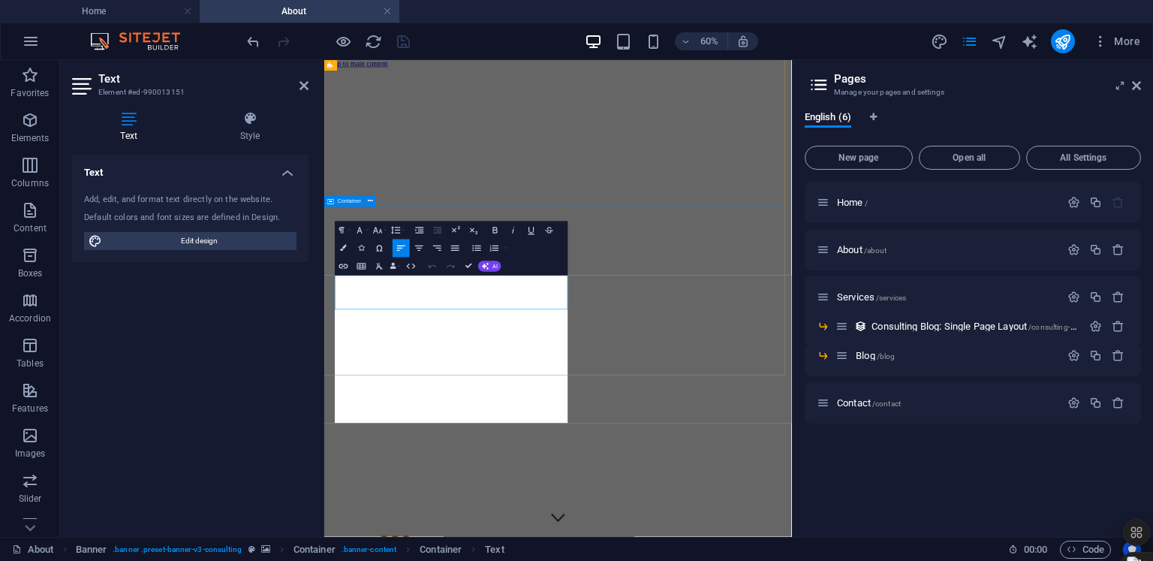
scroll to position [8548, 2]
drag, startPoint x: 514, startPoint y: 652, endPoint x: 343, endPoint y: 402, distance: 302.3
click at [345, 245] on icon "button" at bounding box center [344, 248] width 6 height 6
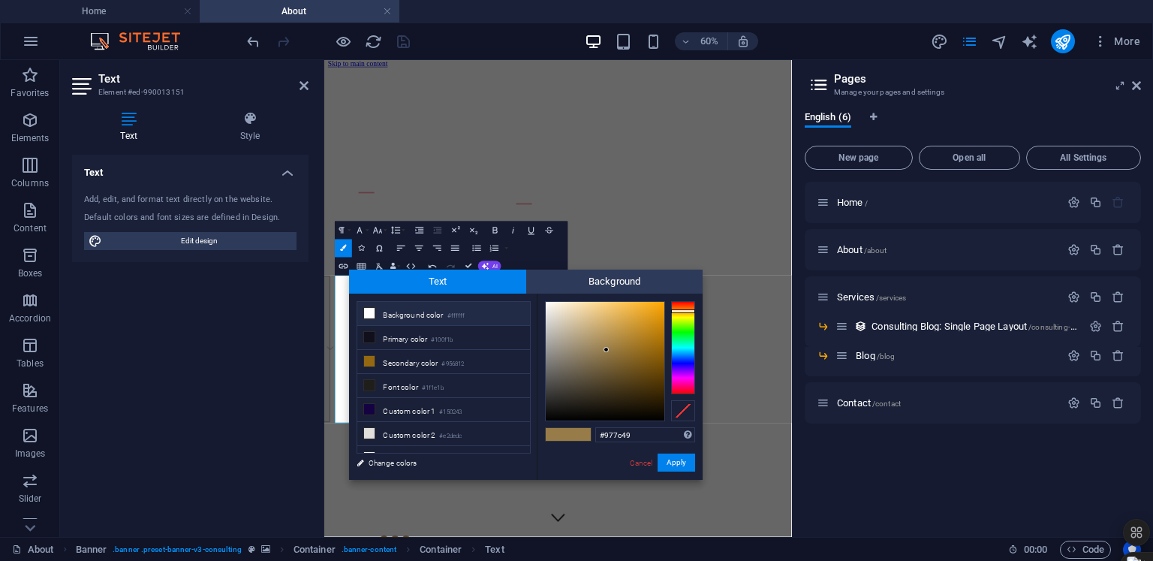
click at [395, 307] on li "Background color #ffffff" at bounding box center [443, 314] width 173 height 24
type input "#ffffff"
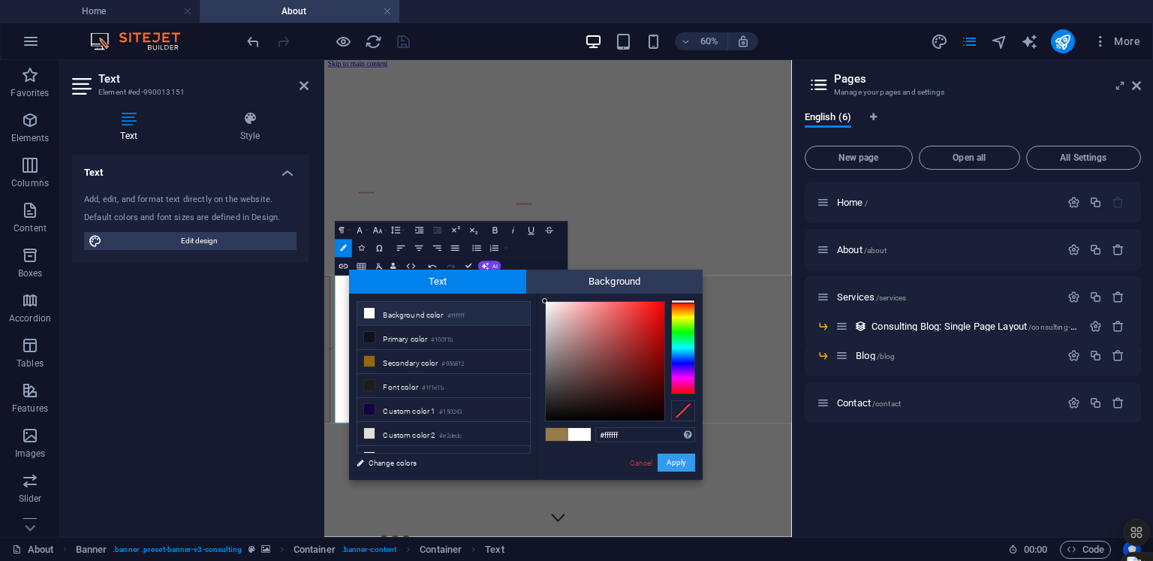
click at [684, 465] on button "Apply" at bounding box center [677, 462] width 38 height 18
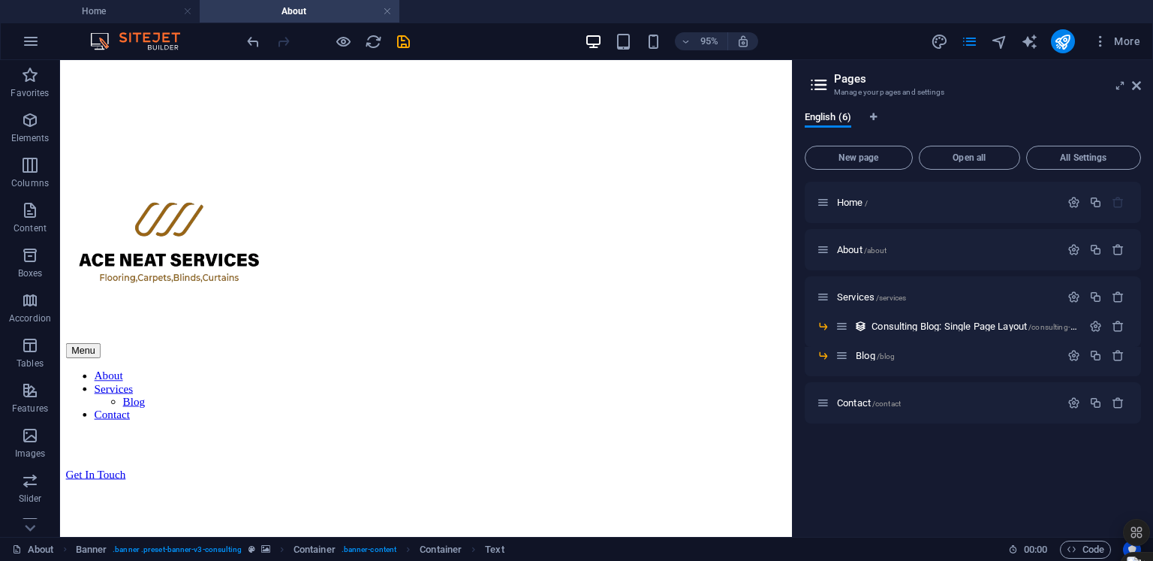
scroll to position [691, 0]
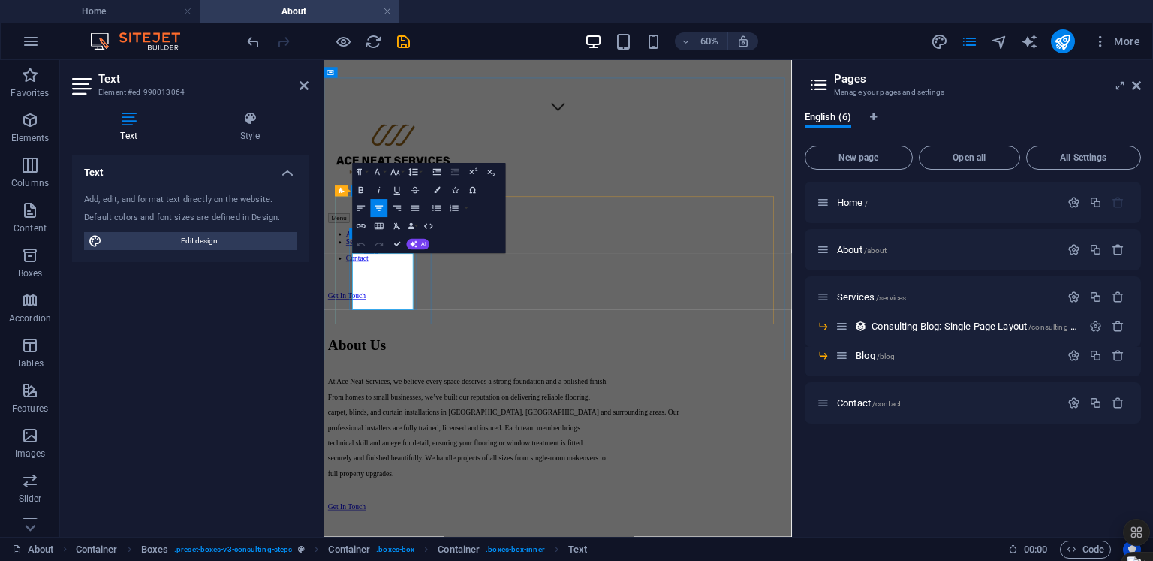
drag, startPoint x: 458, startPoint y: 466, endPoint x: 395, endPoint y: 395, distance: 95.2
click at [436, 185] on button "Colors" at bounding box center [437, 190] width 17 height 18
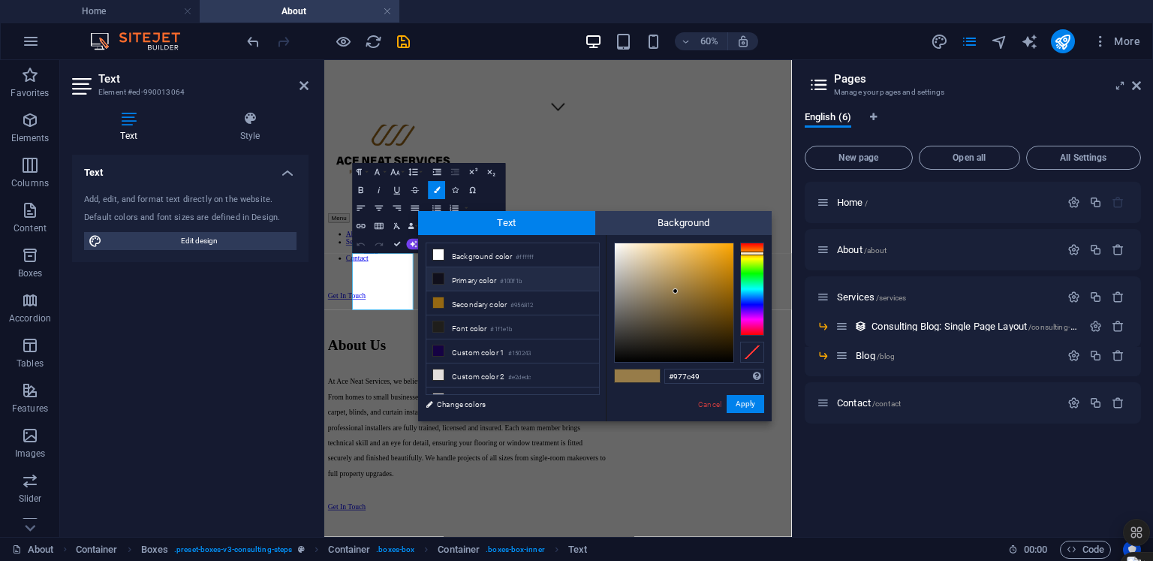
click at [461, 280] on li "Primary color #100f1b" at bounding box center [512, 279] width 173 height 24
type input "#100f1b"
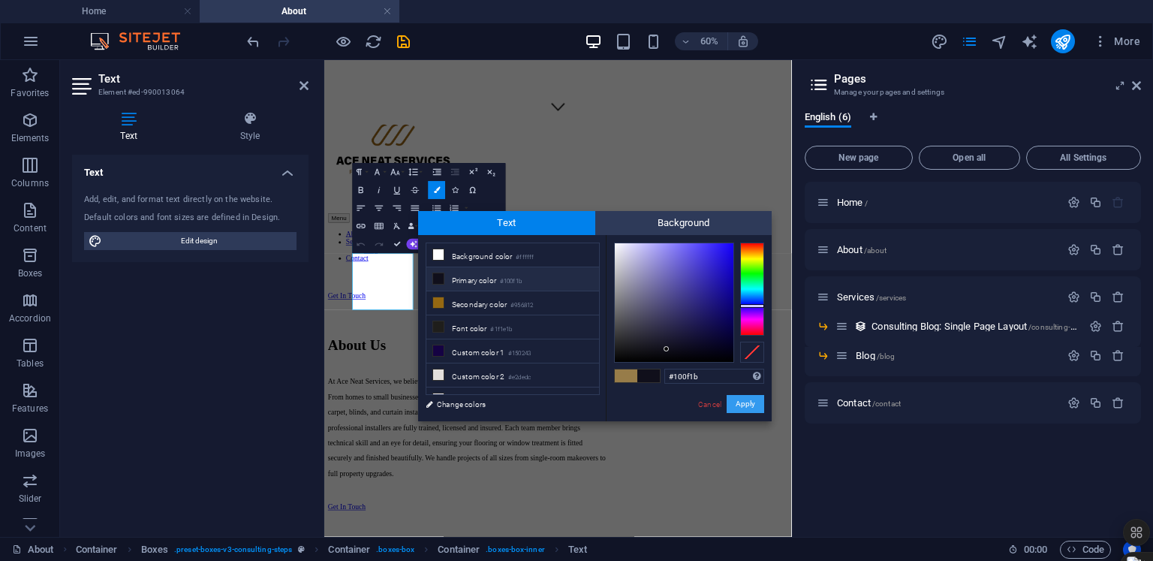
click at [739, 405] on button "Apply" at bounding box center [746, 404] width 38 height 18
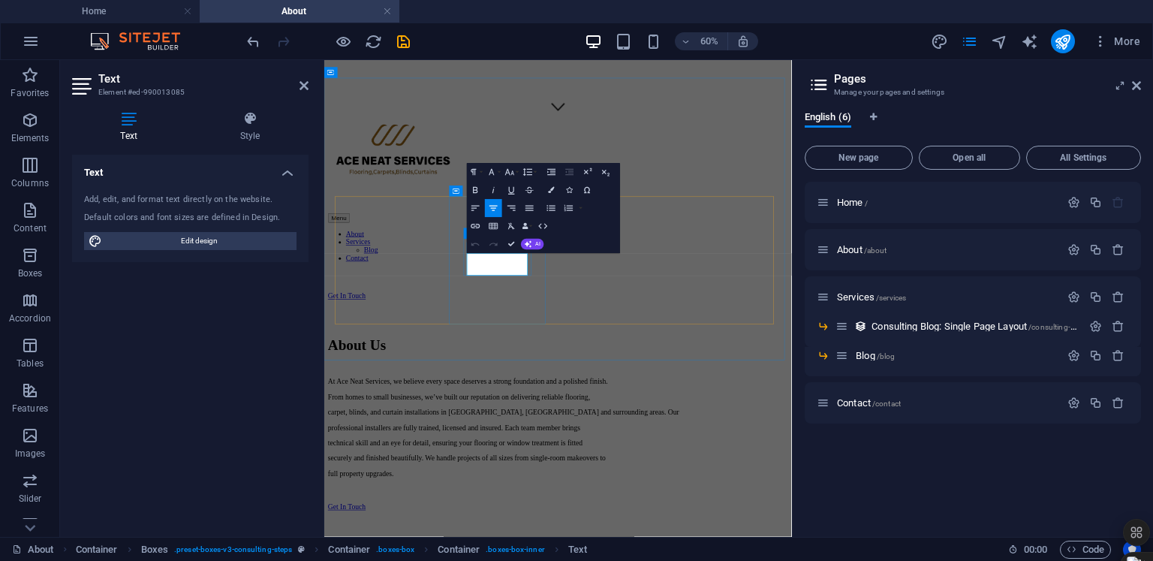
drag, startPoint x: 649, startPoint y: 414, endPoint x: 576, endPoint y: 397, distance: 74.1
click at [554, 191] on icon "button" at bounding box center [551, 190] width 6 height 6
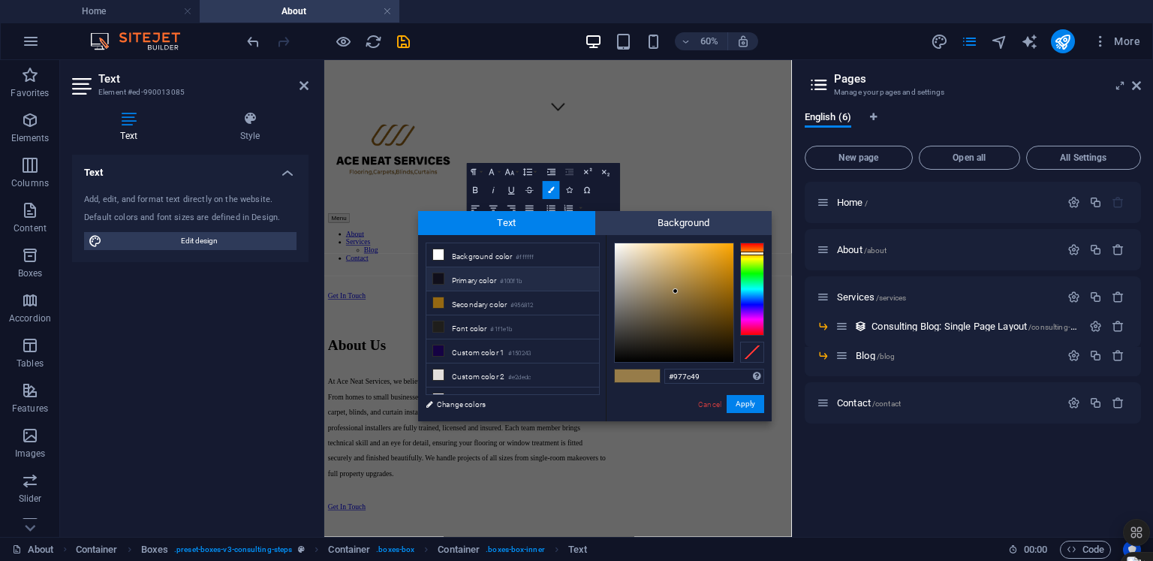
click at [501, 275] on li "Primary color #100f1b" at bounding box center [512, 279] width 173 height 24
type input "#100f1b"
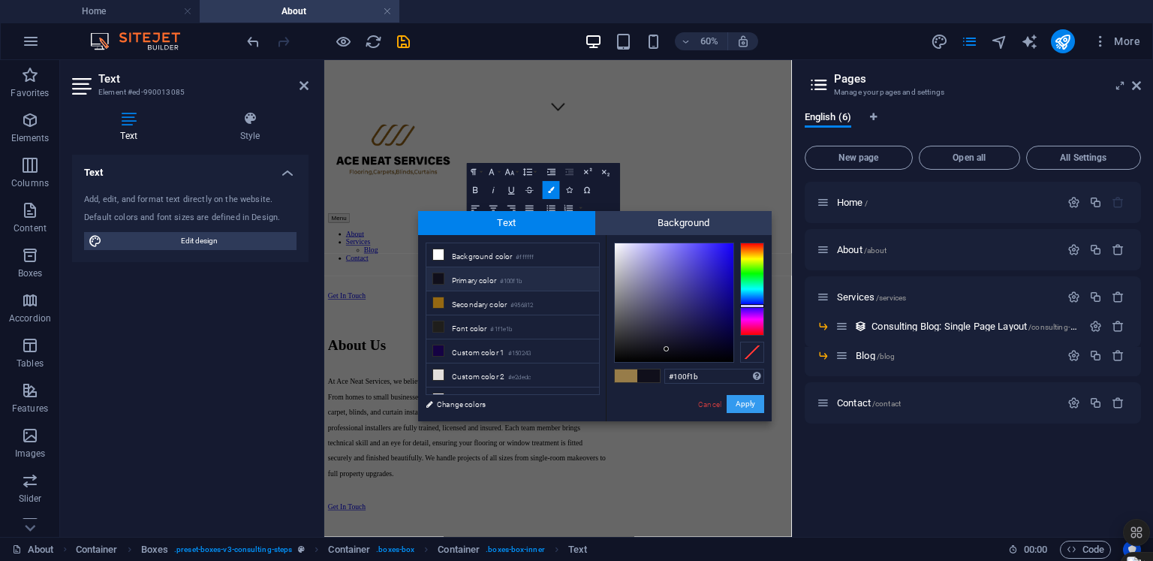
click at [748, 403] on button "Apply" at bounding box center [746, 404] width 38 height 18
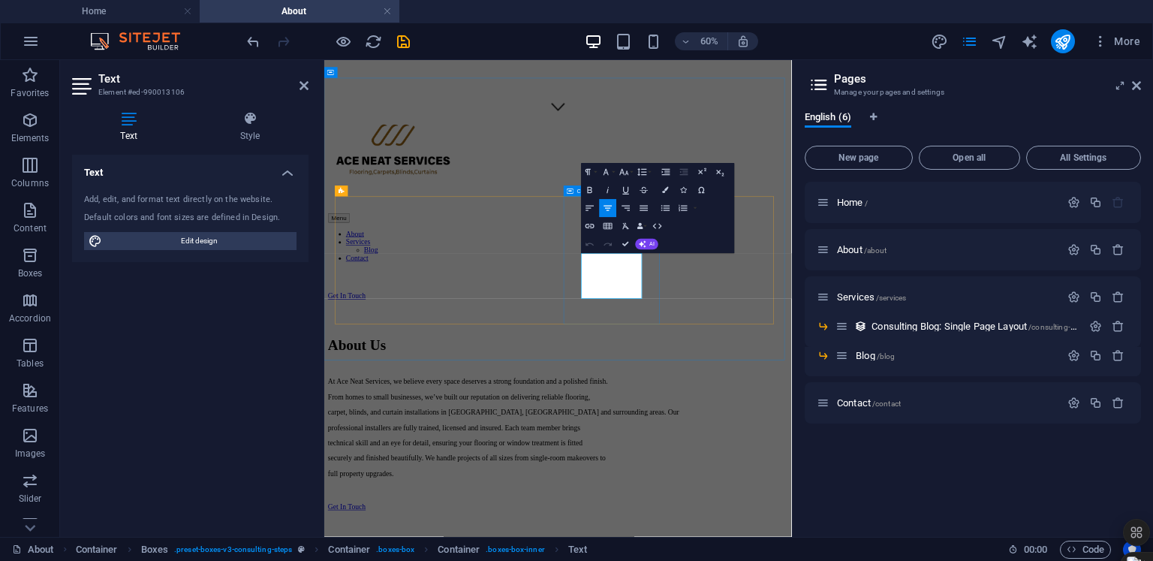
drag, startPoint x: 832, startPoint y: 441, endPoint x: 742, endPoint y: 388, distance: 104.7
click at [664, 187] on icon "button" at bounding box center [666, 190] width 6 height 6
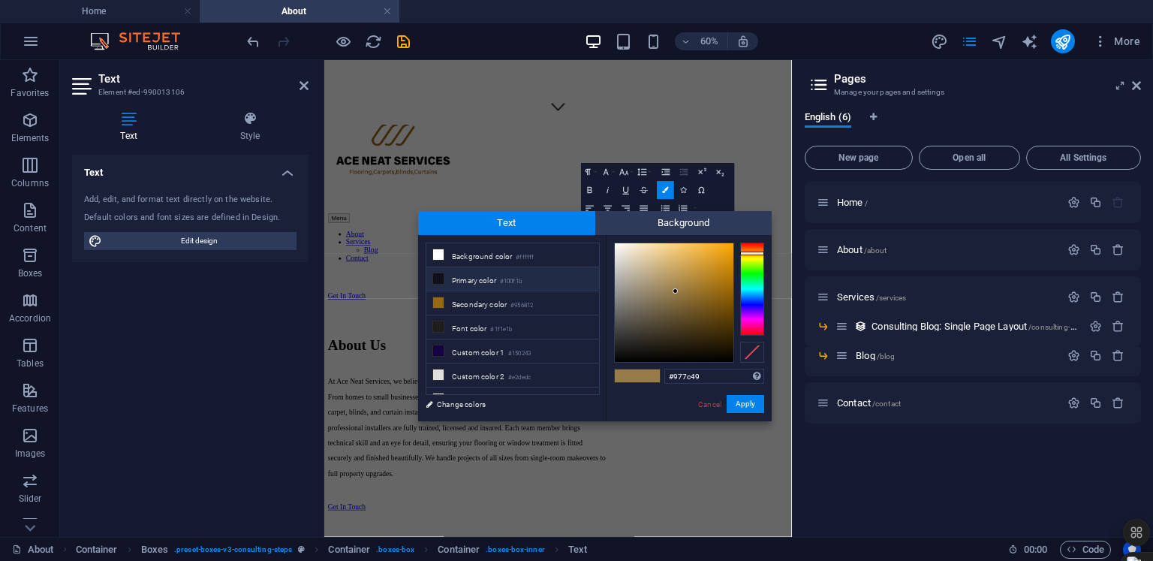
click at [480, 271] on li "Primary color #100f1b" at bounding box center [512, 279] width 173 height 24
type input "#100f1b"
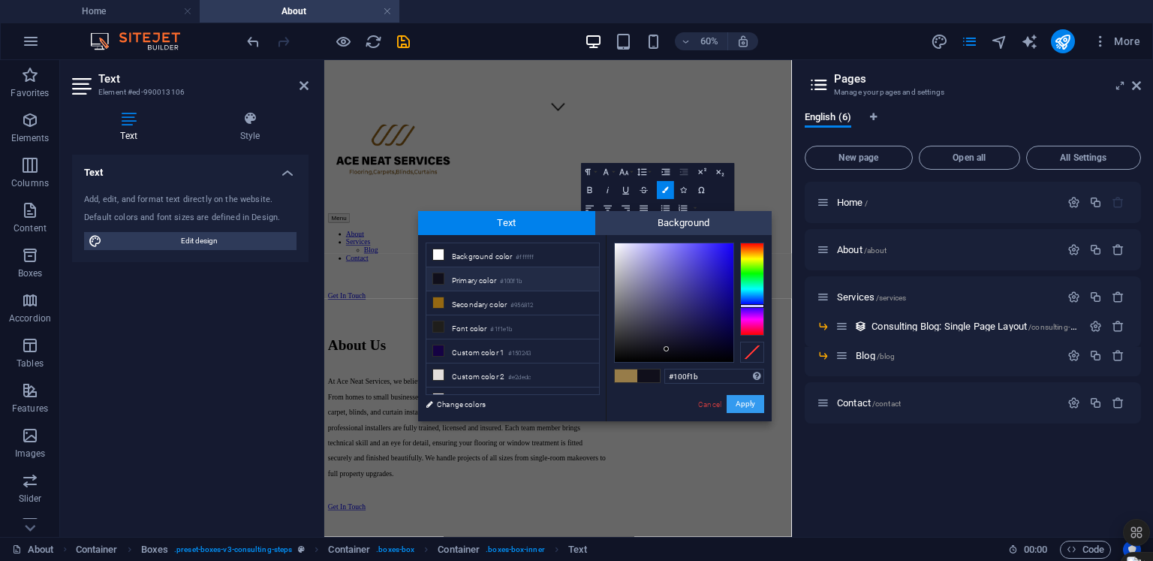
click at [746, 400] on button "Apply" at bounding box center [746, 404] width 38 height 18
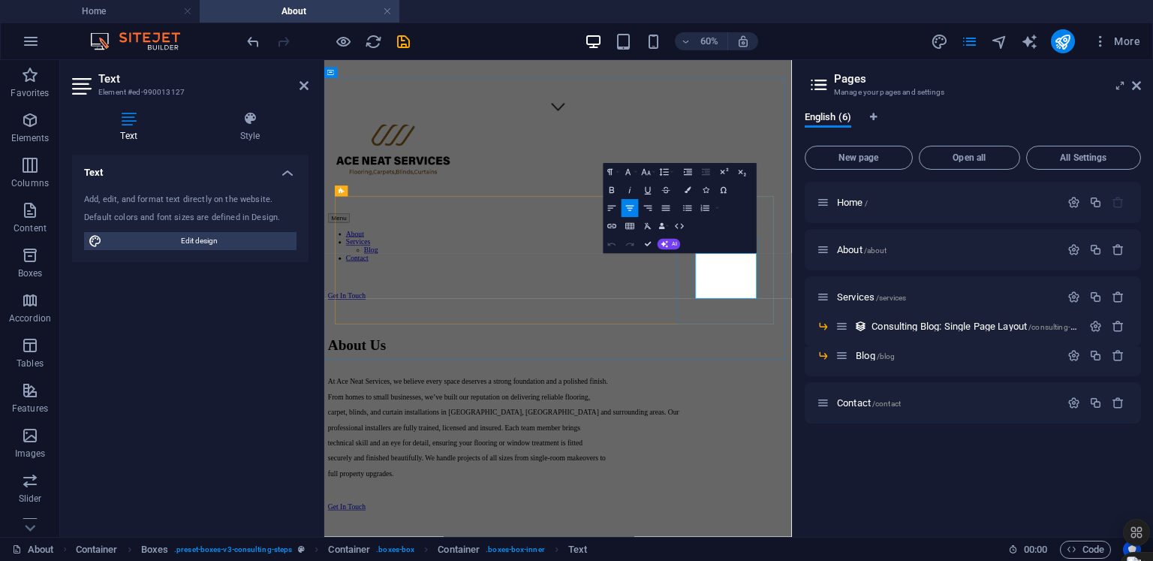
drag, startPoint x: 1036, startPoint y: 451, endPoint x: 940, endPoint y: 394, distance: 111.1
click at [688, 188] on icon "button" at bounding box center [688, 190] width 6 height 6
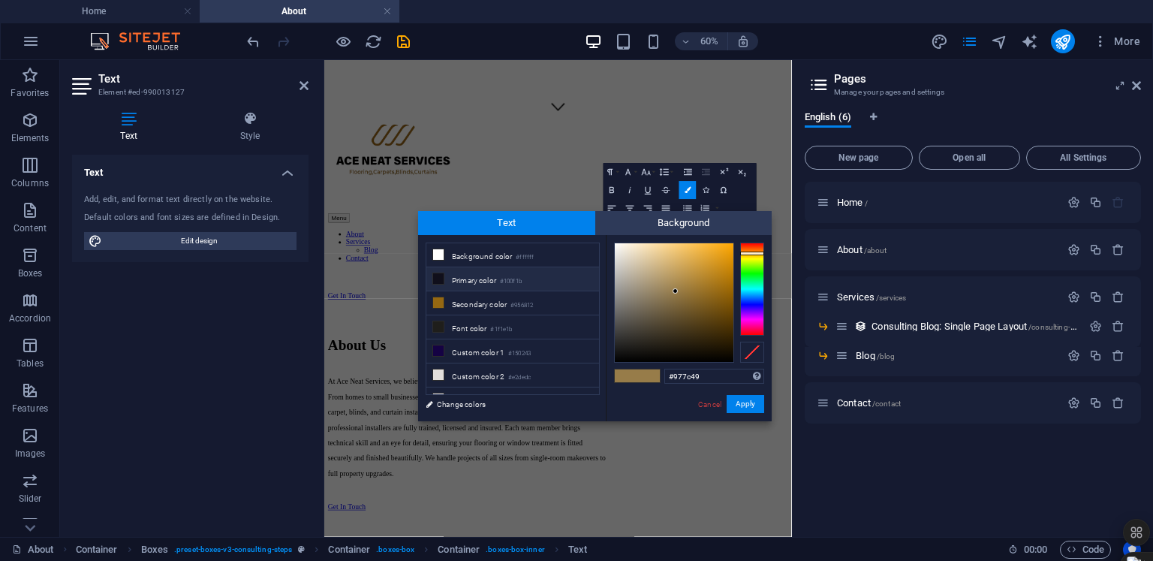
click at [497, 287] on li "Primary color #100f1b" at bounding box center [512, 279] width 173 height 24
type input "#100f1b"
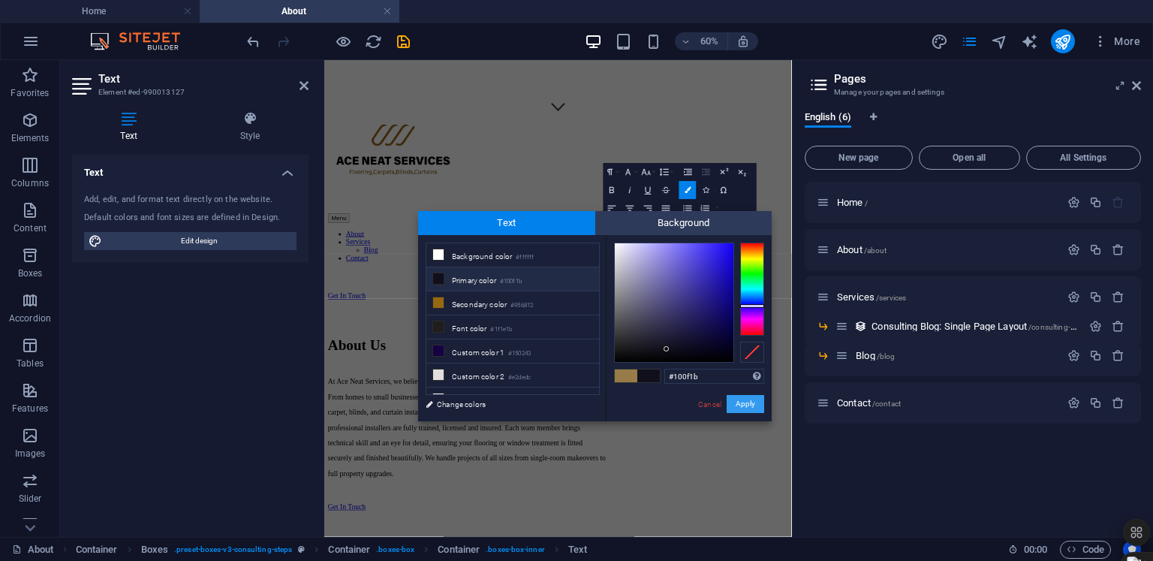
click at [748, 405] on button "Apply" at bounding box center [746, 404] width 38 height 18
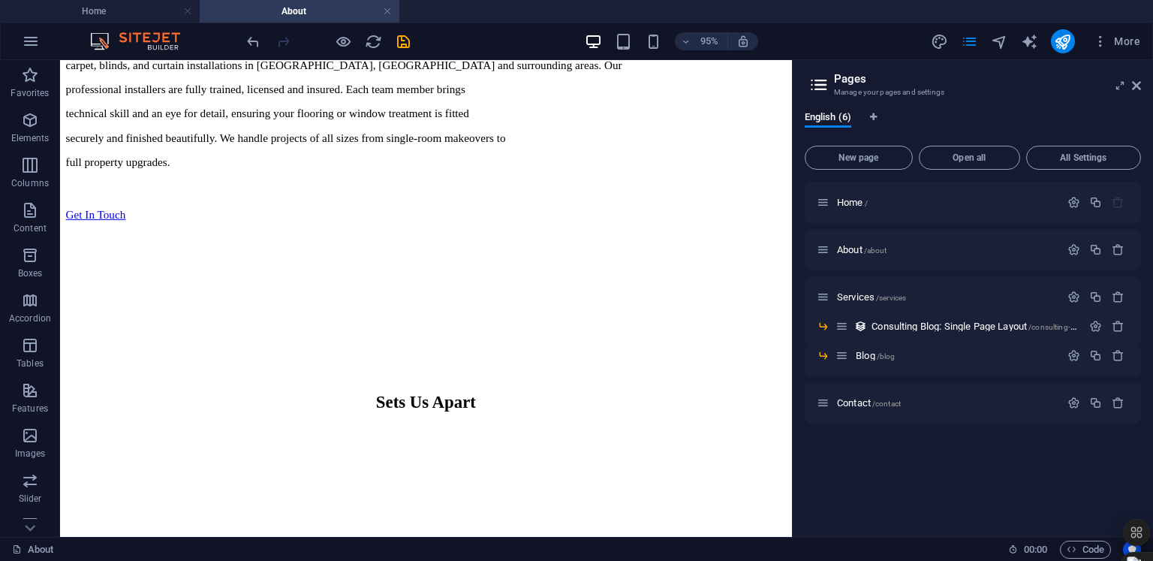
scroll to position [1286, 0]
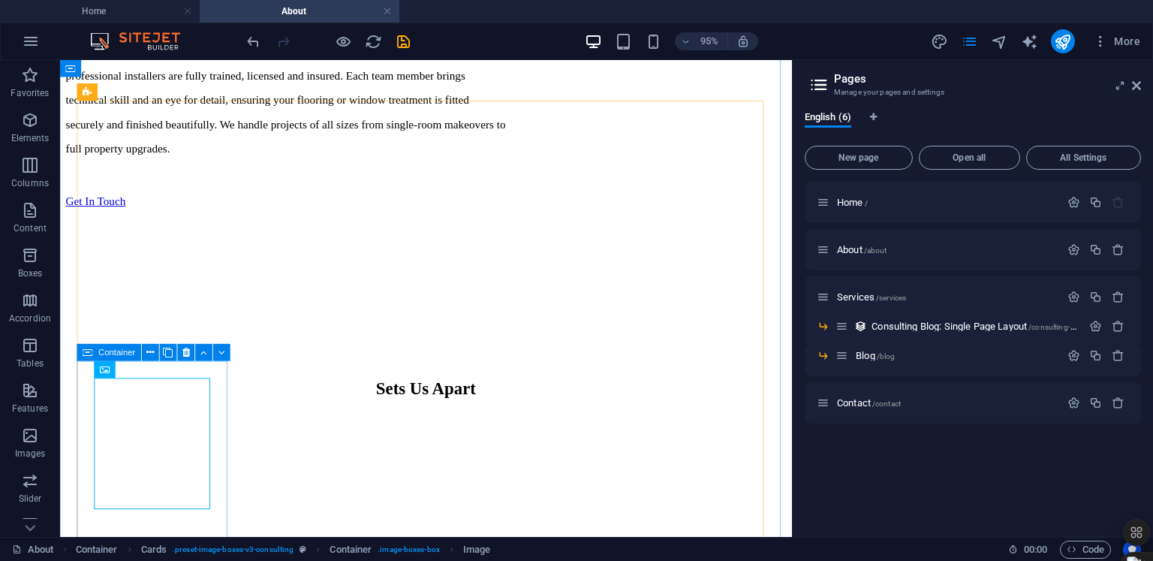
click at [149, 358] on icon at bounding box center [150, 352] width 8 height 15
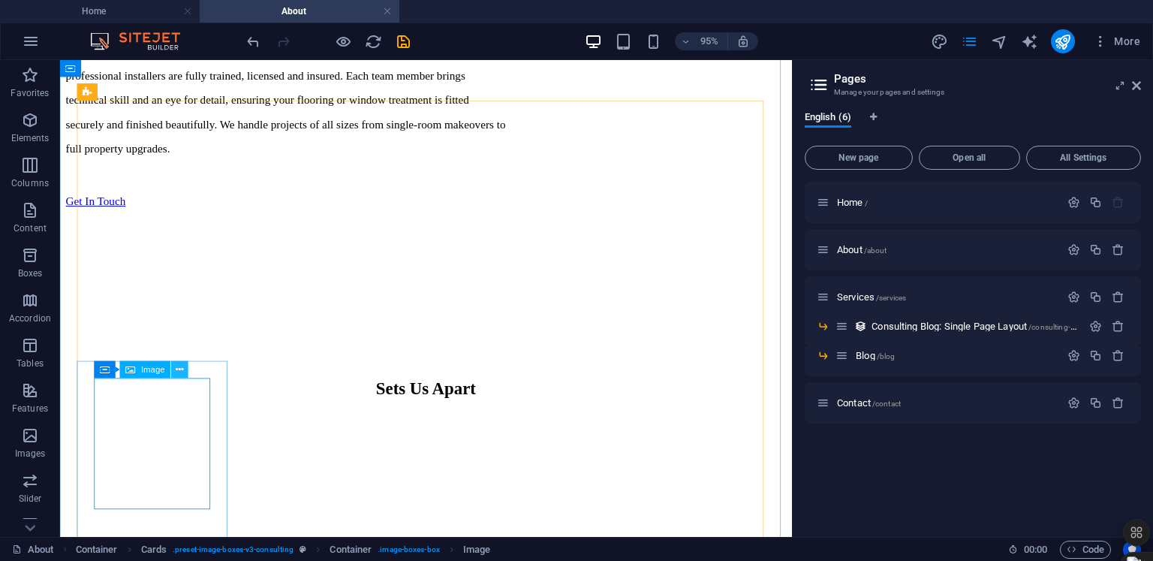
click at [180, 375] on icon at bounding box center [180, 369] width 8 height 15
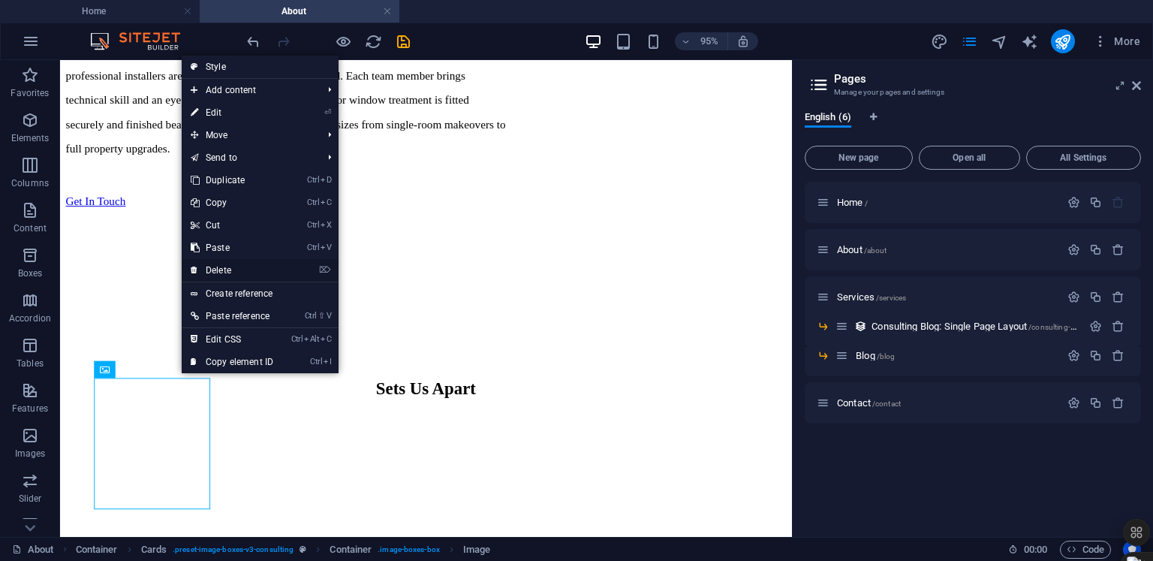
click at [229, 268] on link "⌦ Delete" at bounding box center [232, 270] width 101 height 23
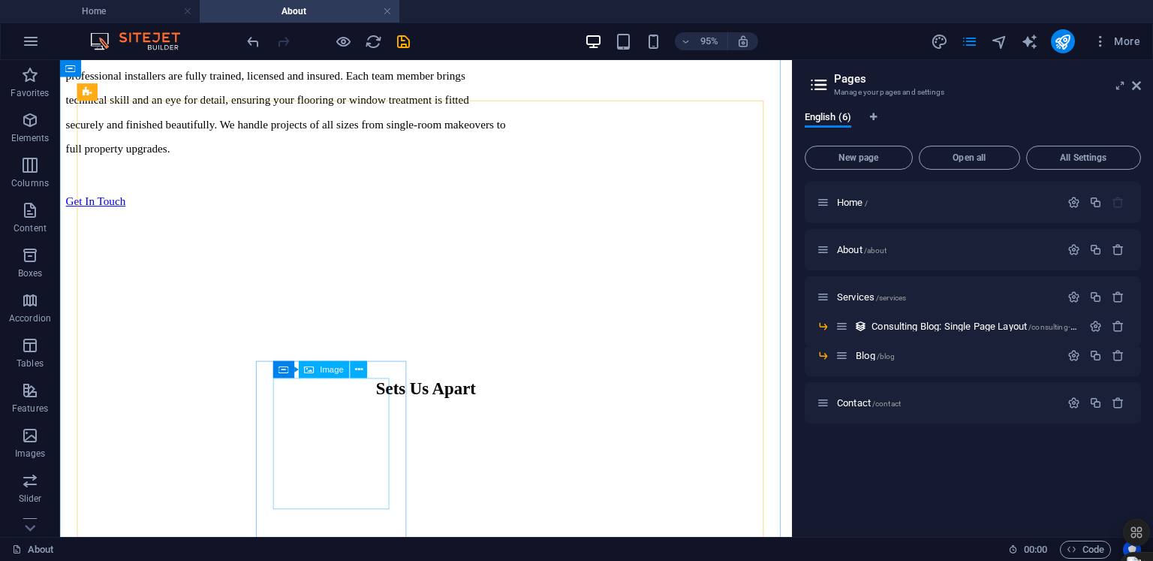
select select "vw"
select select "px"
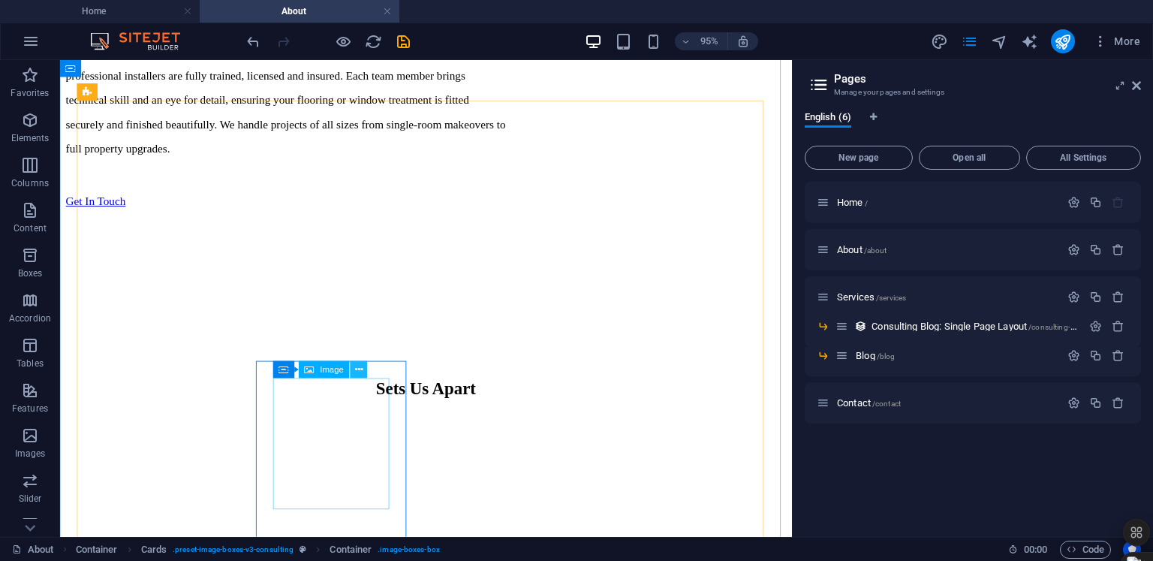
drag, startPoint x: 358, startPoint y: 373, endPoint x: 334, endPoint y: 326, distance: 53.0
click at [358, 373] on icon at bounding box center [359, 369] width 8 height 15
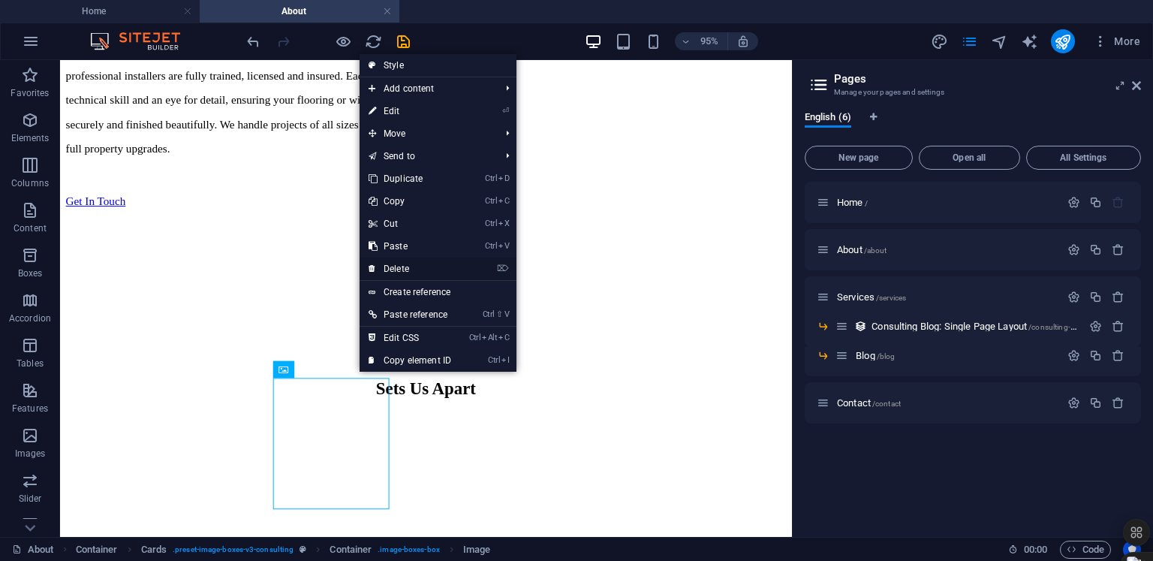
drag, startPoint x: 402, startPoint y: 271, endPoint x: 422, endPoint y: 363, distance: 93.6
click at [402, 271] on link "⌦ Delete" at bounding box center [410, 268] width 101 height 23
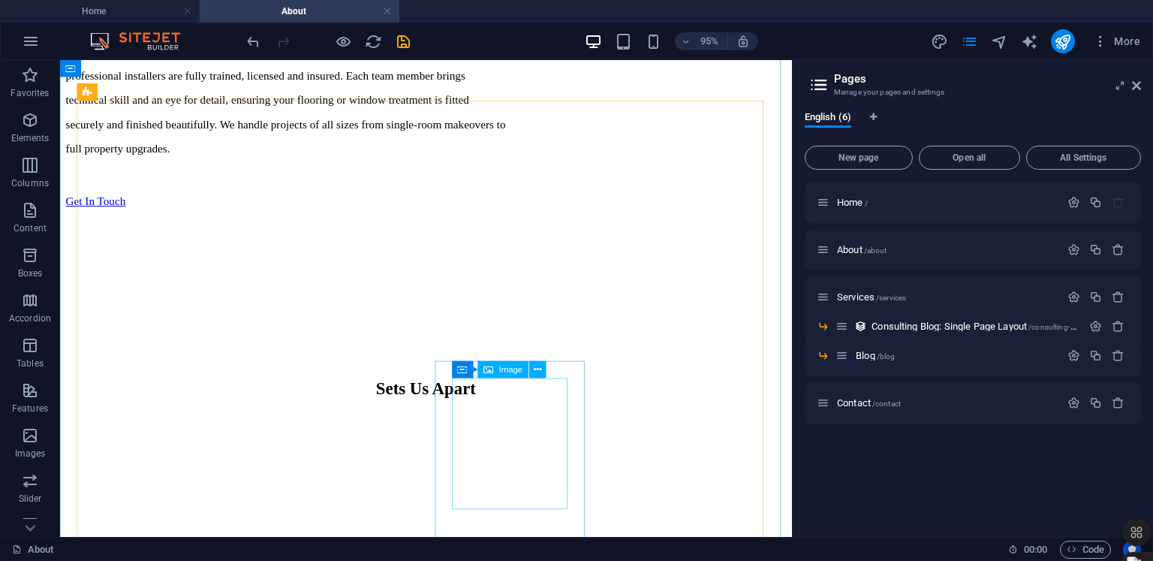
click at [537, 372] on icon at bounding box center [538, 369] width 8 height 15
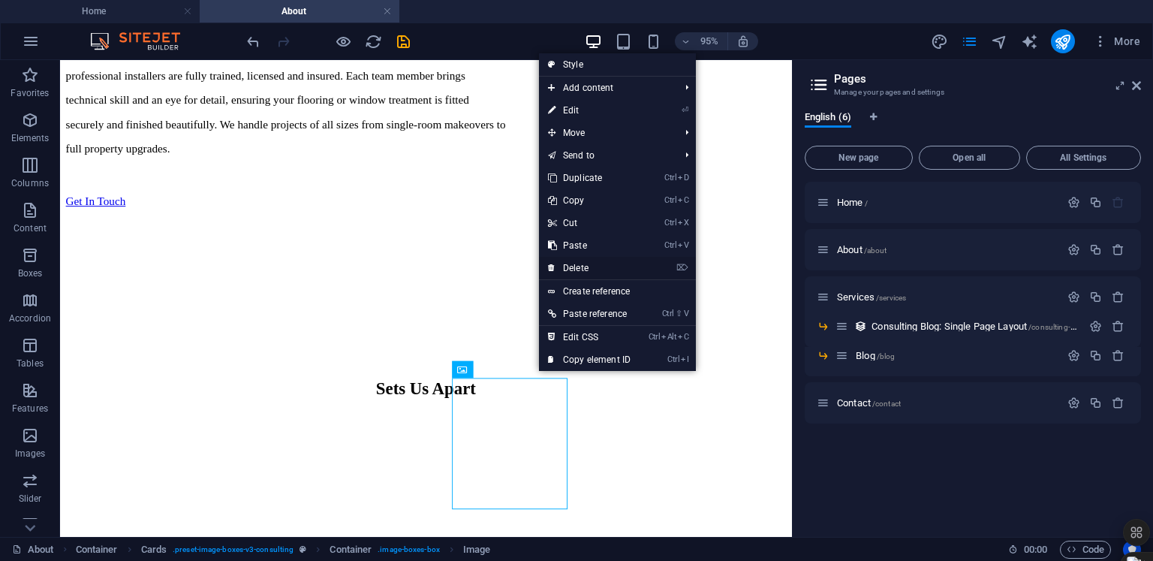
drag, startPoint x: 594, startPoint y: 268, endPoint x: 625, endPoint y: 386, distance: 121.8
click at [594, 268] on link "⌦ Delete" at bounding box center [589, 268] width 101 height 23
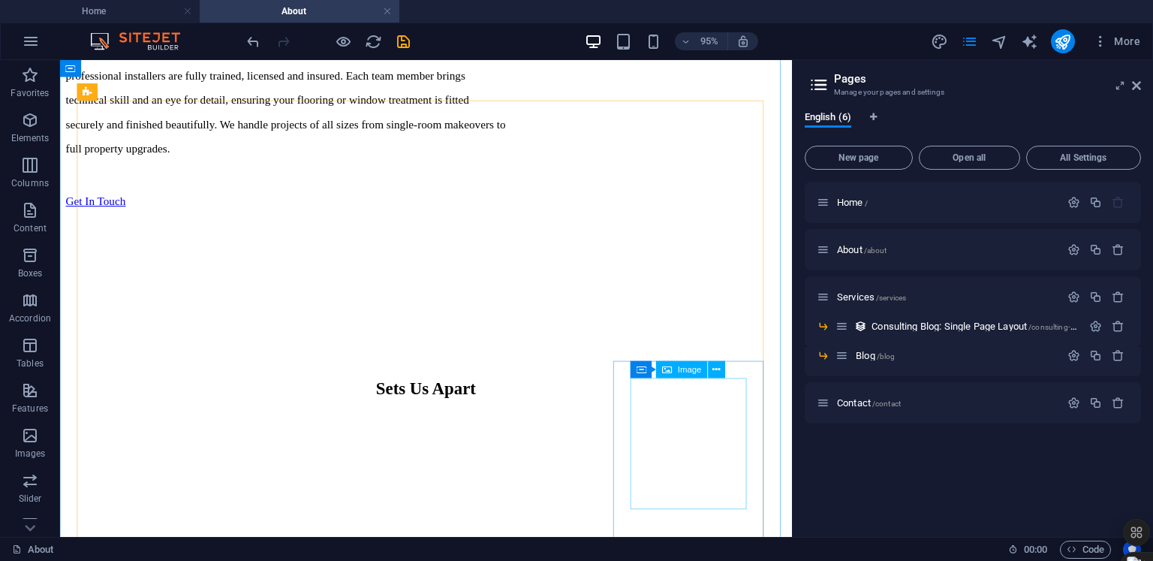
drag, startPoint x: 718, startPoint y: 366, endPoint x: 688, endPoint y: 315, distance: 59.2
click at [718, 366] on icon at bounding box center [716, 369] width 8 height 15
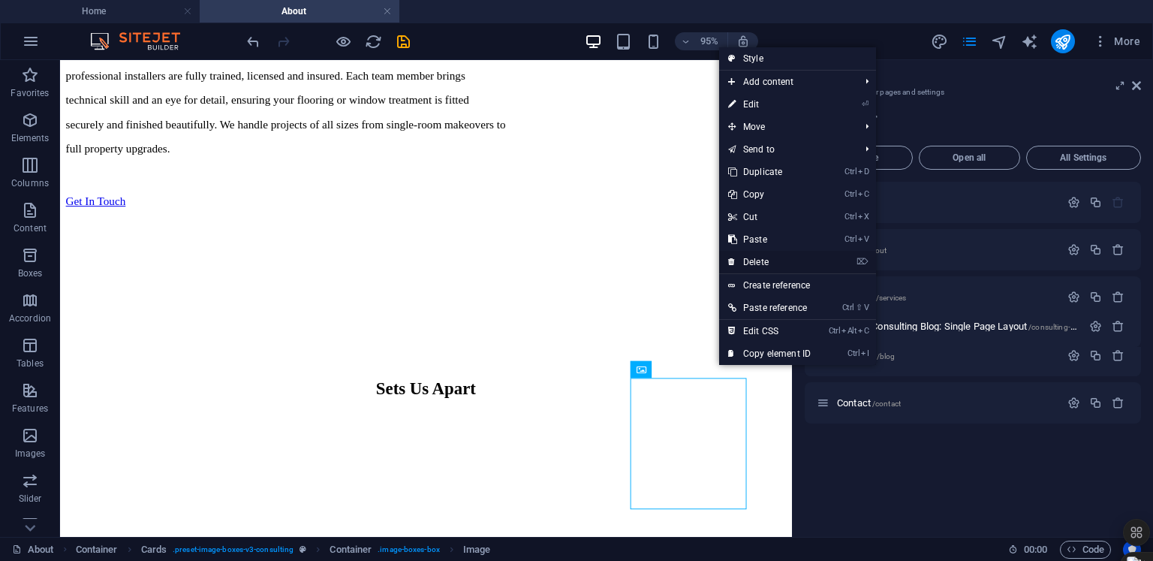
click at [766, 260] on link "⌦ Delete" at bounding box center [769, 262] width 101 height 23
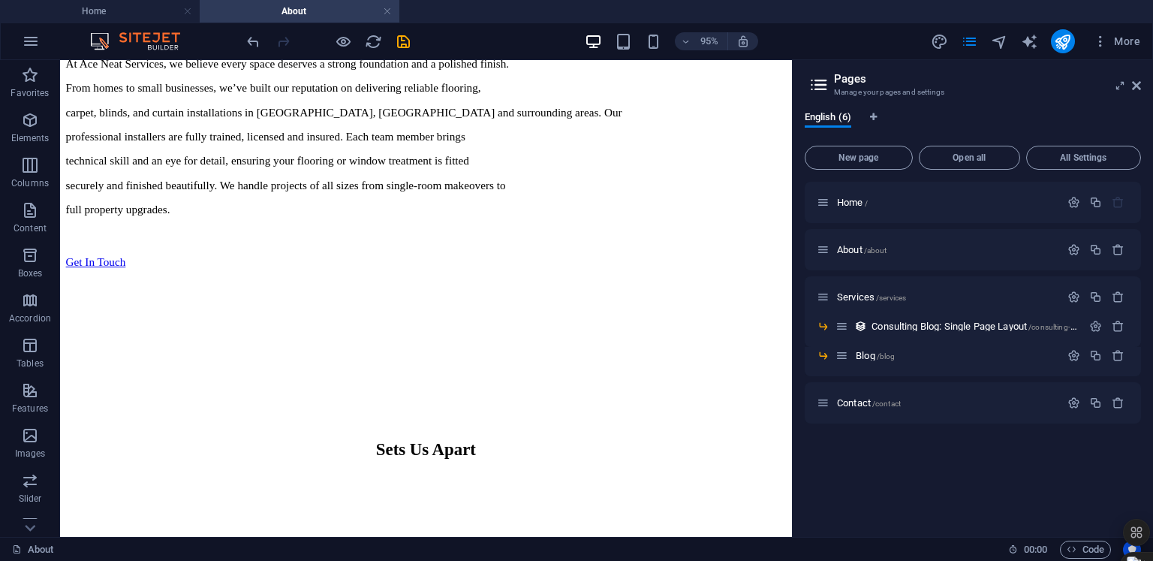
scroll to position [1279, 0]
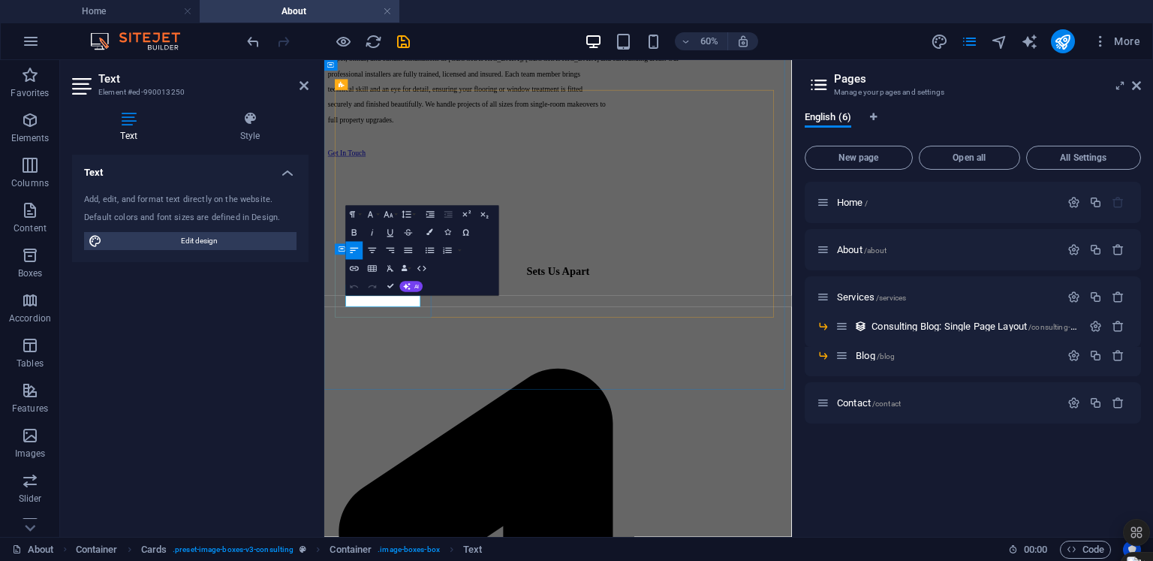
drag, startPoint x: 478, startPoint y: 457, endPoint x: 351, endPoint y: 463, distance: 127.0
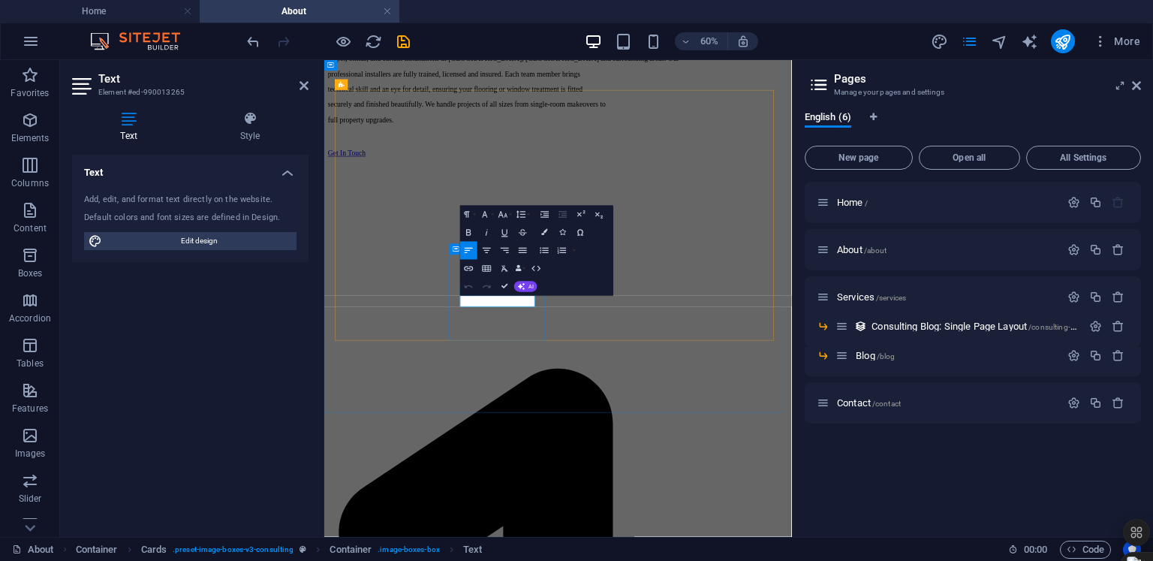
drag, startPoint x: 670, startPoint y: 466, endPoint x: 539, endPoint y: 466, distance: 131.4
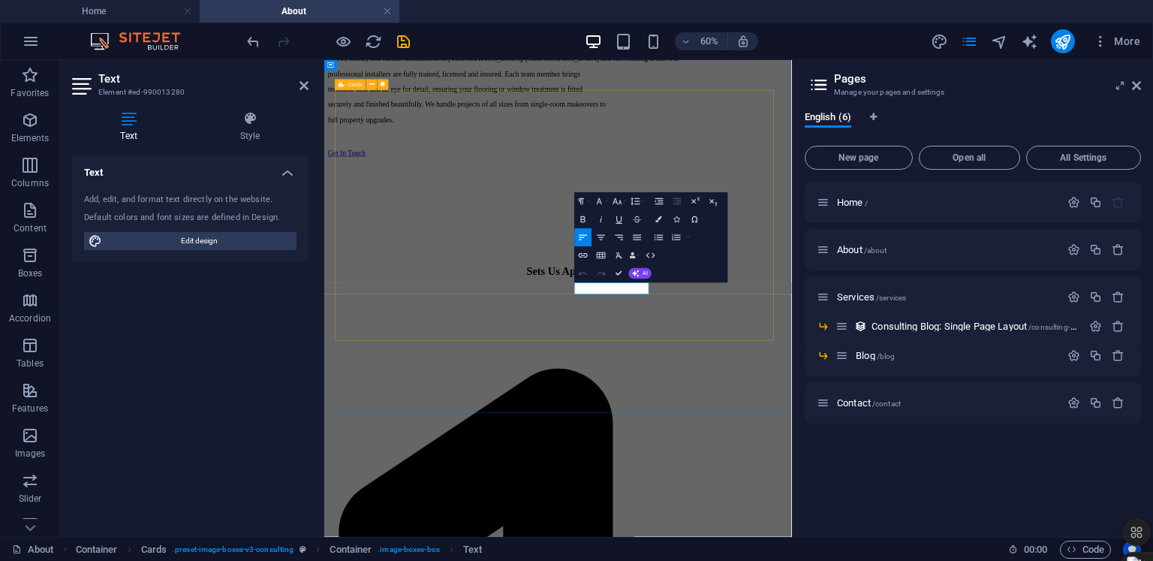
drag, startPoint x: 847, startPoint y: 443, endPoint x: 715, endPoint y: 455, distance: 132.6
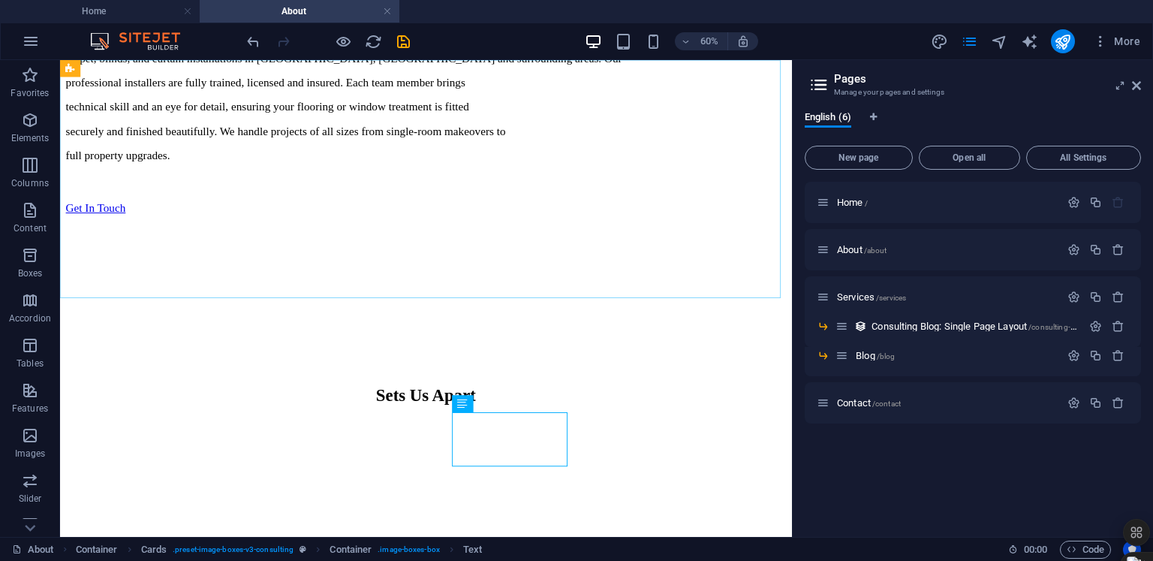
scroll to position [1300, 0]
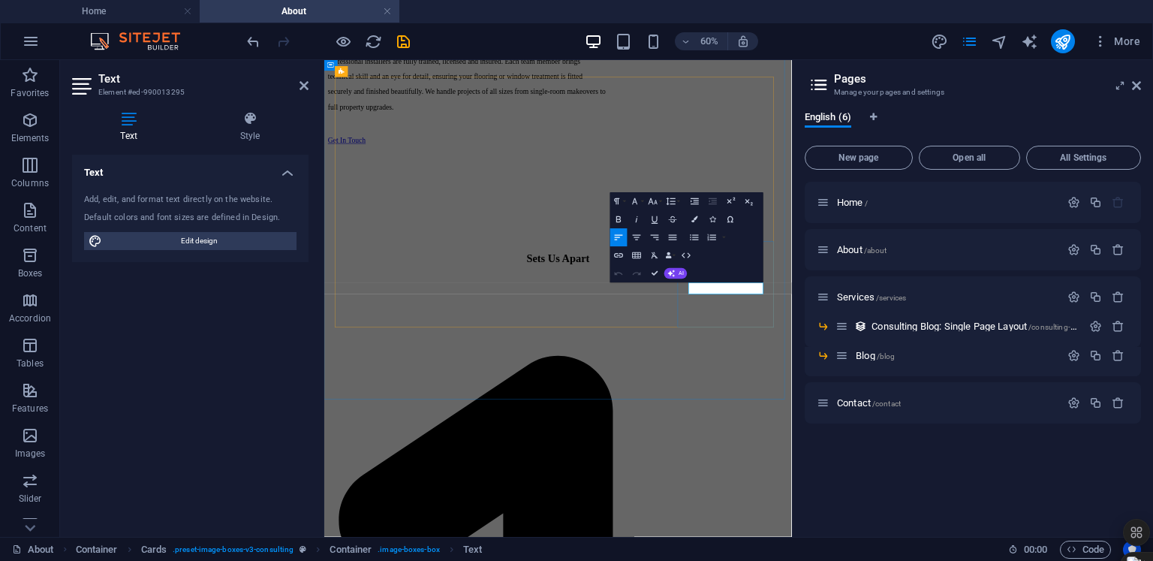
drag, startPoint x: 1040, startPoint y: 446, endPoint x: 910, endPoint y: 450, distance: 129.9
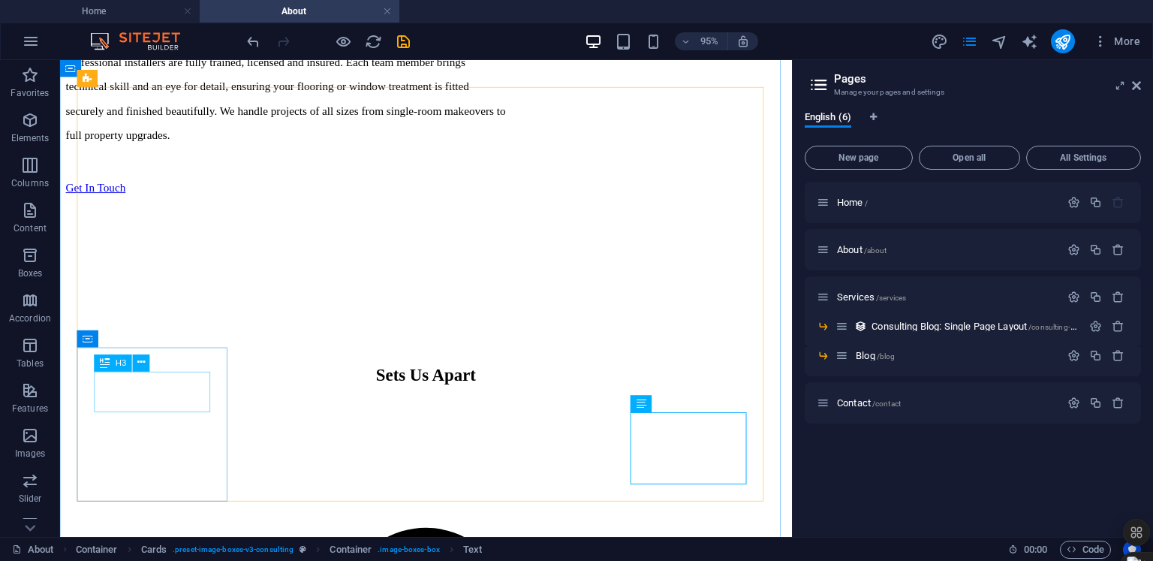
click at [143, 366] on icon at bounding box center [141, 363] width 8 height 15
click at [143, 363] on icon at bounding box center [141, 363] width 8 height 15
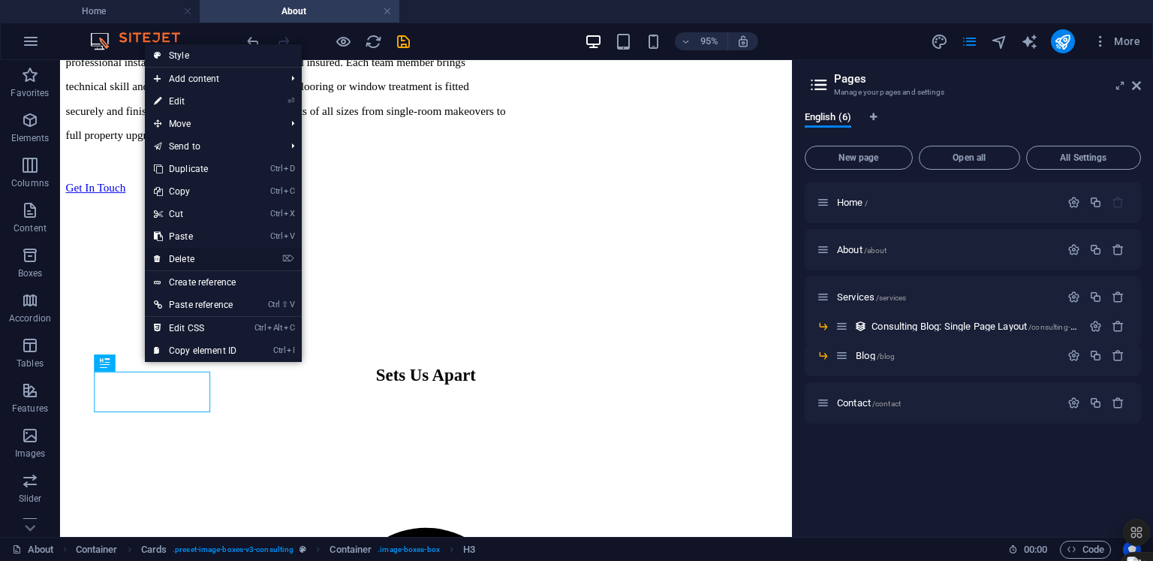
click at [201, 248] on link "⌦ Delete" at bounding box center [195, 259] width 101 height 23
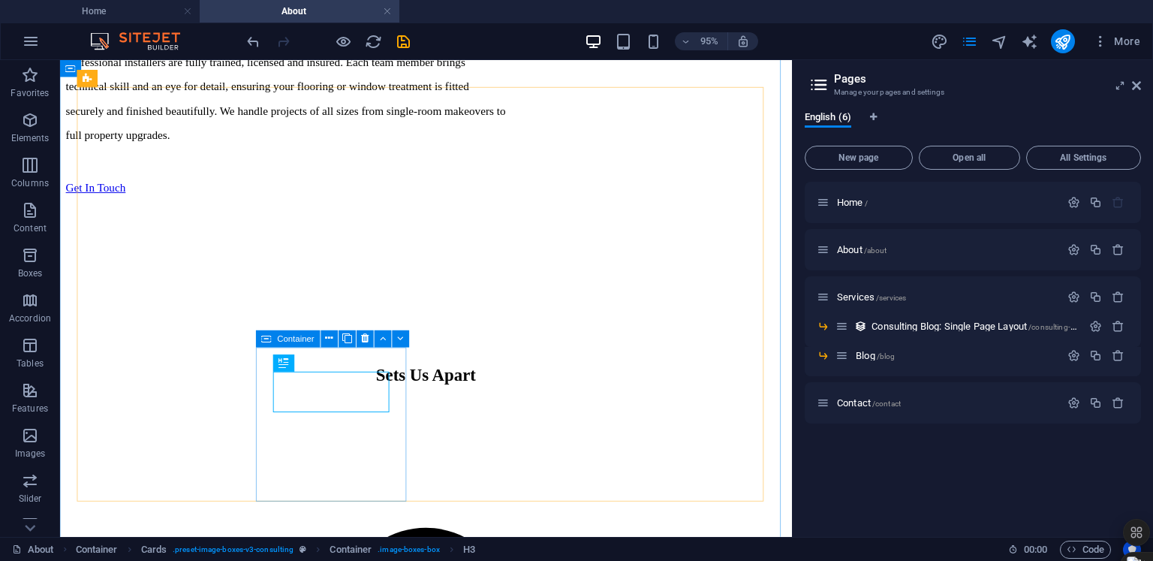
click at [324, 363] on icon at bounding box center [321, 363] width 8 height 15
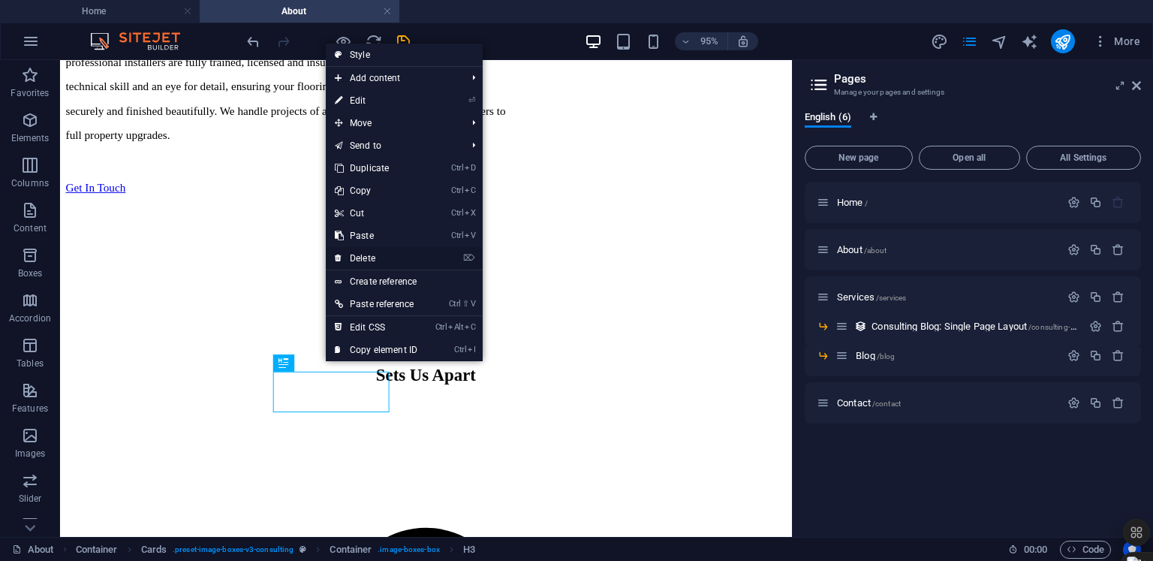
drag, startPoint x: 384, startPoint y: 259, endPoint x: 379, endPoint y: 367, distance: 108.2
click at [384, 259] on link "⌦ Delete" at bounding box center [376, 258] width 101 height 23
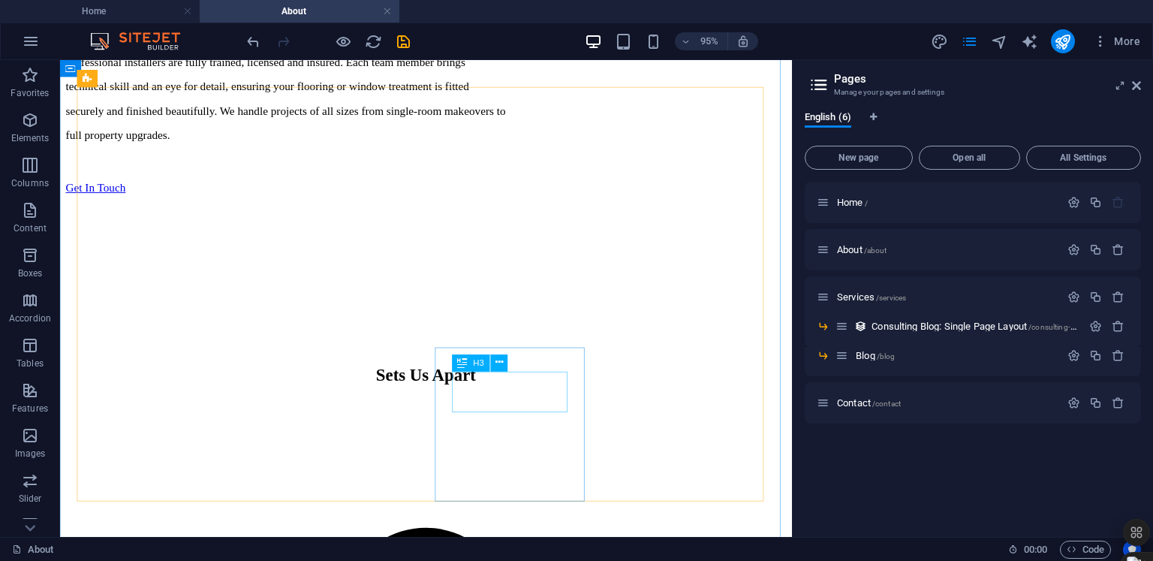
drag, startPoint x: 497, startPoint y: 361, endPoint x: 468, endPoint y: 307, distance: 61.5
click at [497, 361] on icon at bounding box center [499, 363] width 8 height 15
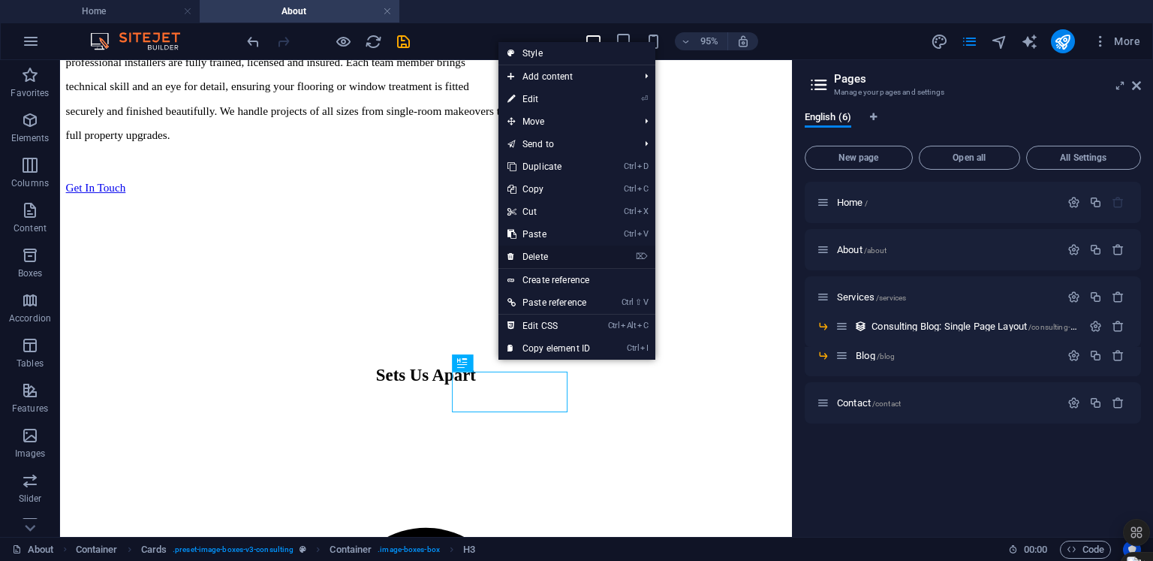
click at [540, 257] on link "⌦ Delete" at bounding box center [548, 256] width 101 height 23
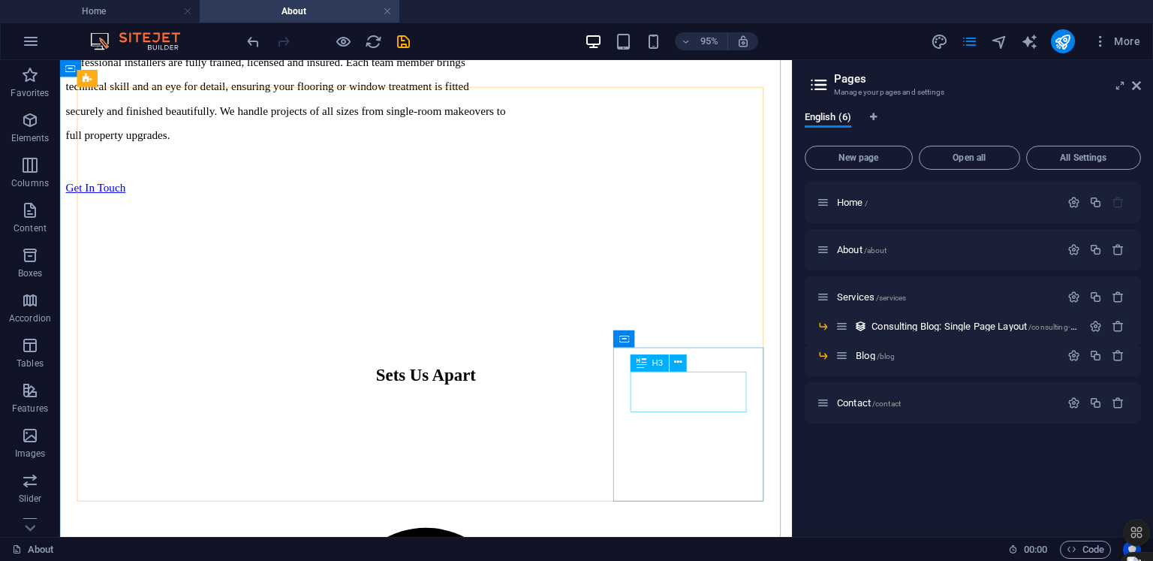
click at [680, 362] on icon at bounding box center [678, 363] width 8 height 15
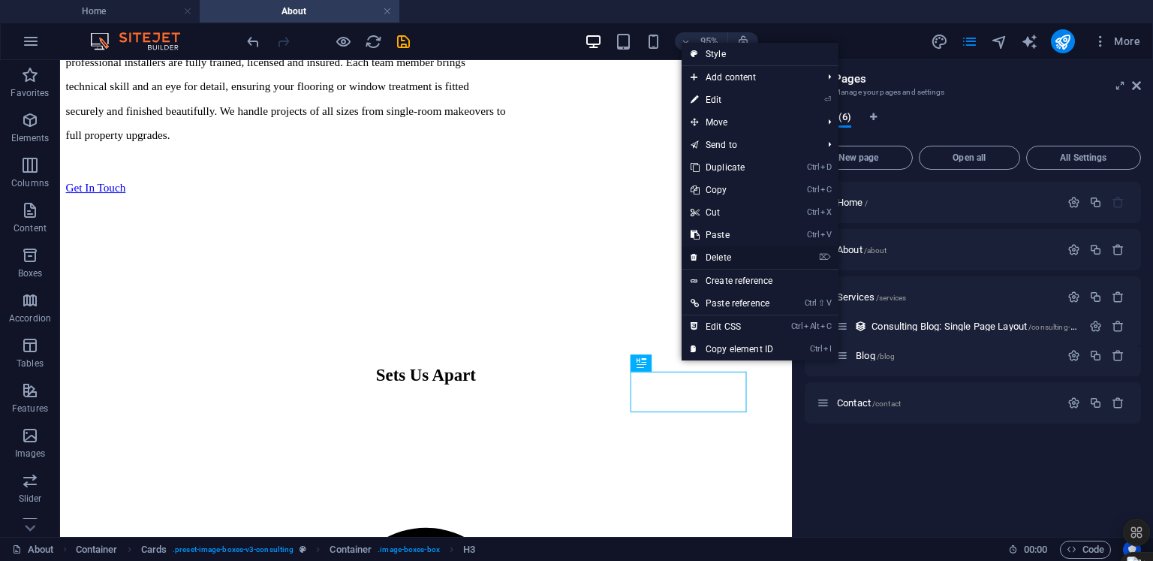
click at [733, 264] on link "⌦ Delete" at bounding box center [732, 257] width 101 height 23
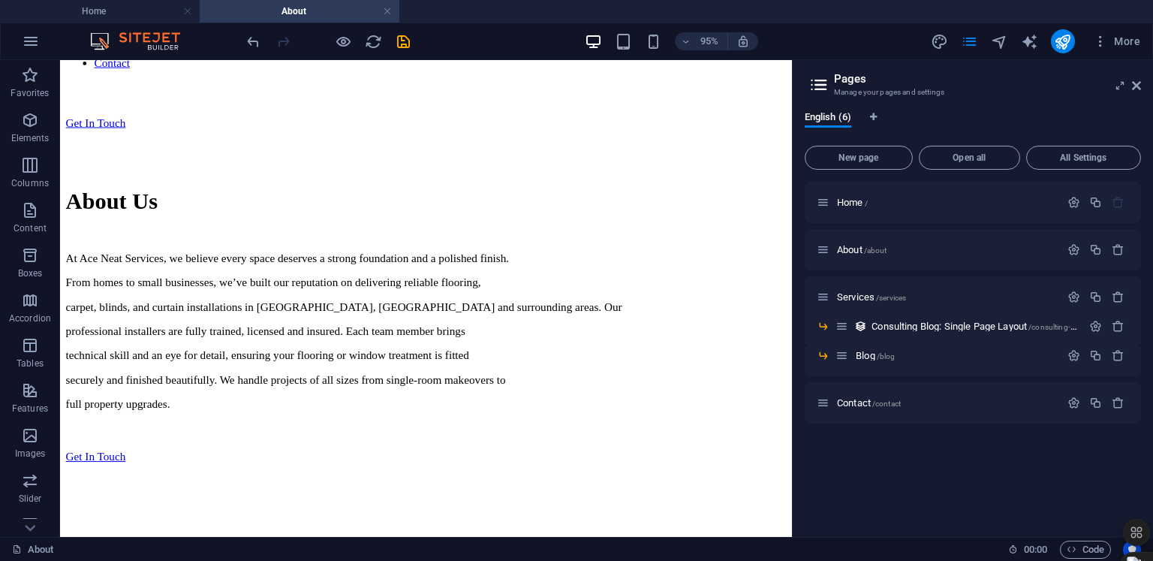
scroll to position [970, 0]
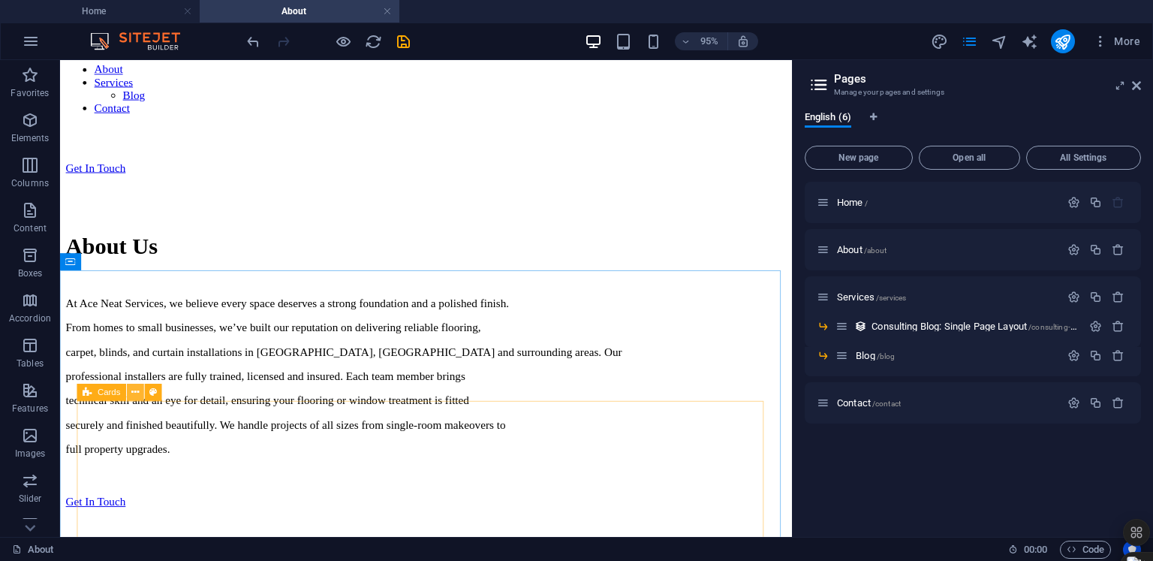
click at [132, 391] on icon at bounding box center [136, 392] width 8 height 15
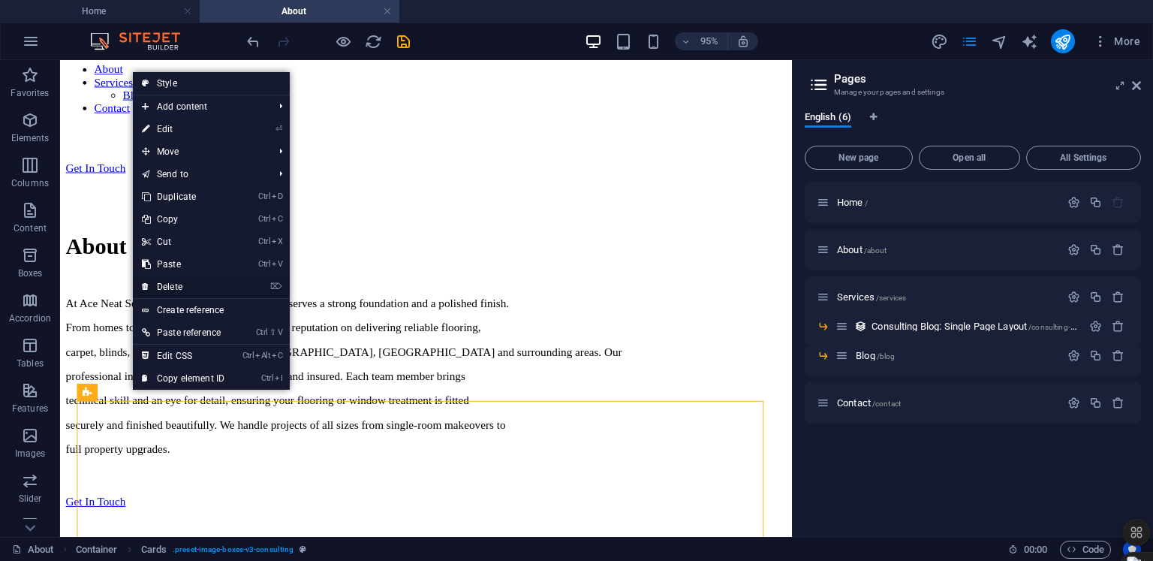
click at [186, 284] on link "⌦ Delete" at bounding box center [183, 286] width 101 height 23
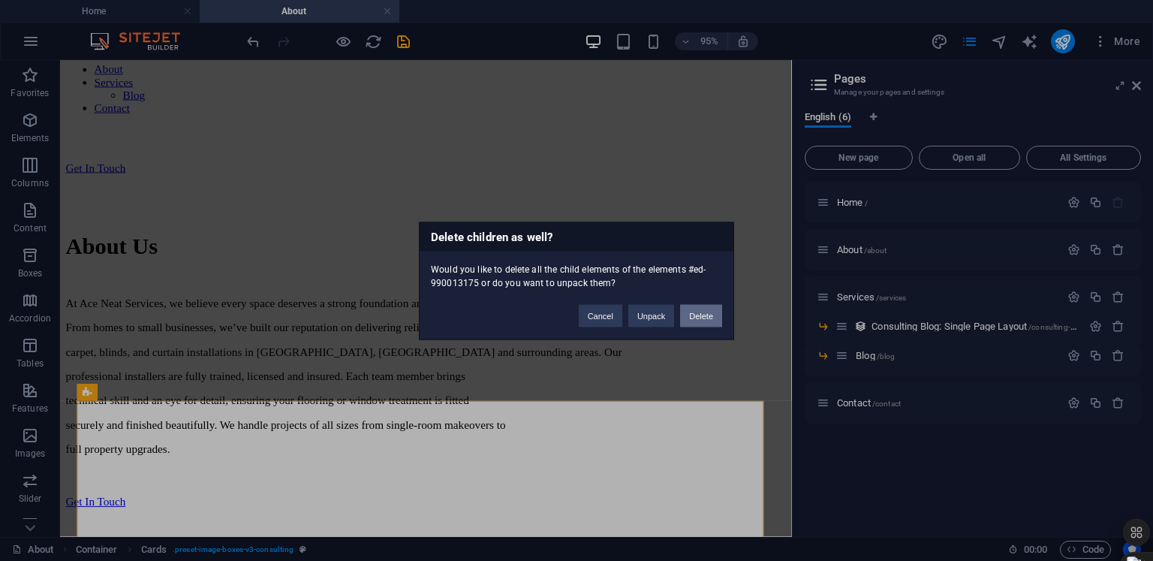
click at [704, 309] on button "Delete" at bounding box center [701, 315] width 42 height 23
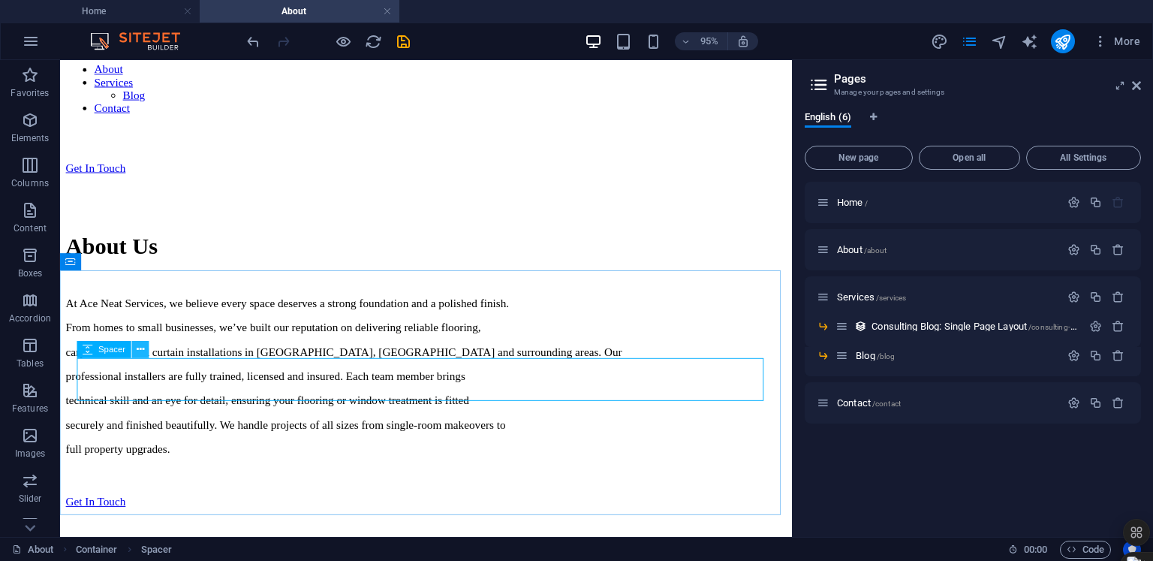
click at [138, 351] on icon at bounding box center [141, 349] width 8 height 15
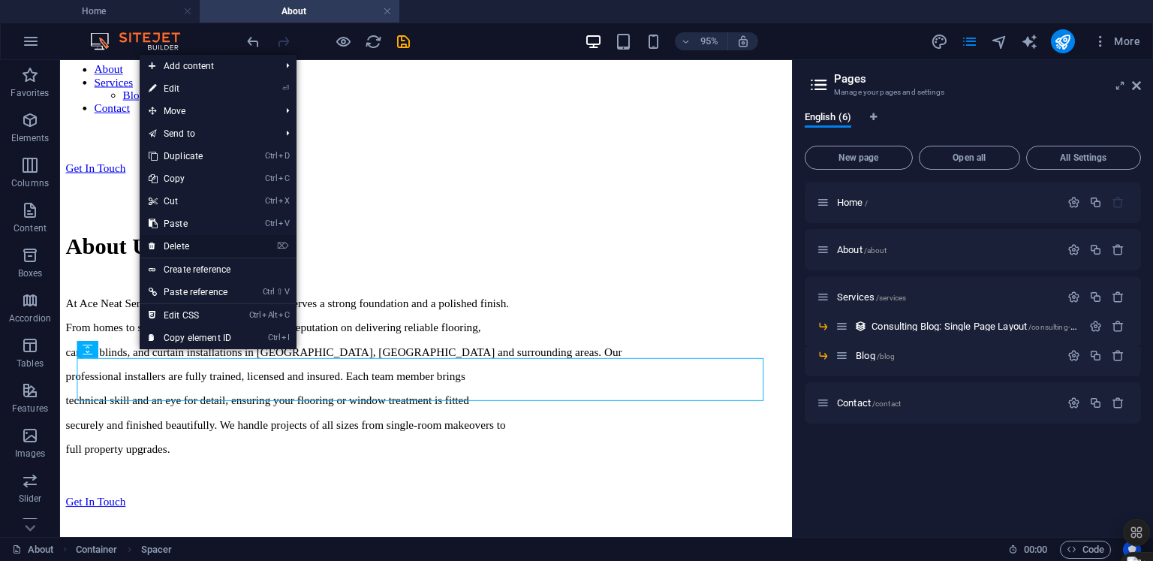
click at [198, 250] on link "⌦ Delete" at bounding box center [190, 246] width 101 height 23
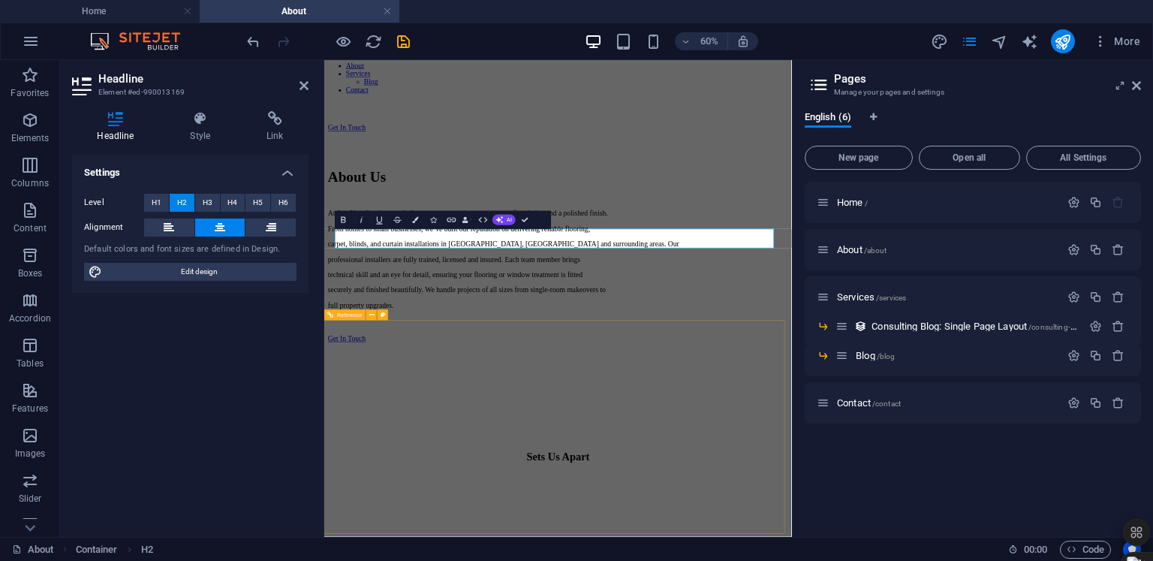
scroll to position [0, 4]
click at [177, 226] on button at bounding box center [169, 227] width 50 height 18
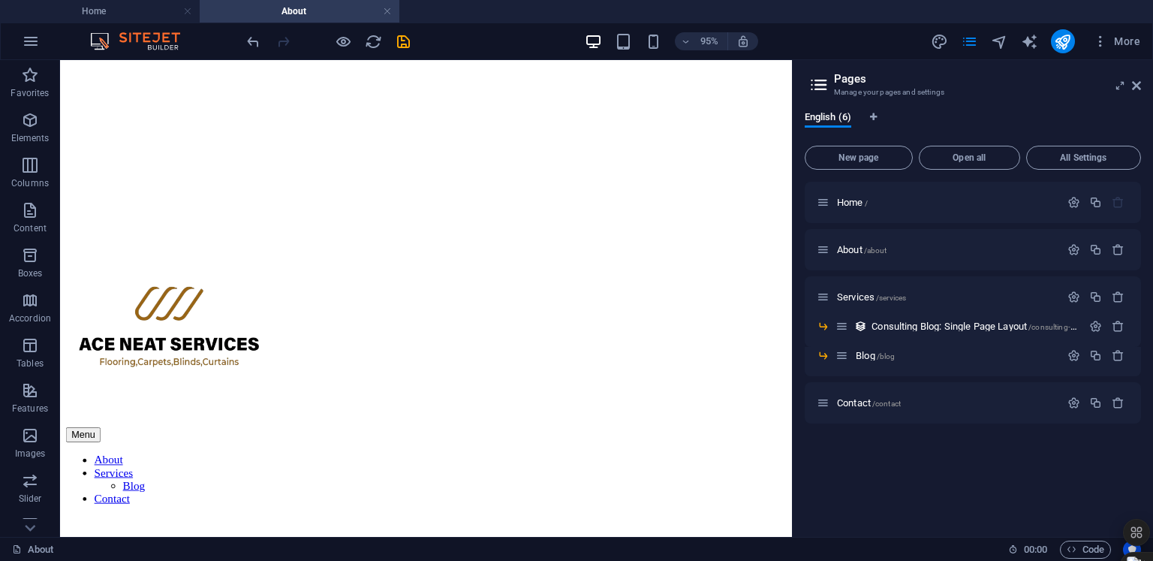
scroll to position [597, 0]
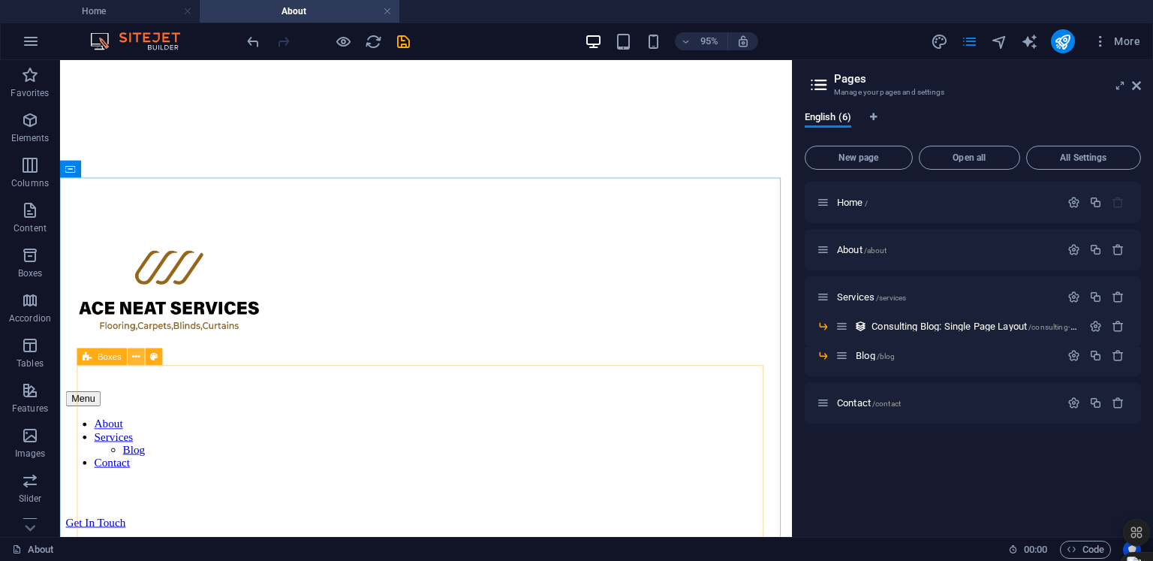
click at [136, 358] on icon at bounding box center [137, 357] width 8 height 15
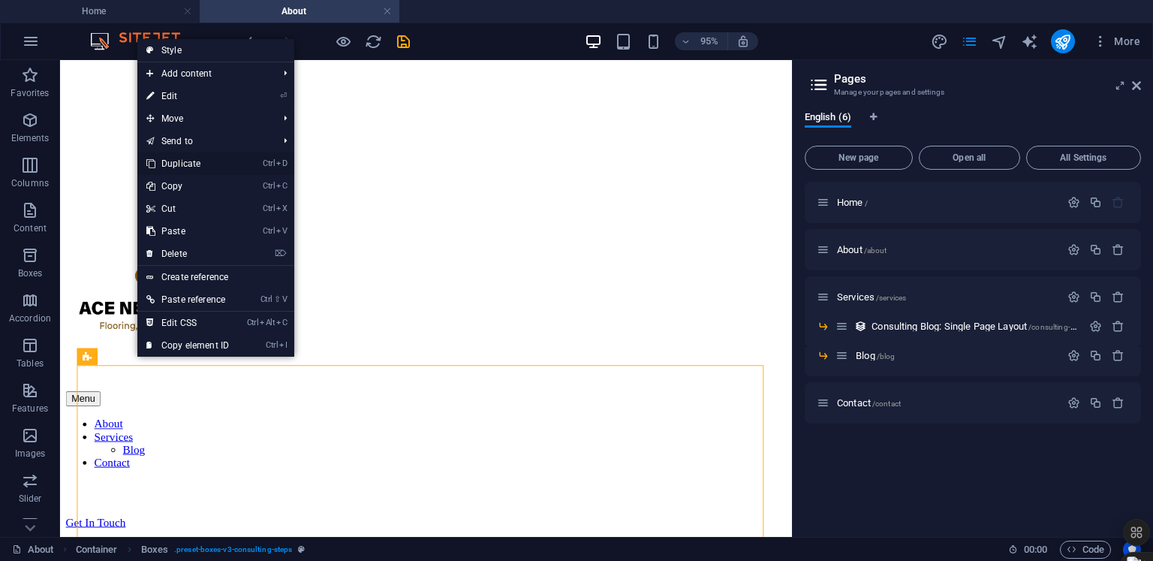
click at [203, 165] on link "Ctrl D Duplicate" at bounding box center [187, 163] width 101 height 23
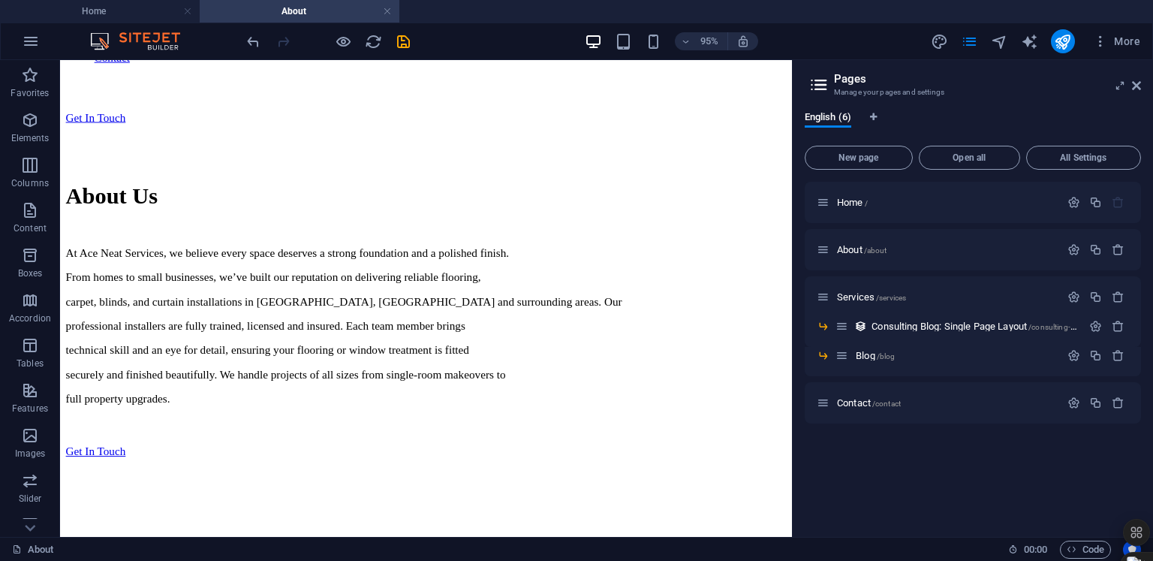
scroll to position [1082, 0]
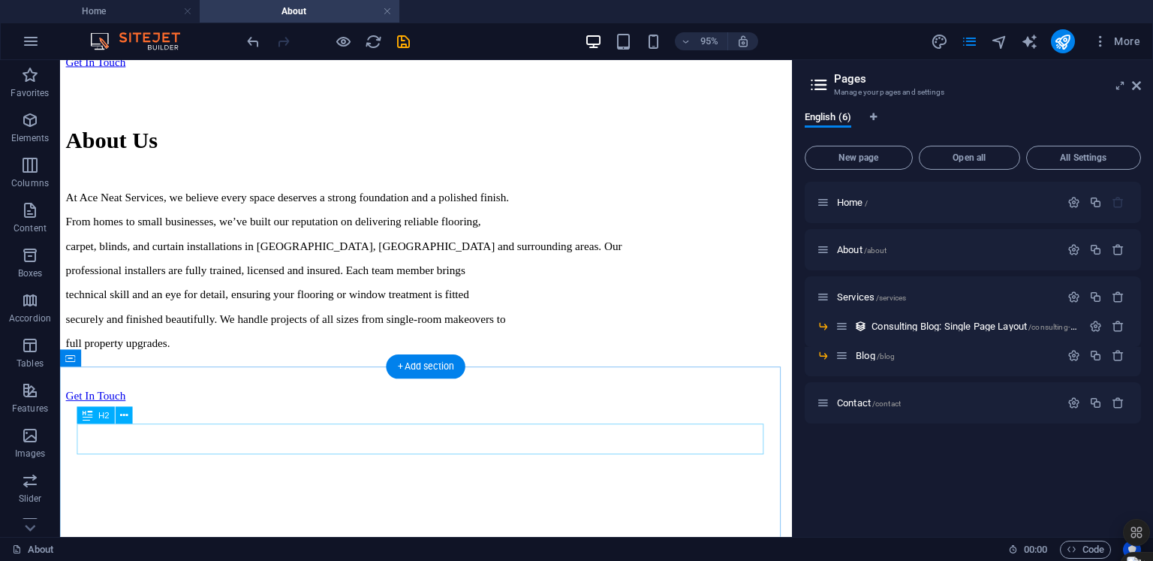
click at [125, 415] on icon at bounding box center [125, 415] width 8 height 15
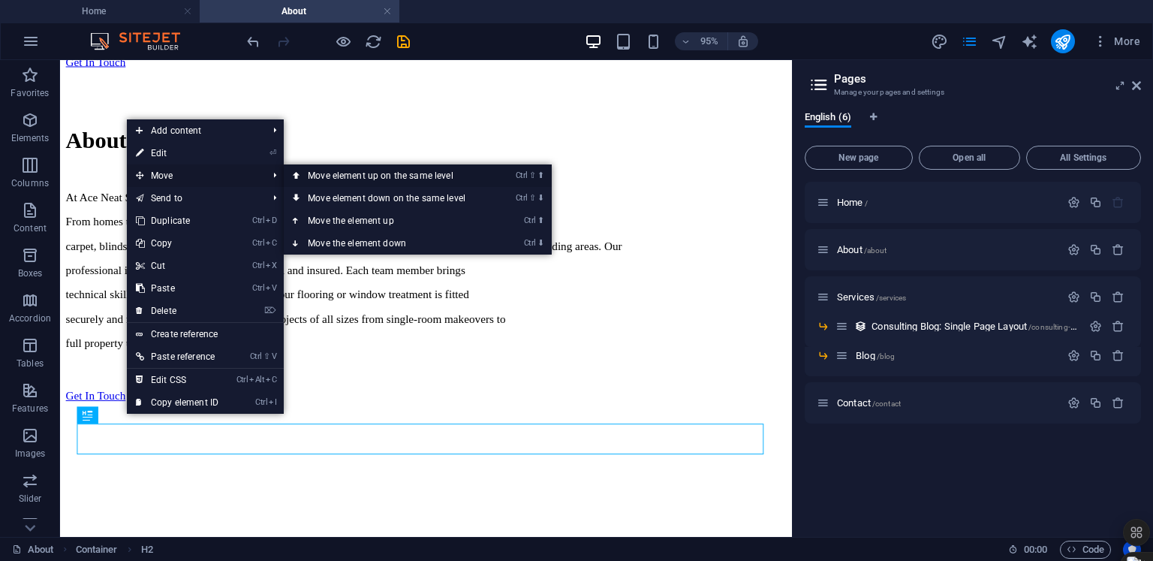
click at [333, 173] on link "Ctrl ⇧ ⬆ Move element up on the same level" at bounding box center [390, 175] width 212 height 23
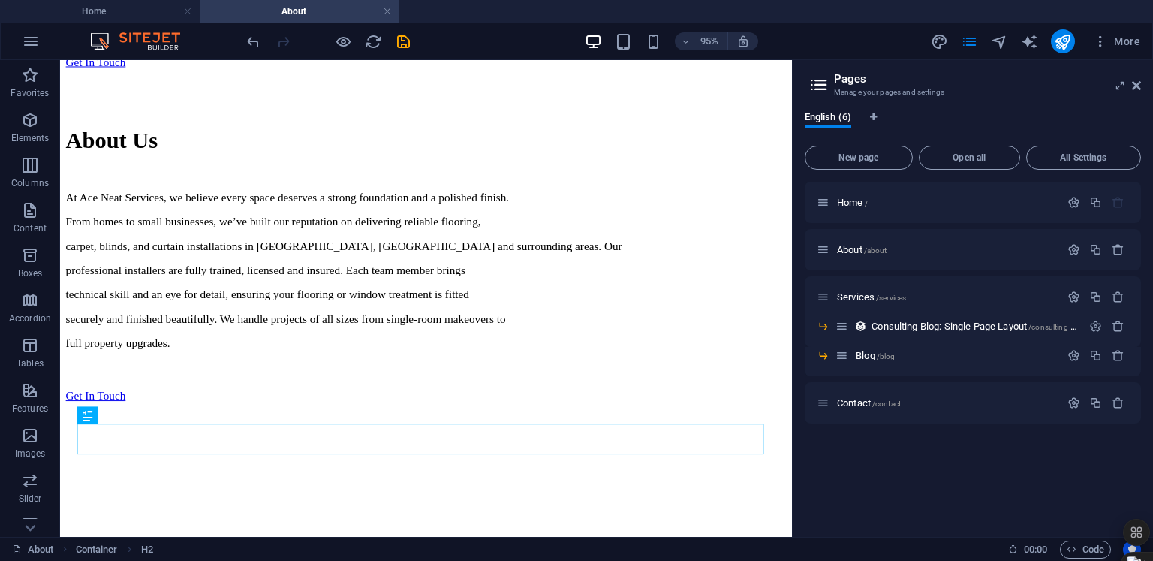
click at [793, 334] on div at bounding box center [794, 298] width 3 height 477
drag, startPoint x: 834, startPoint y: 466, endPoint x: 766, endPoint y: 302, distance: 177.0
click at [834, 466] on div "Home / About /about Services /services Consulting Blog: Single Page Layout /con…" at bounding box center [973, 353] width 336 height 343
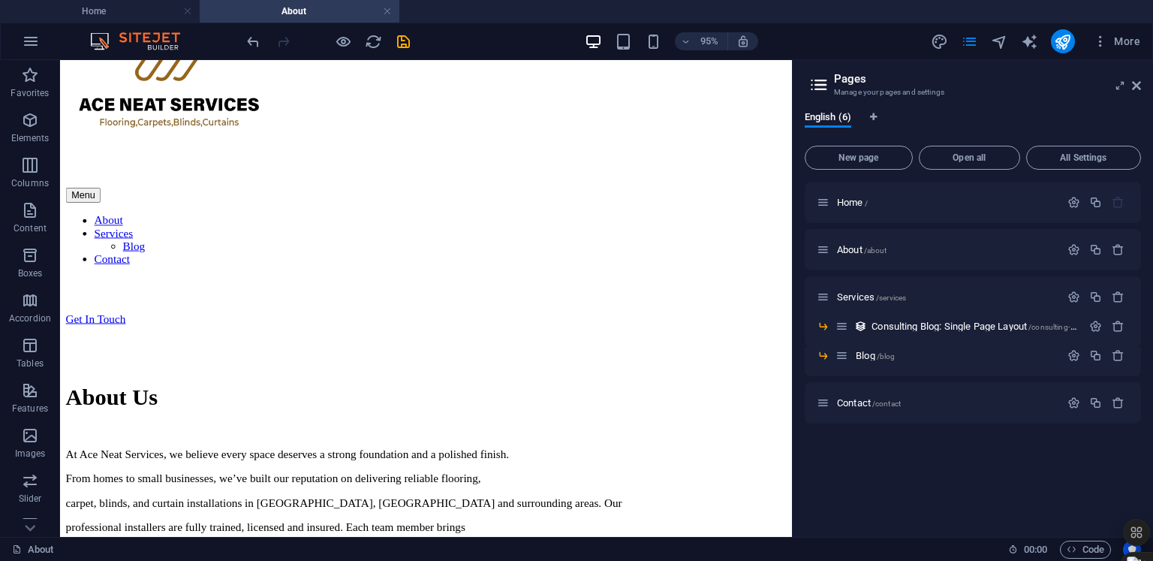
scroll to position [840, 0]
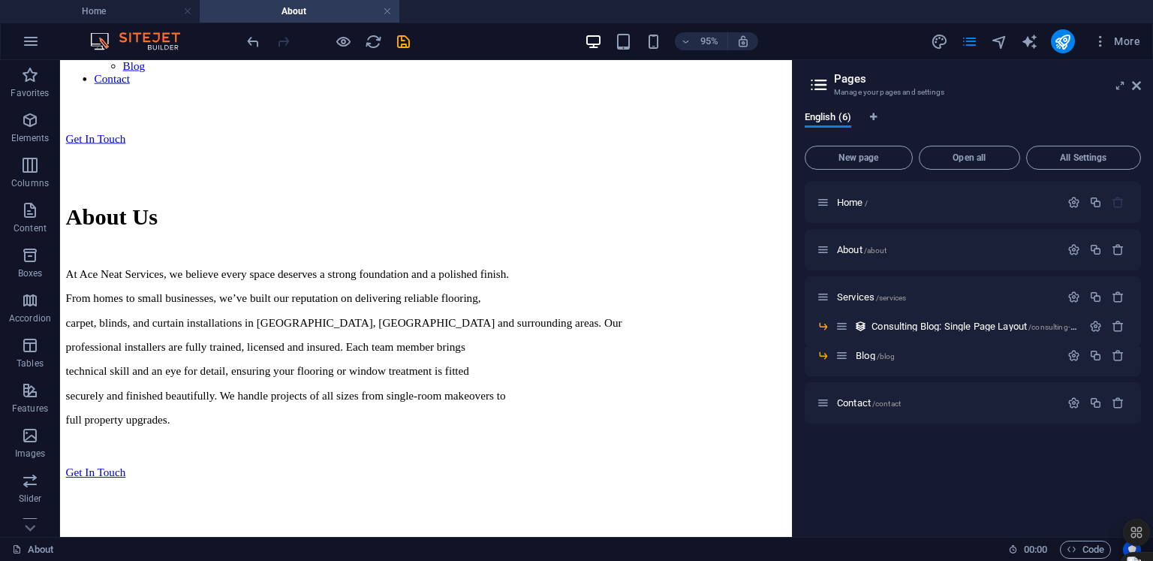
drag, startPoint x: 824, startPoint y: 296, endPoint x: 853, endPoint y: 380, distance: 88.8
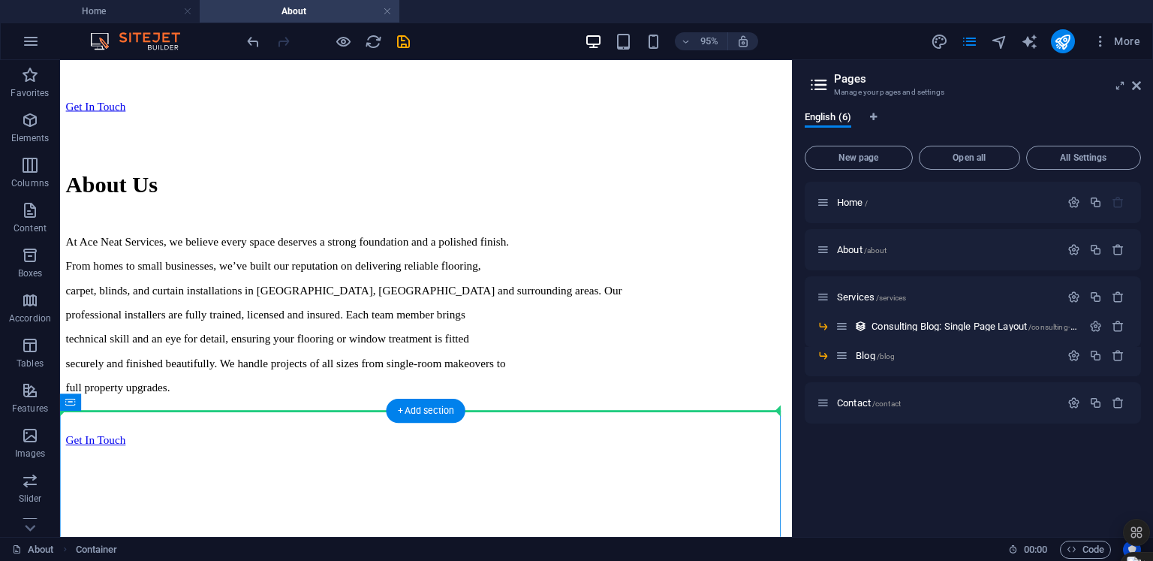
drag, startPoint x: 382, startPoint y: 501, endPoint x: 361, endPoint y: 420, distance: 83.0
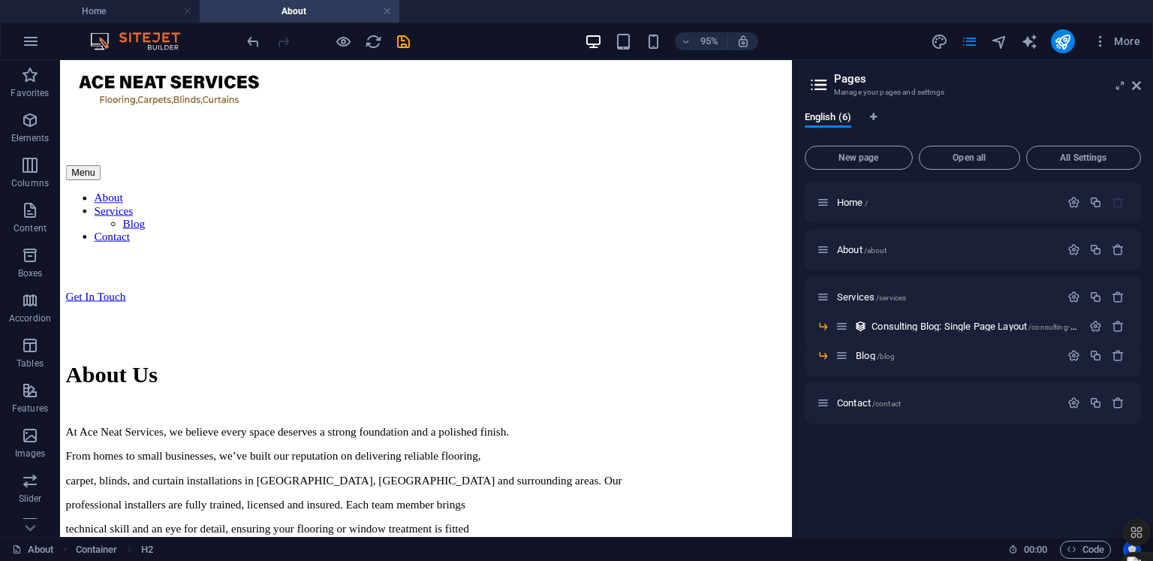
scroll to position [824, 0]
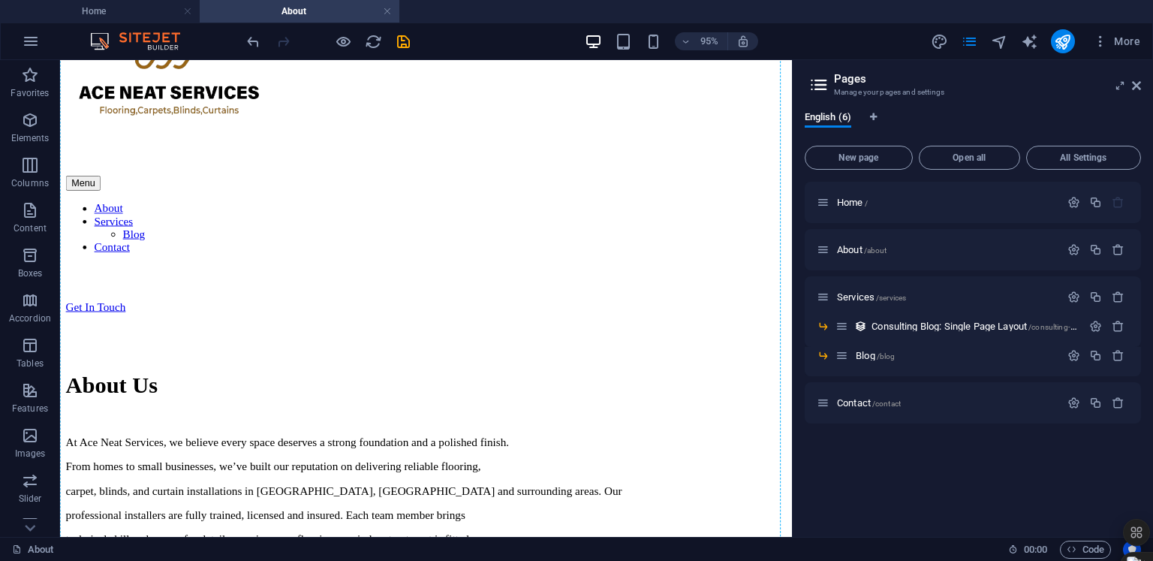
drag, startPoint x: 292, startPoint y: 508, endPoint x: 298, endPoint y: 366, distance: 142.0
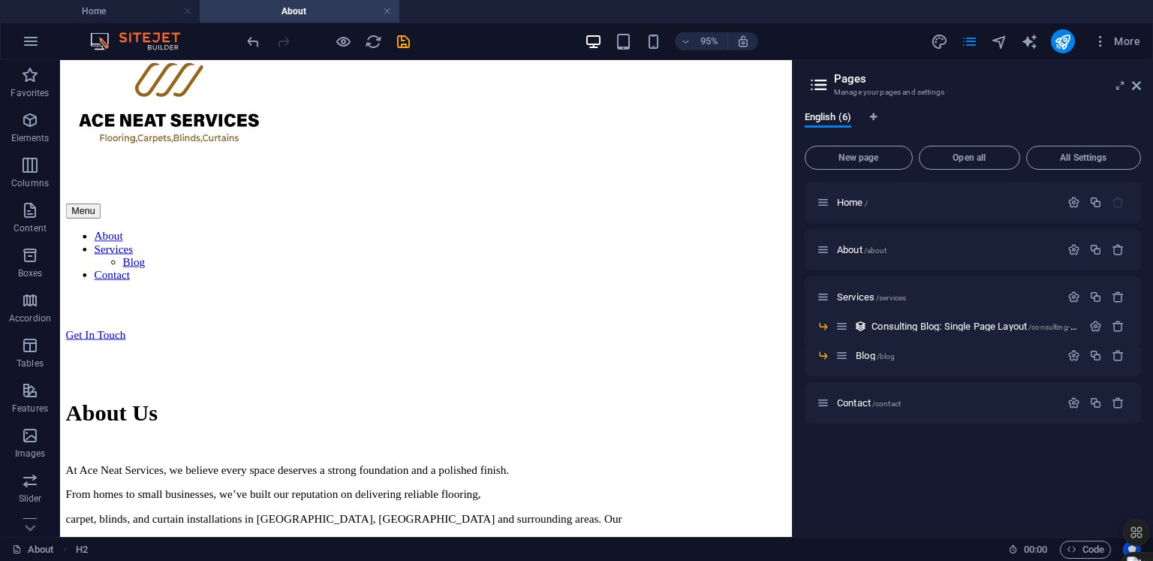
scroll to position [746, 0]
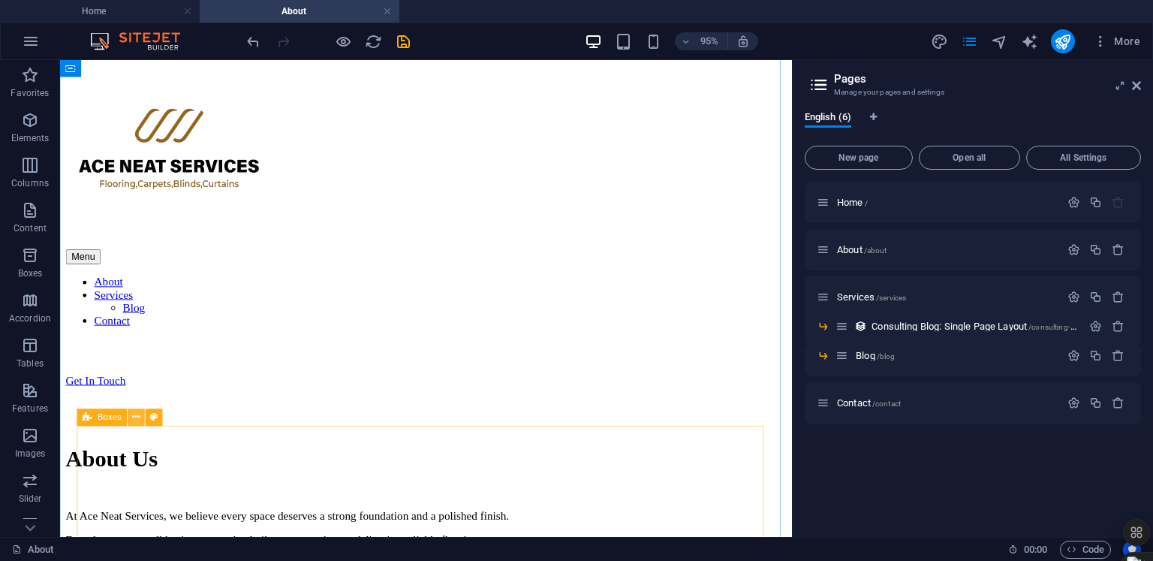
click at [136, 423] on icon at bounding box center [137, 417] width 8 height 15
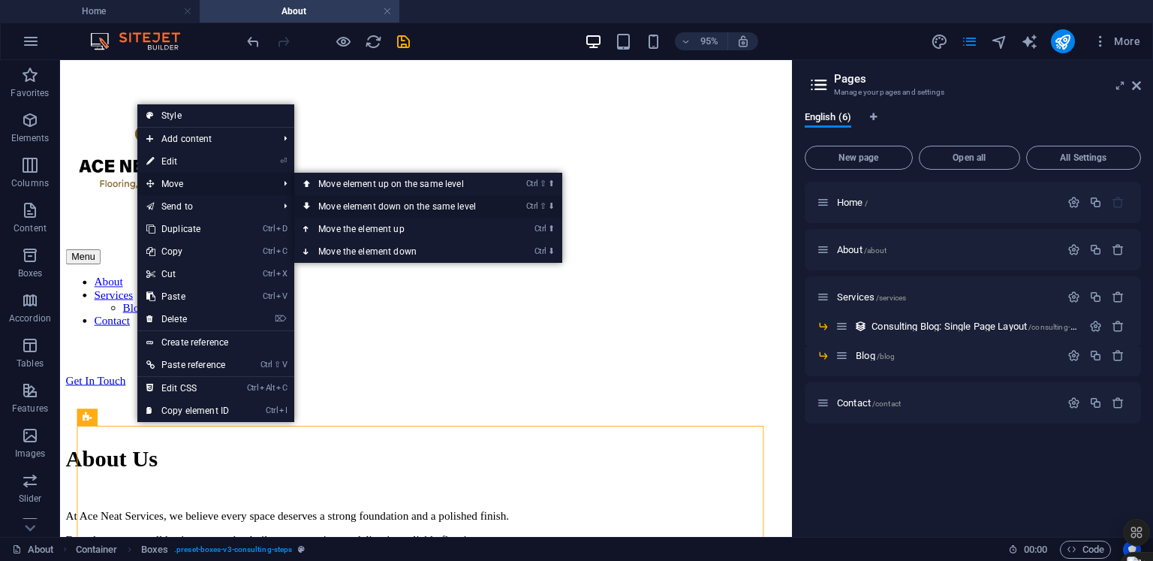
click at [336, 203] on link "Ctrl ⇧ ⬇ Move element down on the same level" at bounding box center [400, 206] width 212 height 23
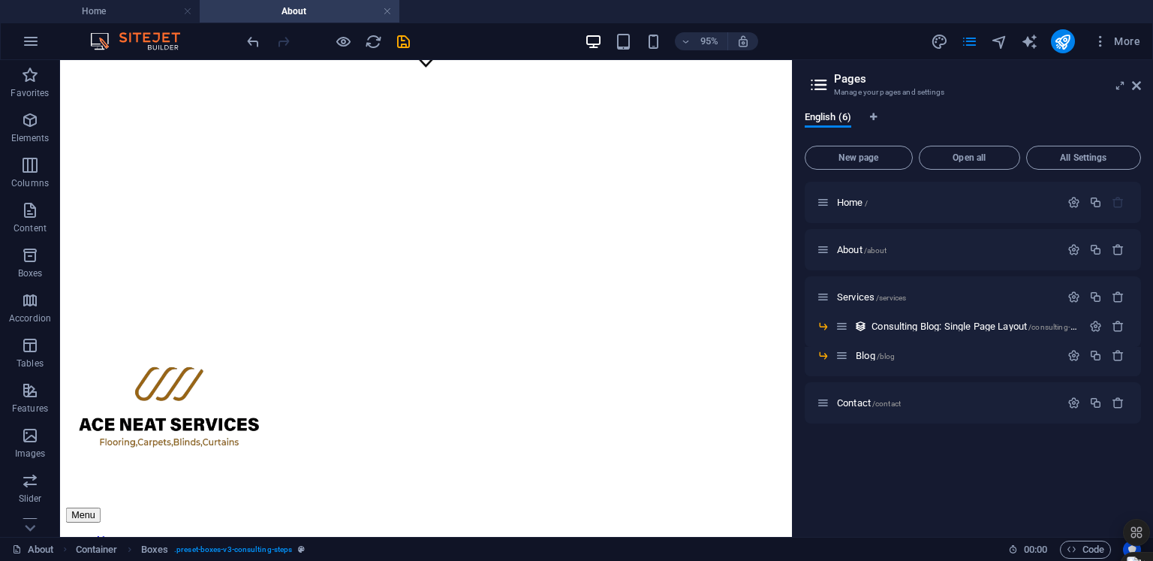
scroll to position [462, 0]
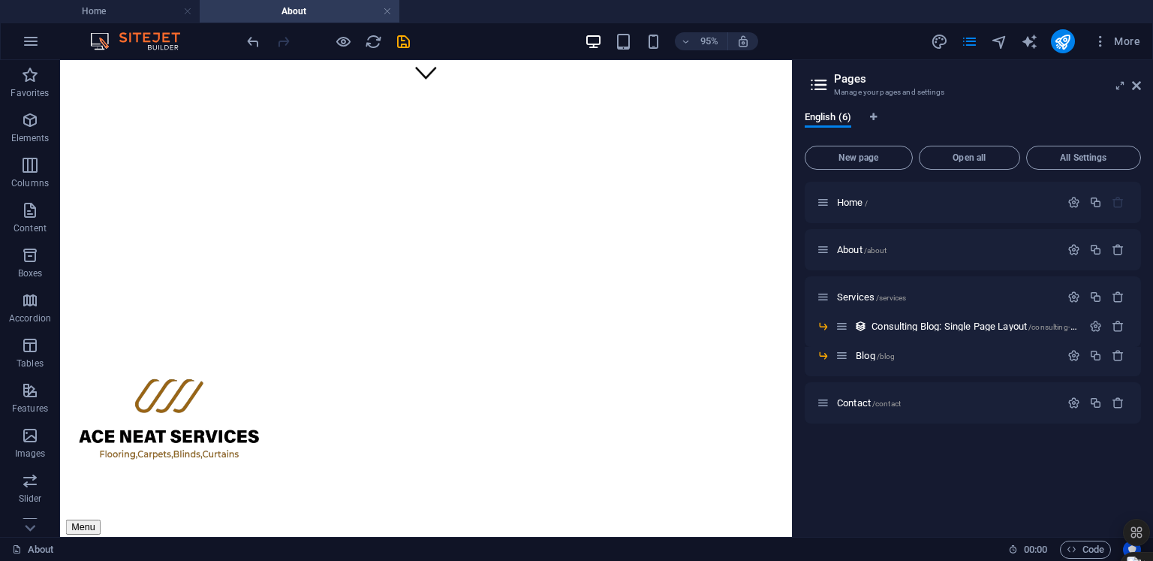
drag, startPoint x: 824, startPoint y: 283, endPoint x: 856, endPoint y: 283, distance: 31.5
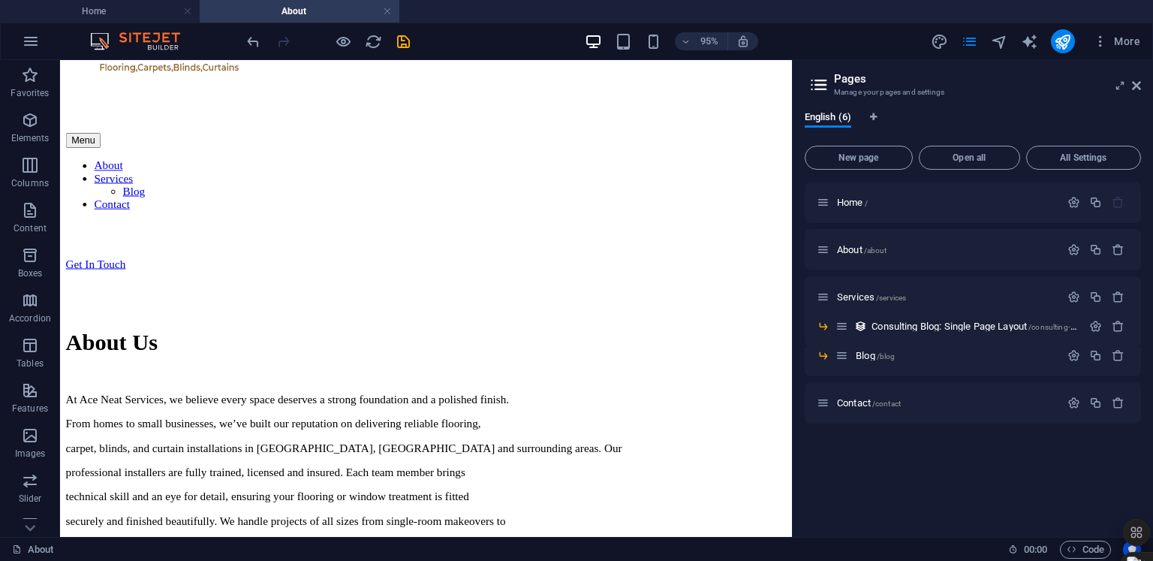
scroll to position [876, 0]
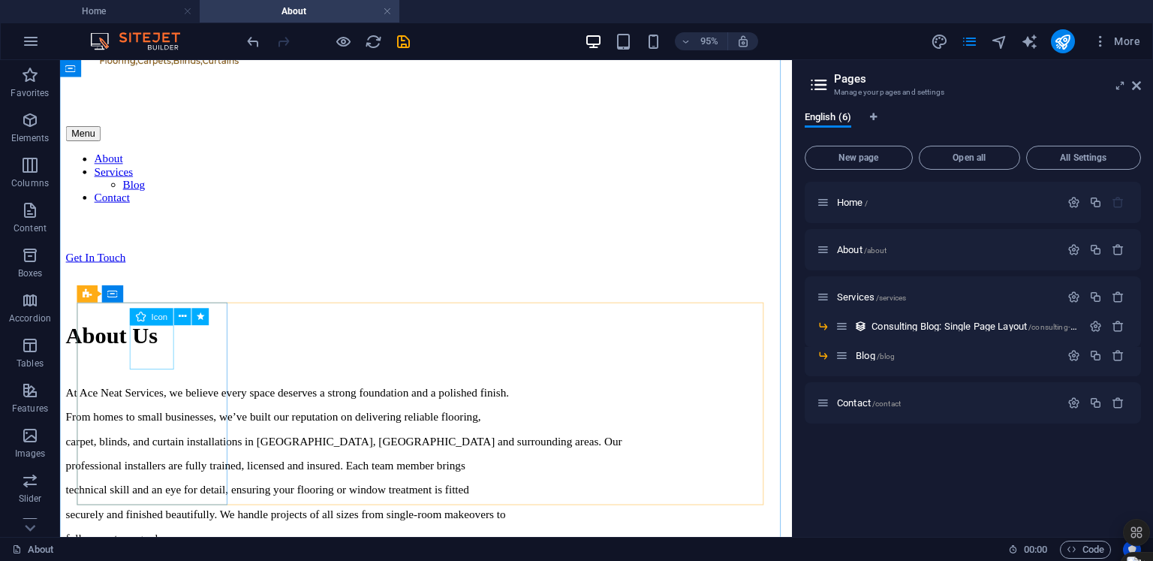
select select "xMidYMid"
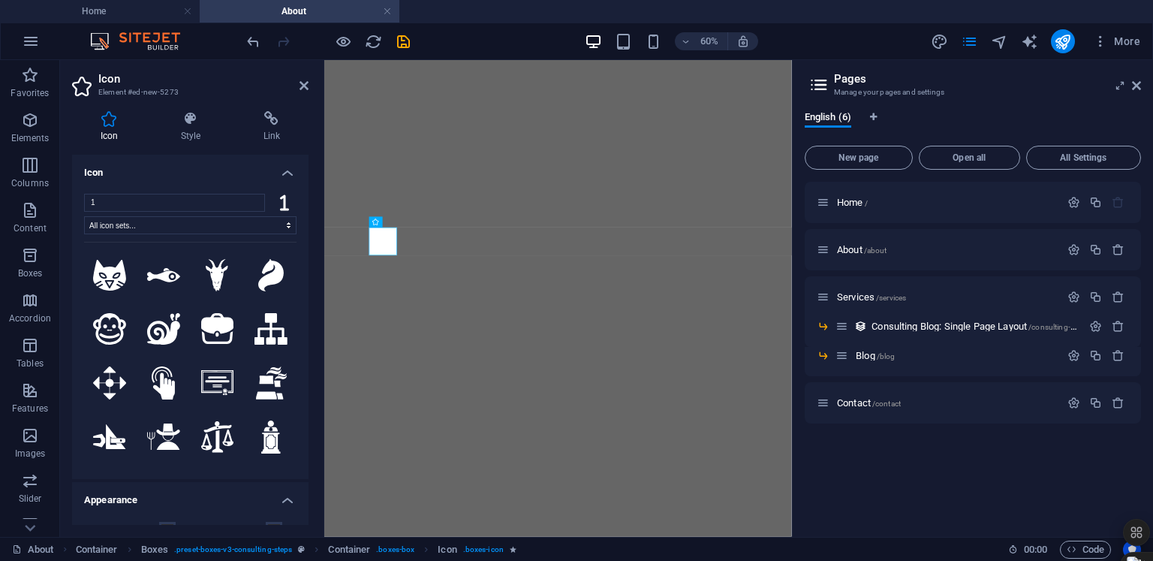
select select "xMidYMid"
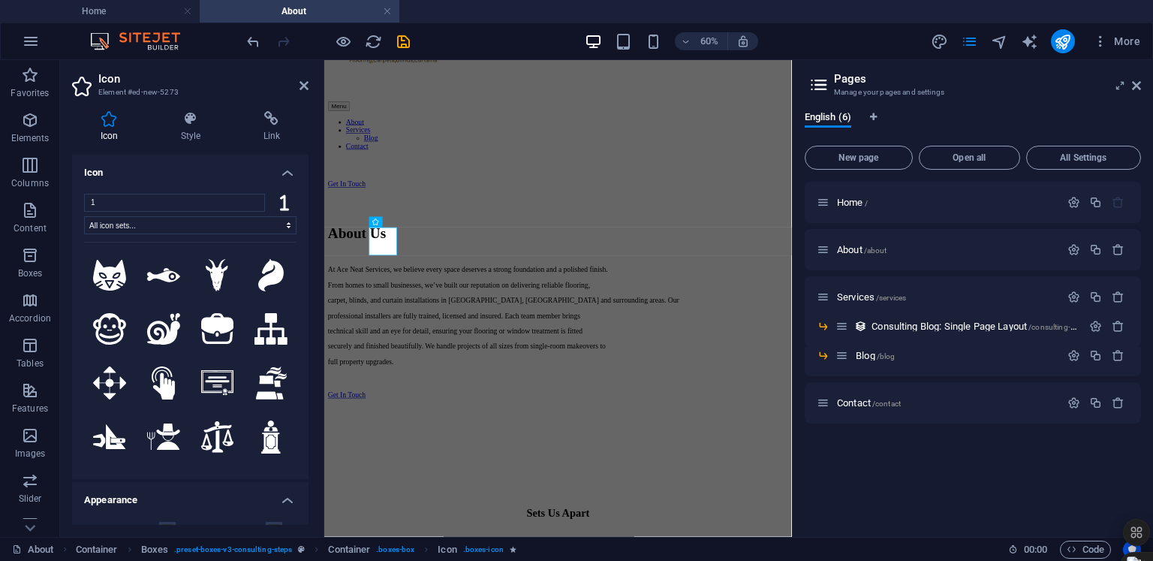
scroll to position [456, 0]
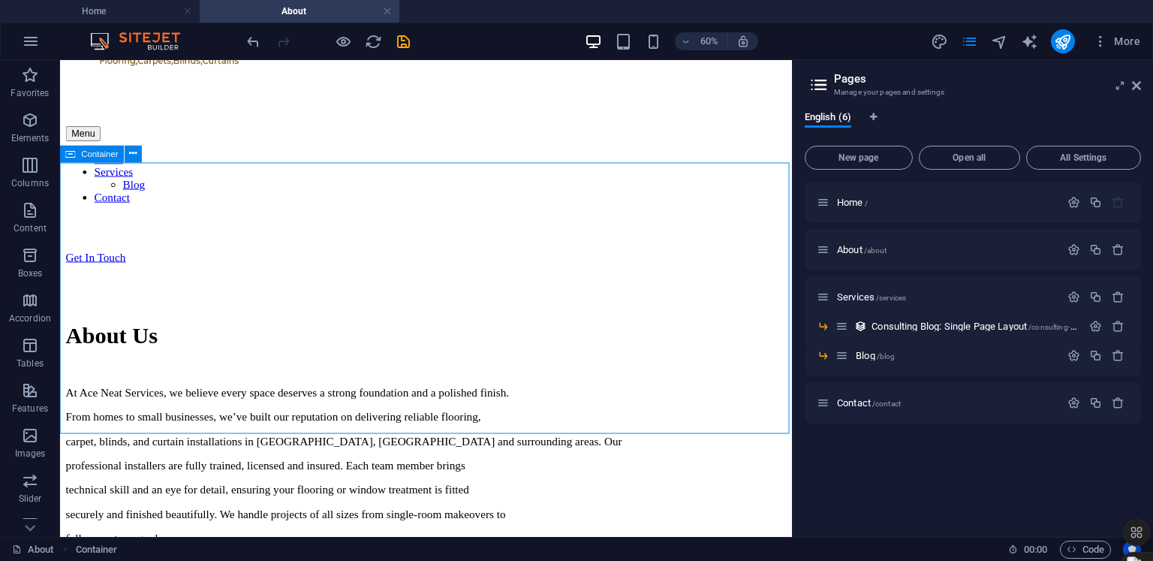
scroll to position [1329, 0]
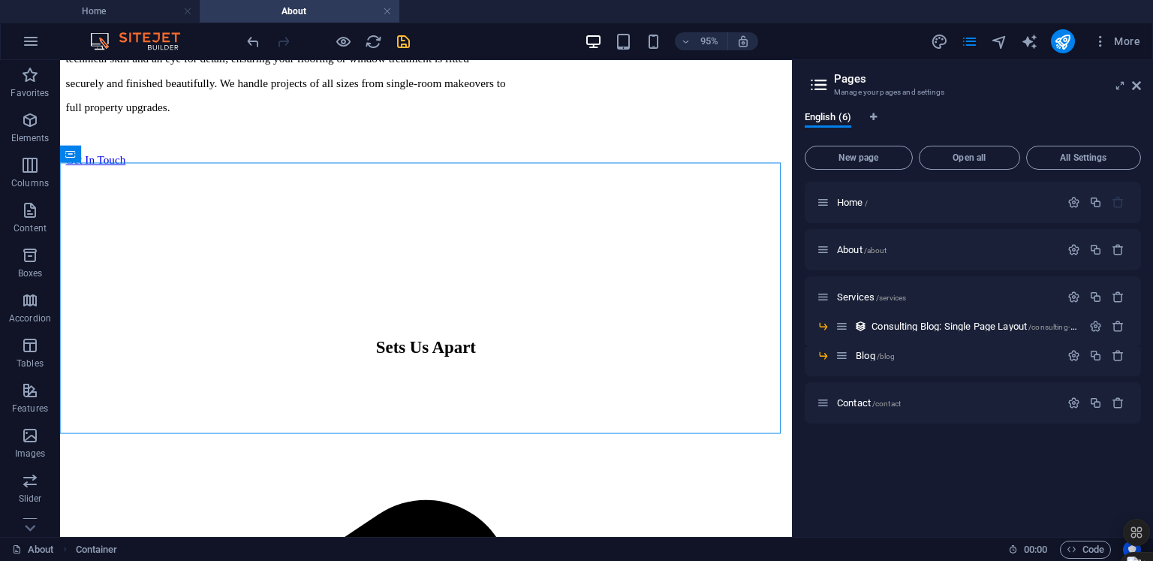
click at [405, 46] on icon "save" at bounding box center [403, 41] width 17 height 17
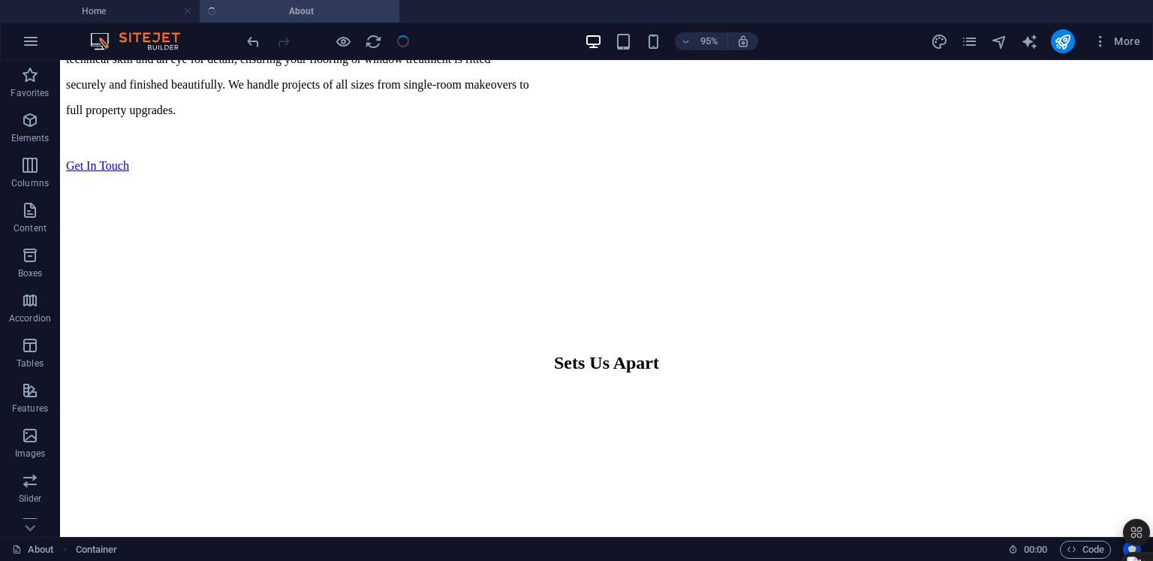
scroll to position [1310, 0]
